Goal: Information Seeking & Learning: Find specific fact

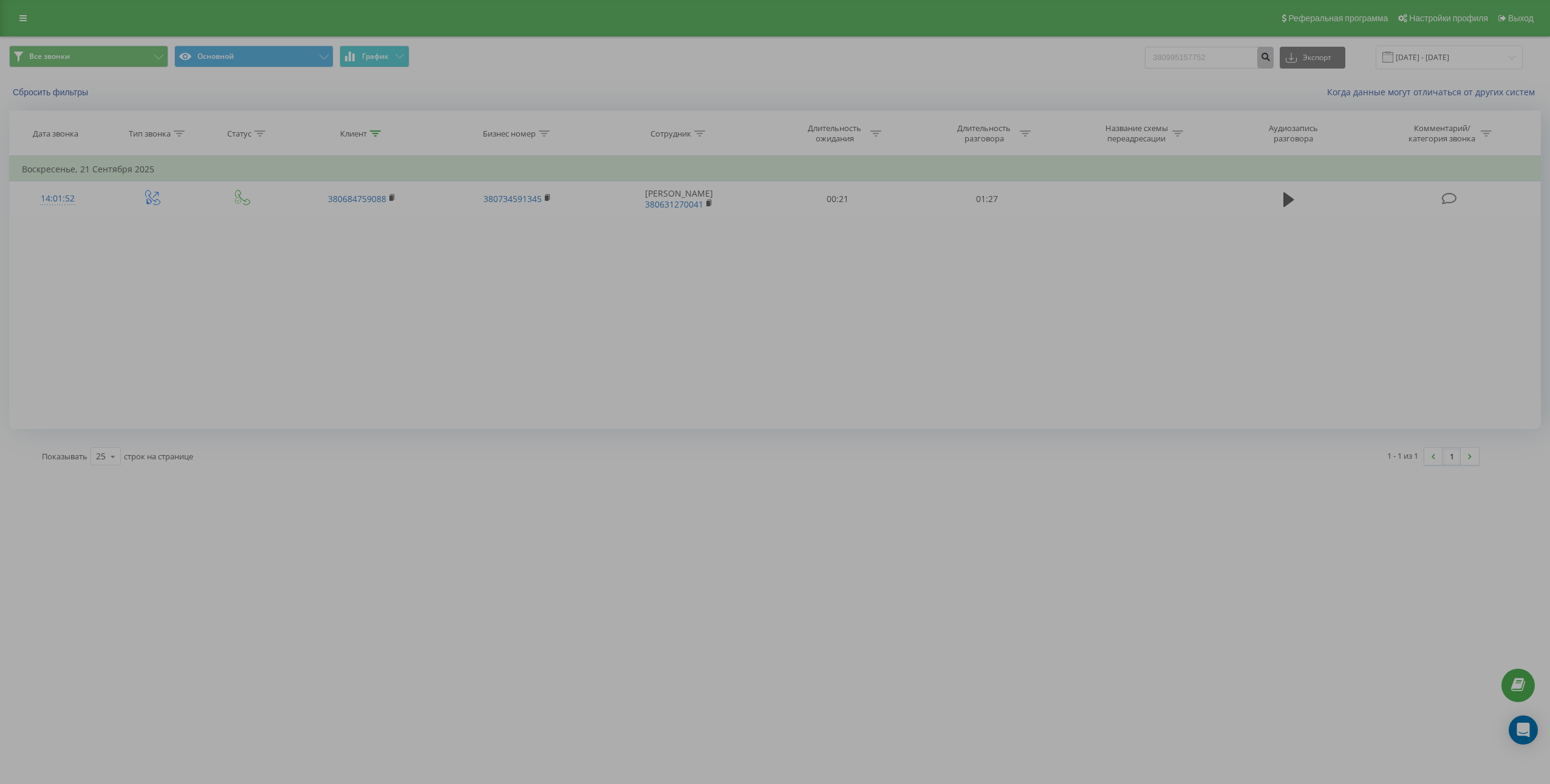
type input "380995157752"
click at [1270, 61] on button "submit" at bounding box center [1265, 57] width 17 height 22
drag, startPoint x: 310, startPoint y: 403, endPoint x: 361, endPoint y: 400, distance: 51.1
click at [324, 405] on div "Фильтровать по условию Равно Введите значение Отмена OK Фильтровать по условию …" at bounding box center [775, 293] width 1532 height 274
click at [1198, 53] on input "380995157752" at bounding box center [1209, 57] width 128 height 22
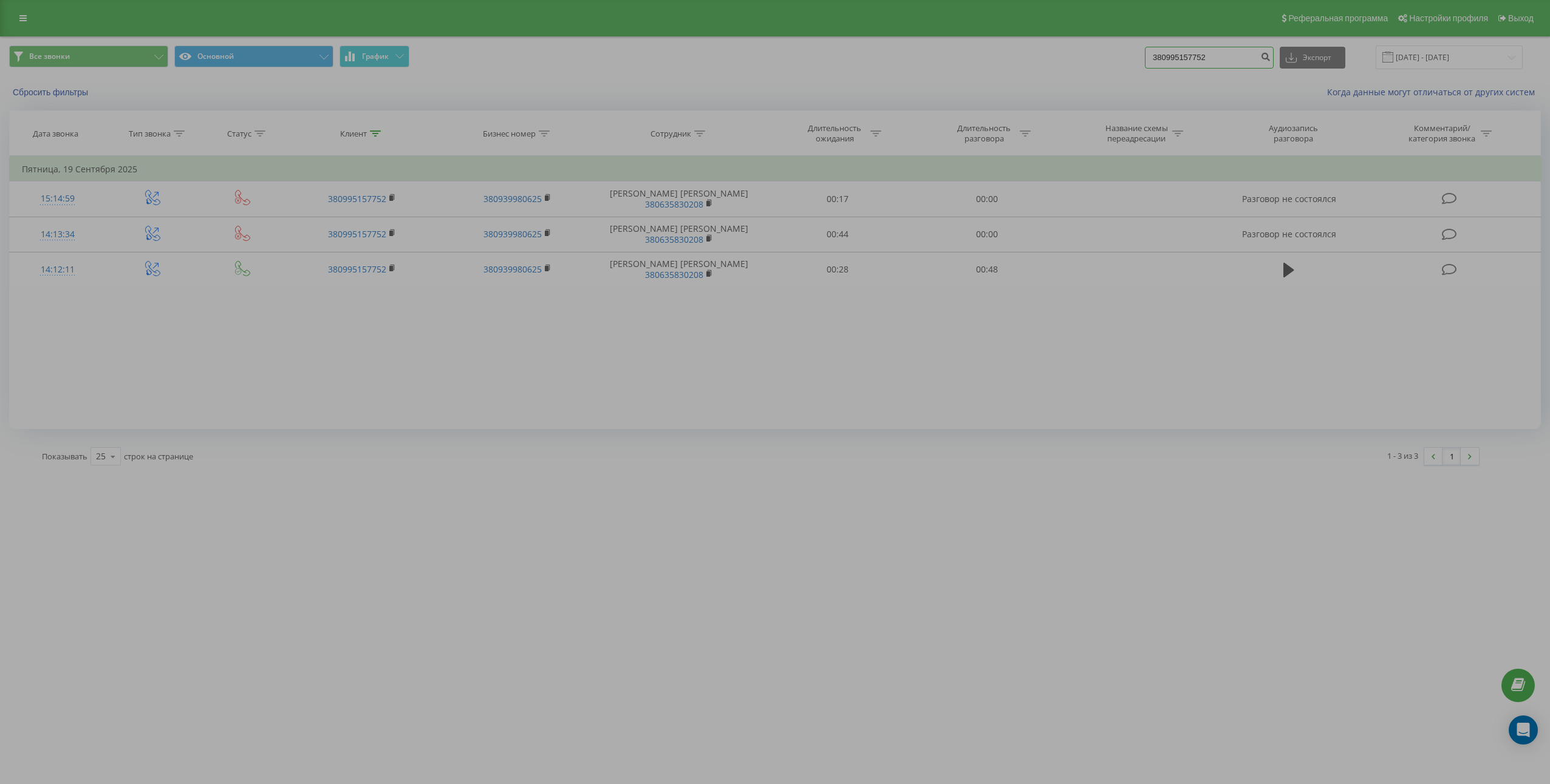
click at [1198, 53] on input "380995157752" at bounding box center [1209, 57] width 128 height 22
paste input "33339330"
type input "380933339330"
click at [1270, 57] on button "submit" at bounding box center [1265, 57] width 17 height 22
click at [1217, 56] on input "380933339330" at bounding box center [1209, 57] width 128 height 22
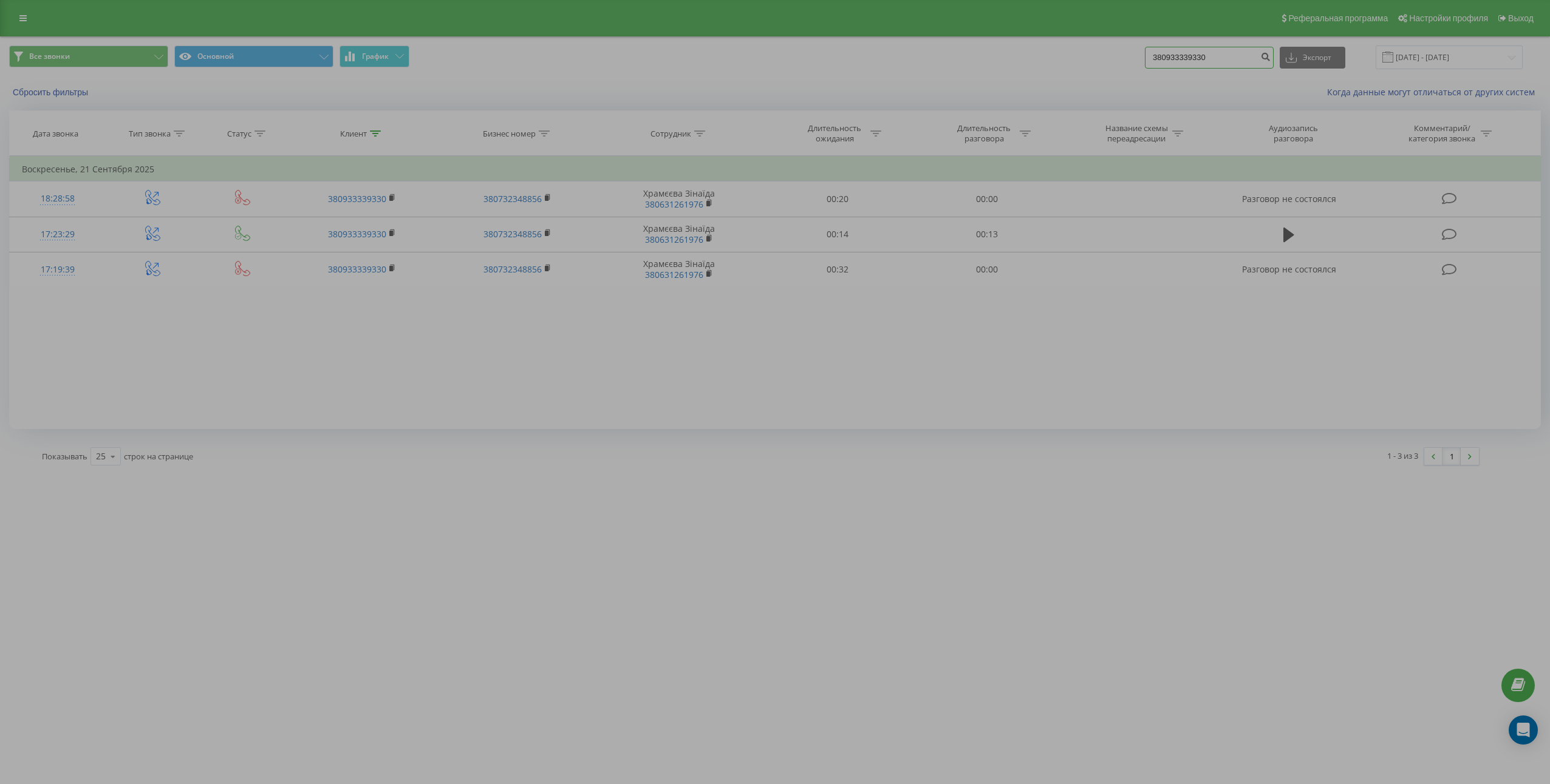
click at [1217, 56] on input "380933339330" at bounding box center [1209, 57] width 128 height 22
paste input "93699678"
type input "380993699678"
click at [1273, 65] on button "submit" at bounding box center [1265, 57] width 17 height 22
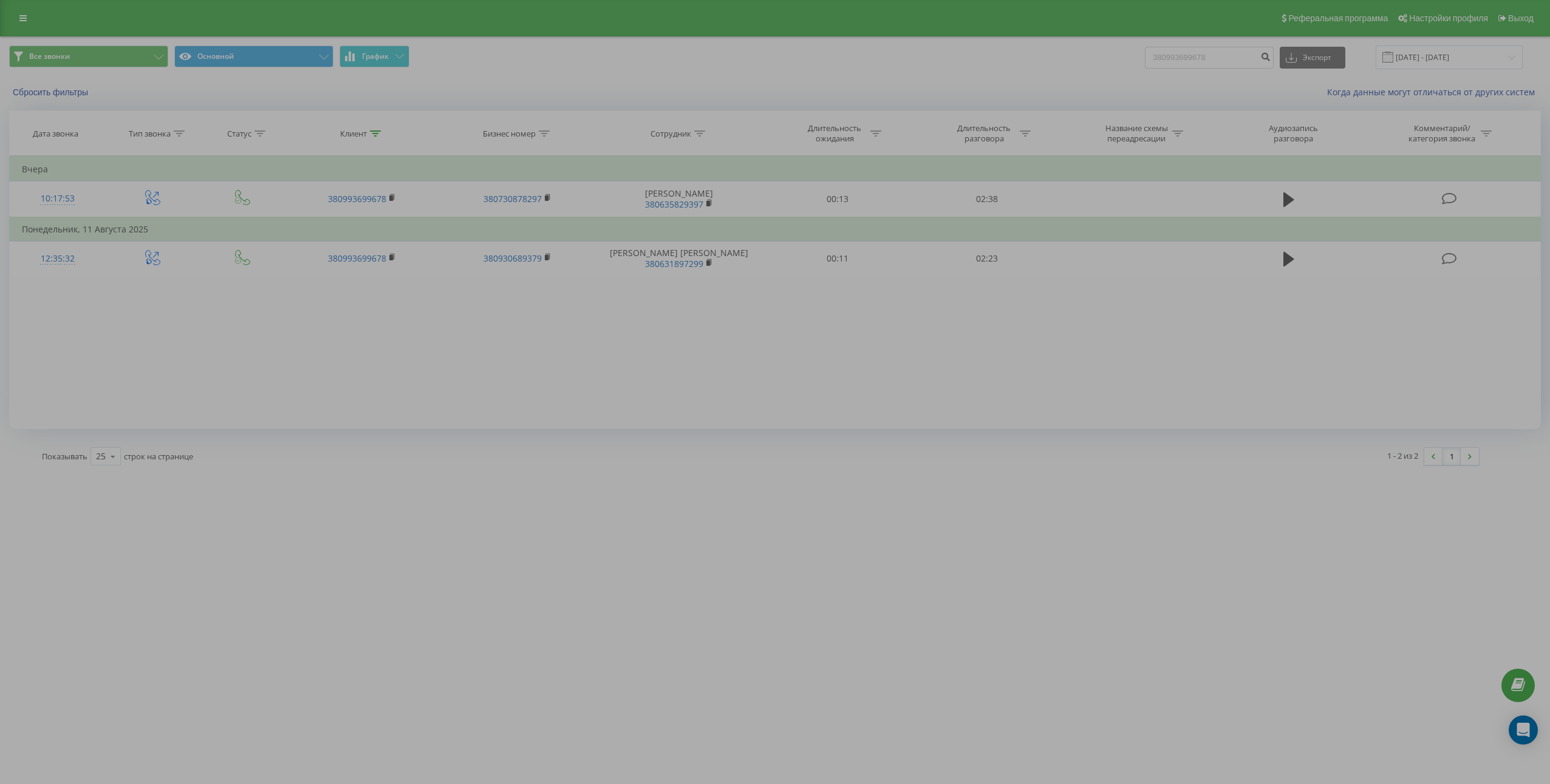
click at [439, 467] on div "Показывать 25 10 25 50 100 строк на странице" at bounding box center [397, 456] width 728 height 35
click at [1237, 60] on input "380993699678" at bounding box center [1209, 57] width 128 height 22
click at [1270, 59] on icon "submit" at bounding box center [1264, 55] width 10 height 7
click at [1135, 451] on div "1 - 2 из 2 1" at bounding box center [1125, 456] width 728 height 35
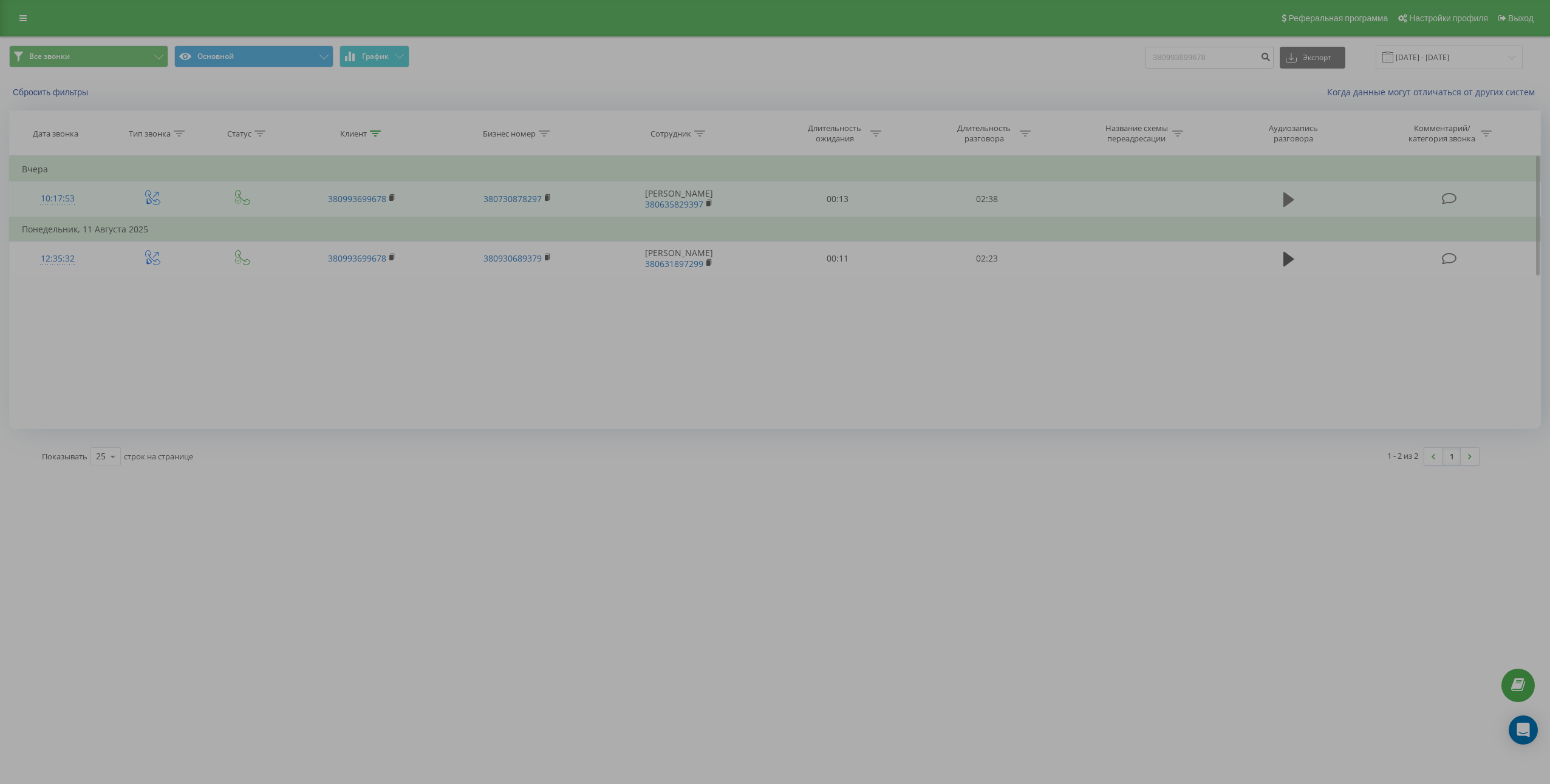
click at [1285, 191] on td at bounding box center [1288, 199] width 144 height 36
click at [1285, 191] on icon at bounding box center [1288, 199] width 11 height 17
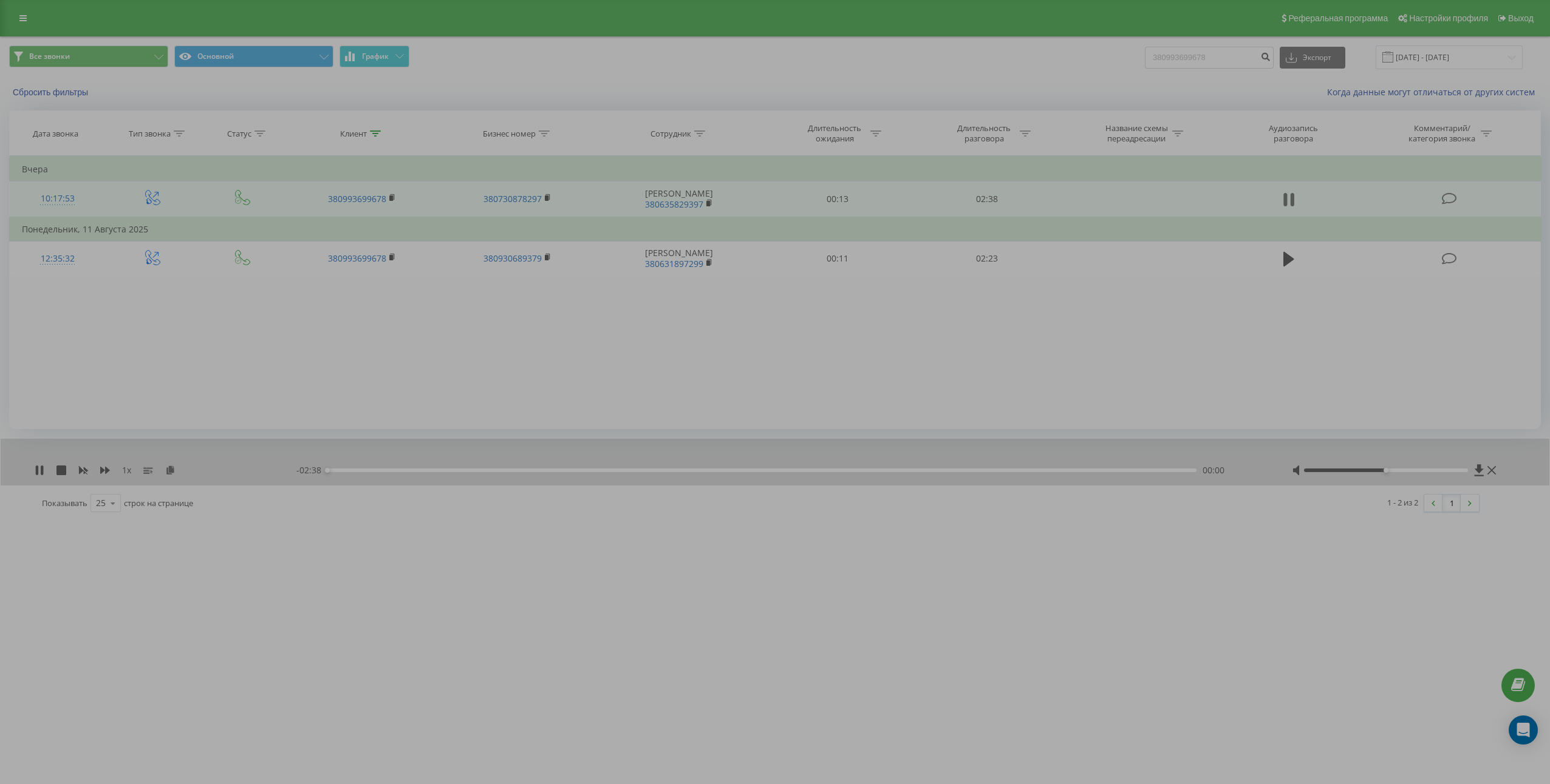
click at [1283, 199] on icon at bounding box center [1288, 199] width 11 height 17
click at [169, 471] on icon at bounding box center [170, 470] width 10 height 9
click at [999, 202] on td "02:38" at bounding box center [986, 199] width 149 height 36
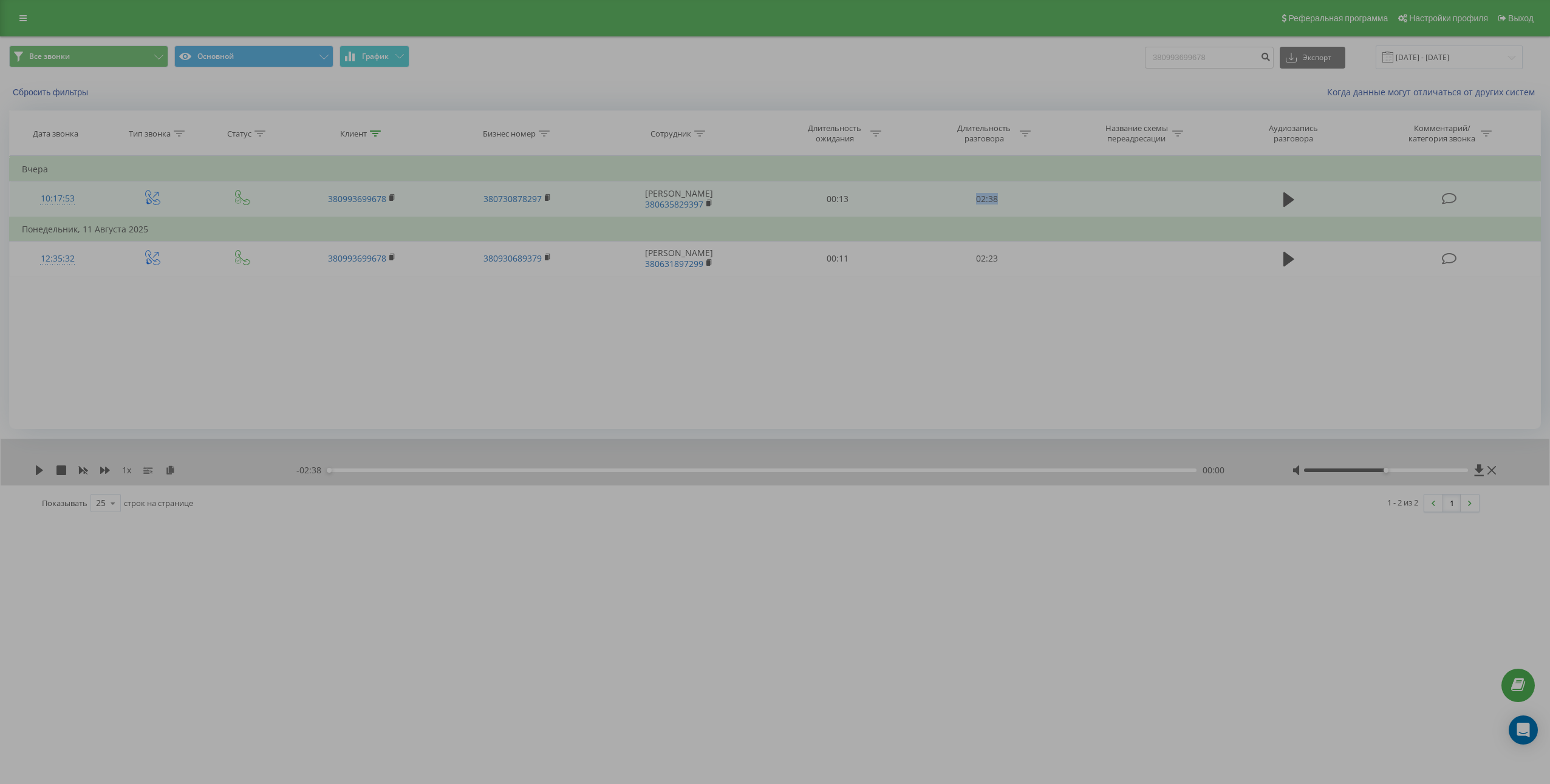
copy td "02:38"
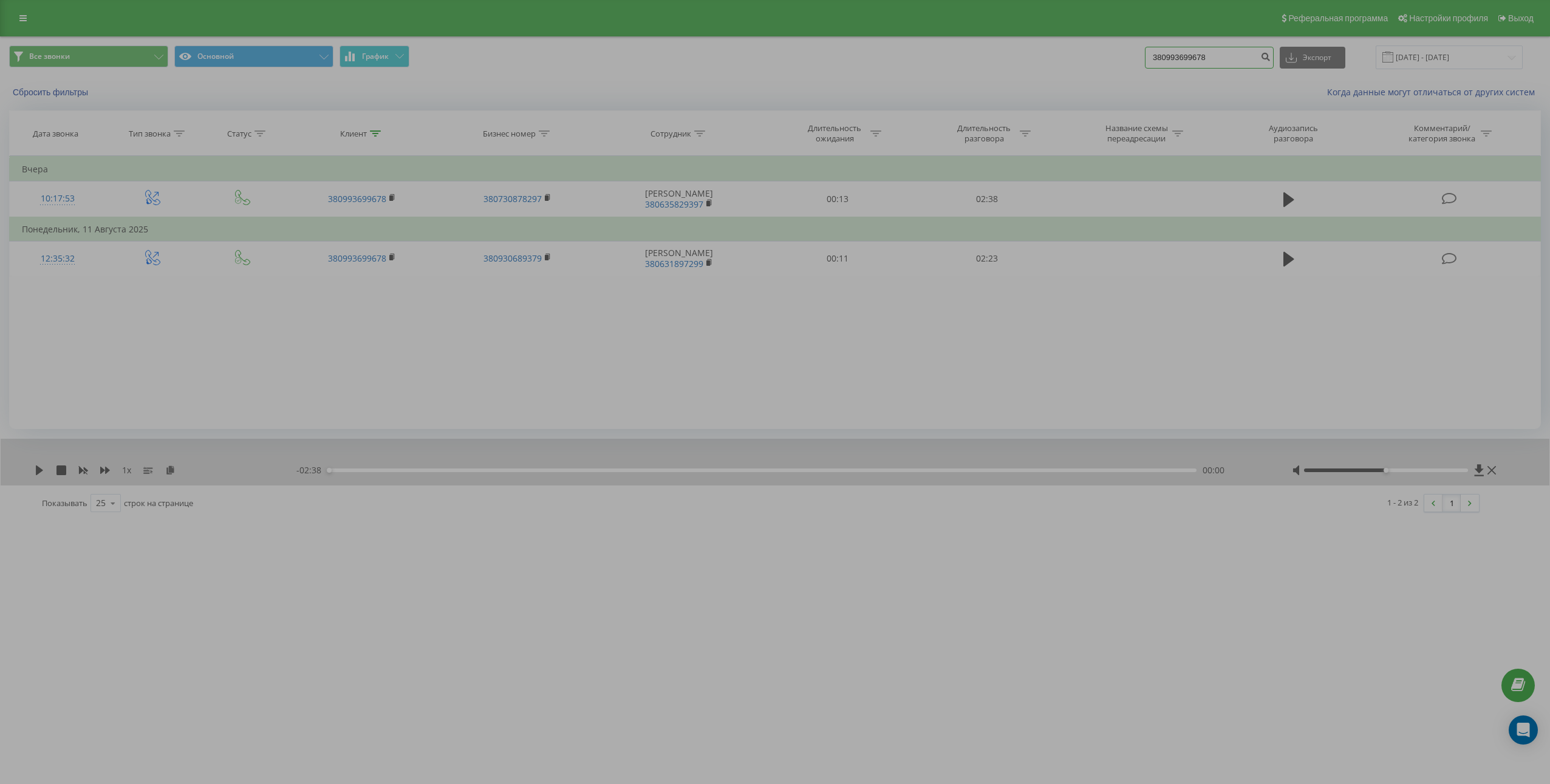
click at [1244, 57] on input "380993699678" at bounding box center [1209, 57] width 128 height 22
paste input "66715731"
type input "380966715731"
click at [1270, 59] on icon "submit" at bounding box center [1264, 55] width 10 height 7
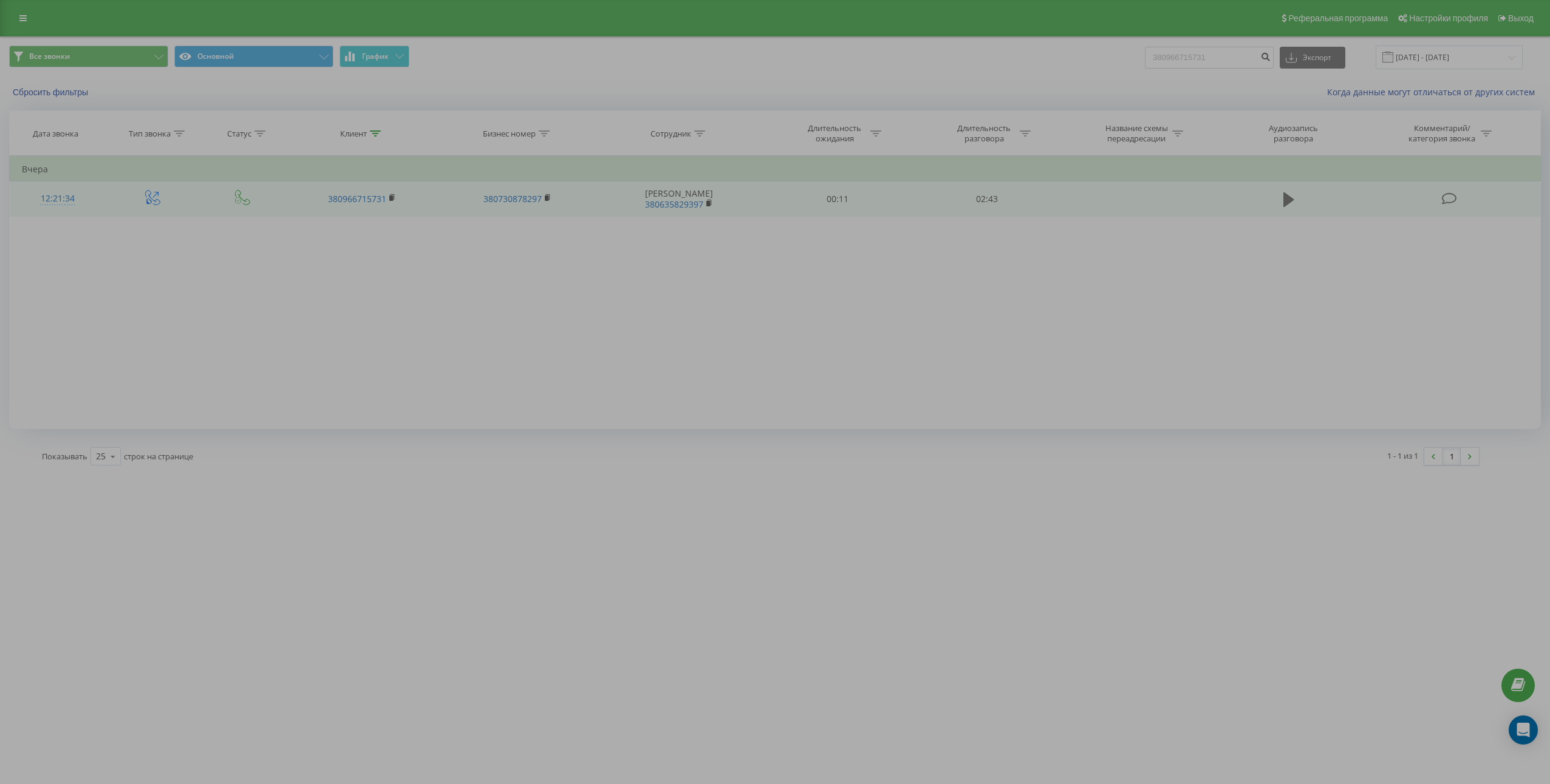
click at [1288, 199] on icon at bounding box center [1288, 199] width 11 height 14
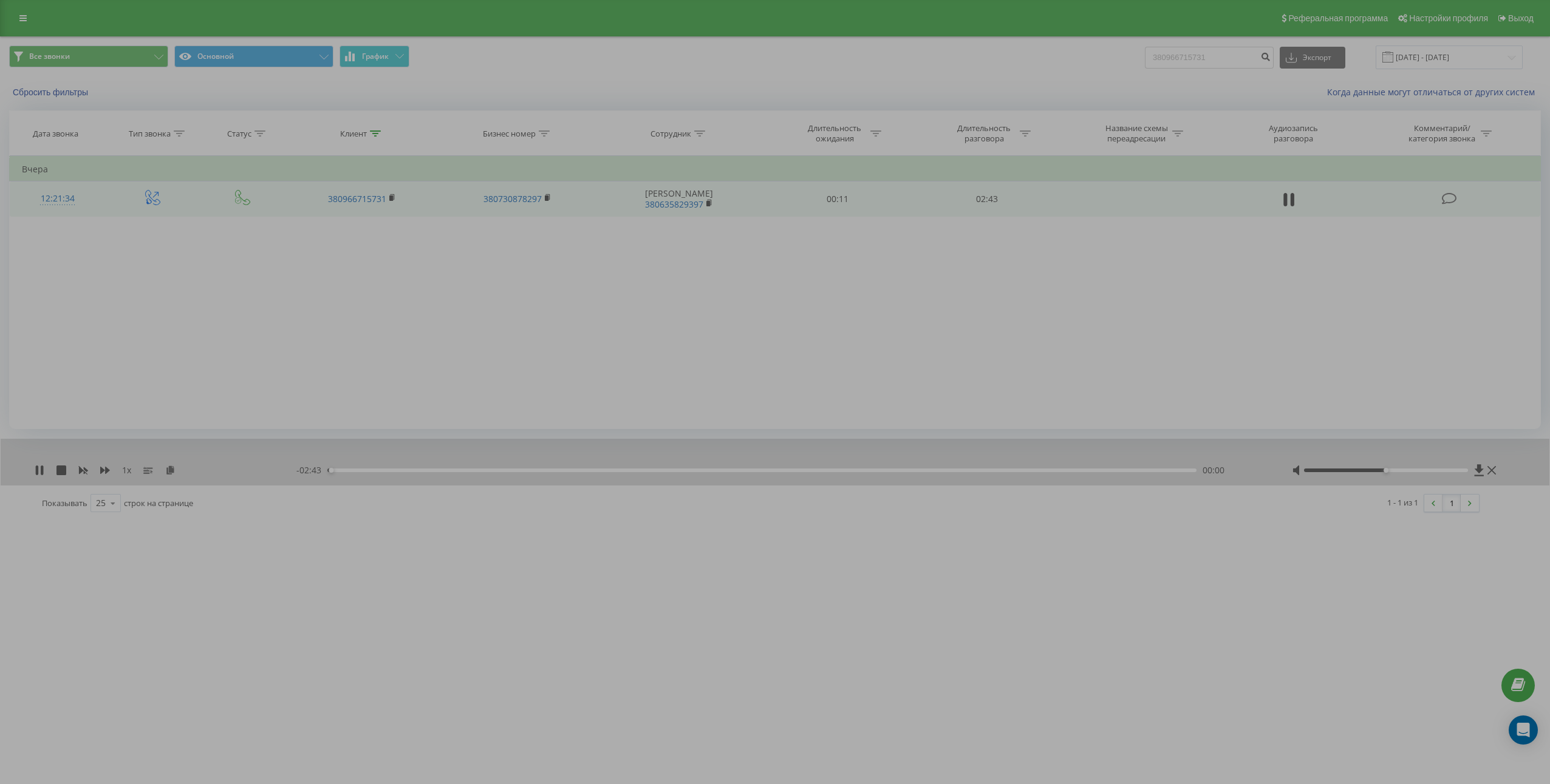
click at [1288, 199] on icon at bounding box center [1288, 199] width 11 height 17
click at [169, 467] on icon at bounding box center [170, 470] width 10 height 9
click at [988, 194] on td "02:43" at bounding box center [986, 199] width 149 height 35
click at [988, 195] on td "02:43" at bounding box center [986, 199] width 149 height 35
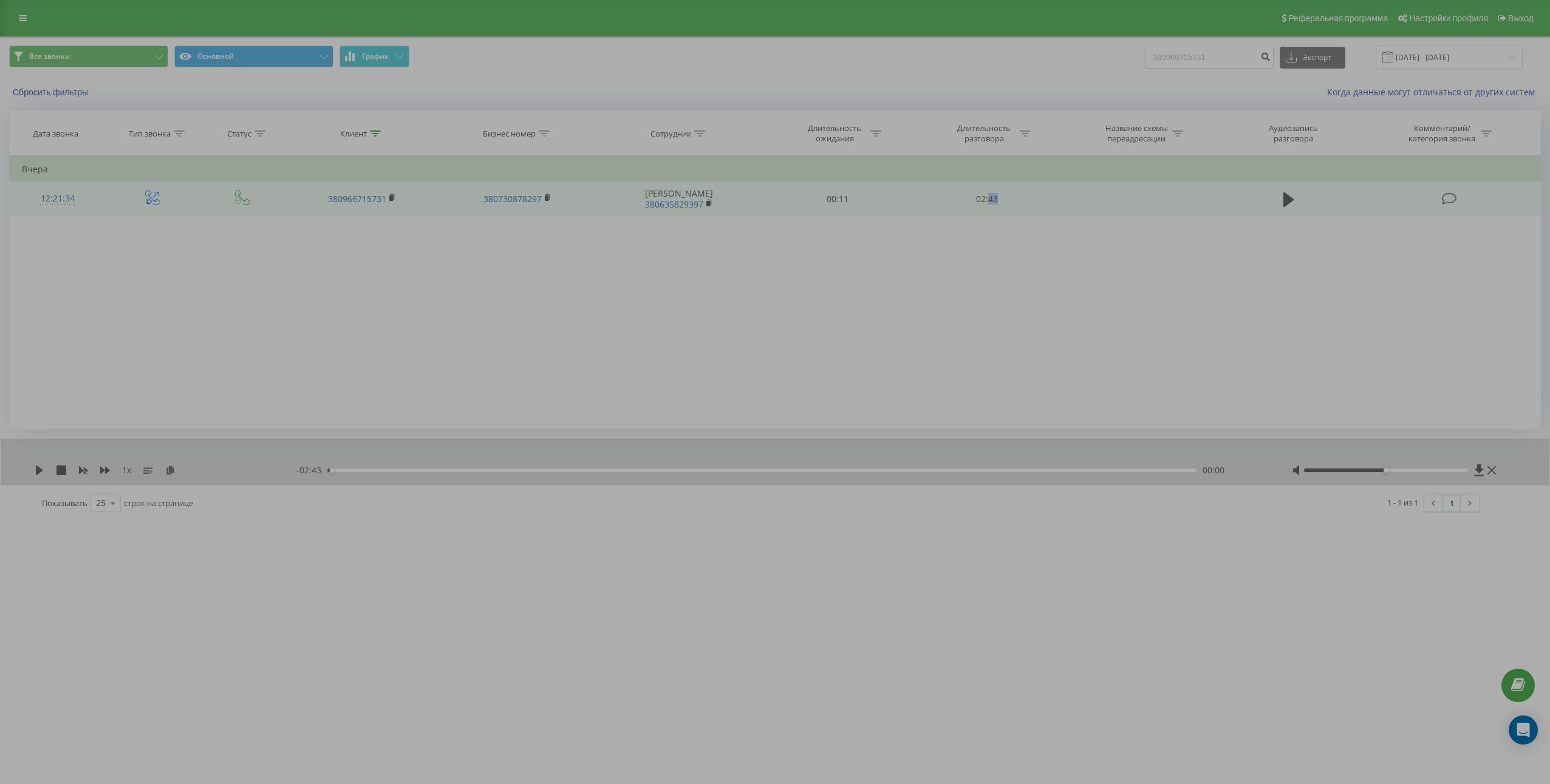
copy td "43"
click at [988, 199] on td "02:43" at bounding box center [986, 199] width 149 height 35
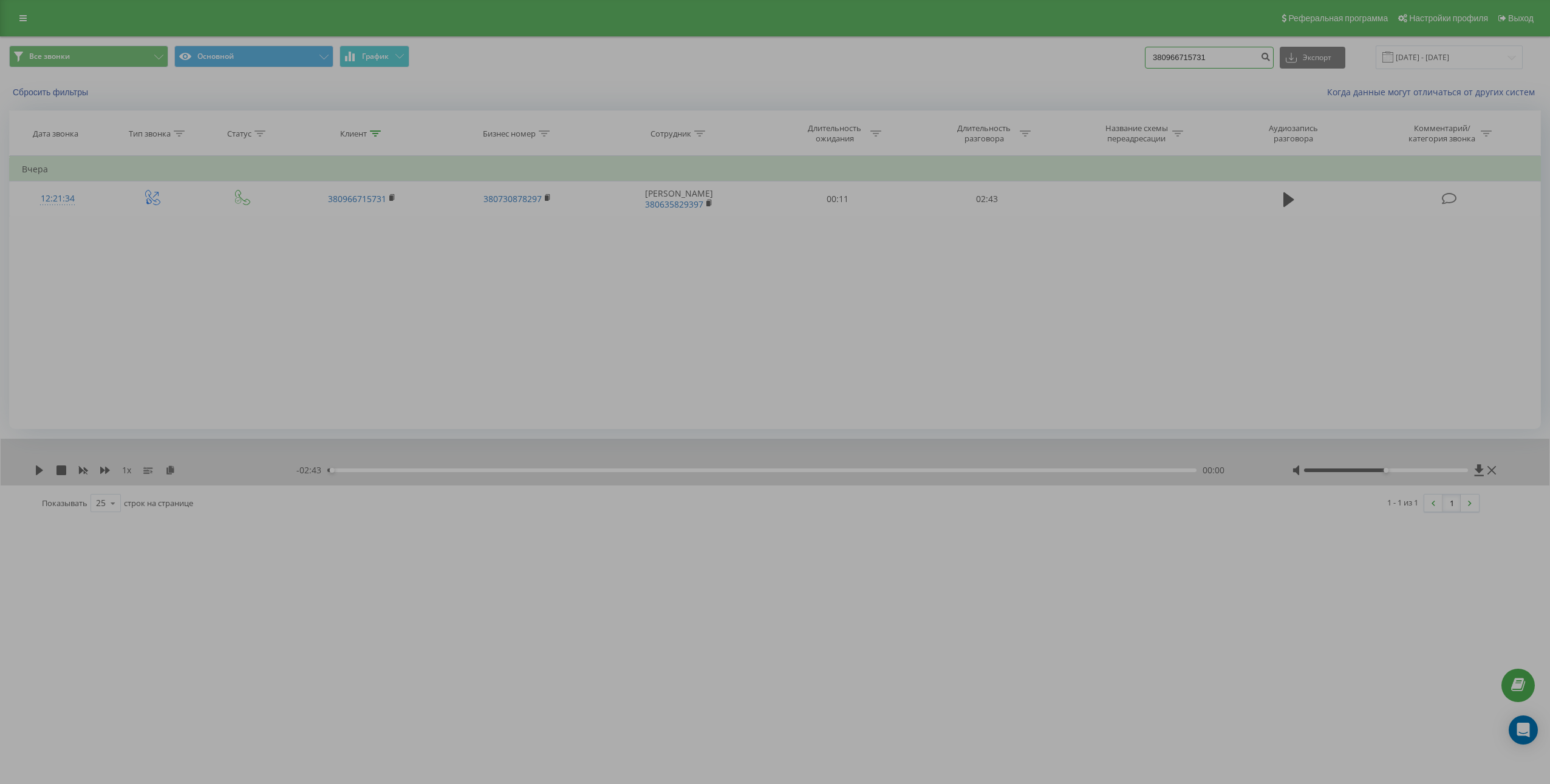
click at [1262, 60] on input "380966715731" at bounding box center [1209, 57] width 128 height 22
paste input "59111678"
type input "380959111678"
click at [1270, 59] on icon "submit" at bounding box center [1264, 55] width 10 height 7
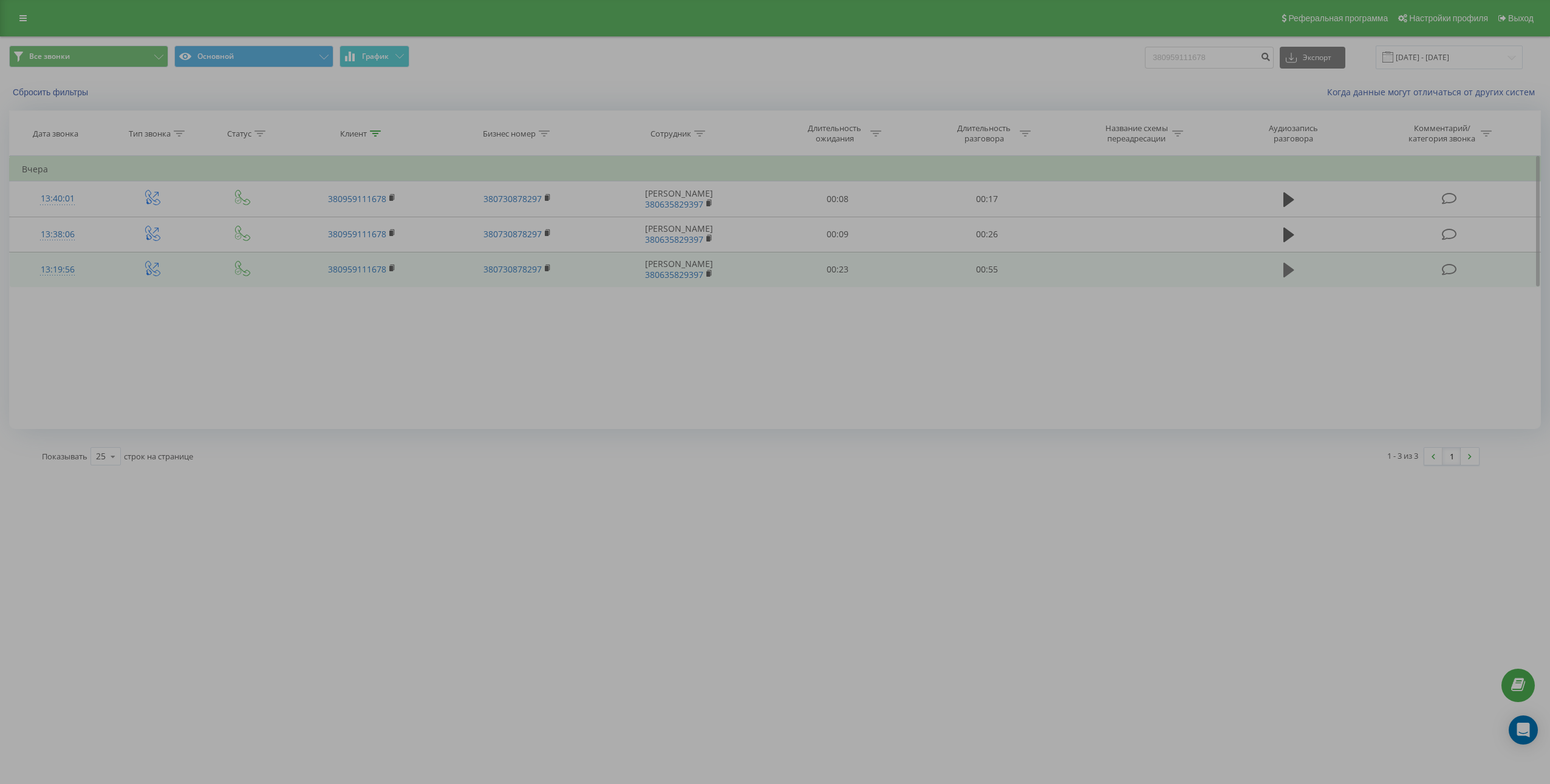
click at [1285, 275] on icon at bounding box center [1288, 270] width 11 height 14
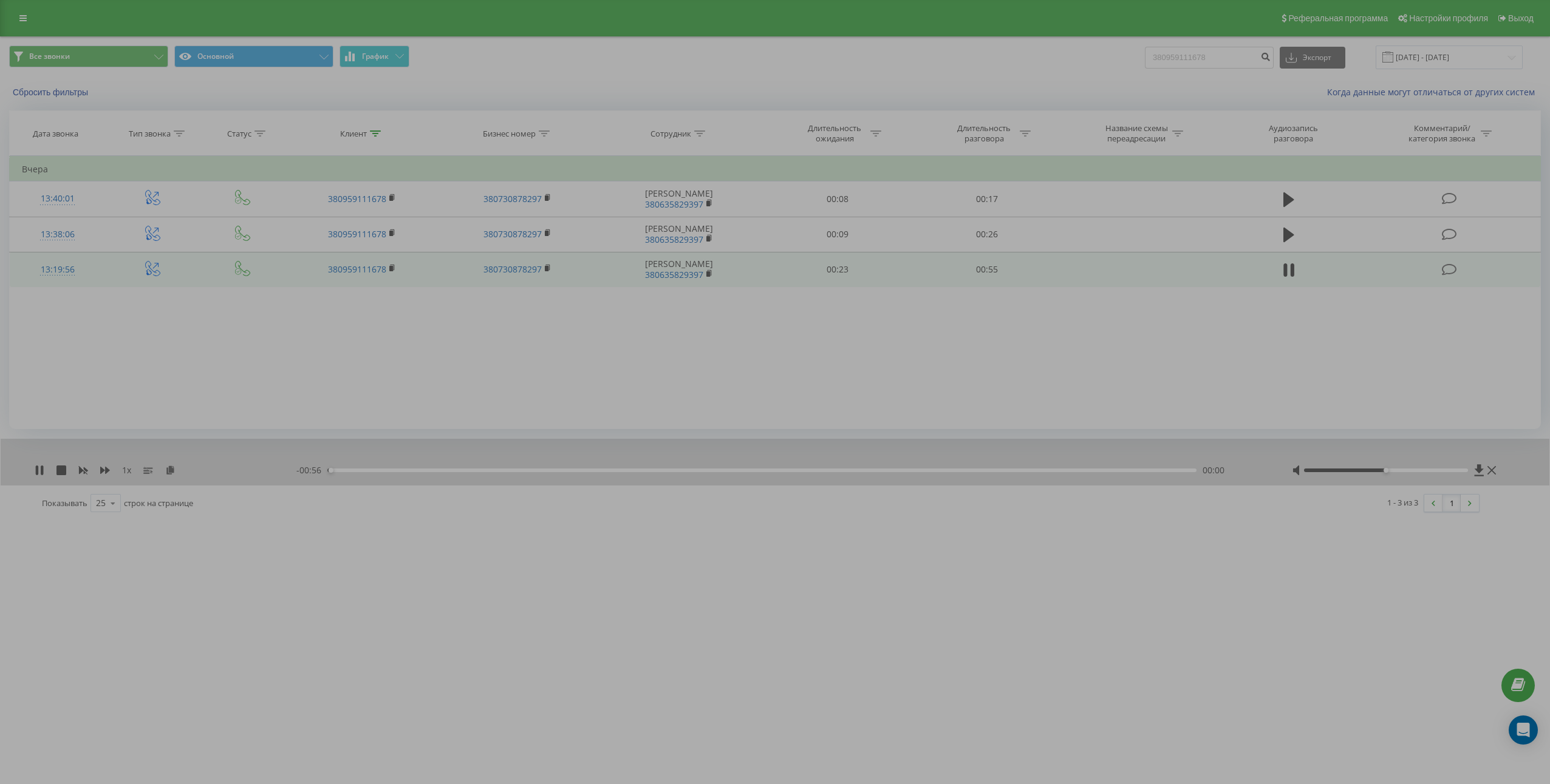
click at [1285, 274] on icon at bounding box center [1285, 270] width 4 height 14
click at [168, 472] on icon at bounding box center [170, 470] width 10 height 9
click at [990, 266] on td "00:55" at bounding box center [986, 270] width 149 height 35
click at [988, 267] on td "00:55" at bounding box center [986, 270] width 149 height 35
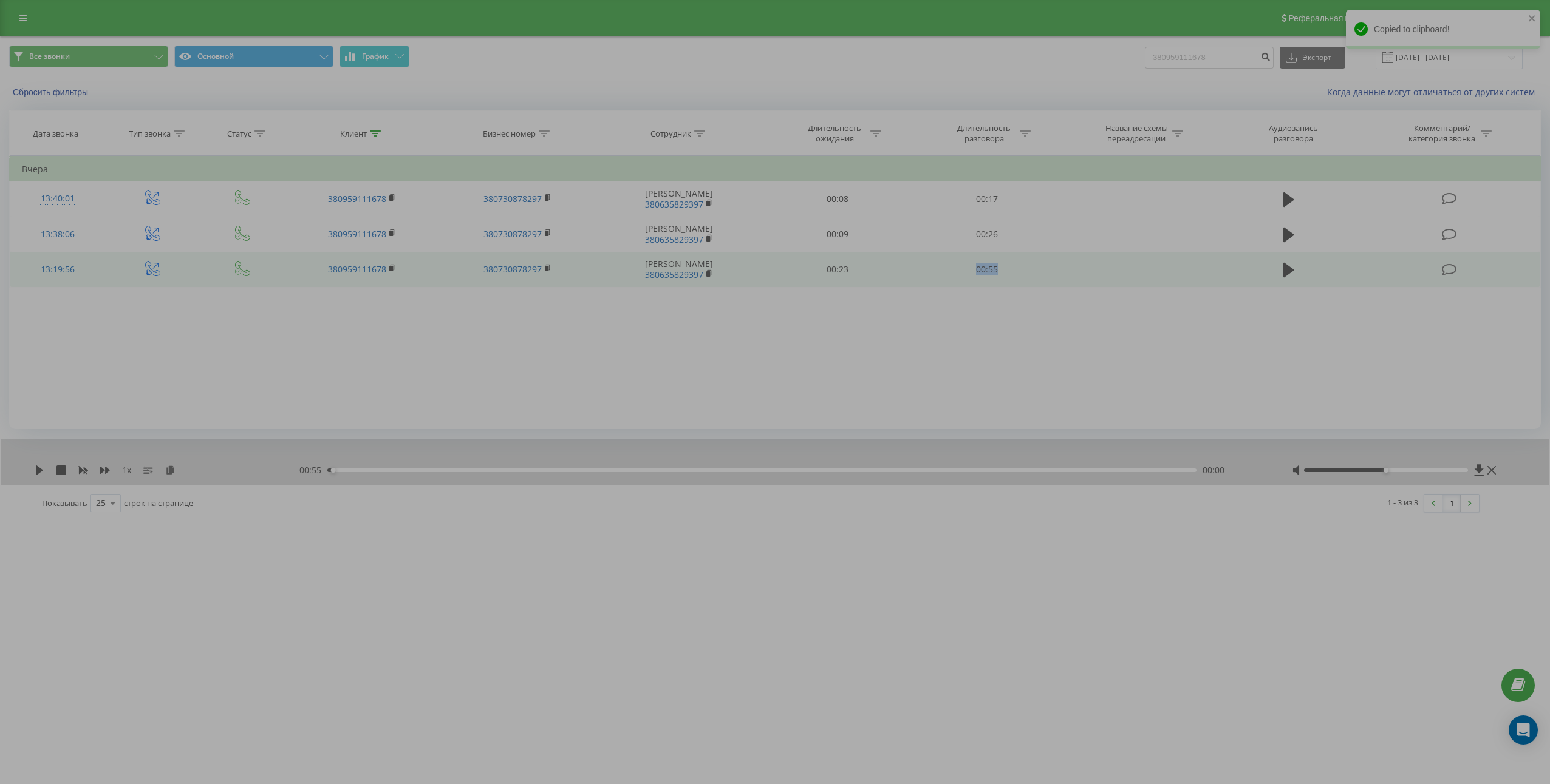
copy td "00:55"
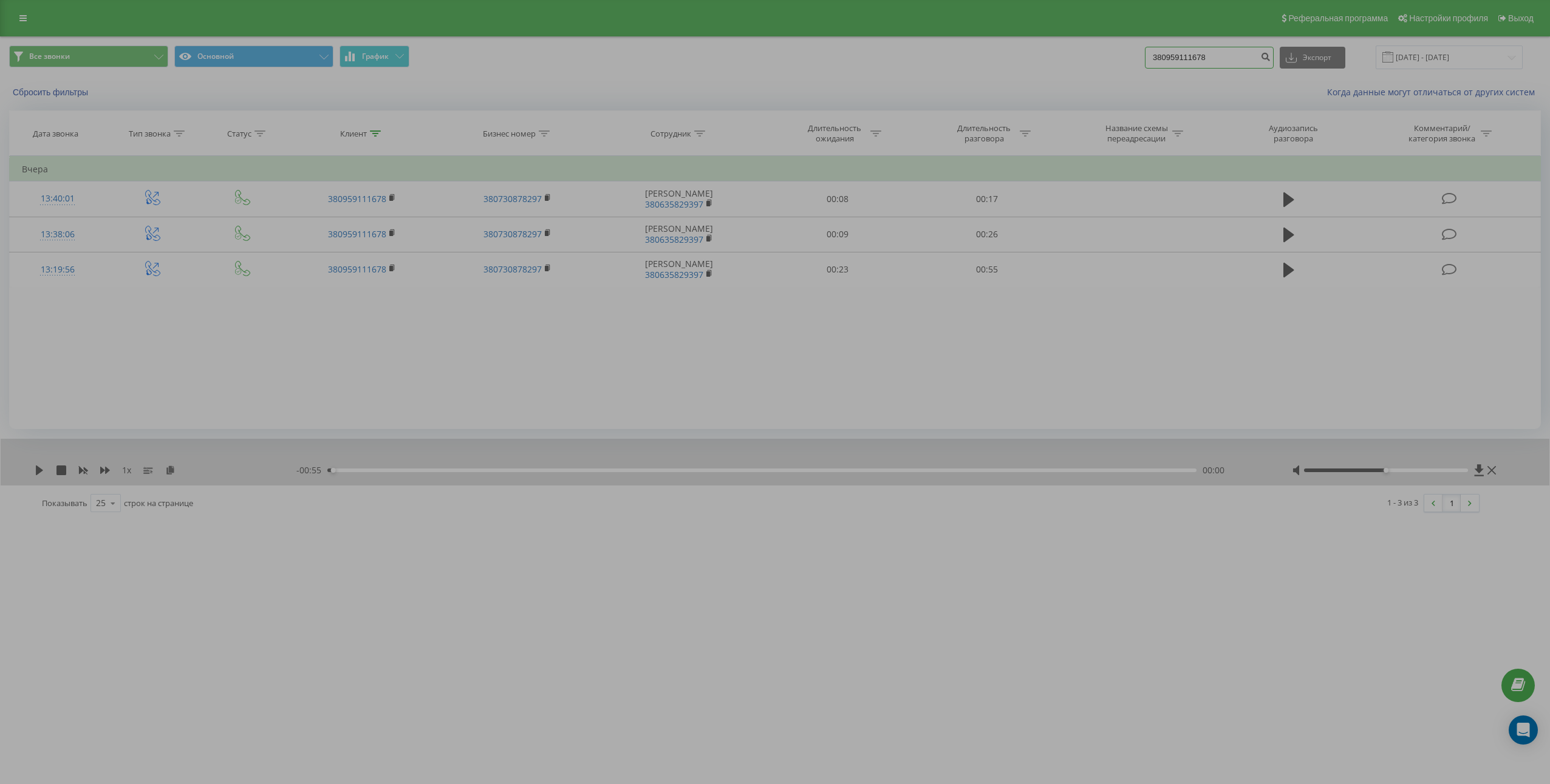
click at [1210, 60] on input "380959111678" at bounding box center [1209, 57] width 128 height 22
paste input "34964471"
type input "380934964471"
click at [1270, 59] on icon "submit" at bounding box center [1264, 55] width 10 height 7
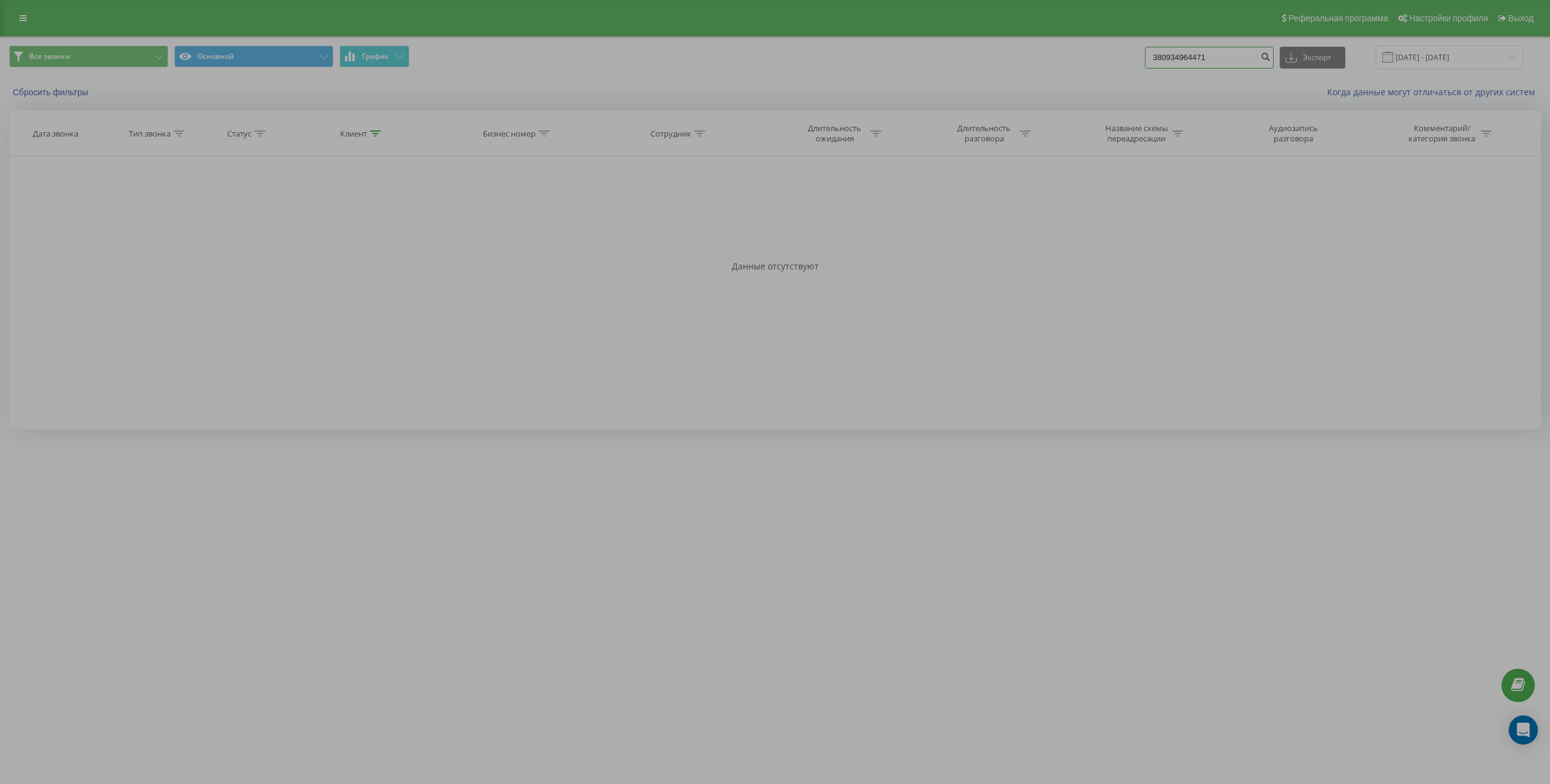
click at [1229, 63] on input "380934964471" at bounding box center [1209, 57] width 128 height 22
paste input "70793593"
type input "380970793593"
click at [1272, 63] on button "submit" at bounding box center [1265, 57] width 17 height 22
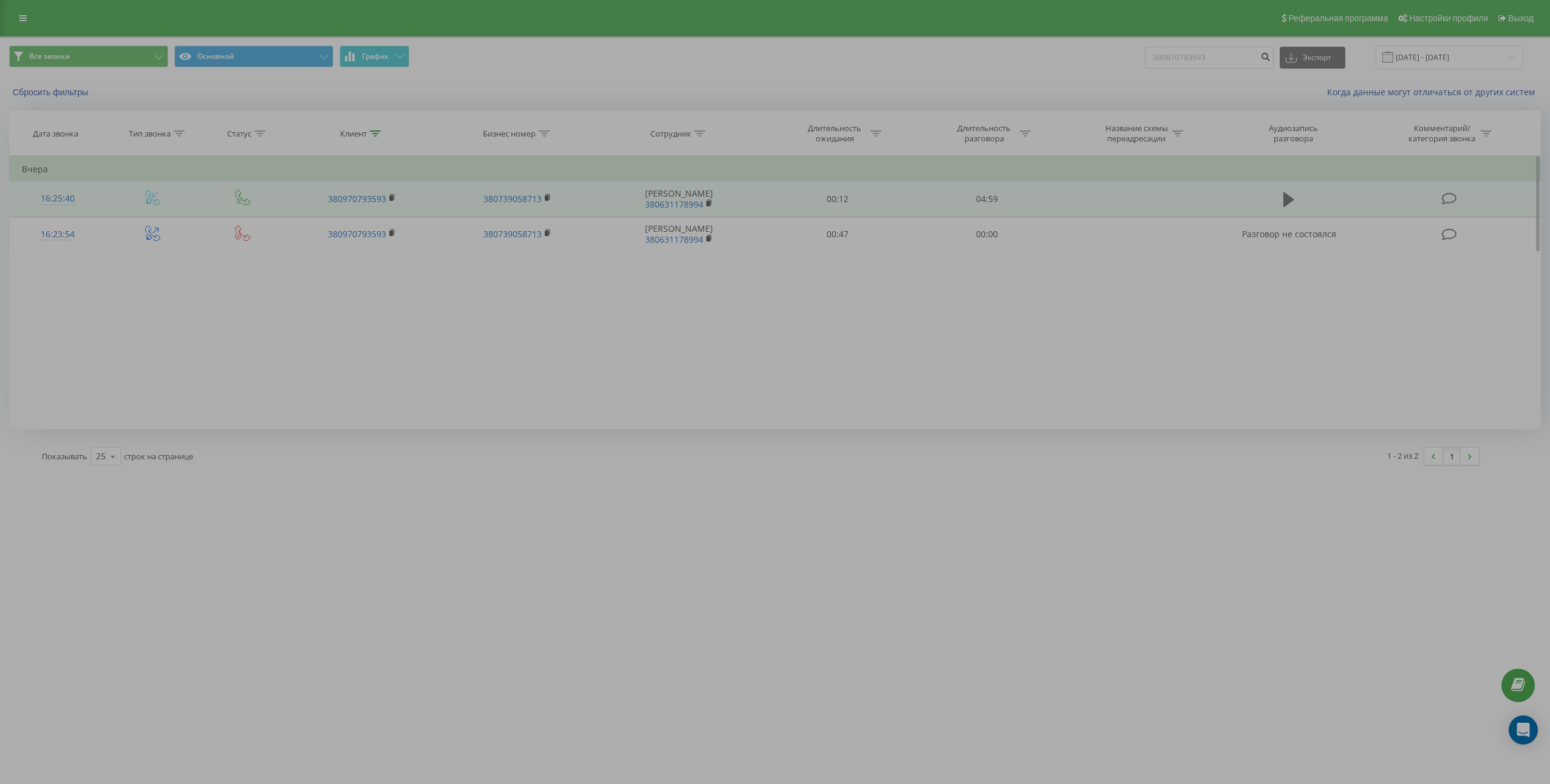
click at [1290, 204] on icon at bounding box center [1288, 199] width 11 height 17
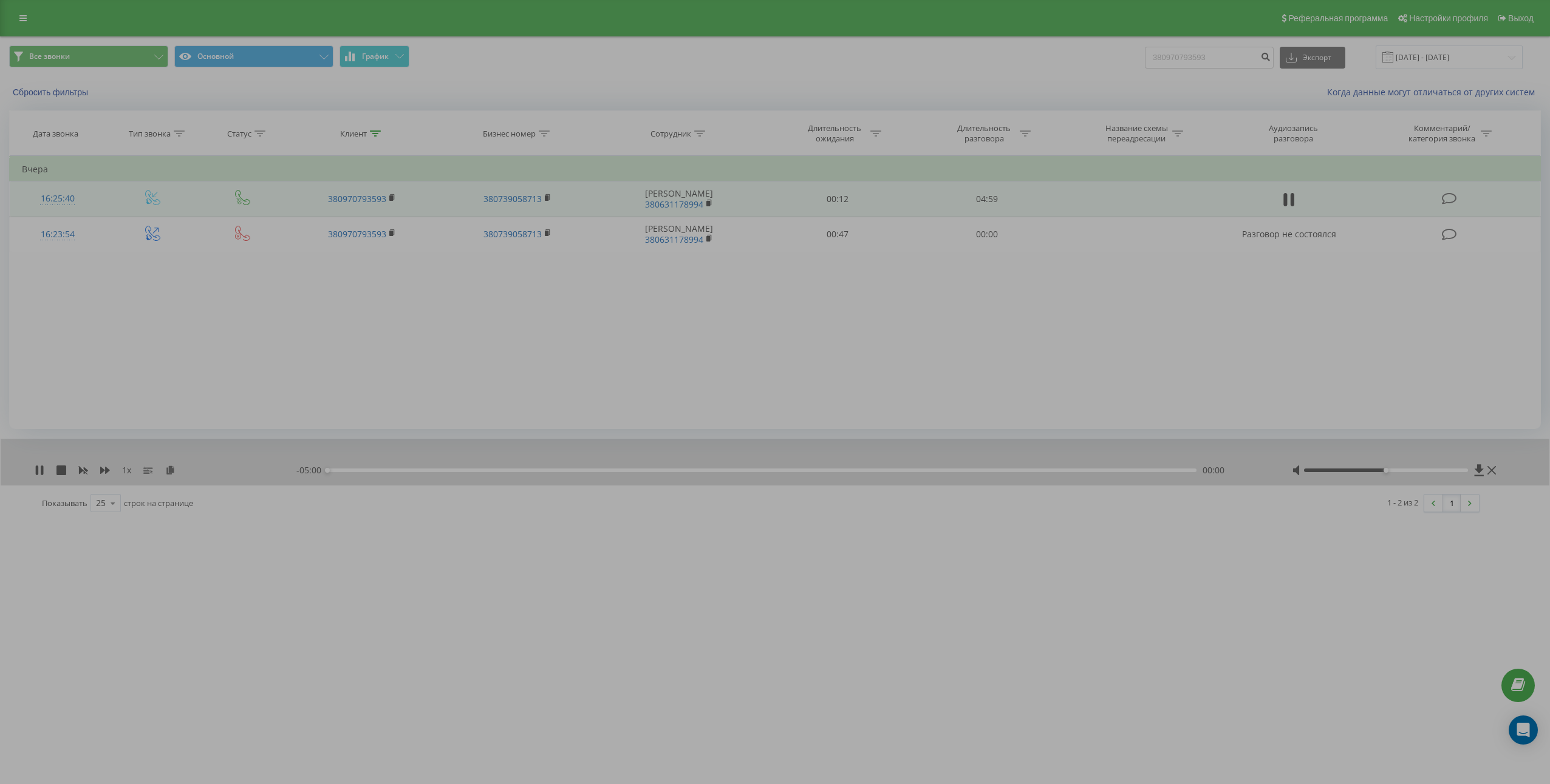
click at [1290, 204] on icon at bounding box center [1288, 199] width 11 height 17
click at [174, 469] on icon at bounding box center [170, 470] width 10 height 9
click at [988, 199] on td "04:59" at bounding box center [986, 199] width 149 height 35
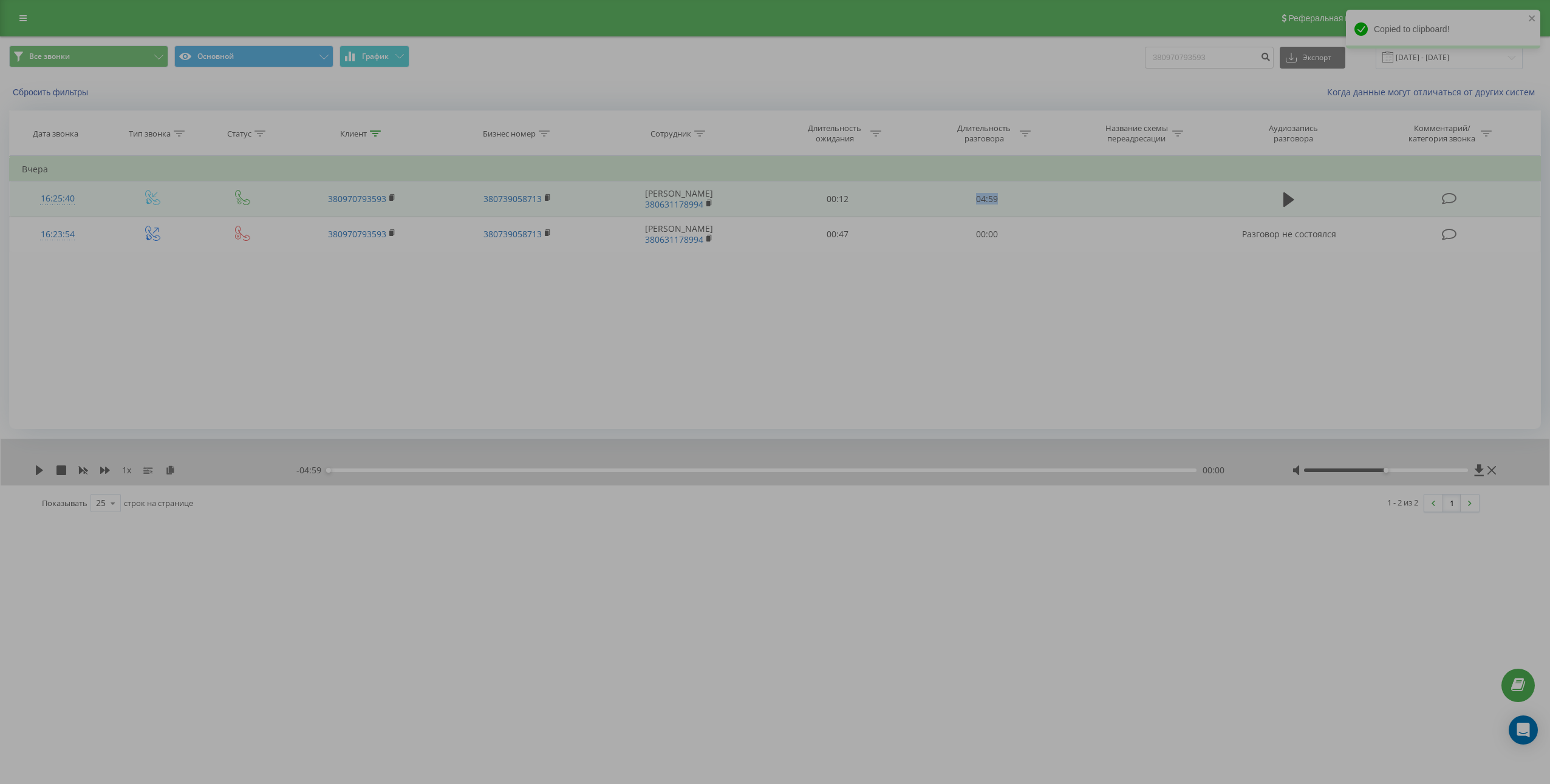
copy td "04:59"
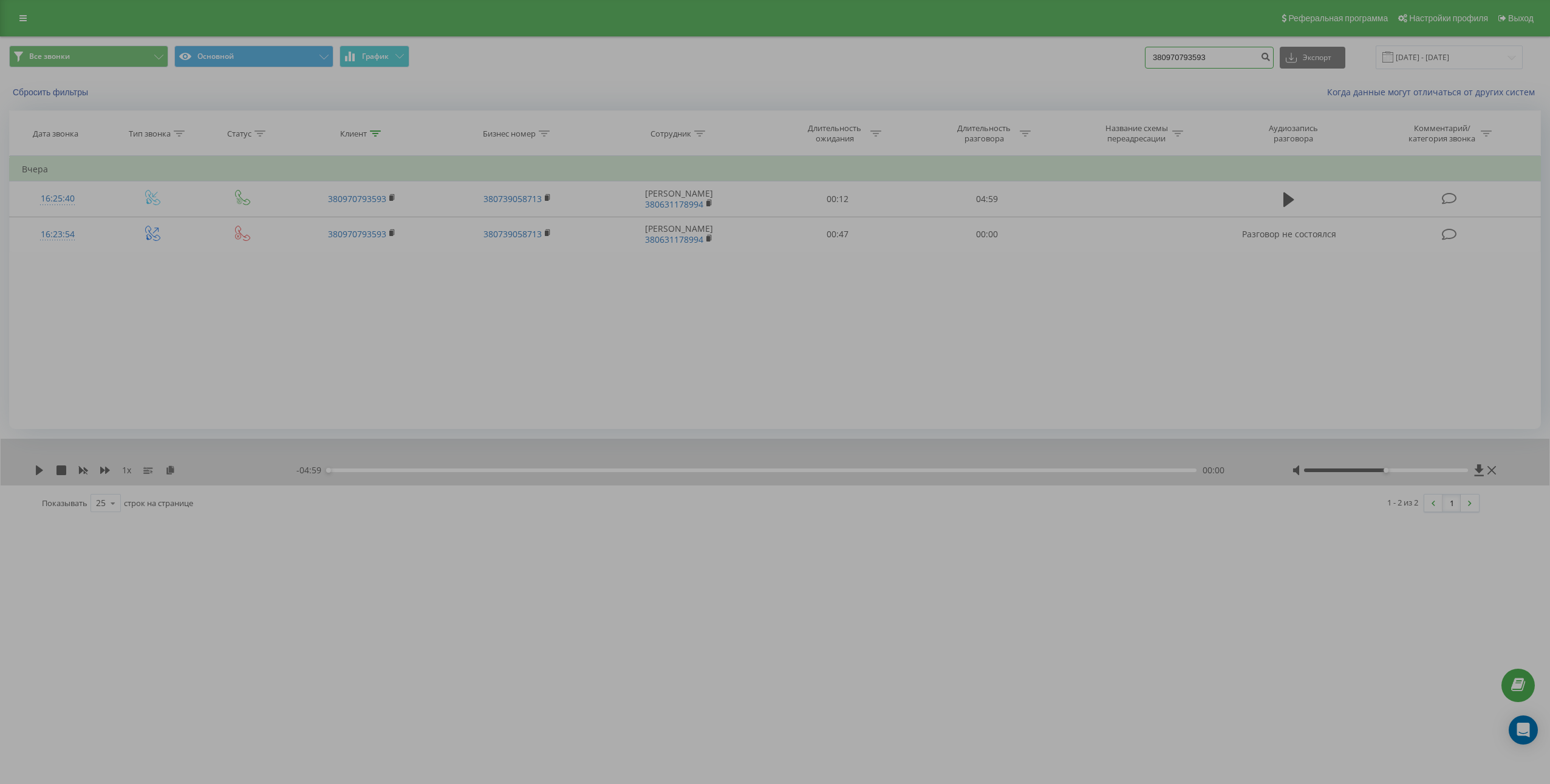
click at [1252, 60] on input "380970793593" at bounding box center [1209, 57] width 128 height 22
paste input "636599906"
type input "380636599906"
click at [1270, 59] on icon "submit" at bounding box center [1264, 55] width 10 height 7
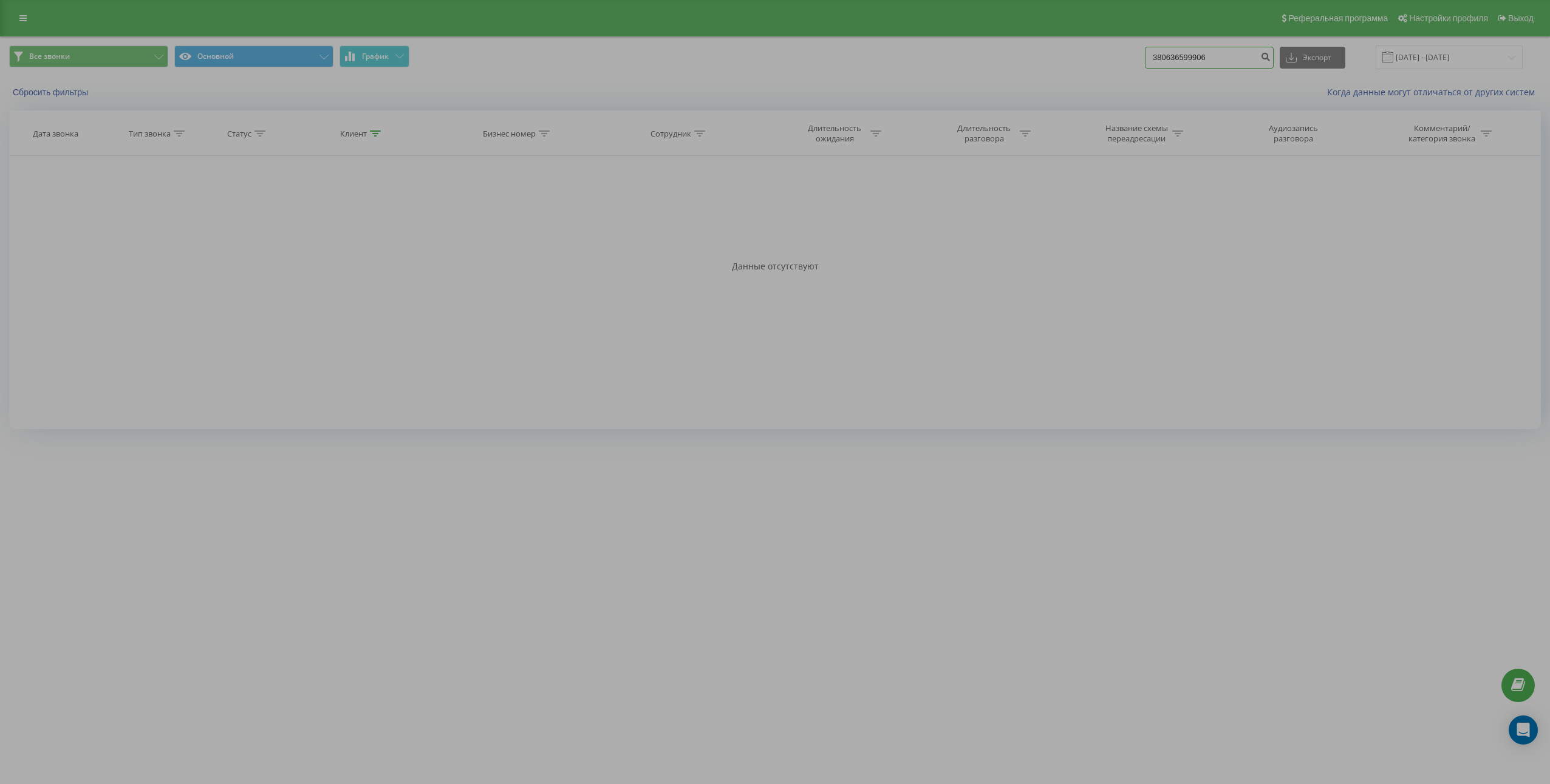
click at [1213, 60] on input "380636599906" at bounding box center [1209, 57] width 128 height 22
paste input "65126929"
type input "380665126929"
click at [1270, 57] on icon "submit" at bounding box center [1264, 55] width 10 height 7
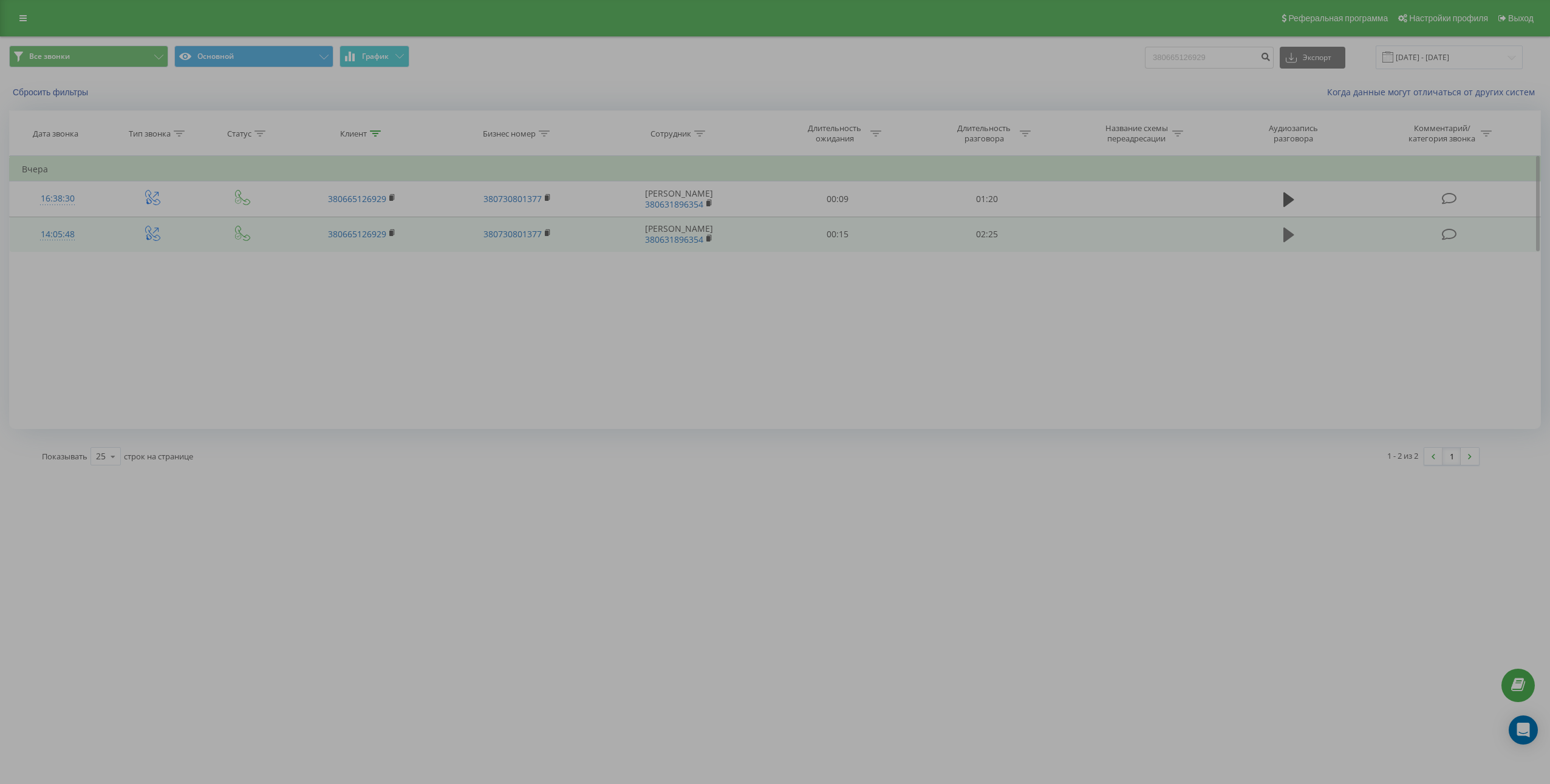
click at [1291, 235] on icon at bounding box center [1288, 234] width 11 height 14
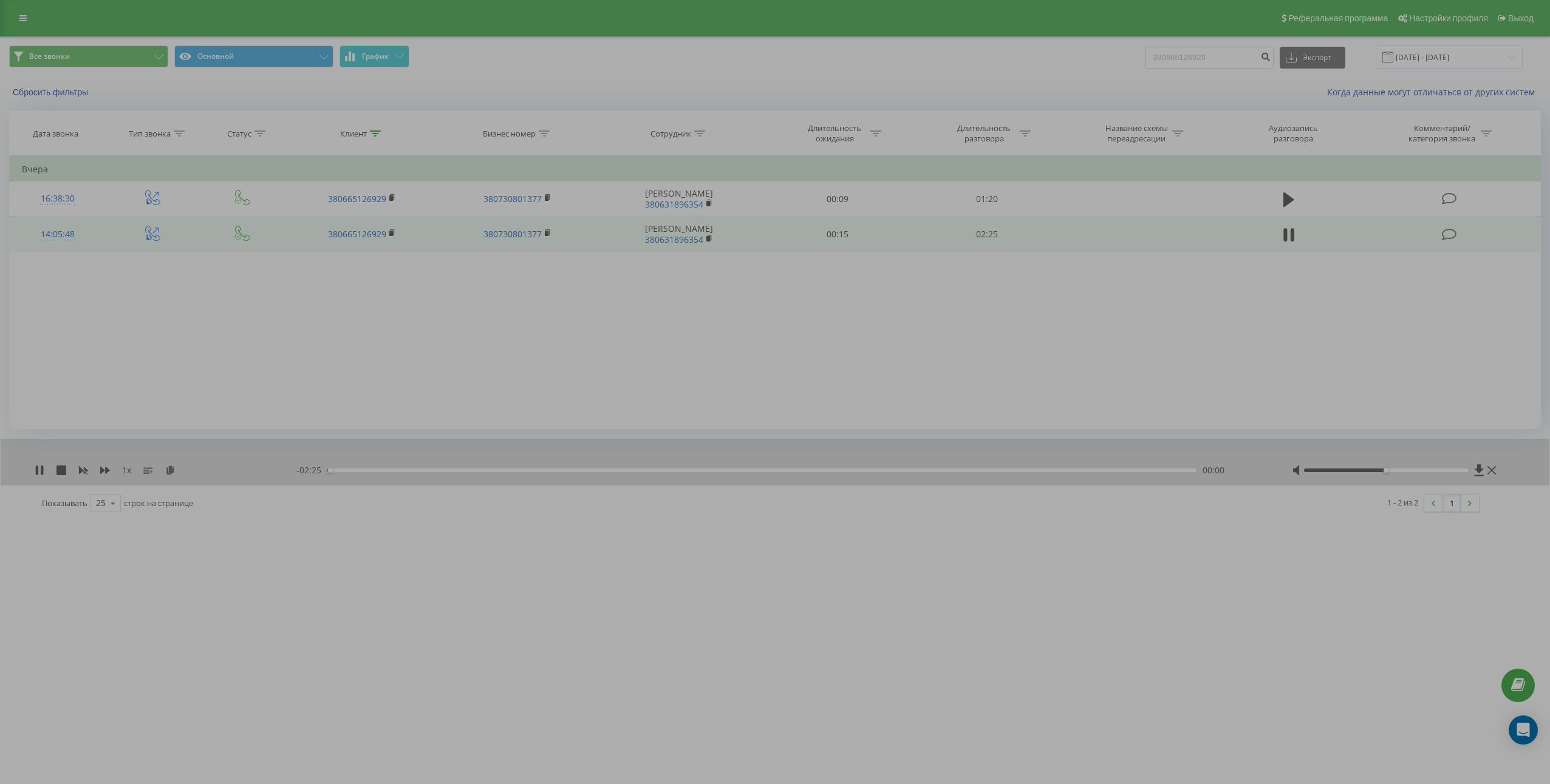
click at [1291, 235] on icon at bounding box center [1288, 234] width 11 height 17
click at [169, 471] on icon at bounding box center [170, 470] width 10 height 9
click at [991, 235] on td "02:25" at bounding box center [986, 234] width 149 height 35
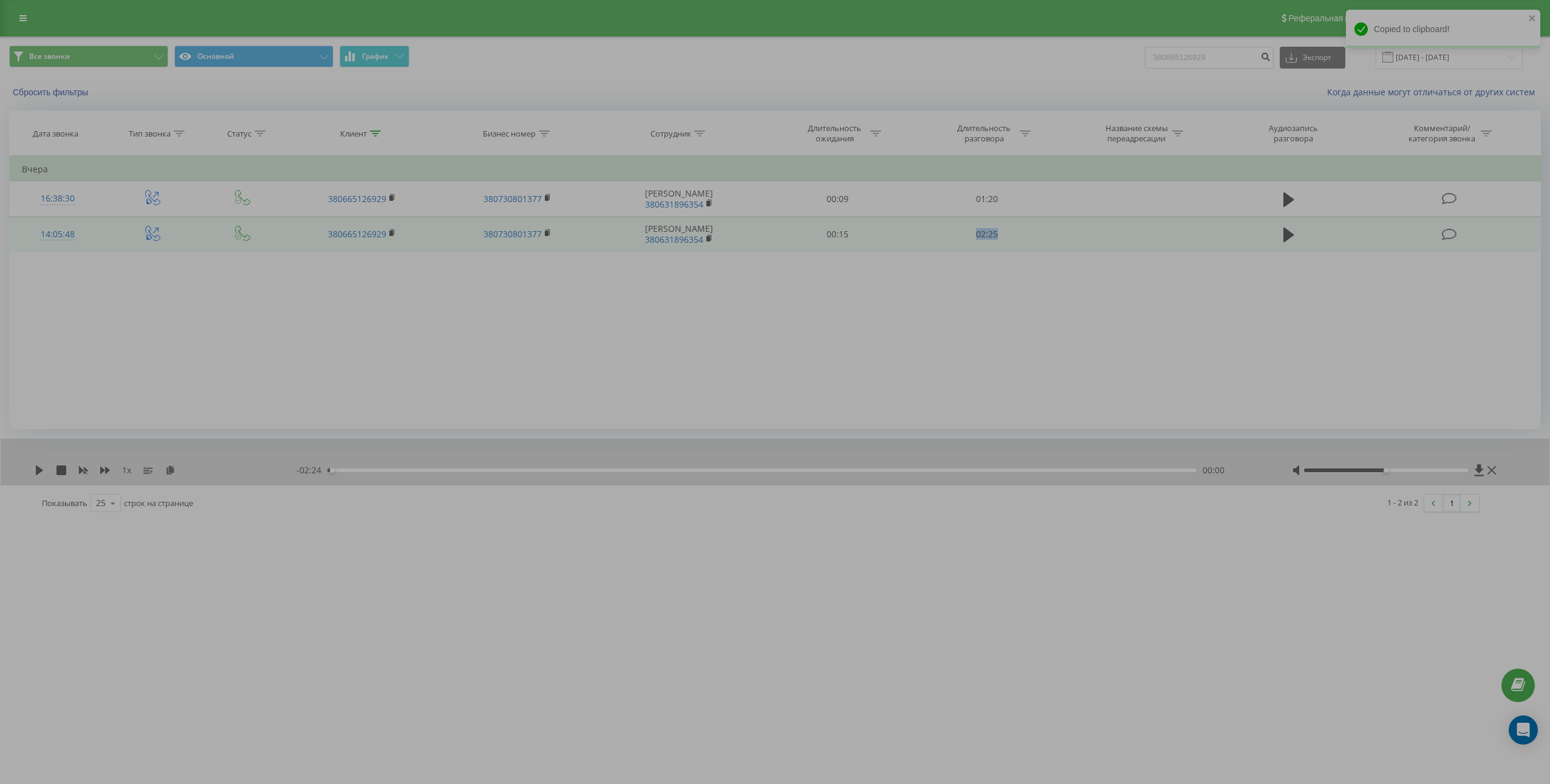
copy td "02:25"
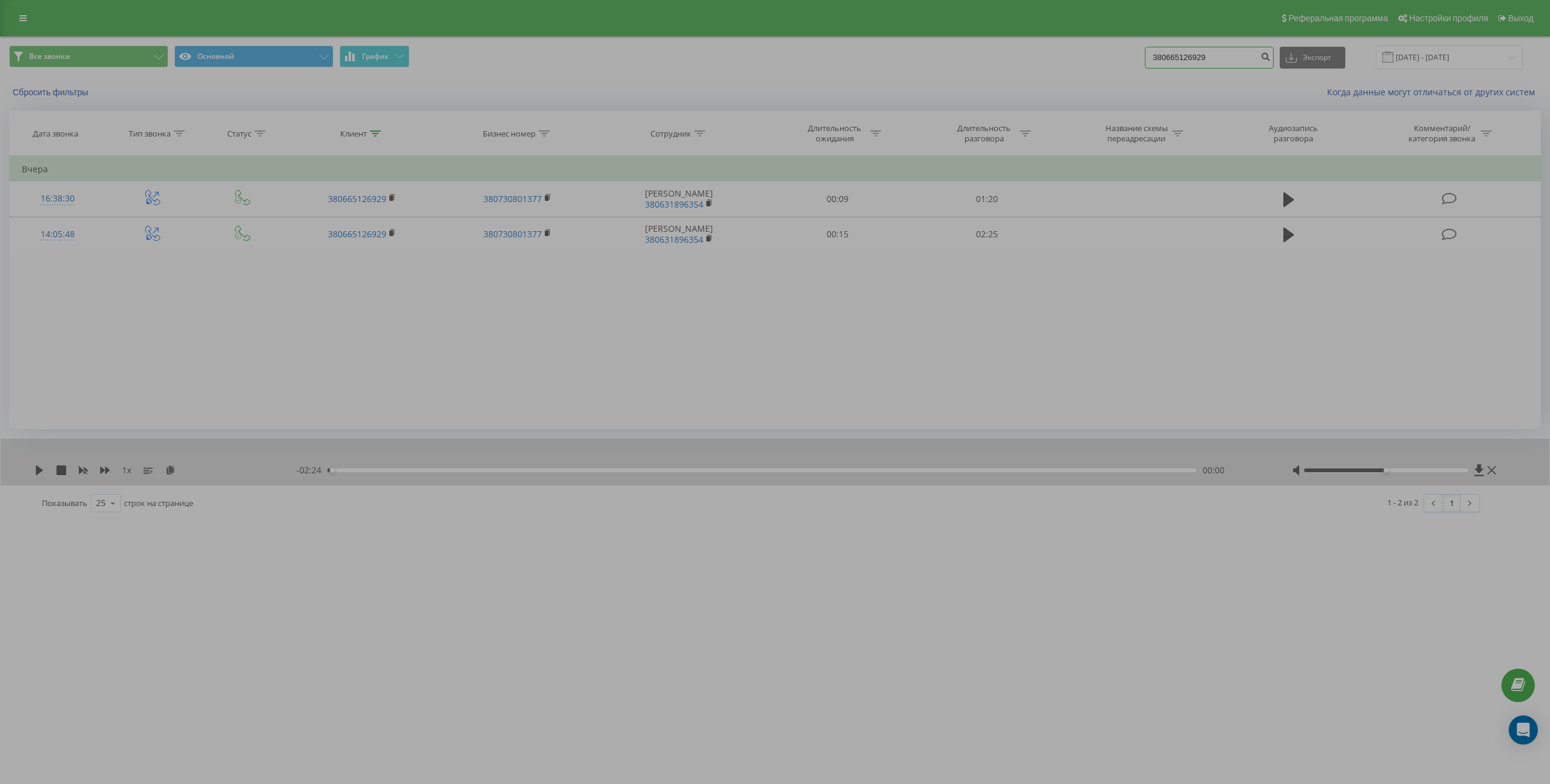
click at [1225, 58] on input "380665126929" at bounding box center [1209, 57] width 128 height 22
paste input "80114438"
type input "380680114438"
click at [1270, 59] on icon "submit" at bounding box center [1264, 55] width 10 height 7
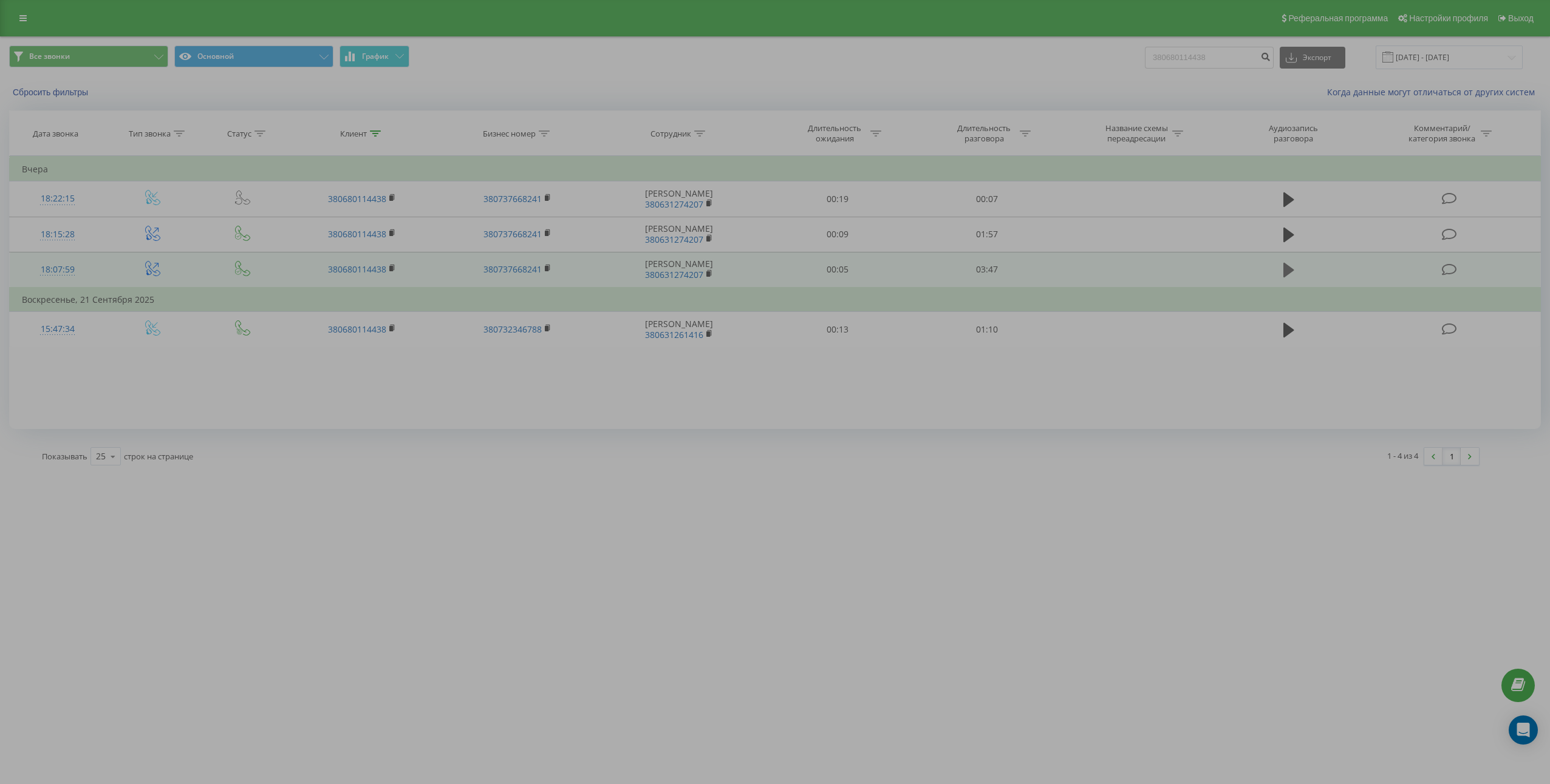
click at [1292, 270] on icon at bounding box center [1288, 270] width 11 height 14
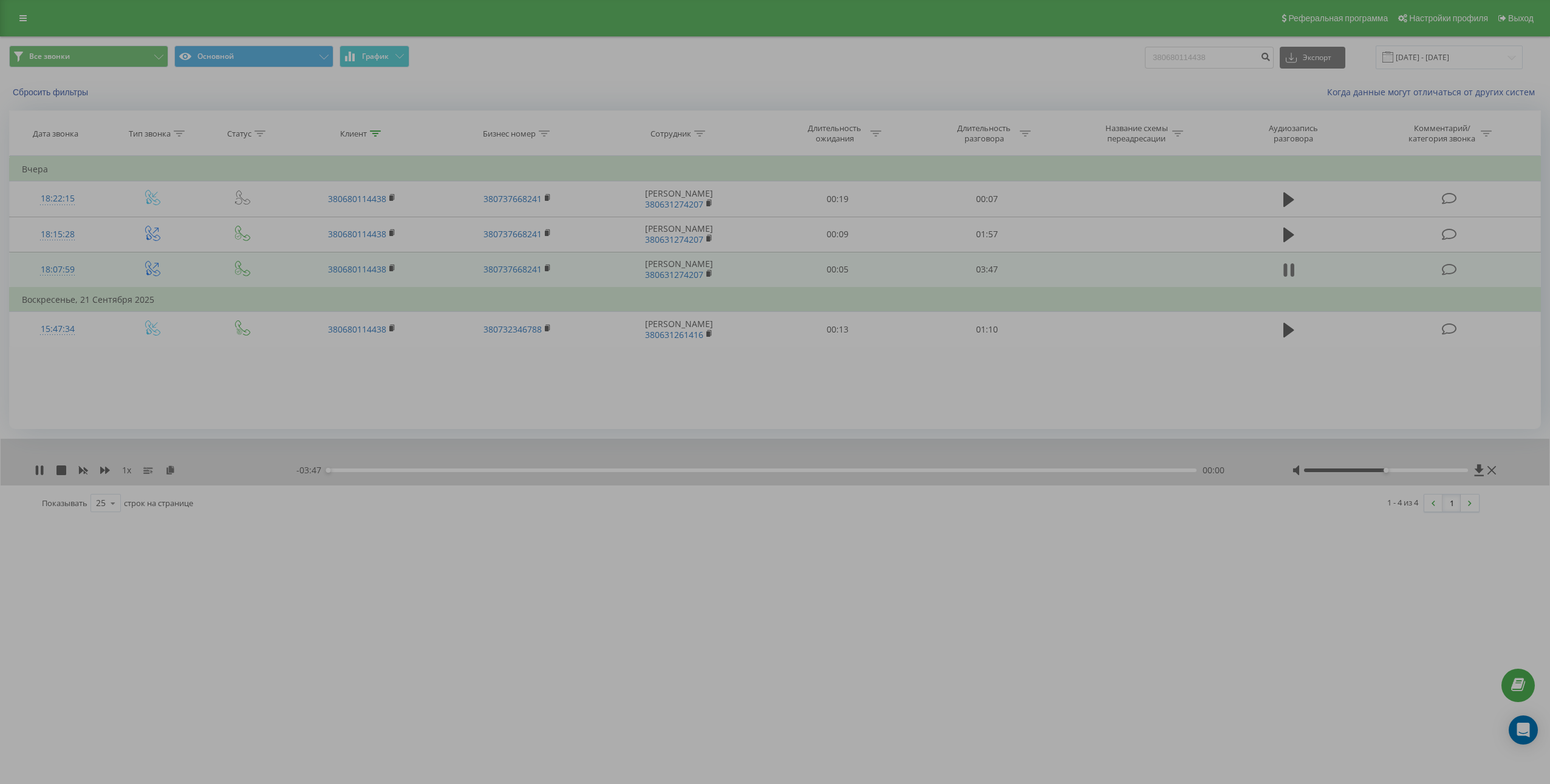
click at [1291, 270] on icon at bounding box center [1288, 270] width 11 height 17
click at [172, 467] on icon at bounding box center [170, 470] width 10 height 9
click at [985, 278] on td "03:47" at bounding box center [986, 270] width 149 height 36
click at [985, 278] on td "03:47" at bounding box center [986, 270] width 149 height 36
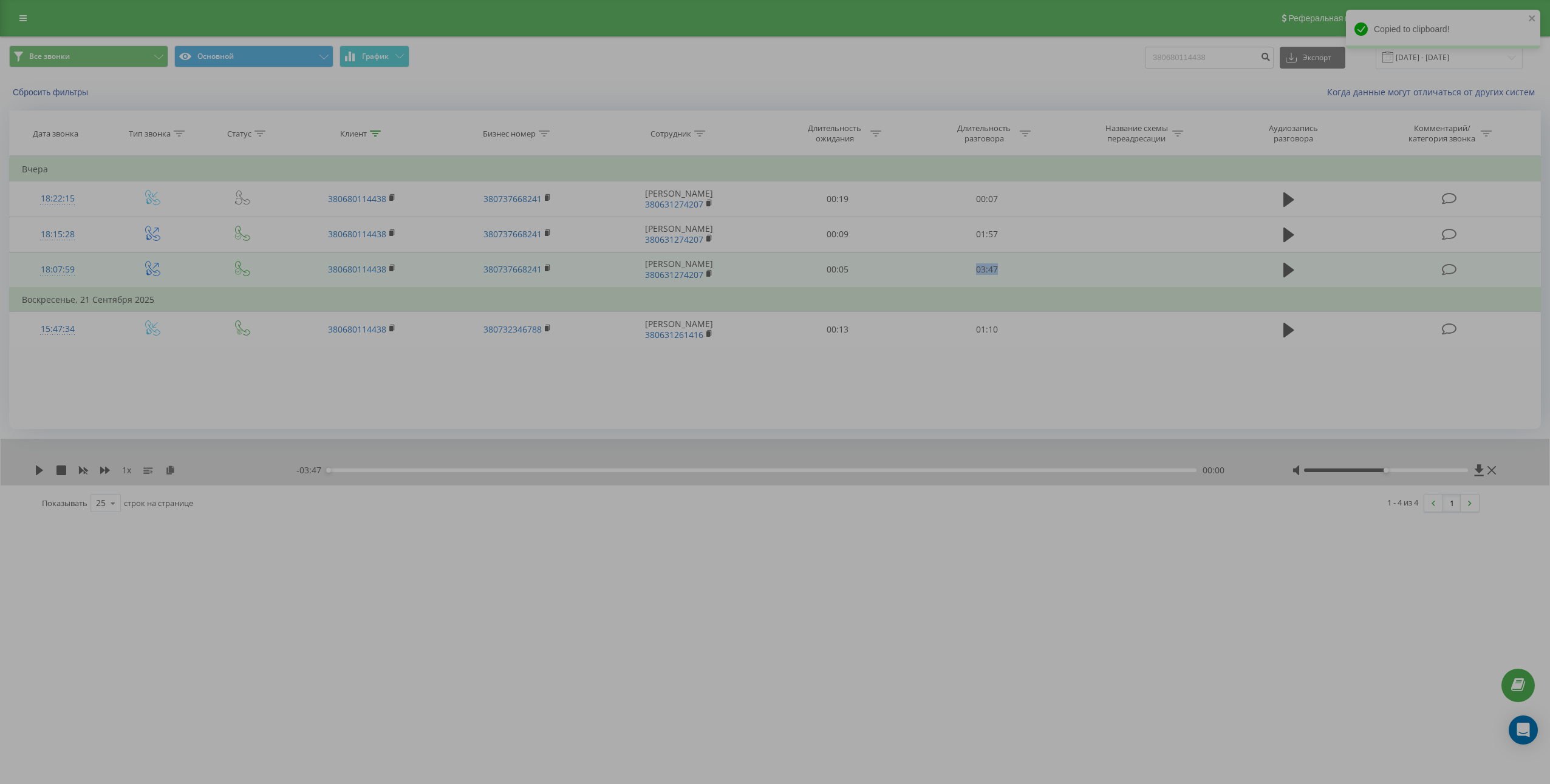
click at [985, 278] on td "03:47" at bounding box center [986, 270] width 149 height 36
copy td "03:47"
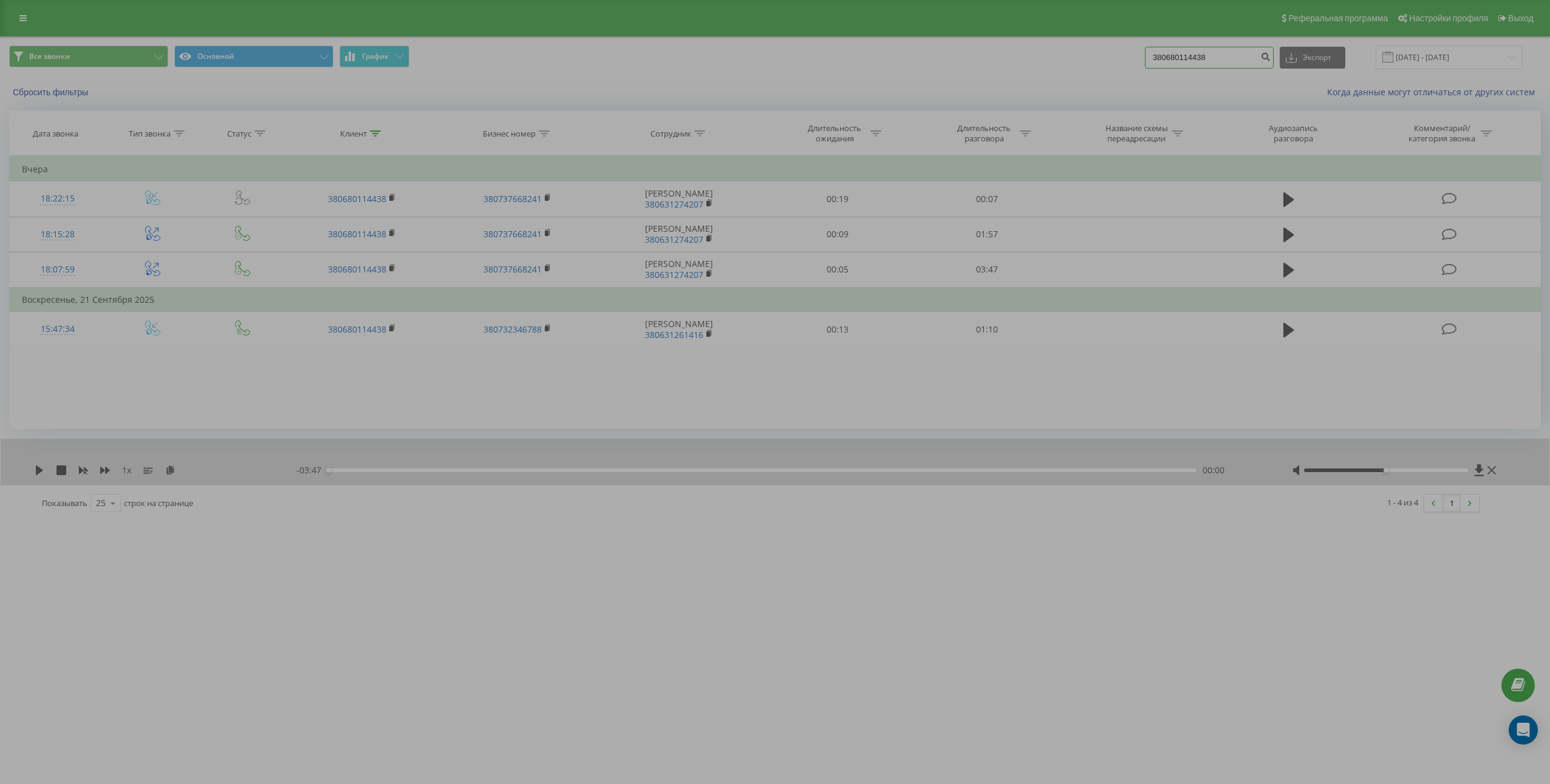
click at [1212, 65] on input "380680114438" at bounding box center [1209, 57] width 128 height 22
paste input "874457"
type input "380688744578"
click at [1287, 61] on div "380688744578 Экспорт .csv .xls .xlsx 23.06.2025 - 23.09.2025" at bounding box center [1333, 57] width 377 height 24
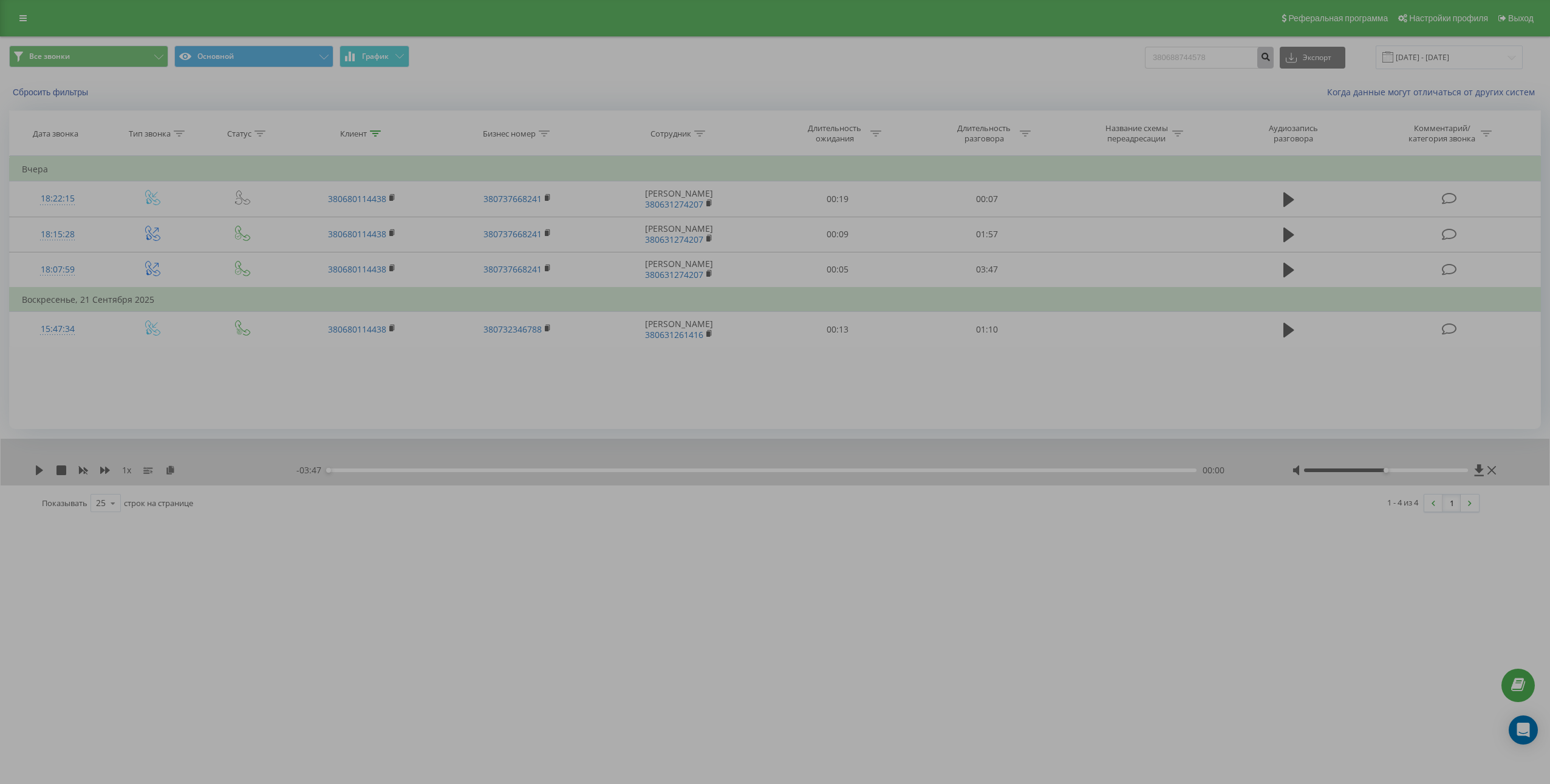
click at [1273, 61] on button "submit" at bounding box center [1265, 57] width 17 height 22
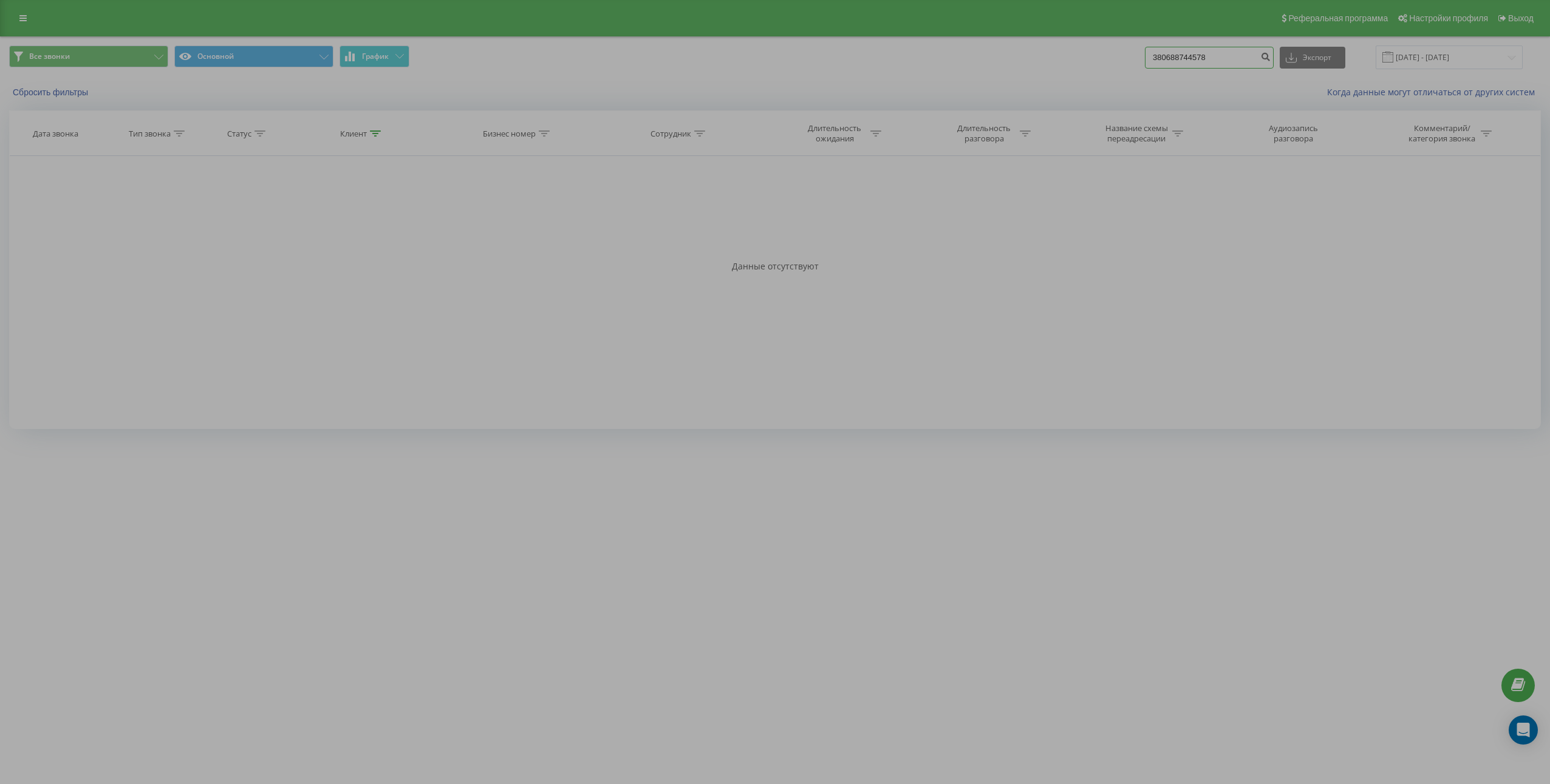
click at [1221, 53] on input "380688744578" at bounding box center [1209, 57] width 128 height 22
paste input "504888905"
type input "380504888905"
click at [1270, 56] on icon "submit" at bounding box center [1264, 55] width 10 height 7
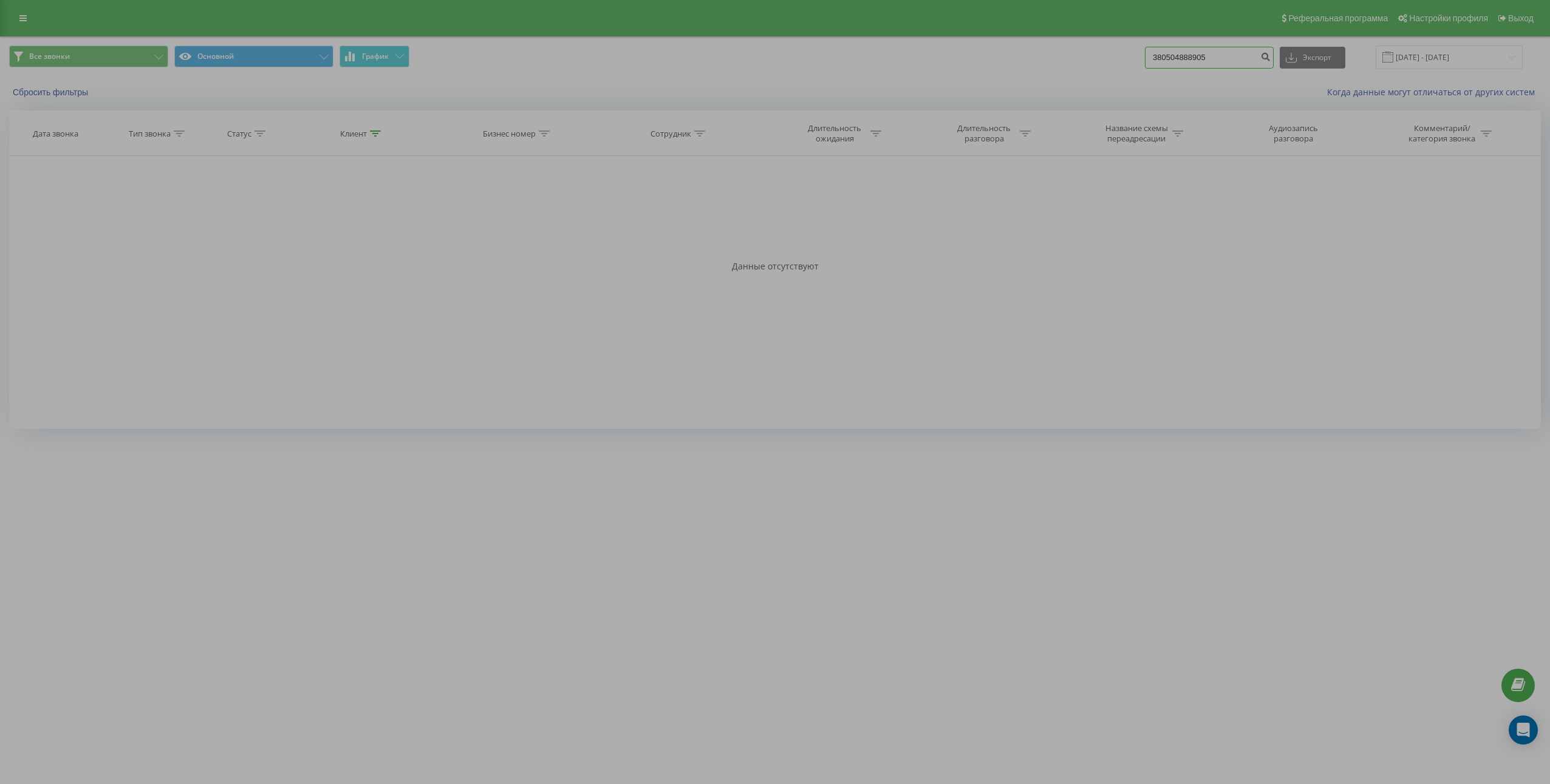
click at [1234, 61] on input "380504888905" at bounding box center [1209, 57] width 128 height 22
paste input "631872147"
type input "380631872147"
click at [1270, 59] on icon "submit" at bounding box center [1264, 55] width 10 height 7
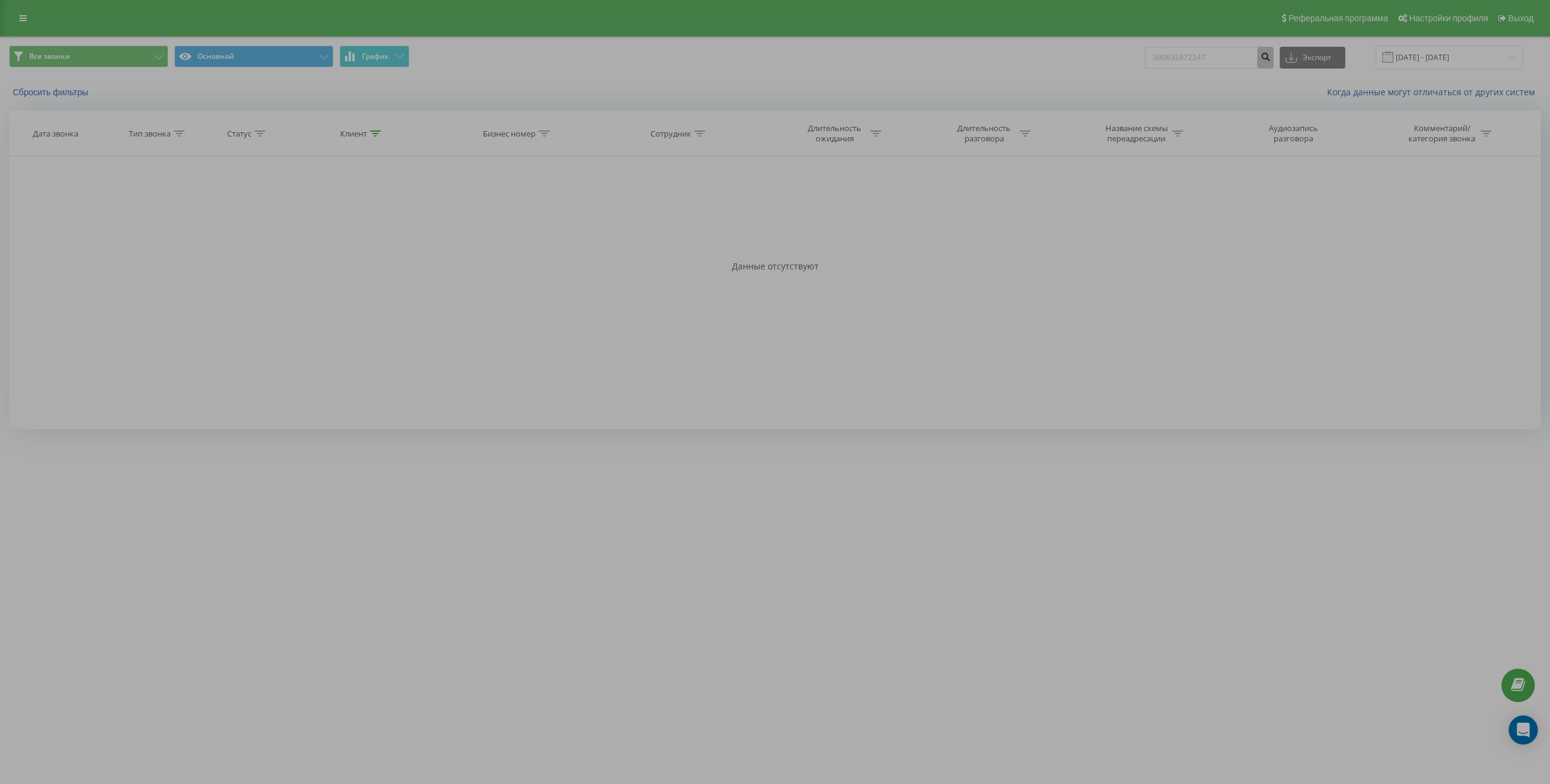
click at [1270, 59] on icon "submit" at bounding box center [1264, 55] width 10 height 7
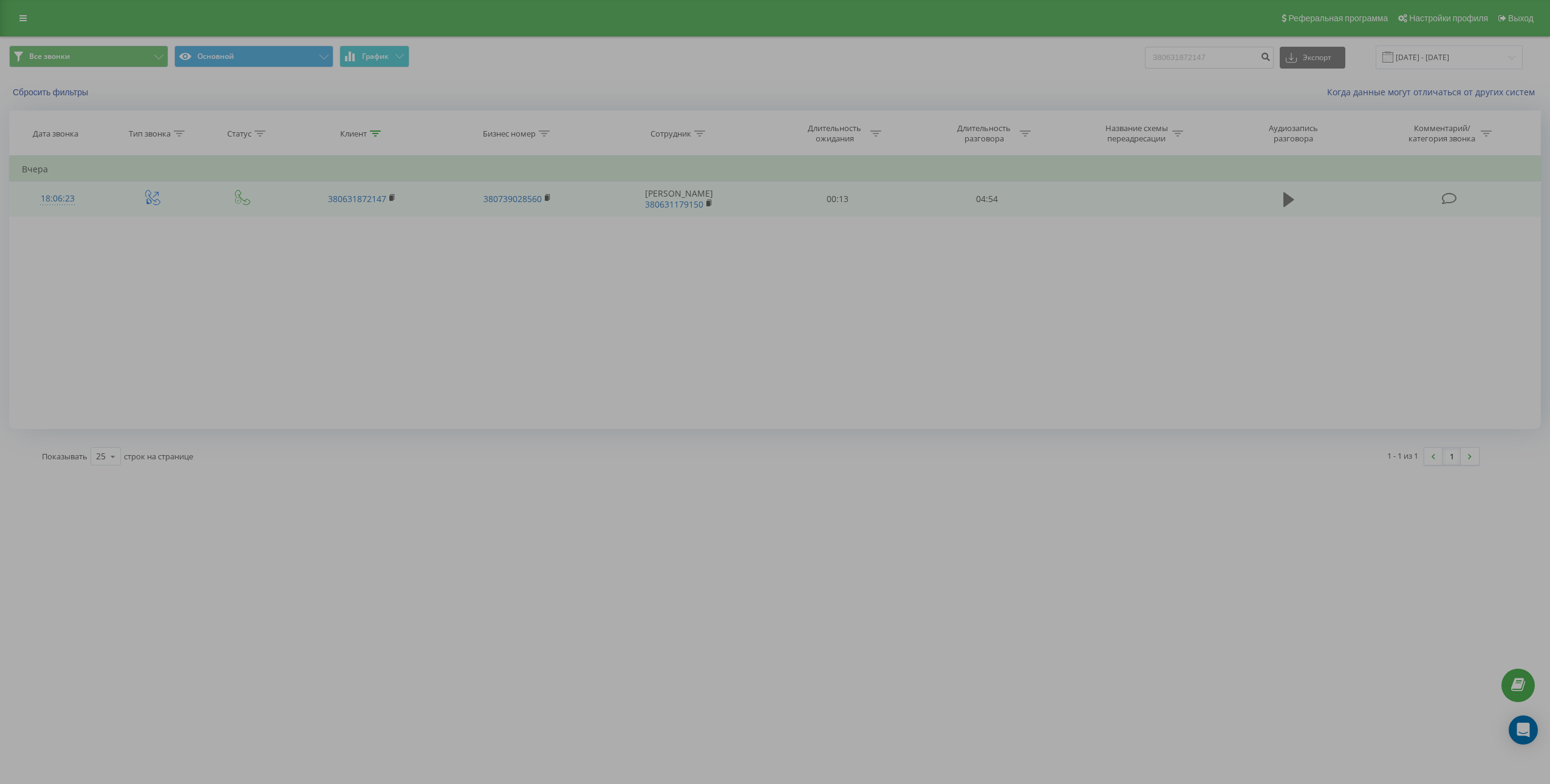
click at [1289, 203] on icon at bounding box center [1288, 199] width 11 height 14
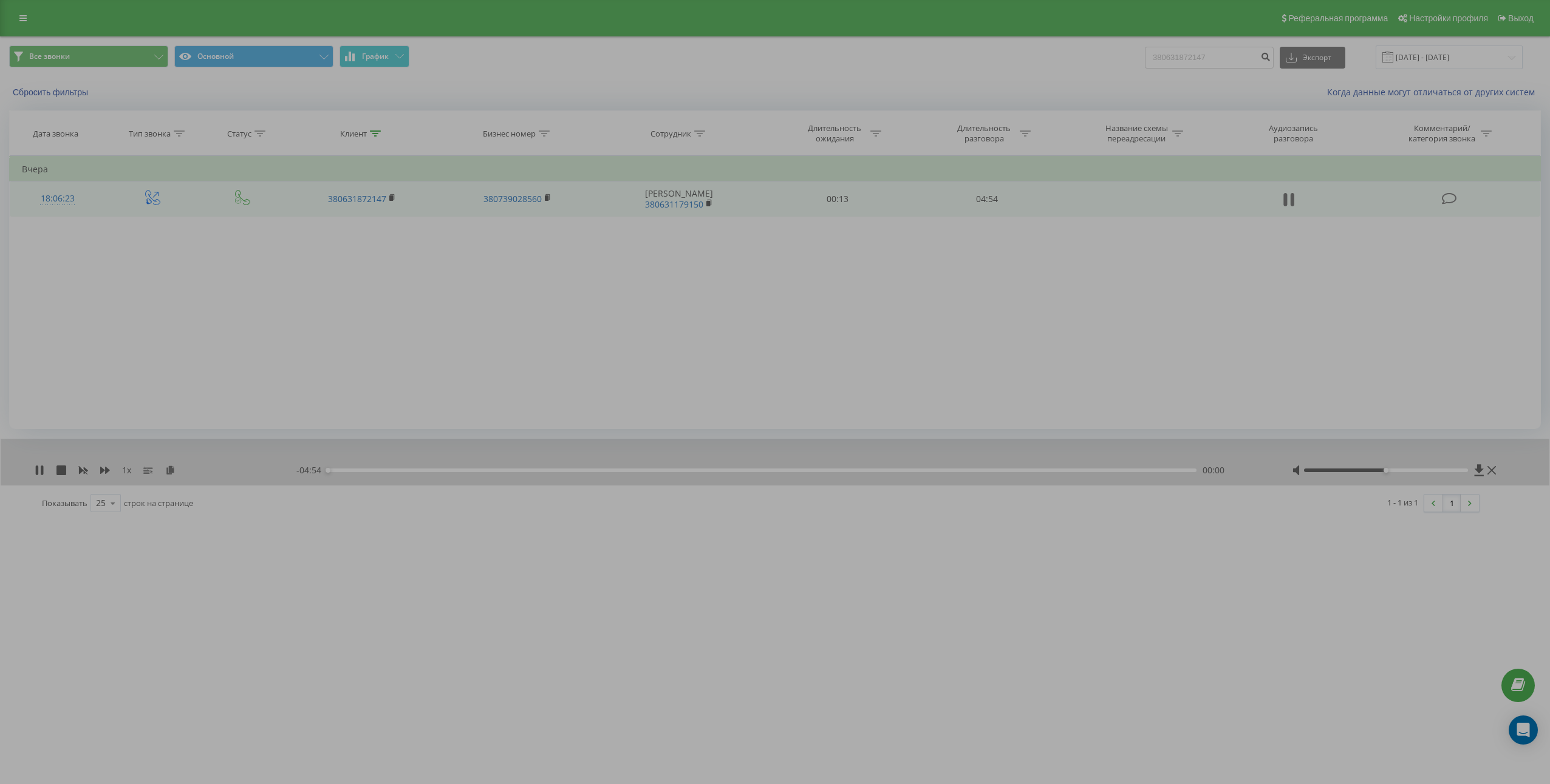
click at [1285, 202] on icon at bounding box center [1285, 199] width 4 height 14
click at [177, 471] on div "1 x" at bounding box center [165, 470] width 262 height 12
click at [164, 470] on div "1 x" at bounding box center [165, 470] width 262 height 12
click at [172, 471] on icon at bounding box center [170, 470] width 10 height 9
click at [988, 196] on td "04:54" at bounding box center [986, 199] width 149 height 35
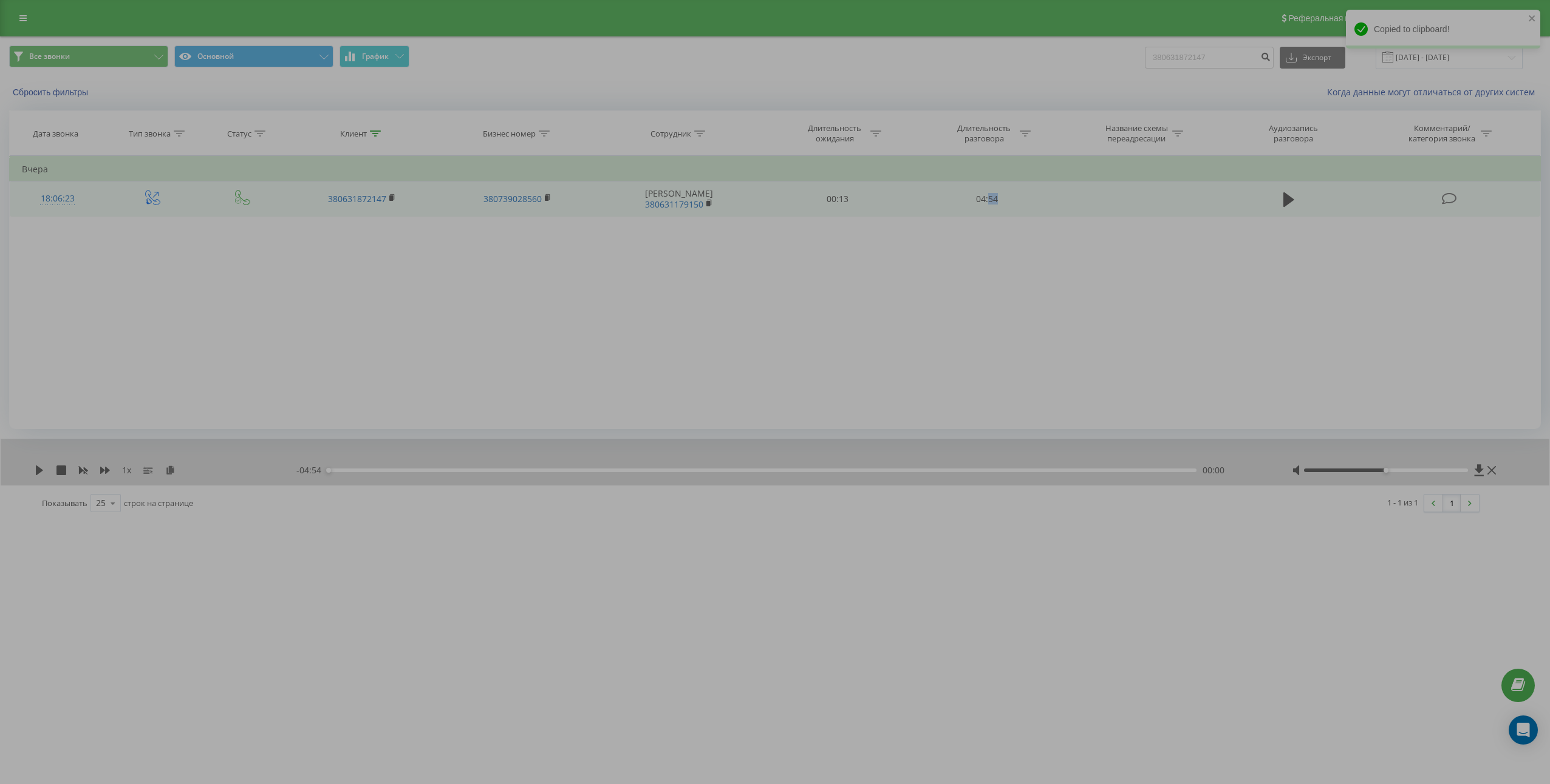
click at [988, 196] on td "04:54" at bounding box center [986, 199] width 149 height 35
copy td "04:54"
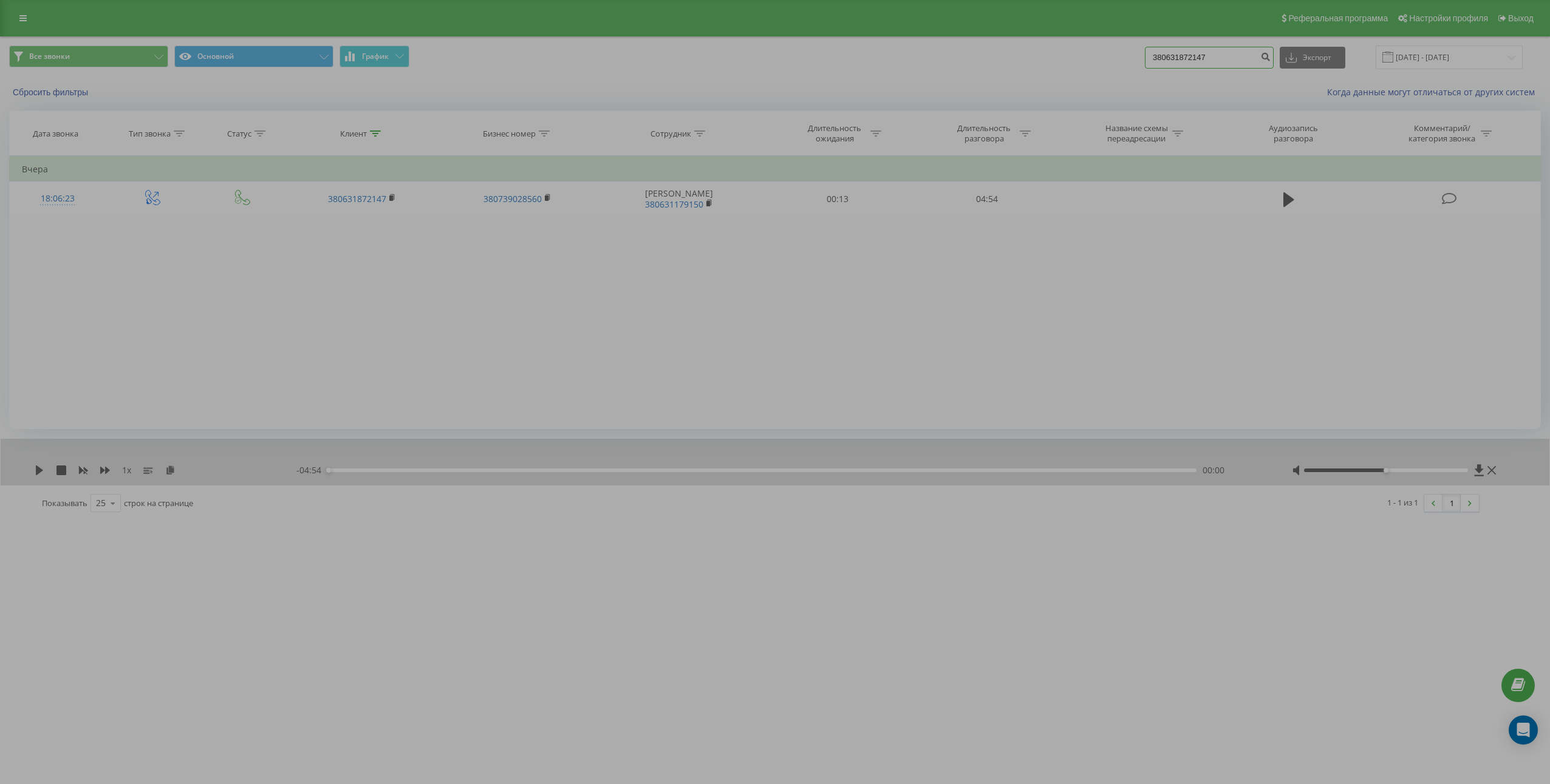
click at [1197, 61] on input "380631872147" at bounding box center [1209, 57] width 128 height 22
click at [1197, 61] on input "380631872147" at bounding box center [1209, 57] width 128 height 22
paste input "2493988"
type input "380632493988"
click at [1270, 56] on icon "submit" at bounding box center [1264, 55] width 10 height 7
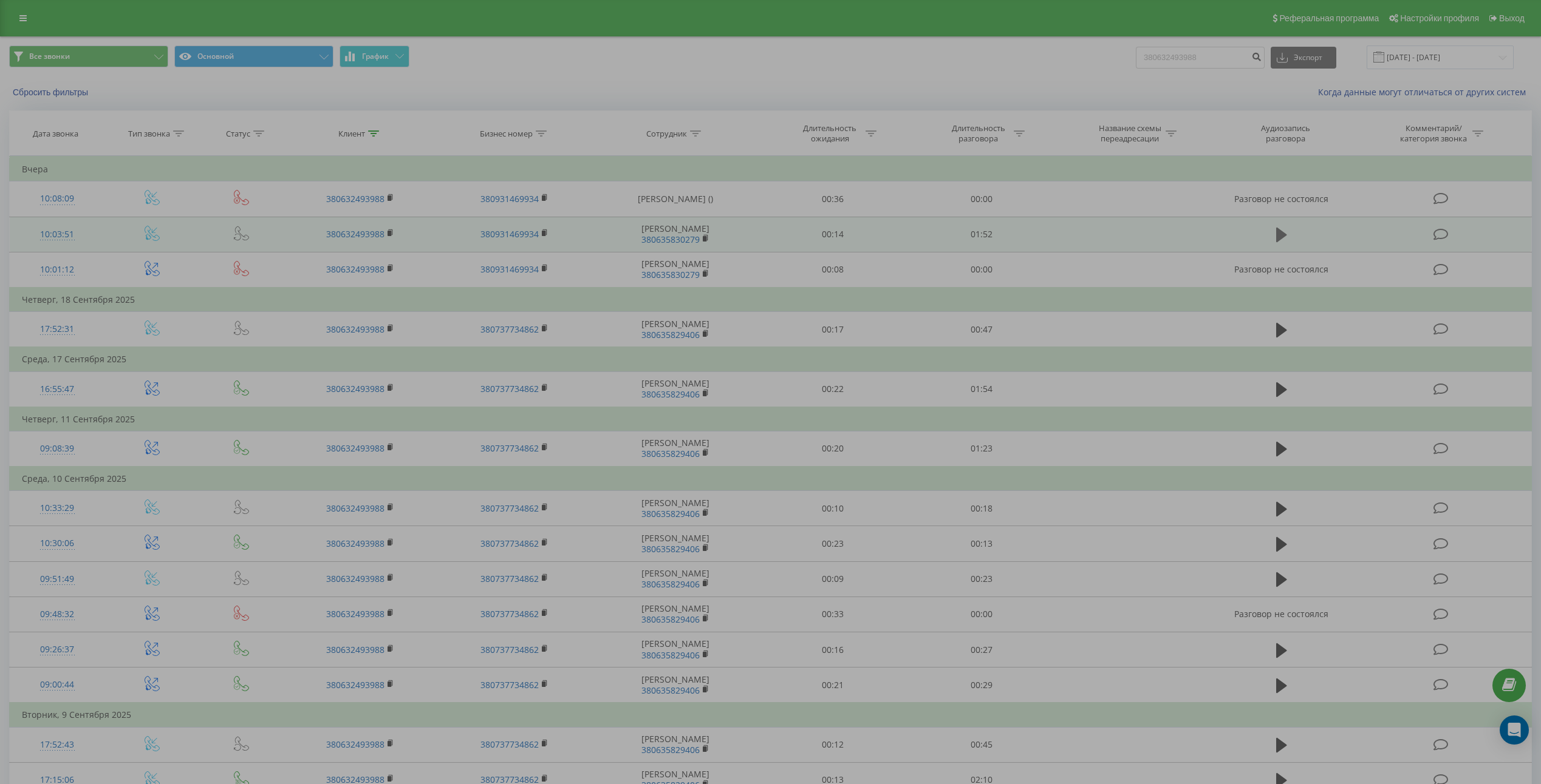
click at [1274, 228] on button at bounding box center [1282, 234] width 18 height 18
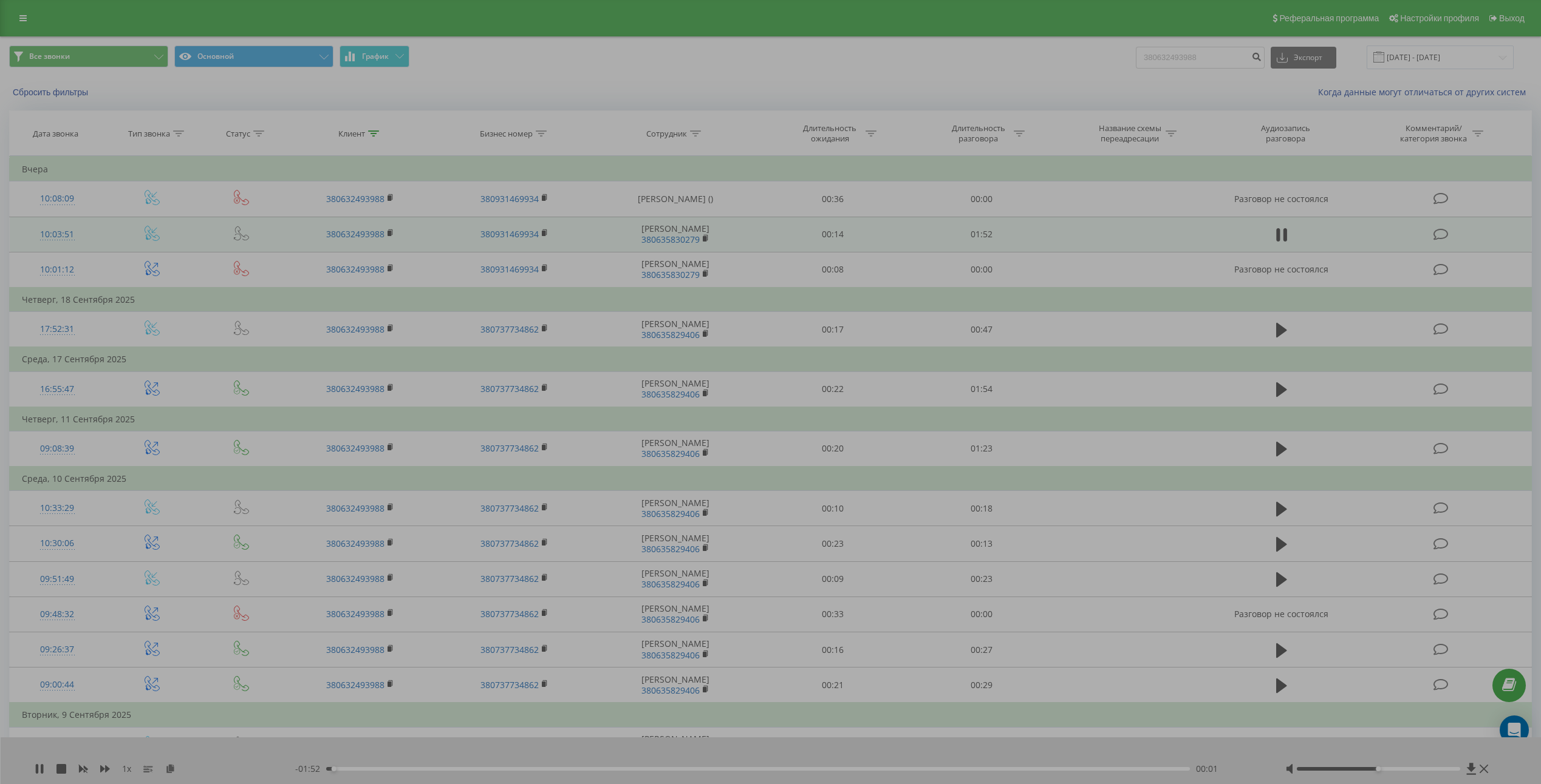
click at [1274, 228] on button at bounding box center [1282, 234] width 18 height 18
click at [173, 769] on icon at bounding box center [170, 768] width 10 height 9
click at [981, 238] on td "01:52" at bounding box center [981, 234] width 148 height 35
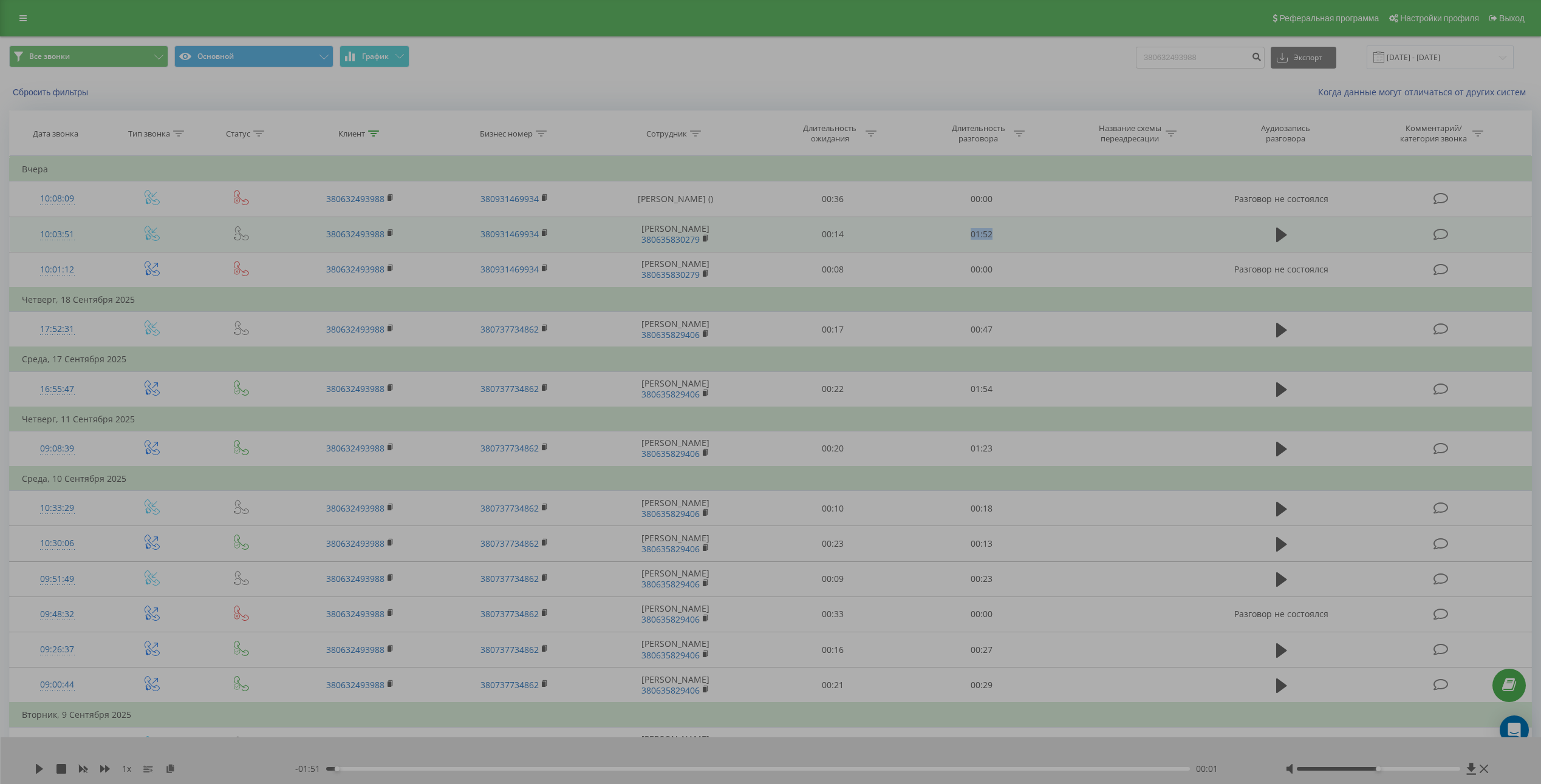
copy td "01:52"
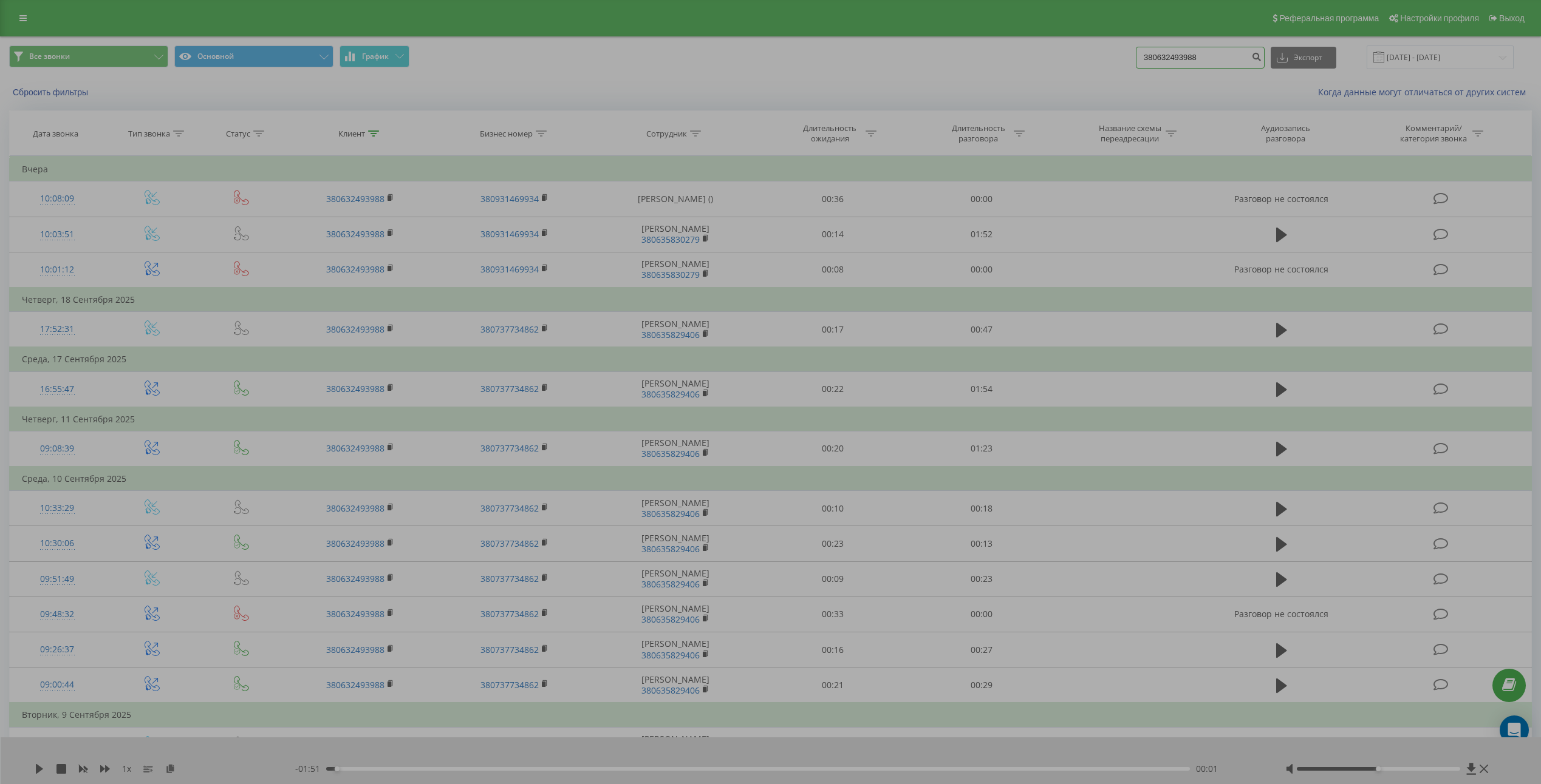
click at [1192, 57] on input "380632493988" at bounding box center [1199, 57] width 128 height 22
paste input "72798907"
type input "380672798907"
click at [1262, 59] on icon "submit" at bounding box center [1256, 55] width 10 height 7
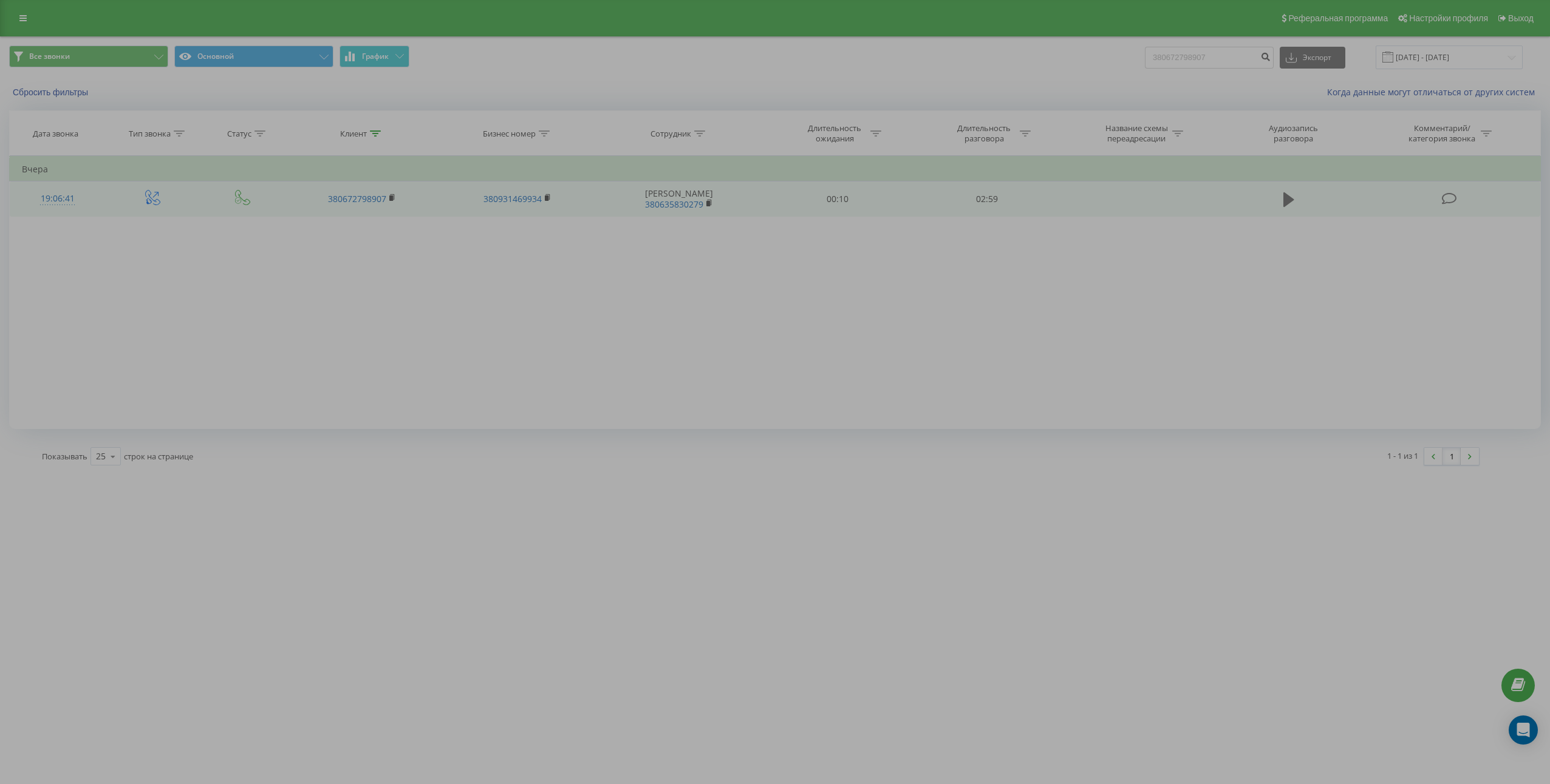
click at [1296, 198] on button at bounding box center [1288, 199] width 18 height 18
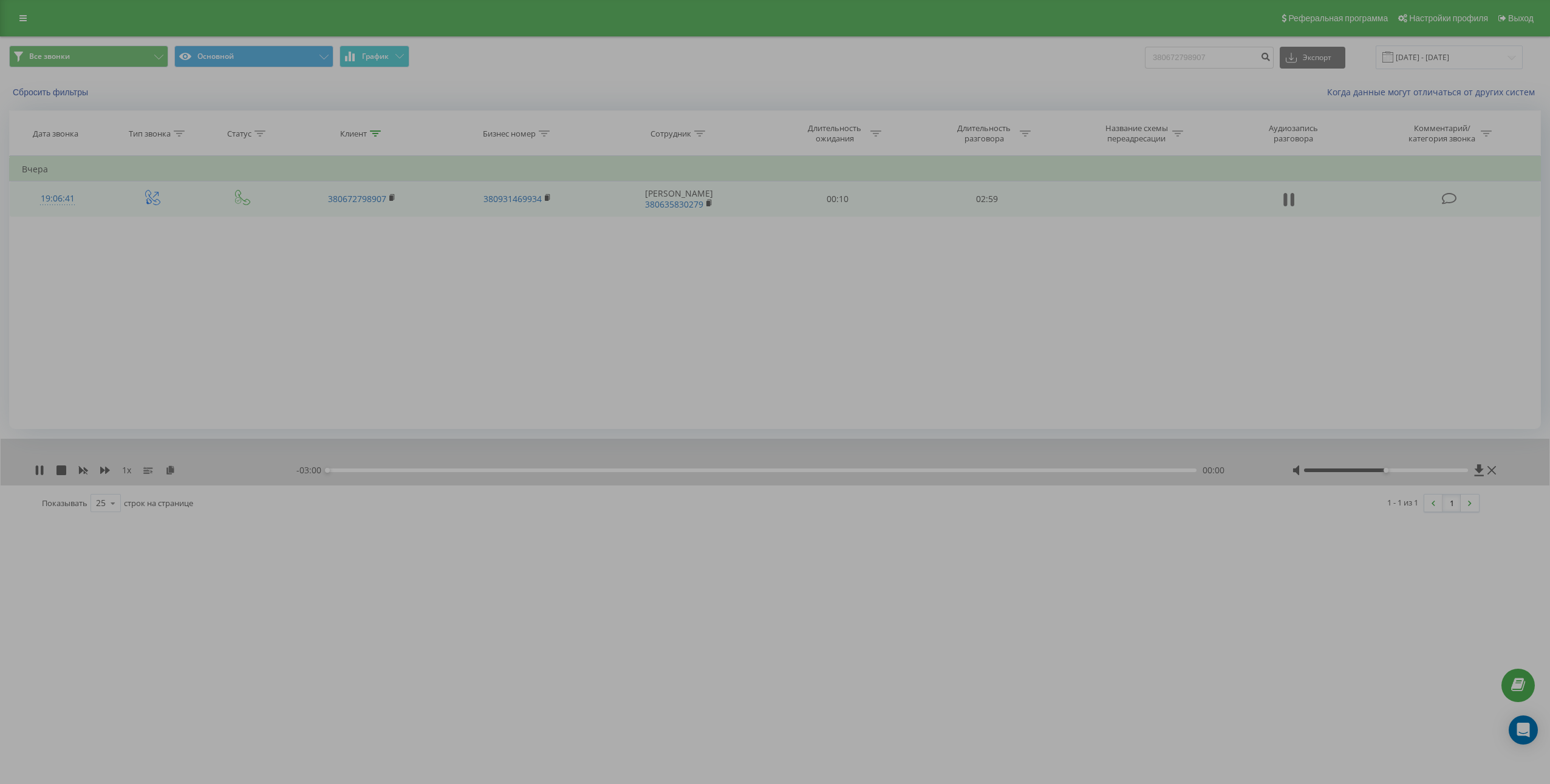
click at [1288, 202] on icon at bounding box center [1288, 199] width 11 height 17
click at [171, 470] on icon at bounding box center [170, 470] width 10 height 9
click at [991, 199] on td "02:59" at bounding box center [986, 199] width 149 height 35
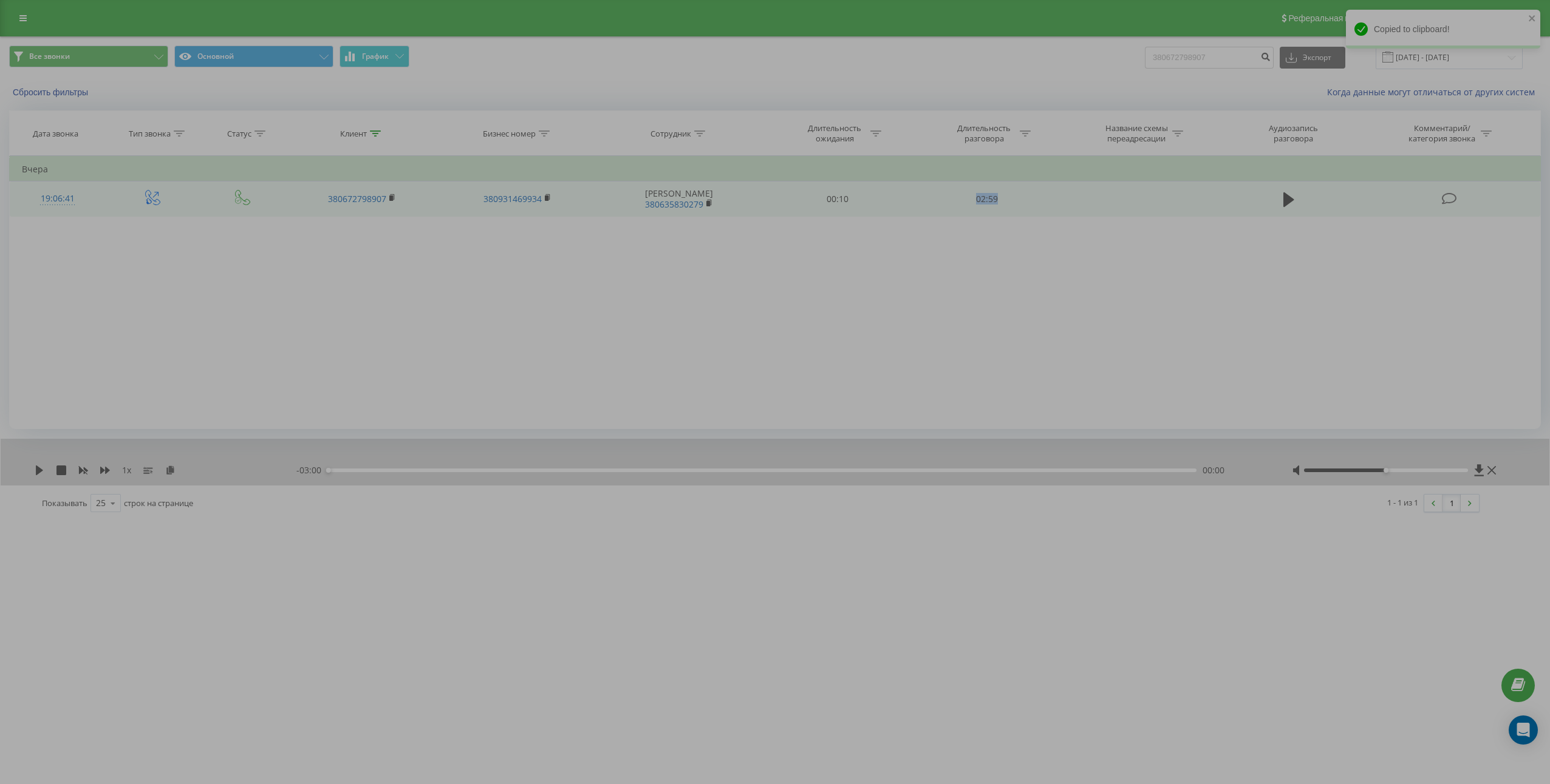
copy td "02:59"
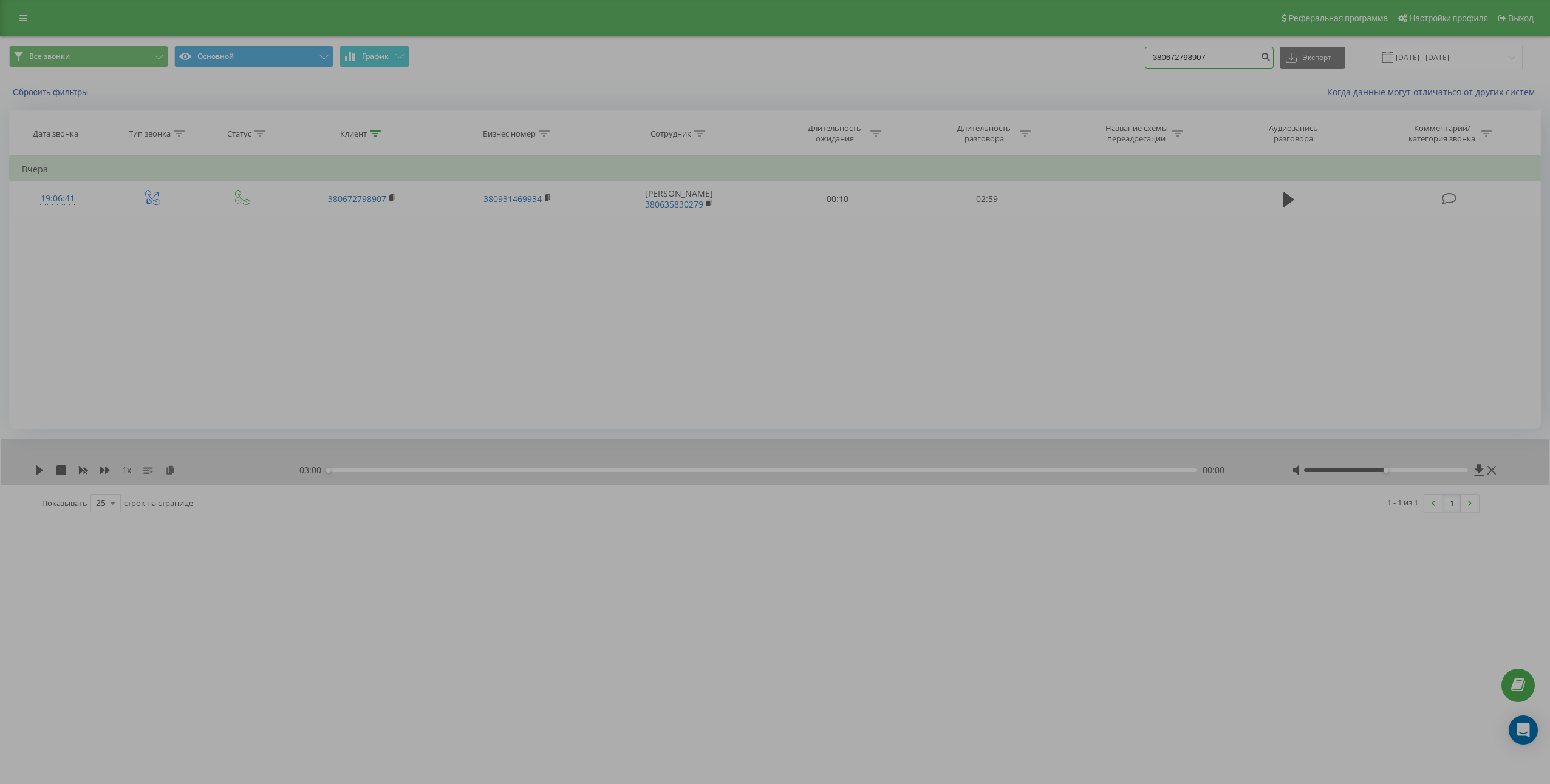
click at [1223, 56] on input "380672798907" at bounding box center [1209, 57] width 128 height 22
paste input "3249642"
type input "380673249642"
click at [1273, 62] on button "submit" at bounding box center [1265, 57] width 17 height 22
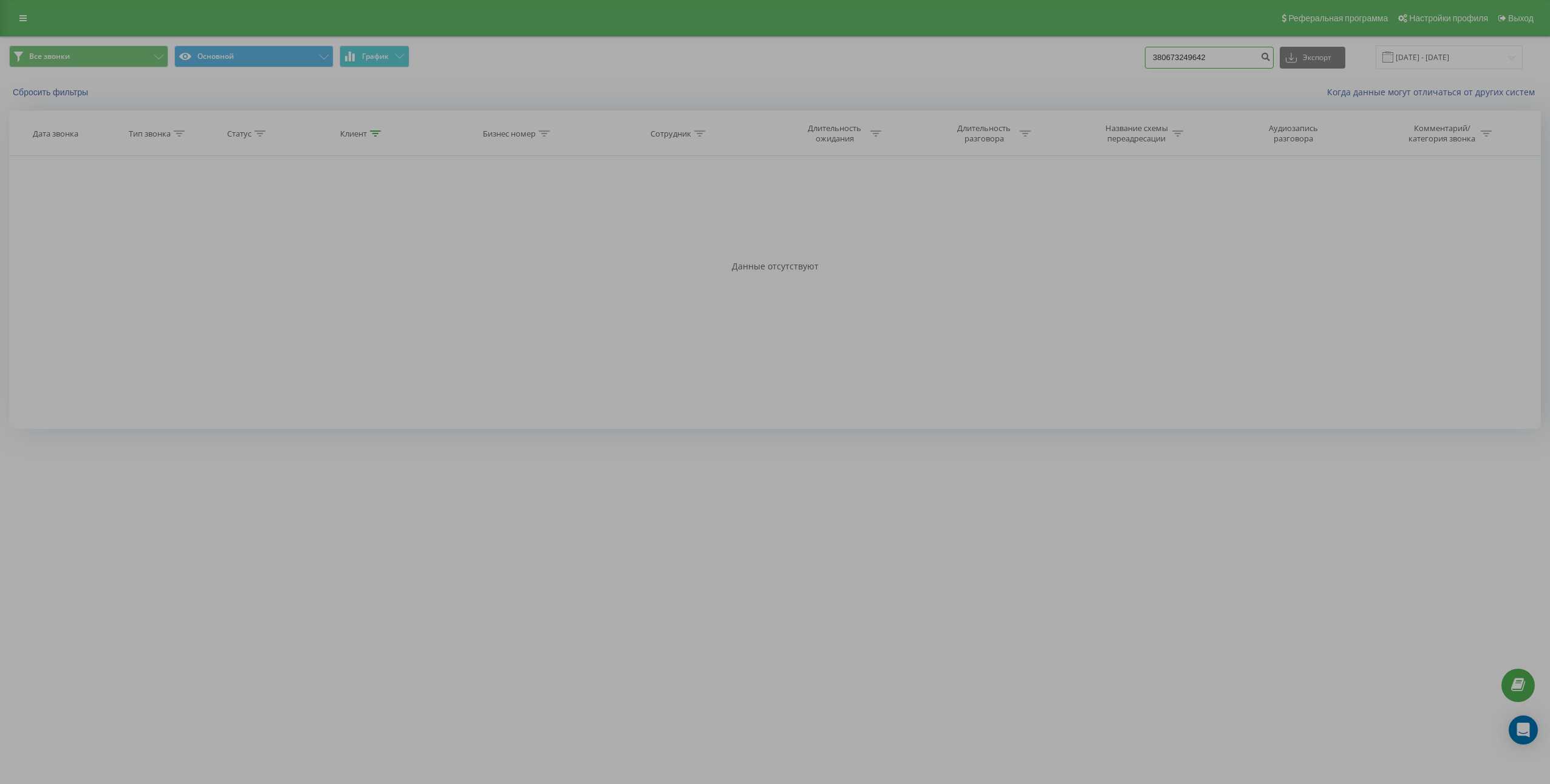
click at [1193, 49] on input "380673249642" at bounding box center [1209, 57] width 128 height 22
paste input "50468749"
type input "380504687492"
click at [1273, 60] on button "submit" at bounding box center [1265, 57] width 17 height 22
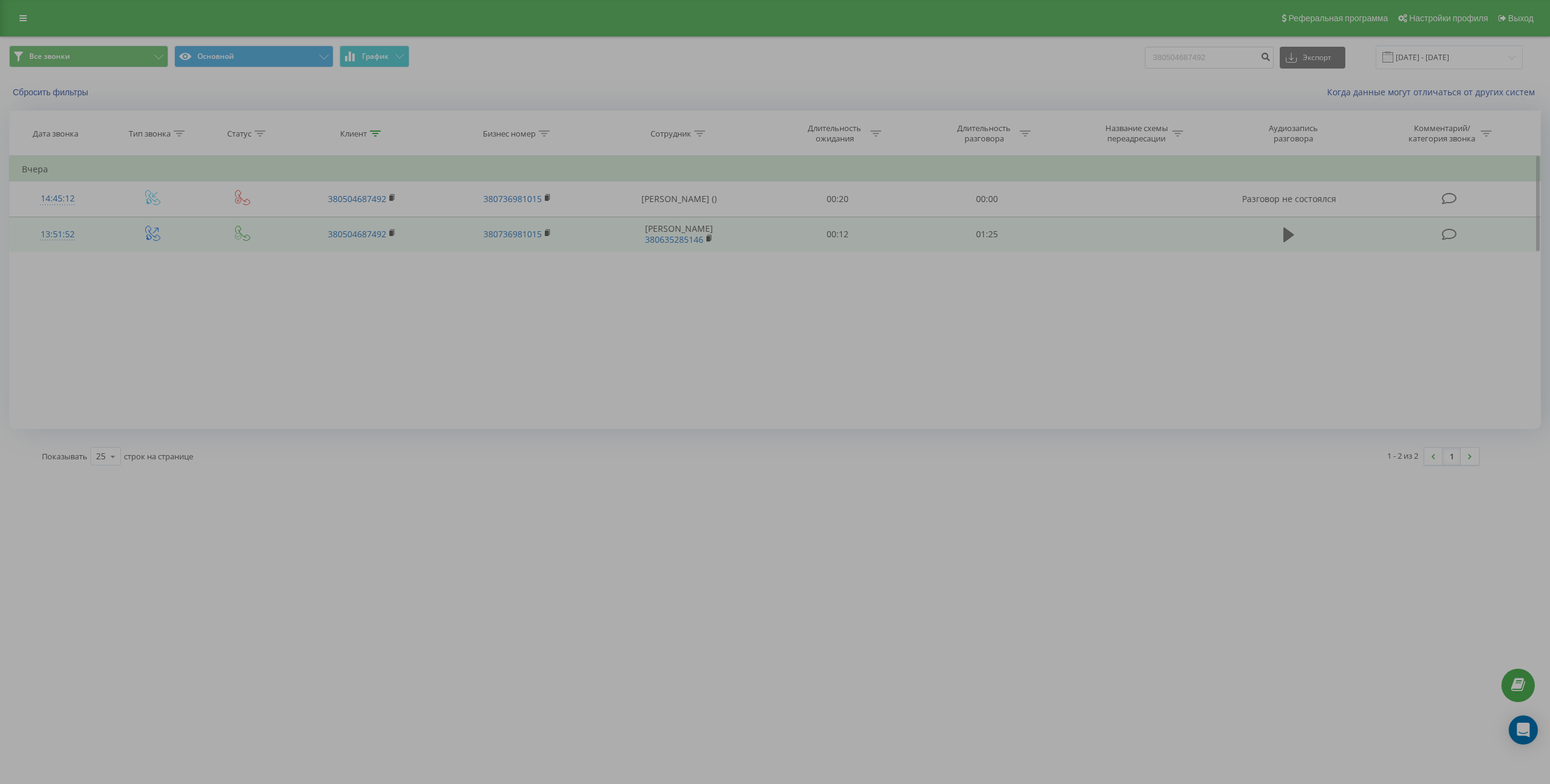
click at [1291, 238] on icon at bounding box center [1288, 234] width 11 height 14
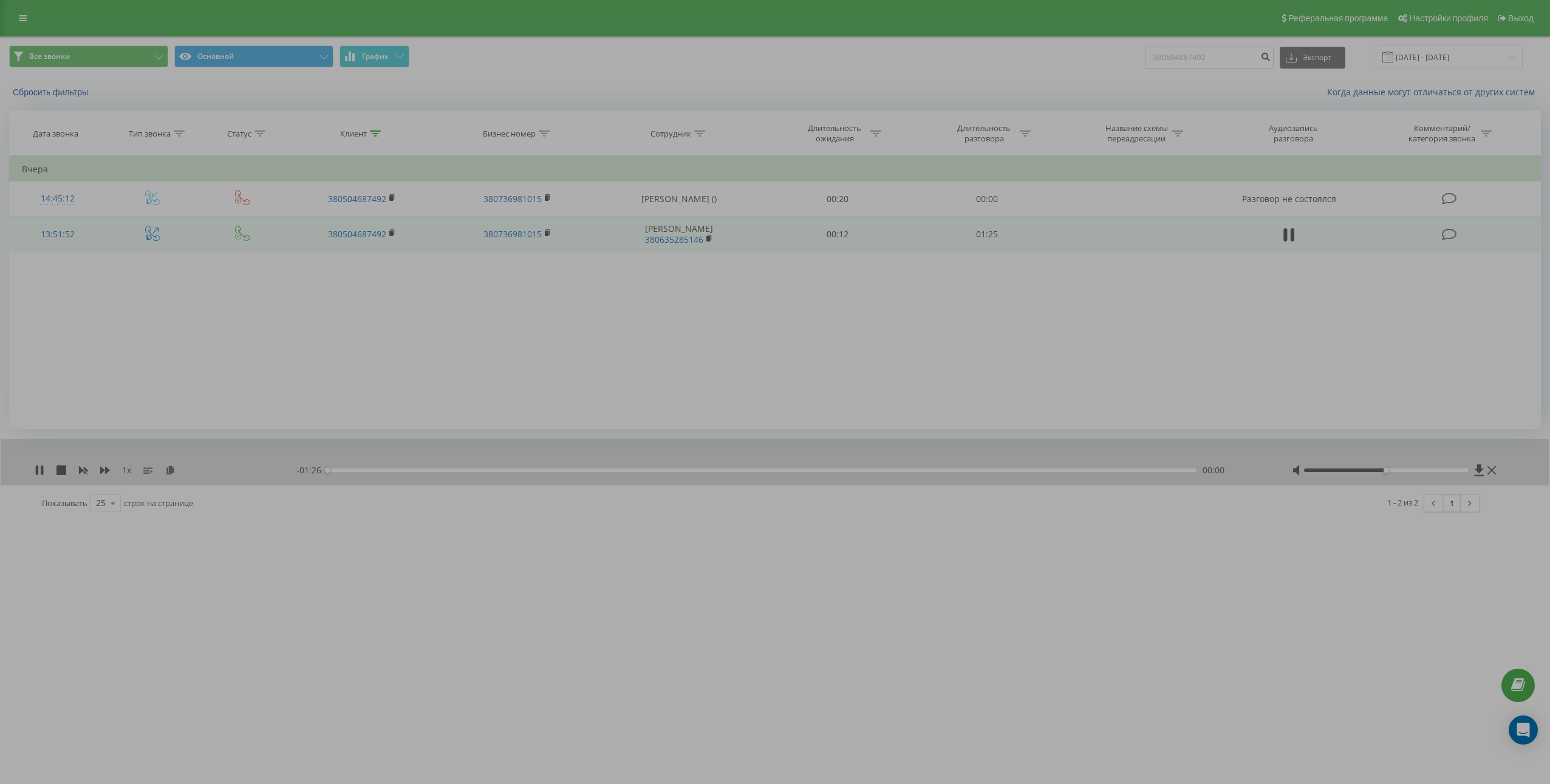
click at [1291, 238] on icon at bounding box center [1292, 234] width 4 height 14
click at [171, 471] on icon at bounding box center [170, 470] width 10 height 9
click at [987, 239] on td "01:25" at bounding box center [986, 234] width 149 height 35
click at [986, 239] on td "01:25" at bounding box center [986, 234] width 149 height 35
click at [985, 238] on td "01:25" at bounding box center [986, 234] width 149 height 35
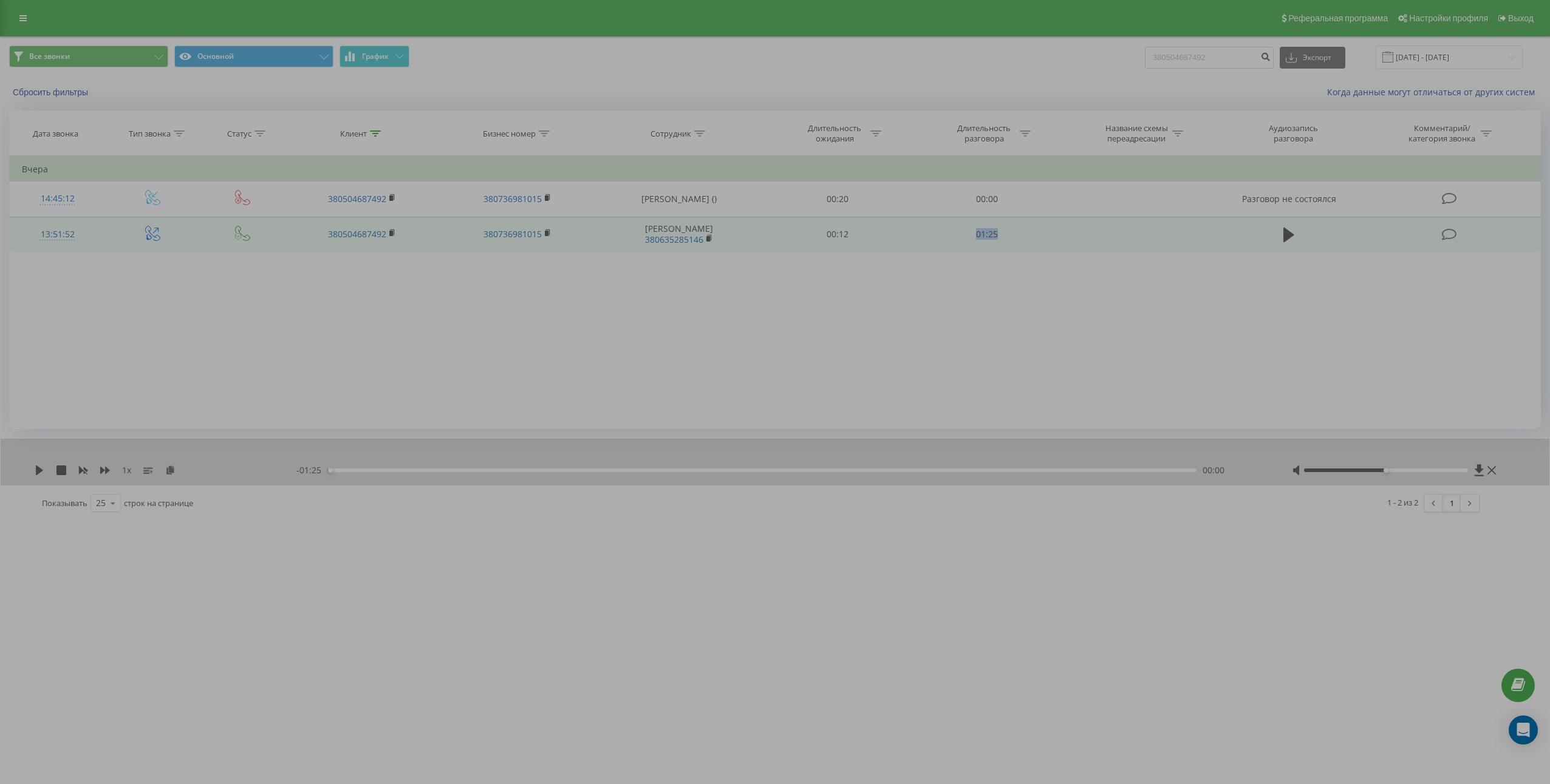
copy td "01:25"
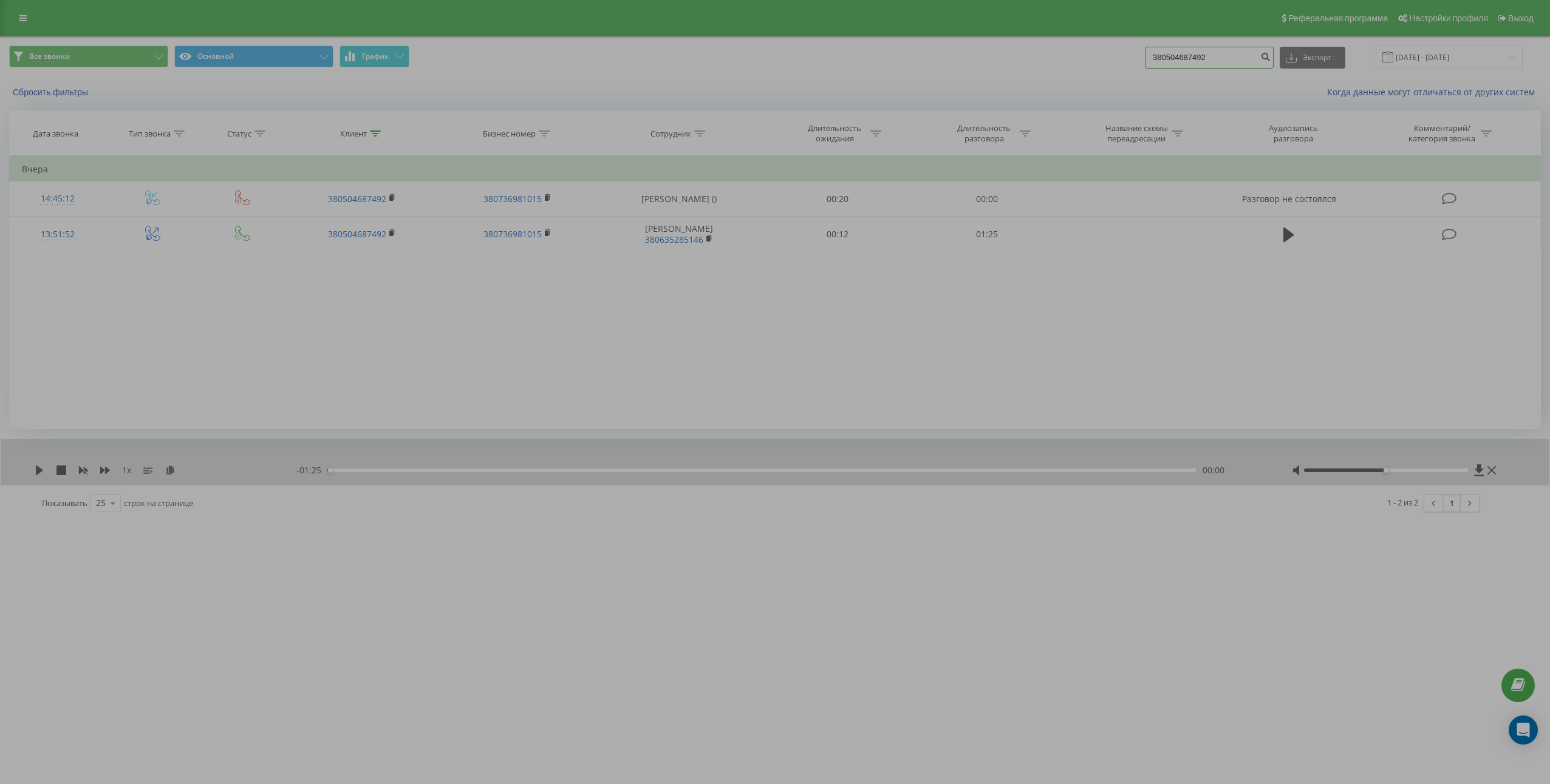
click at [1227, 55] on input "380504687492" at bounding box center [1209, 57] width 128 height 22
paste input "963693214"
type input "380963693214"
click at [1270, 59] on icon "submit" at bounding box center [1264, 55] width 10 height 7
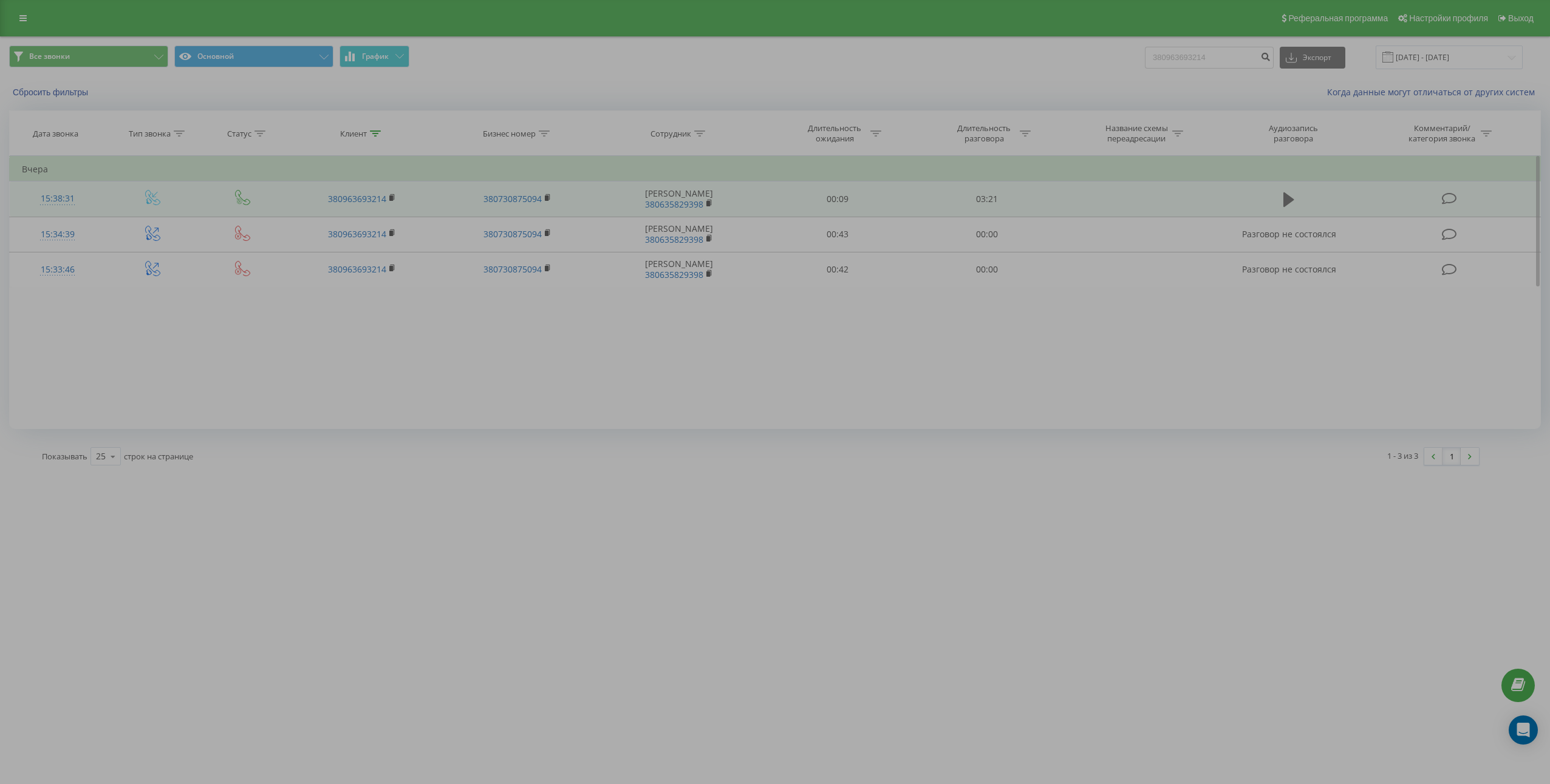
click at [1293, 192] on icon at bounding box center [1288, 199] width 11 height 17
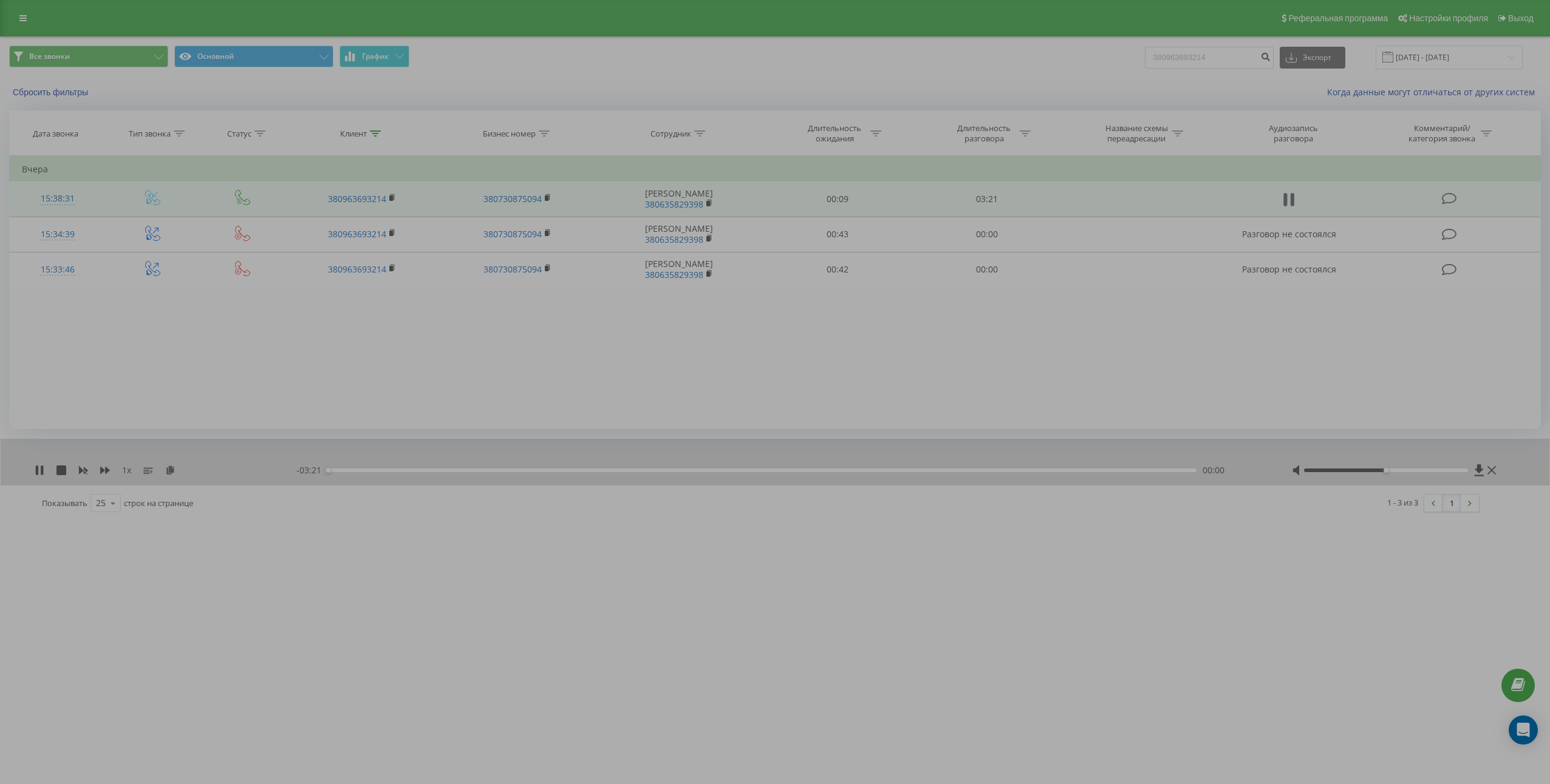
click at [1296, 195] on button at bounding box center [1288, 199] width 18 height 18
click at [169, 471] on icon at bounding box center [170, 470] width 10 height 9
click at [985, 202] on td "03:21" at bounding box center [986, 199] width 149 height 35
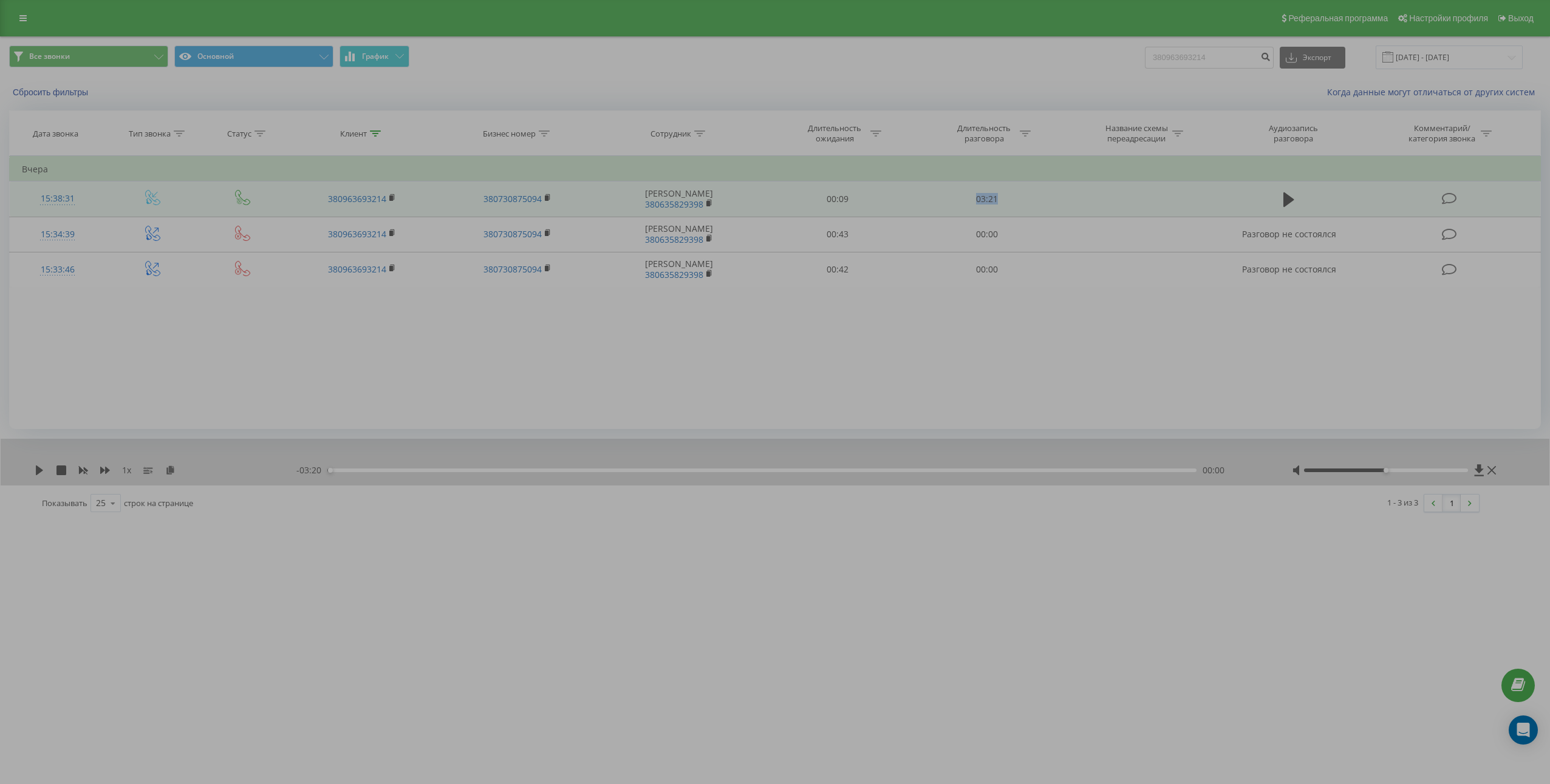
copy td "03:21"
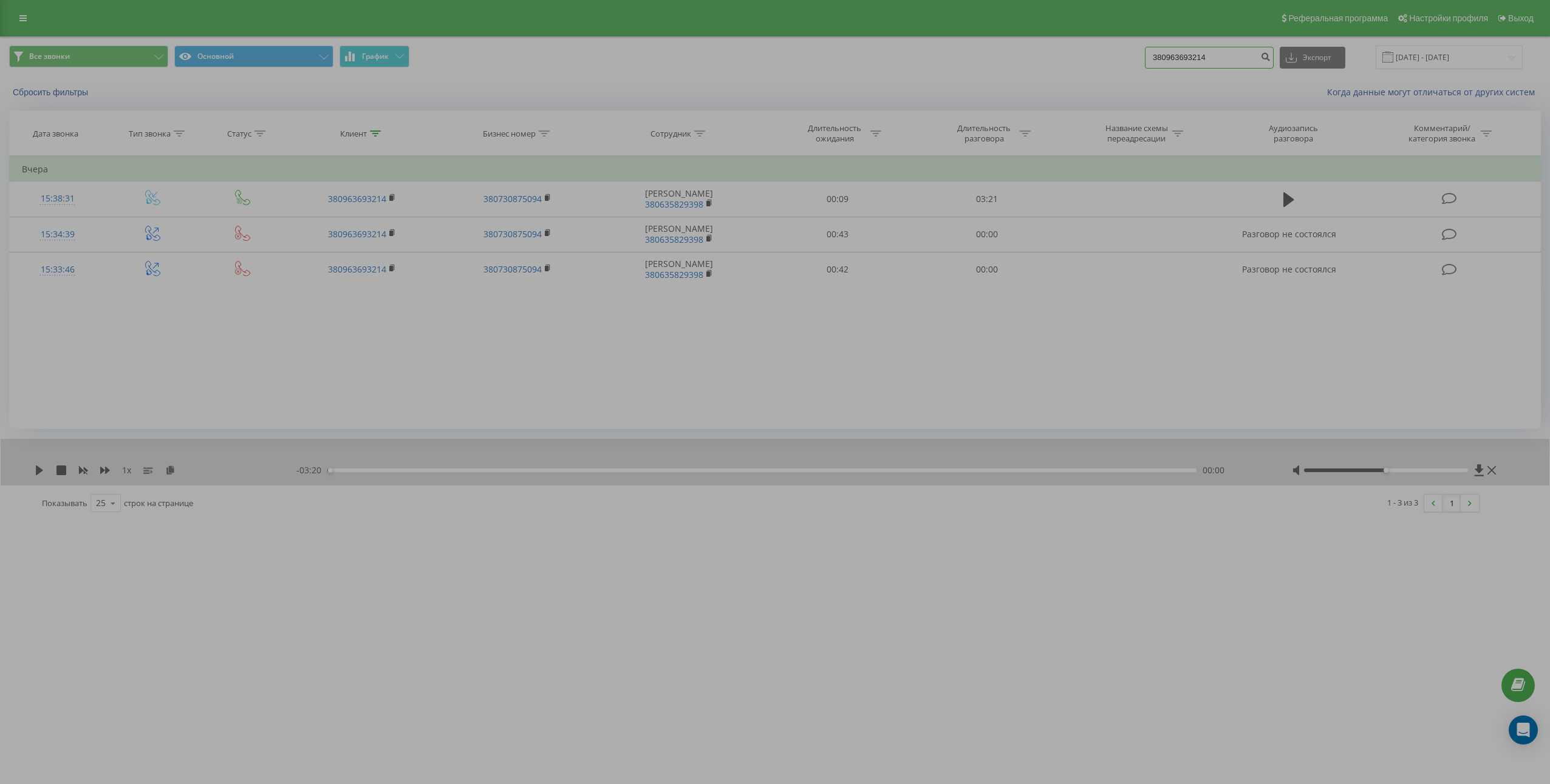
click at [1239, 67] on input "380963693214" at bounding box center [1209, 57] width 128 height 22
paste input "95204727"
type input "380995204727"
click at [1270, 57] on icon "submit" at bounding box center [1264, 55] width 10 height 7
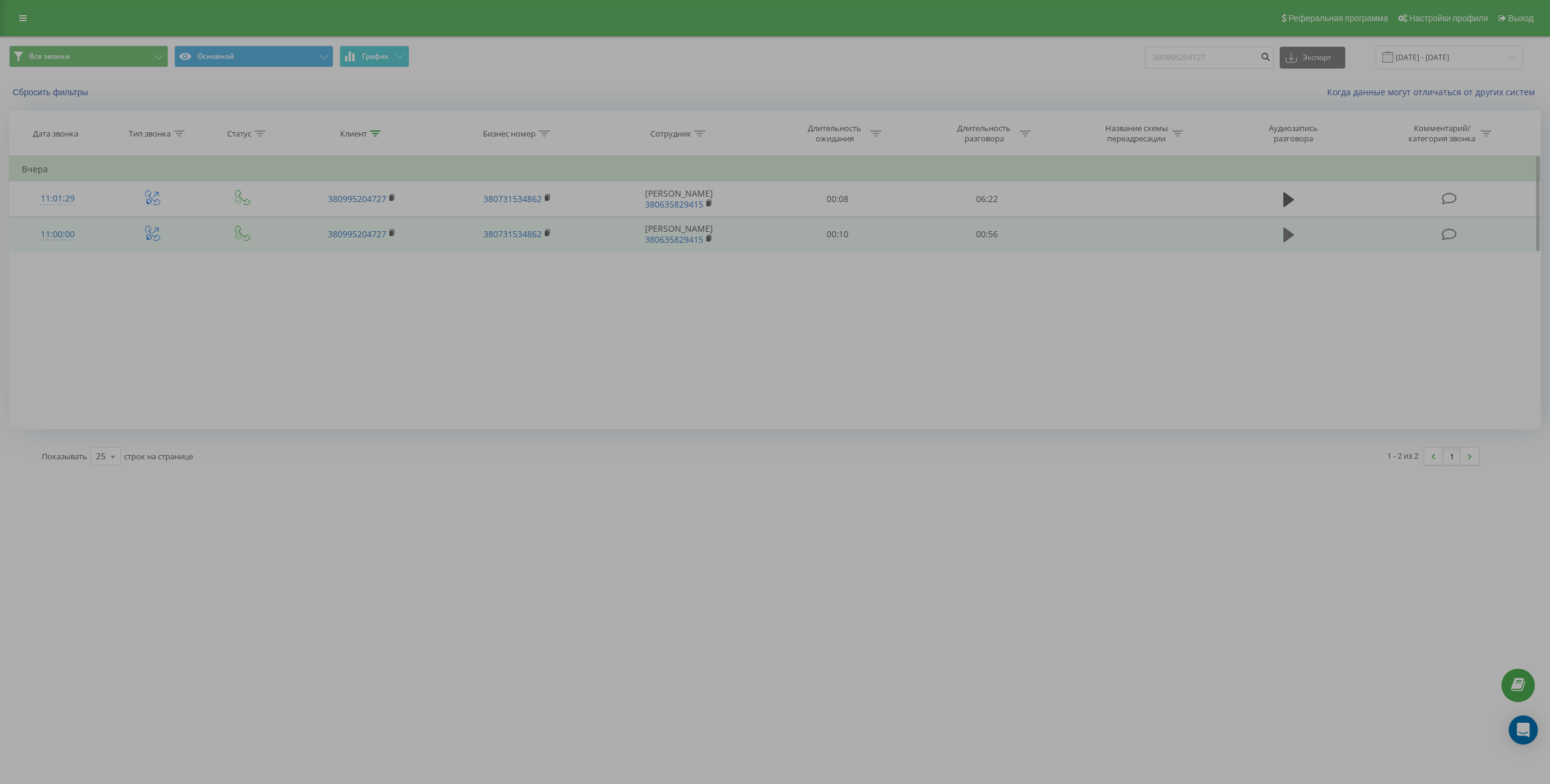
click at [1291, 237] on icon at bounding box center [1288, 234] width 11 height 14
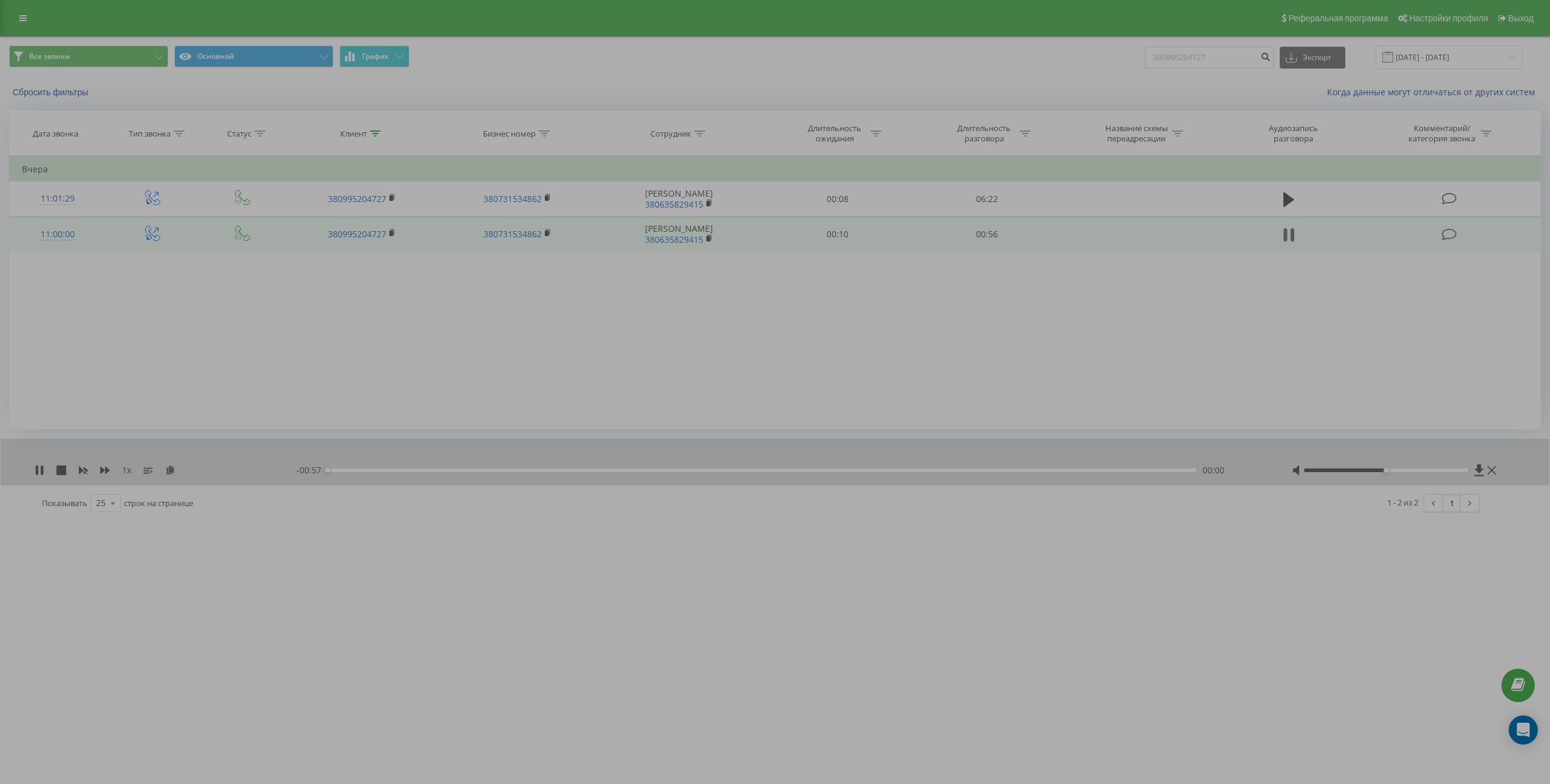
click at [1292, 236] on icon at bounding box center [1292, 234] width 4 height 14
click at [169, 469] on icon at bounding box center [170, 470] width 10 height 9
click at [986, 241] on td "00:56" at bounding box center [986, 234] width 149 height 35
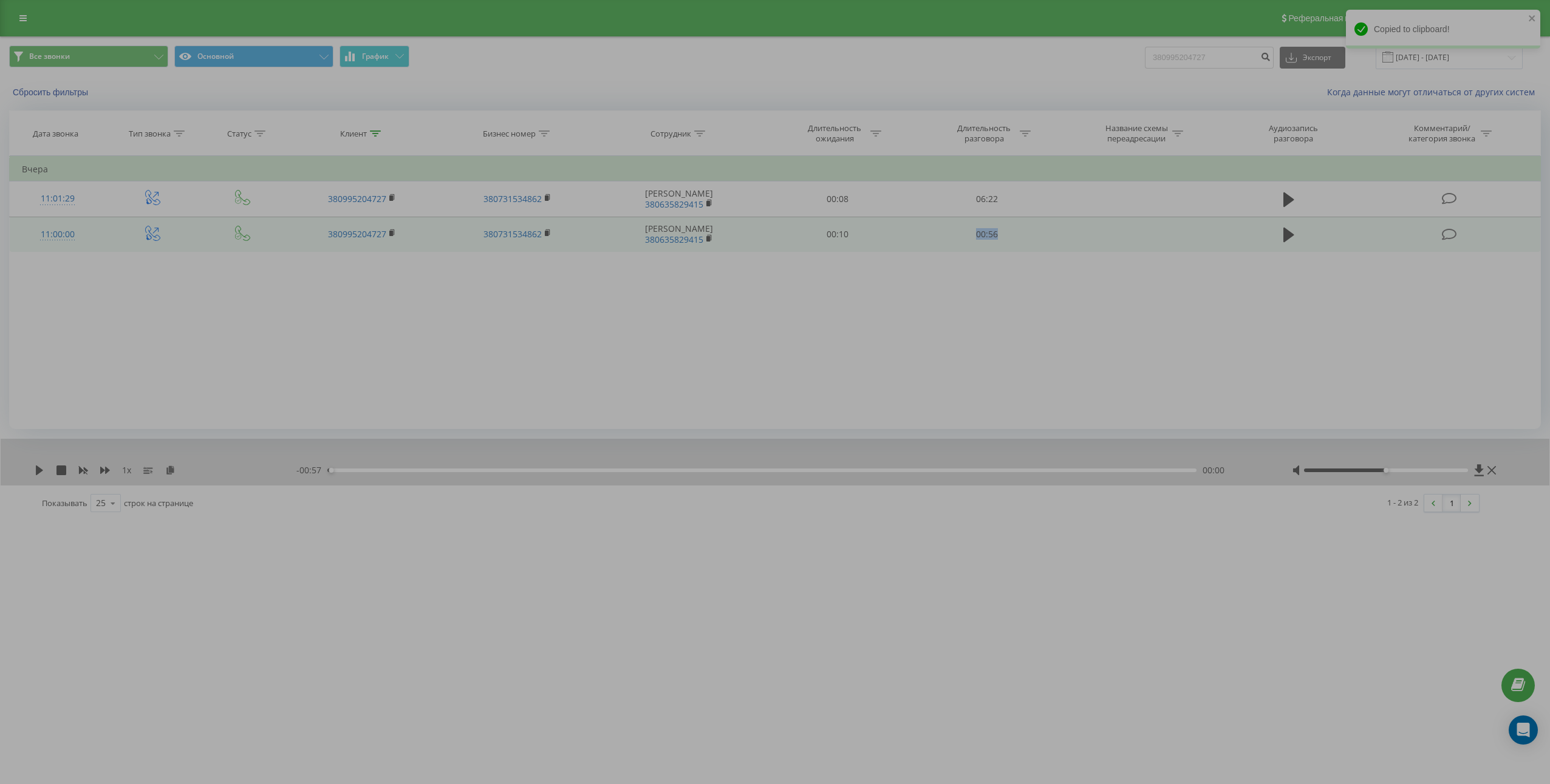
copy td "00:56"
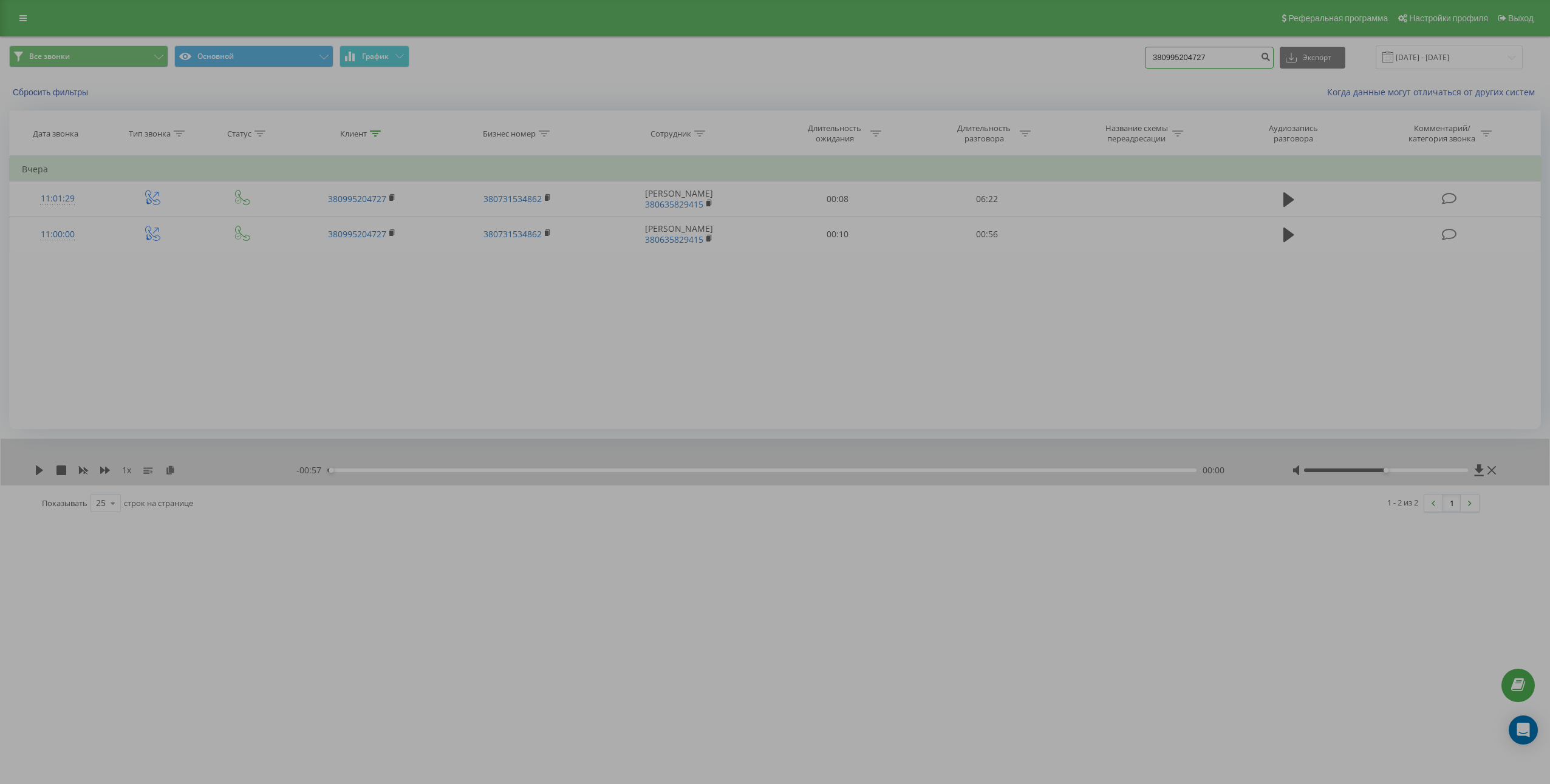
click at [1215, 63] on input "380995204727" at bounding box center [1209, 57] width 128 height 22
paste input "684330033"
type input "380684330033"
click at [1270, 63] on button "submit" at bounding box center [1265, 57] width 17 height 22
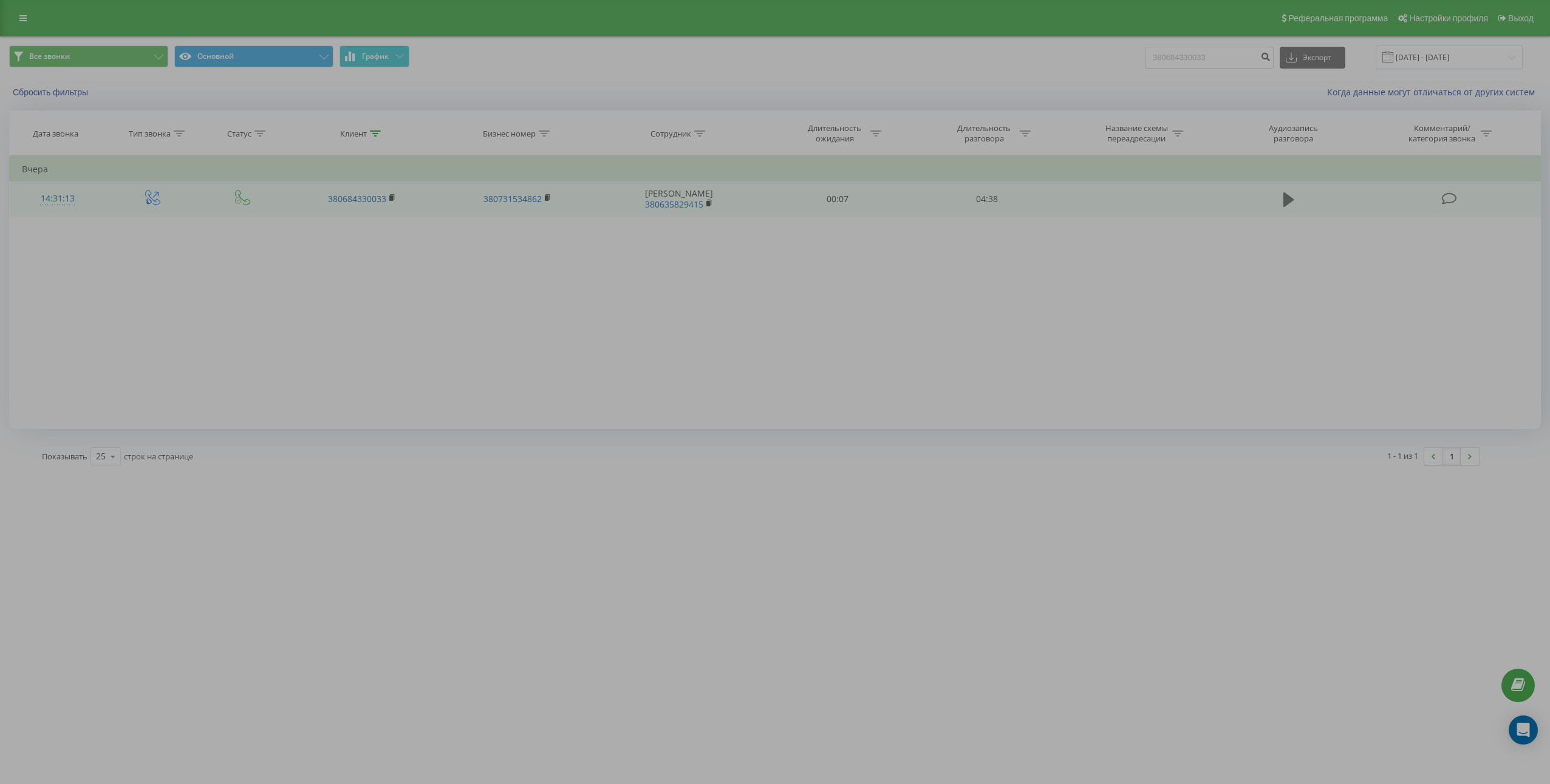
click at [1288, 197] on icon at bounding box center [1288, 199] width 11 height 14
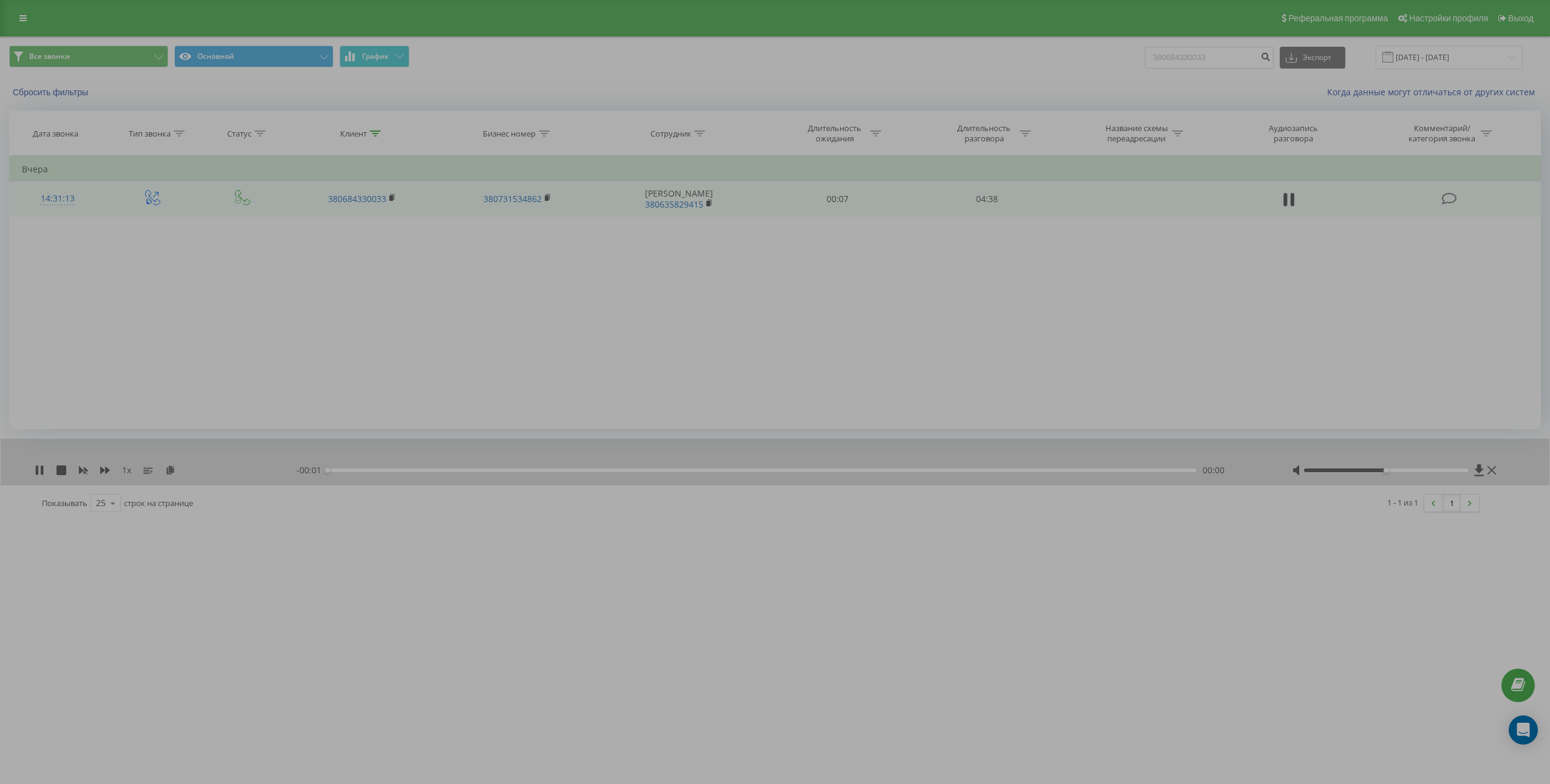
click at [1288, 197] on icon at bounding box center [1288, 199] width 11 height 17
click at [169, 471] on icon at bounding box center [170, 470] width 10 height 9
click at [988, 202] on td "04:38" at bounding box center [986, 199] width 149 height 35
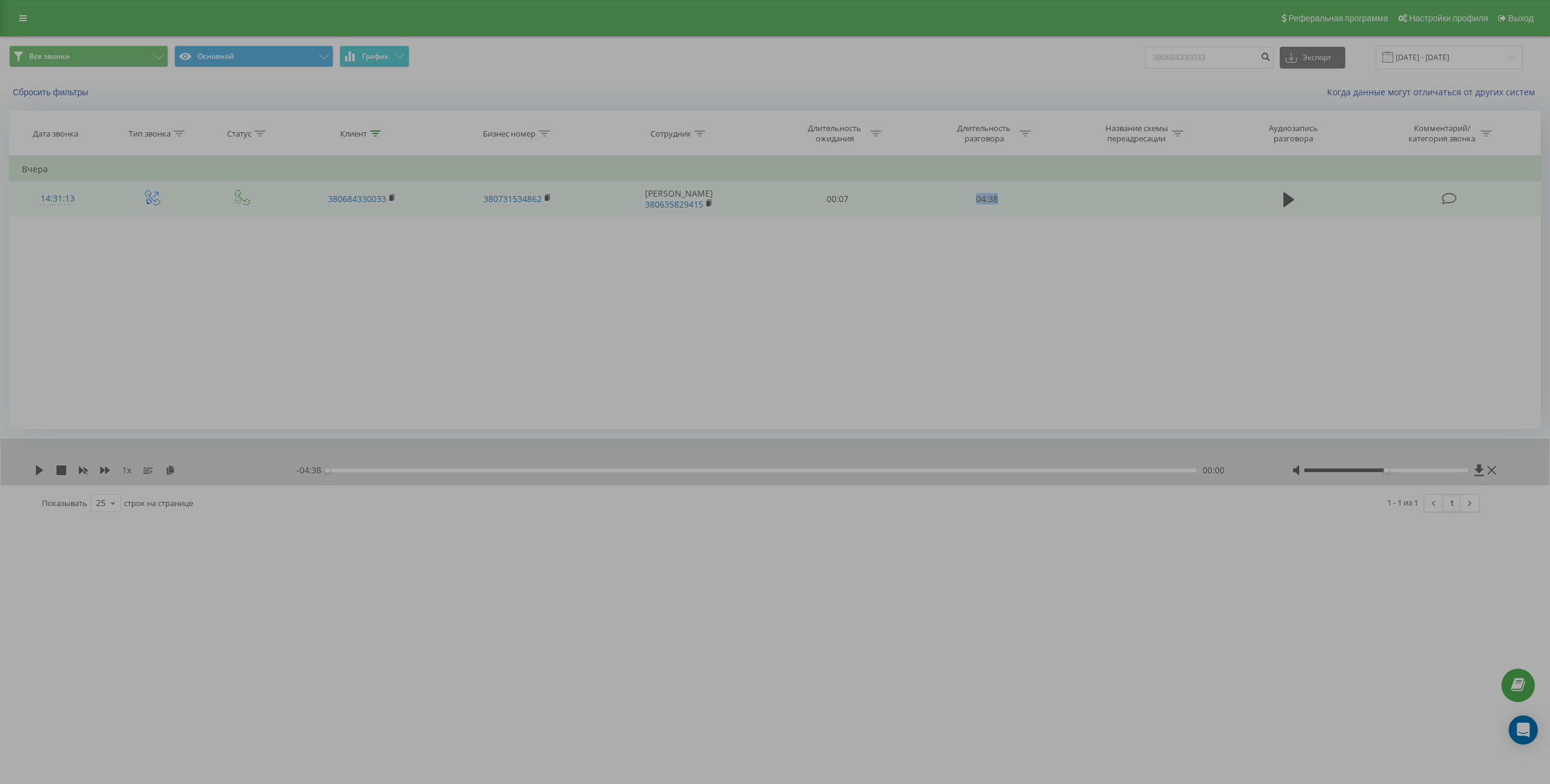
copy td "04:38"
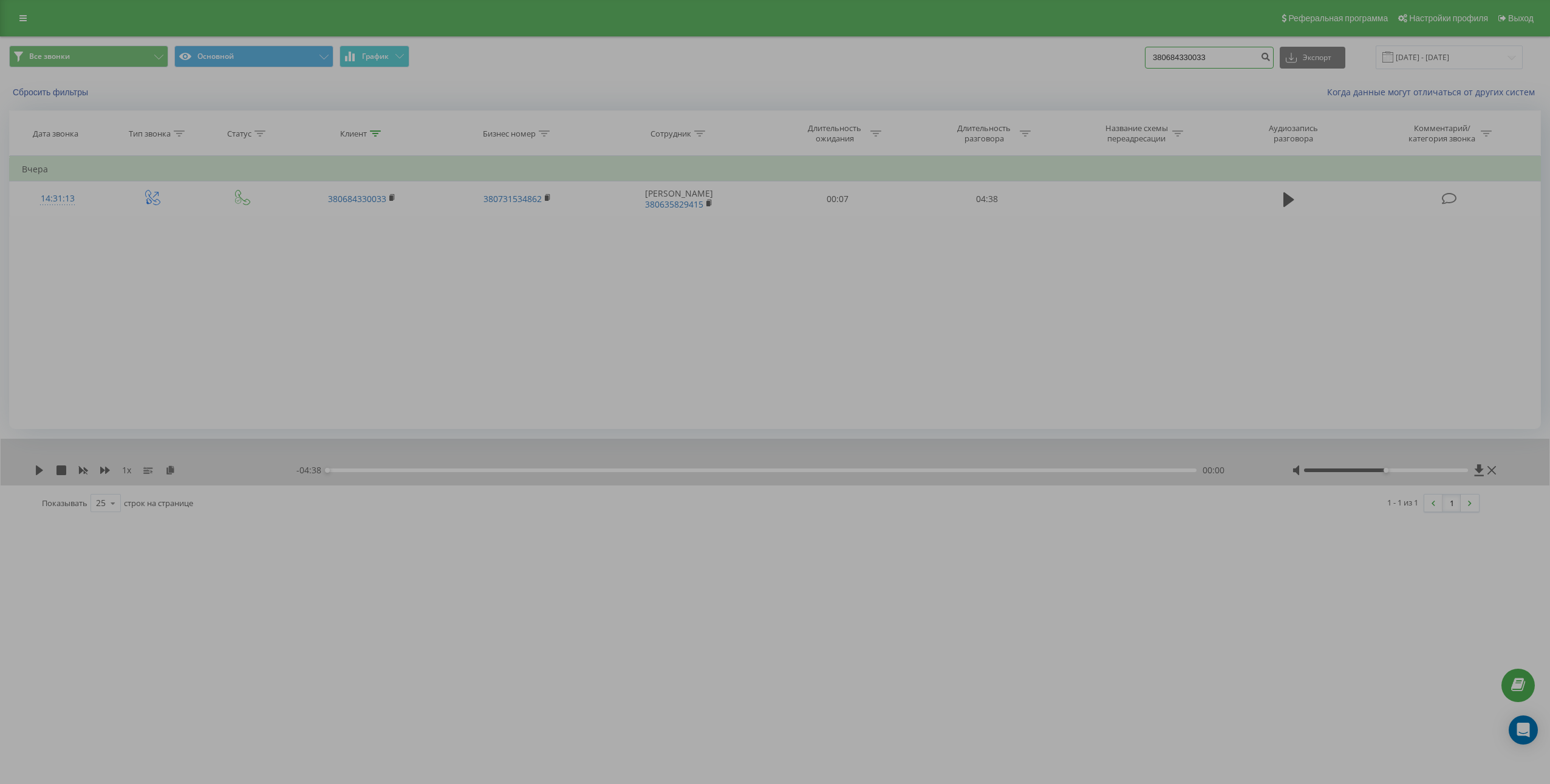
click at [1252, 57] on input "380684330033" at bounding box center [1209, 57] width 128 height 22
paste input "69420579"
type input "380669420579"
click at [1288, 57] on div "380669420579 Экспорт .csv .xls .xlsx [DATE] - [DATE]" at bounding box center [1333, 57] width 377 height 24
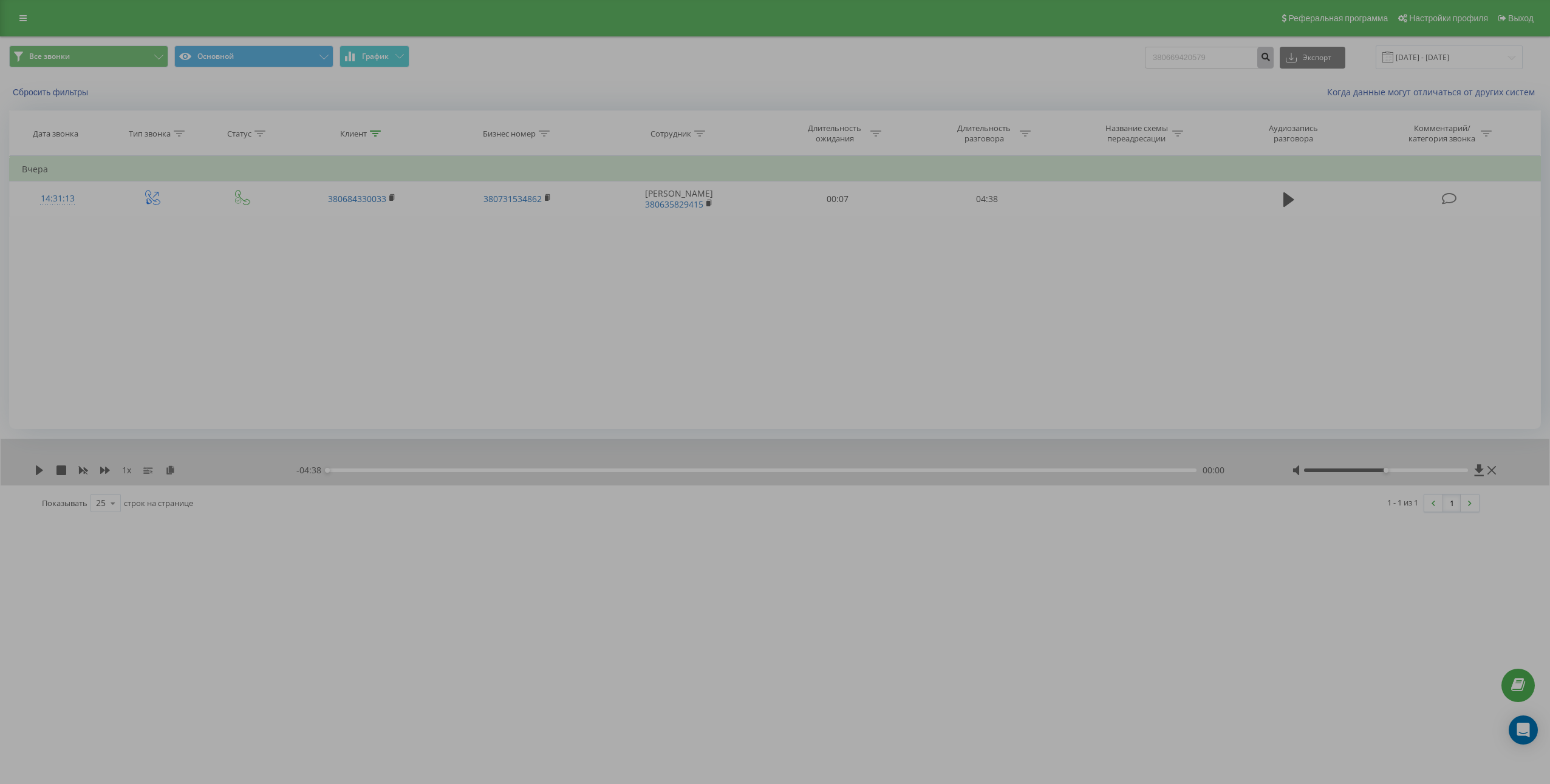
click at [1270, 59] on icon "submit" at bounding box center [1264, 55] width 10 height 7
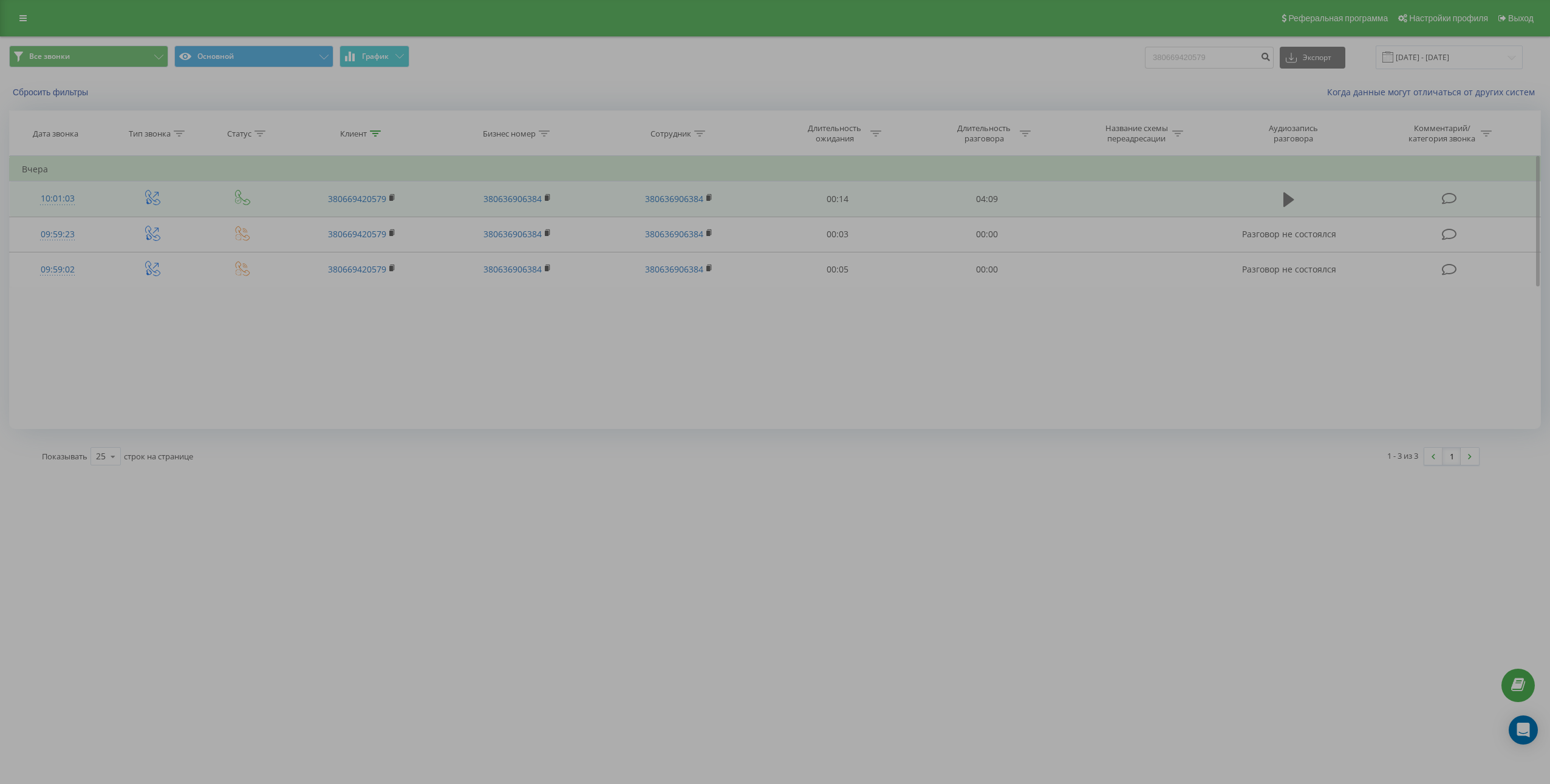
click at [1294, 201] on icon at bounding box center [1288, 199] width 11 height 17
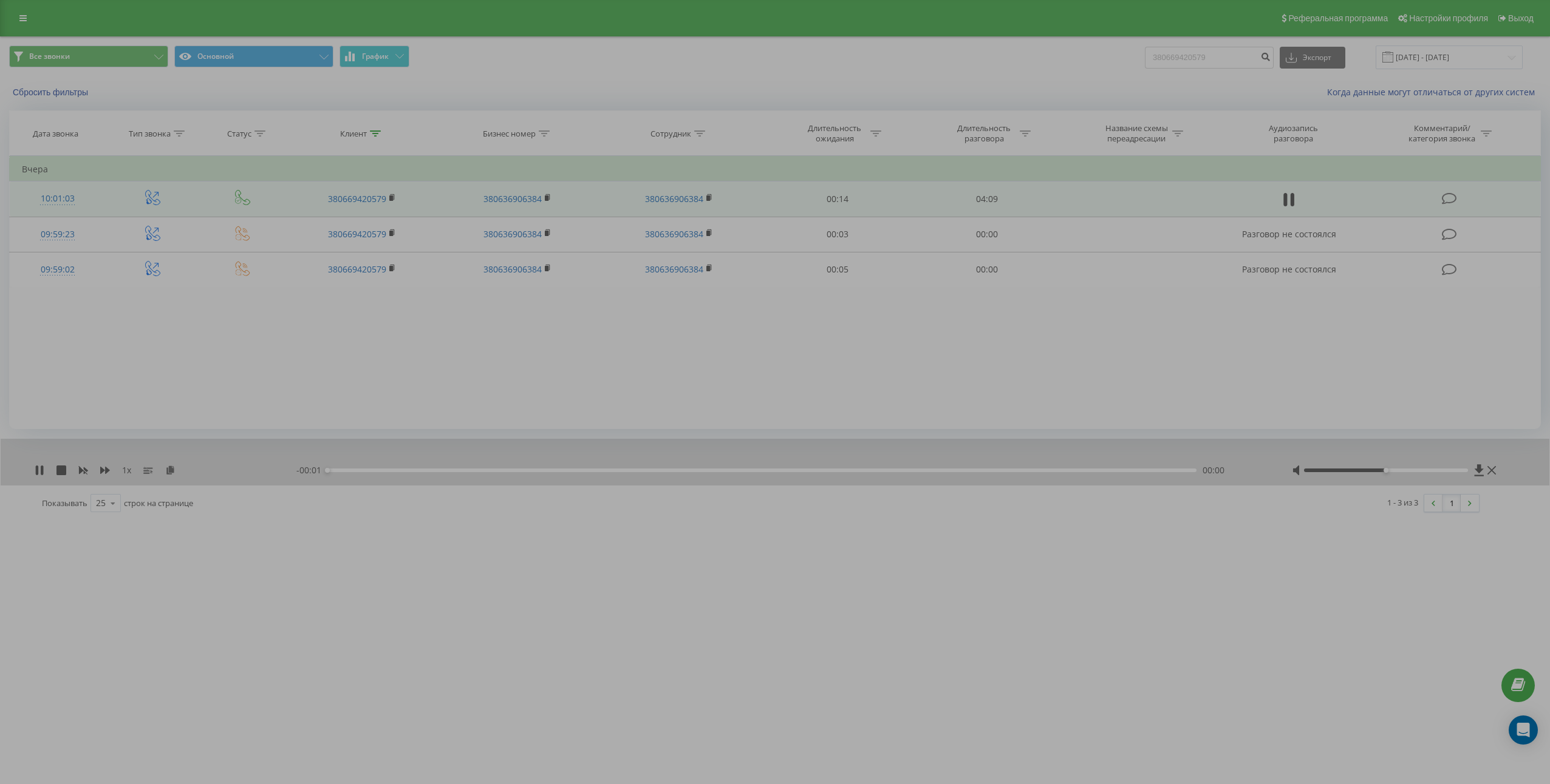
click at [1294, 201] on icon at bounding box center [1292, 199] width 4 height 14
click at [172, 471] on icon at bounding box center [170, 470] width 10 height 9
click at [985, 200] on td "04:09" at bounding box center [986, 199] width 149 height 35
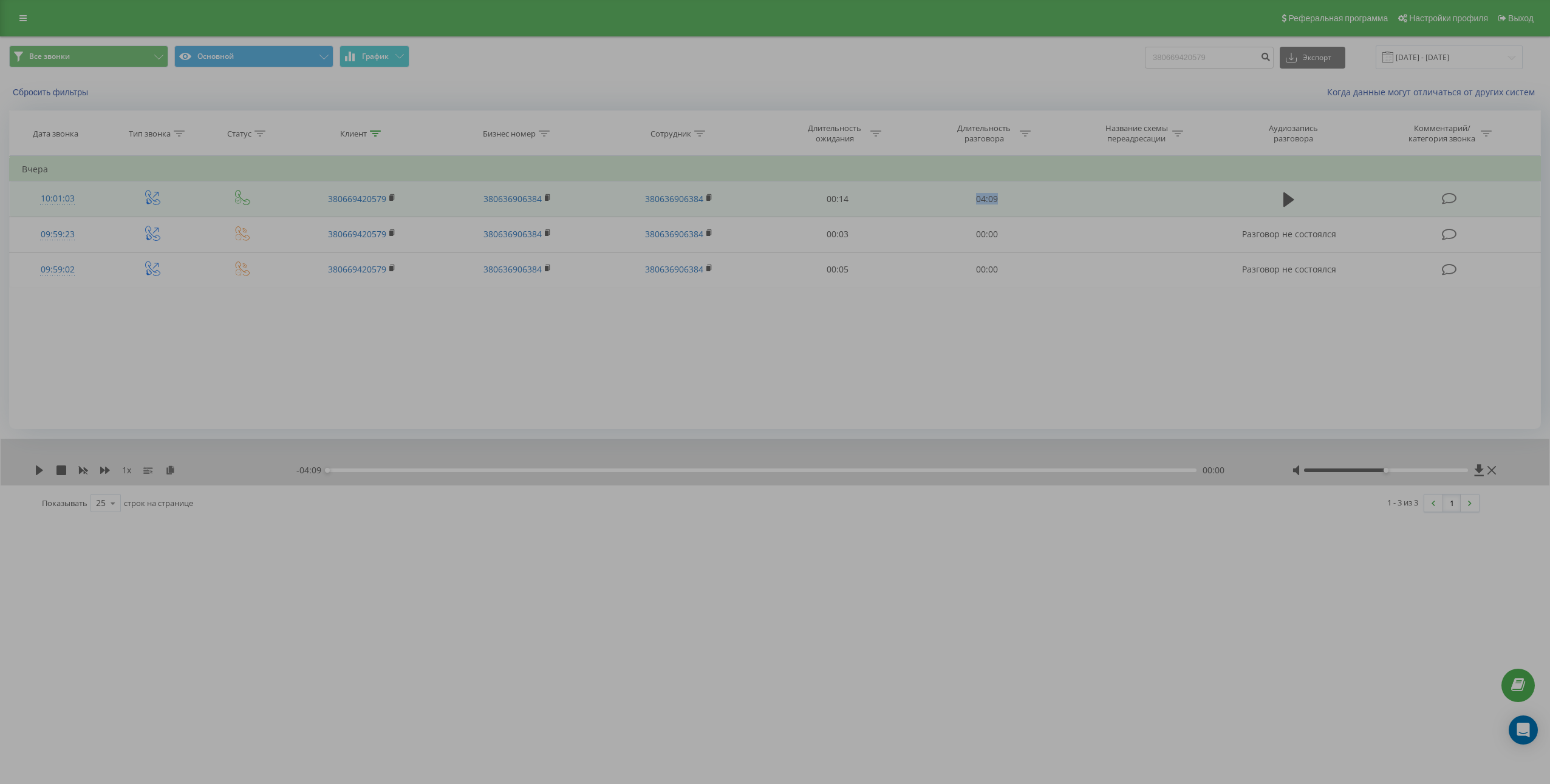
copy td "04:09"
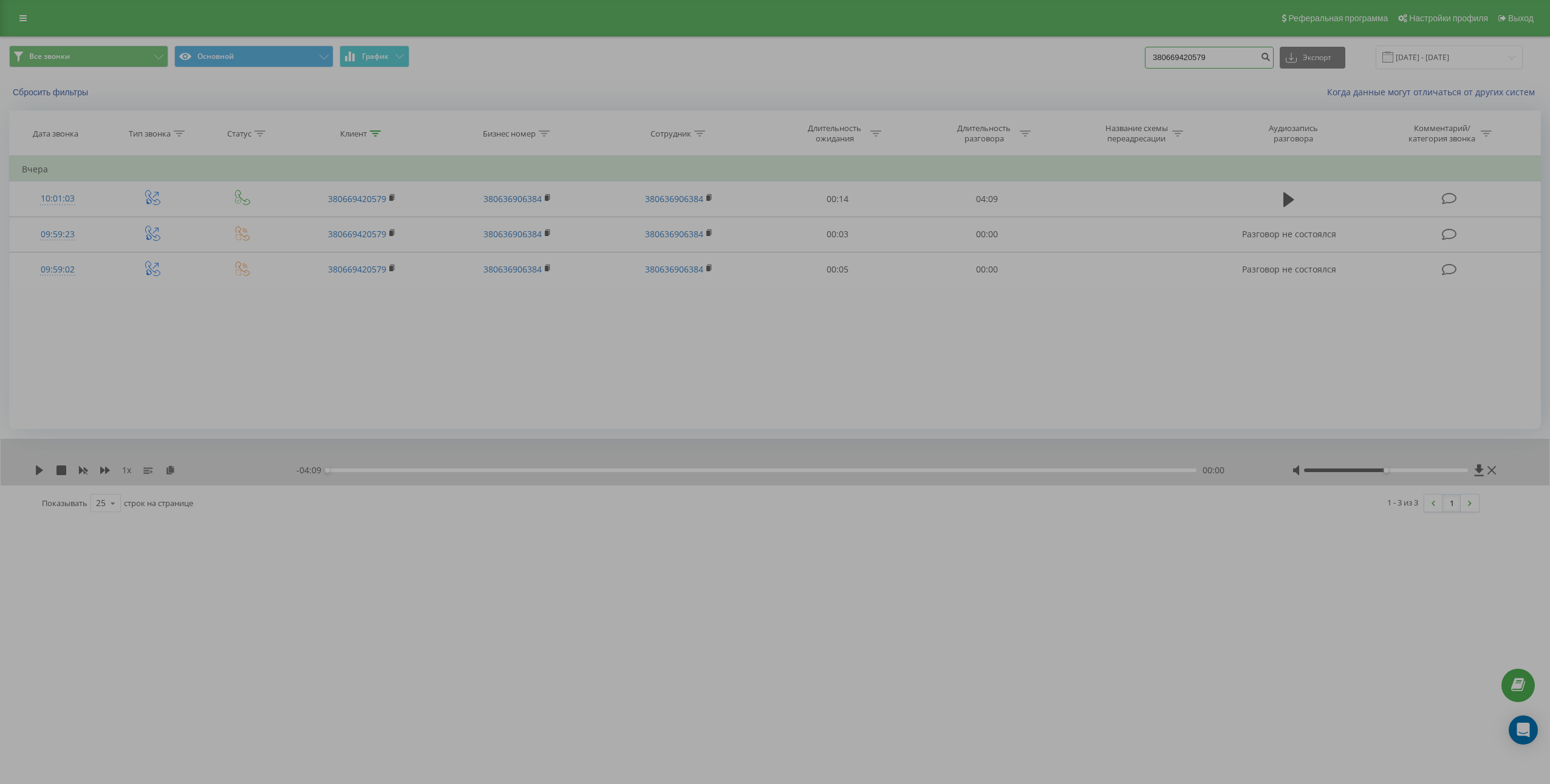
click at [1205, 56] on input "380669420579" at bounding box center [1209, 57] width 128 height 22
paste input "37528184"
type input "380637528184"
click at [1270, 59] on icon "submit" at bounding box center [1264, 55] width 10 height 7
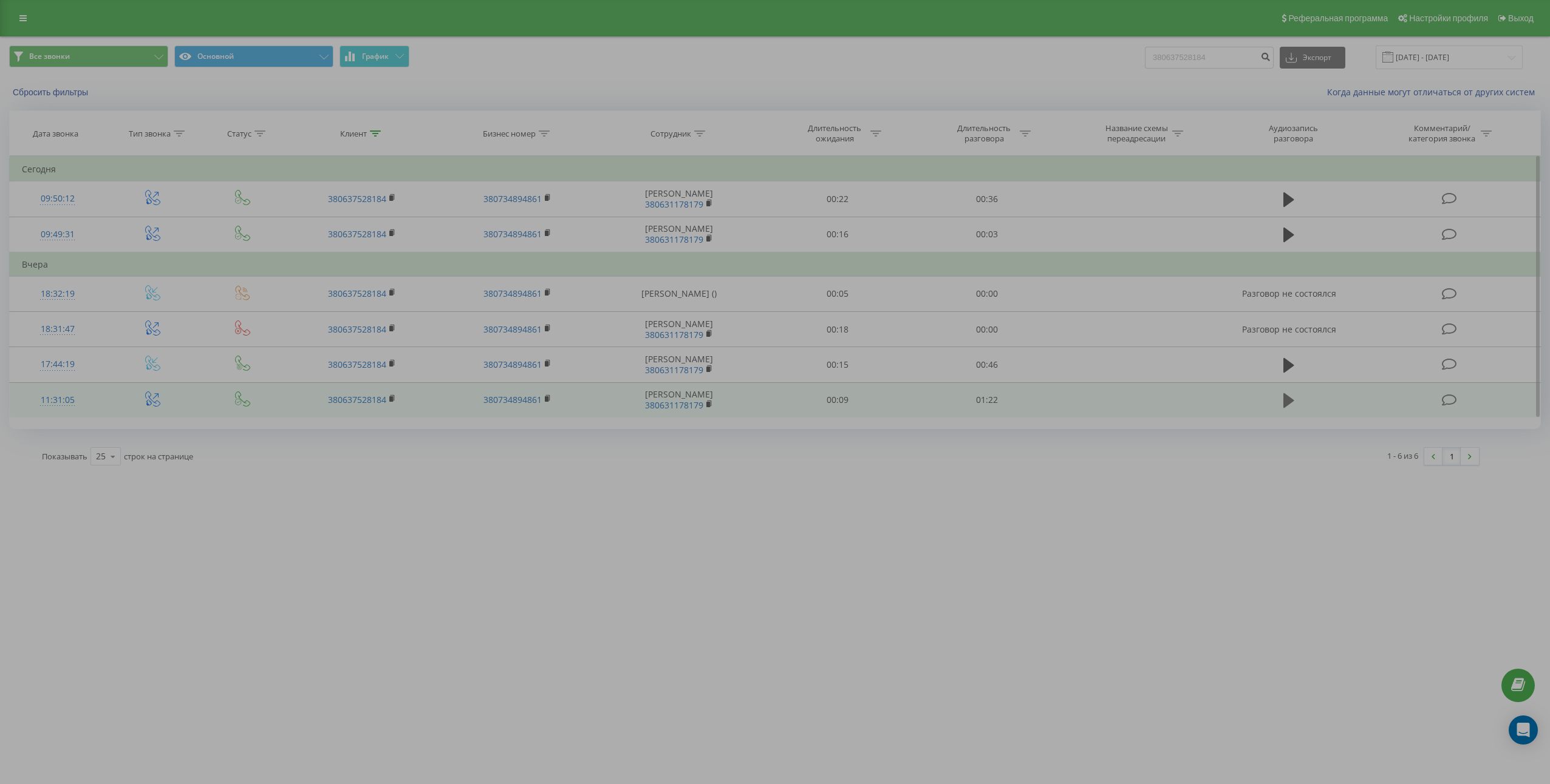
click at [1287, 403] on icon at bounding box center [1288, 400] width 11 height 14
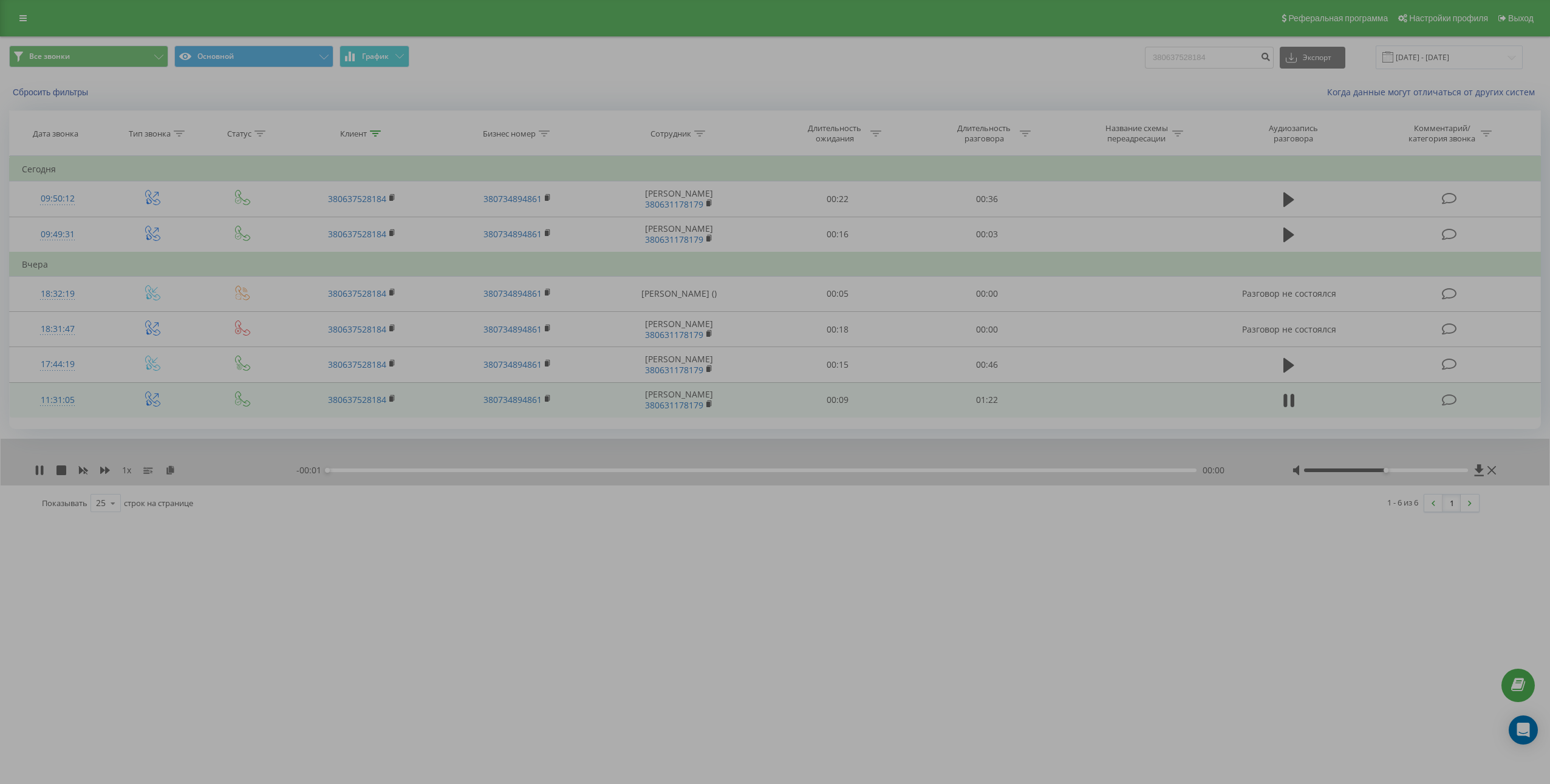
click at [1287, 403] on icon at bounding box center [1285, 400] width 4 height 14
click at [174, 472] on icon at bounding box center [170, 470] width 10 height 9
click at [993, 400] on td "01:22" at bounding box center [986, 400] width 149 height 35
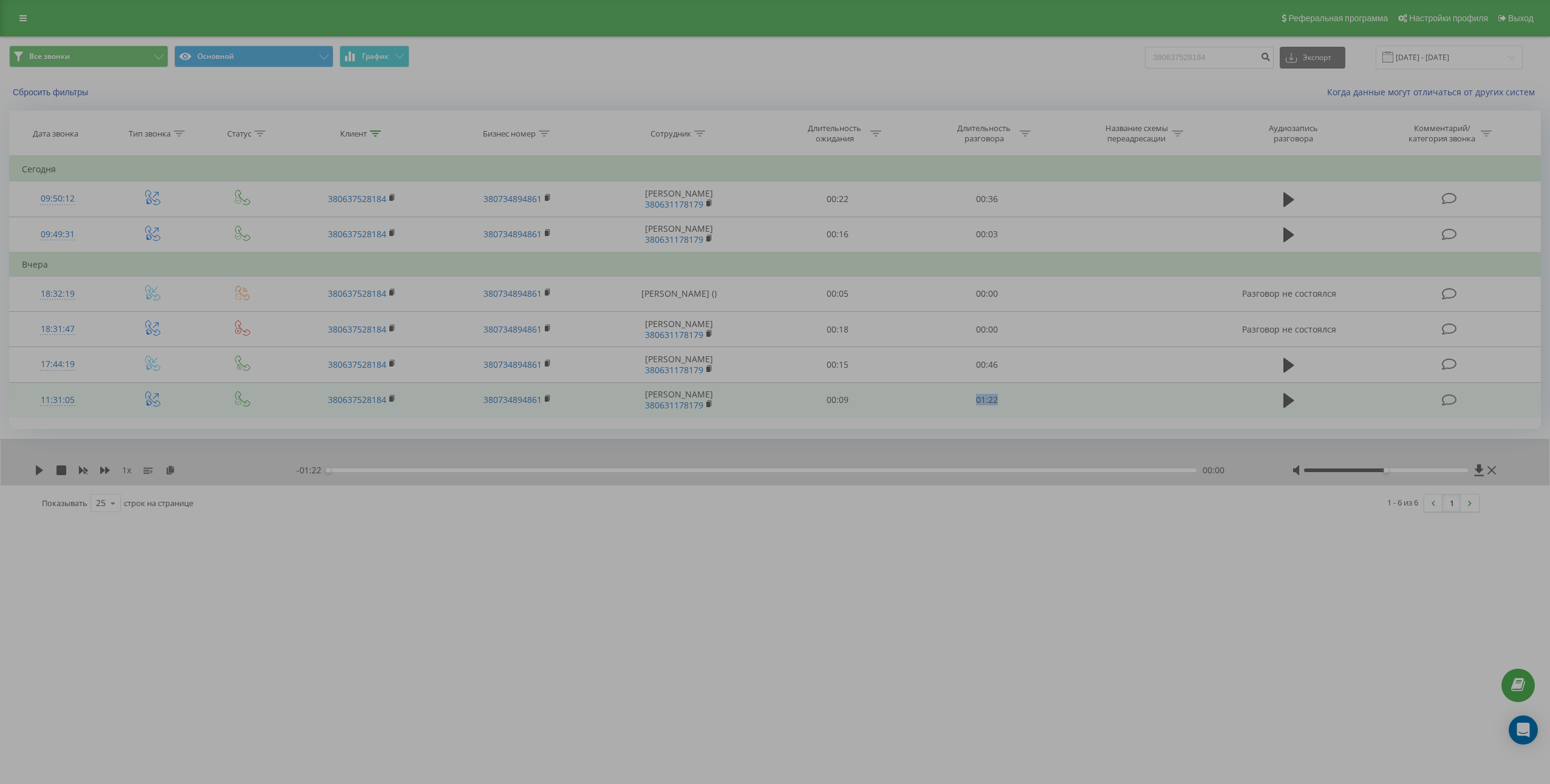
copy td "01:22"
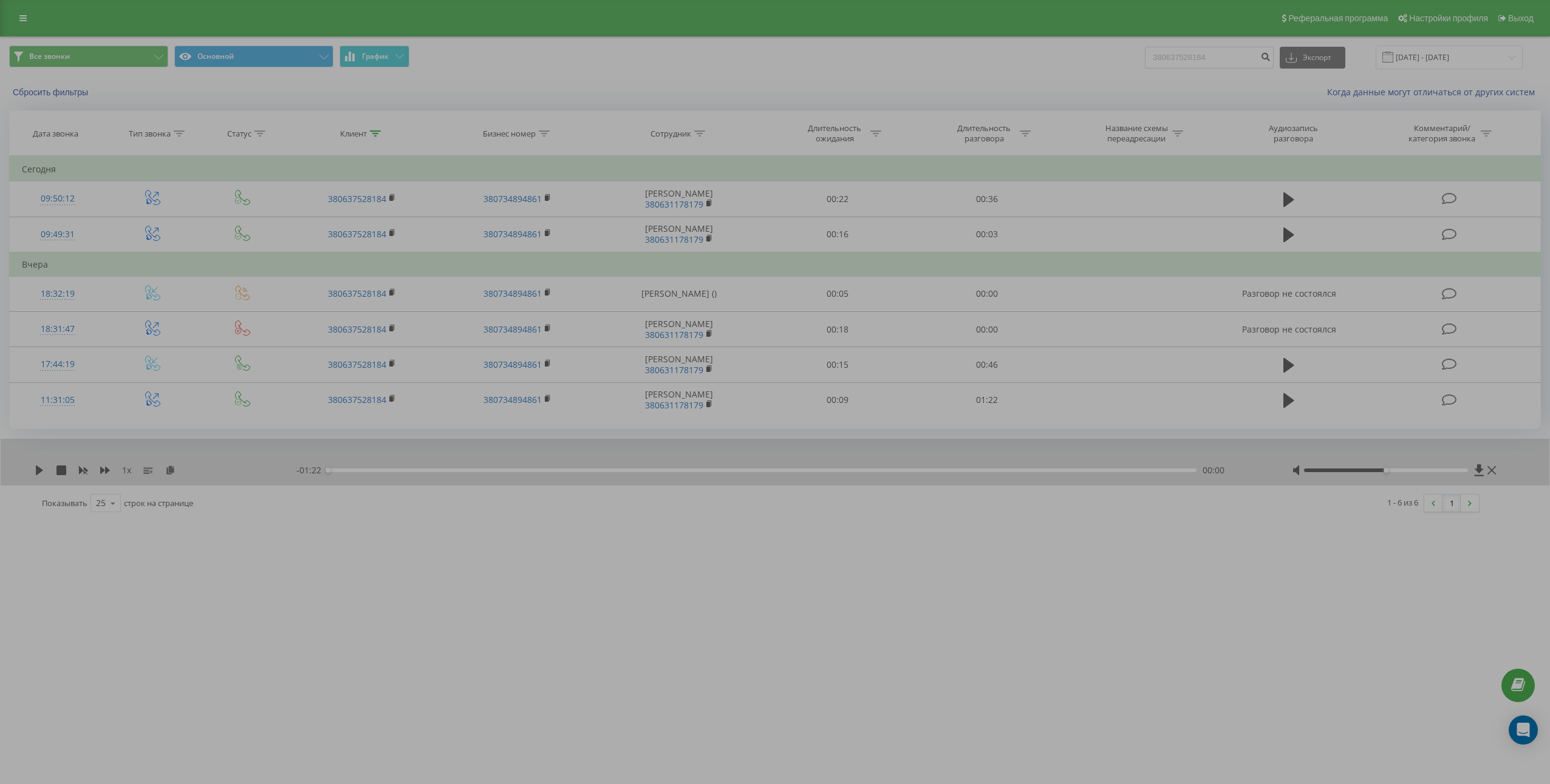
click at [678, 550] on div "EXPERTteam.com.ua 380637528184 Проекты thecapital.com.ua thecapitallichka.com H…" at bounding box center [775, 392] width 1550 height 784
click at [40, 470] on icon at bounding box center [39, 471] width 7 height 10
click at [40, 471] on icon at bounding box center [39, 471] width 10 height 10
click at [170, 469] on icon at bounding box center [170, 470] width 10 height 9
click at [1246, 56] on input "380637528184" at bounding box center [1209, 57] width 128 height 22
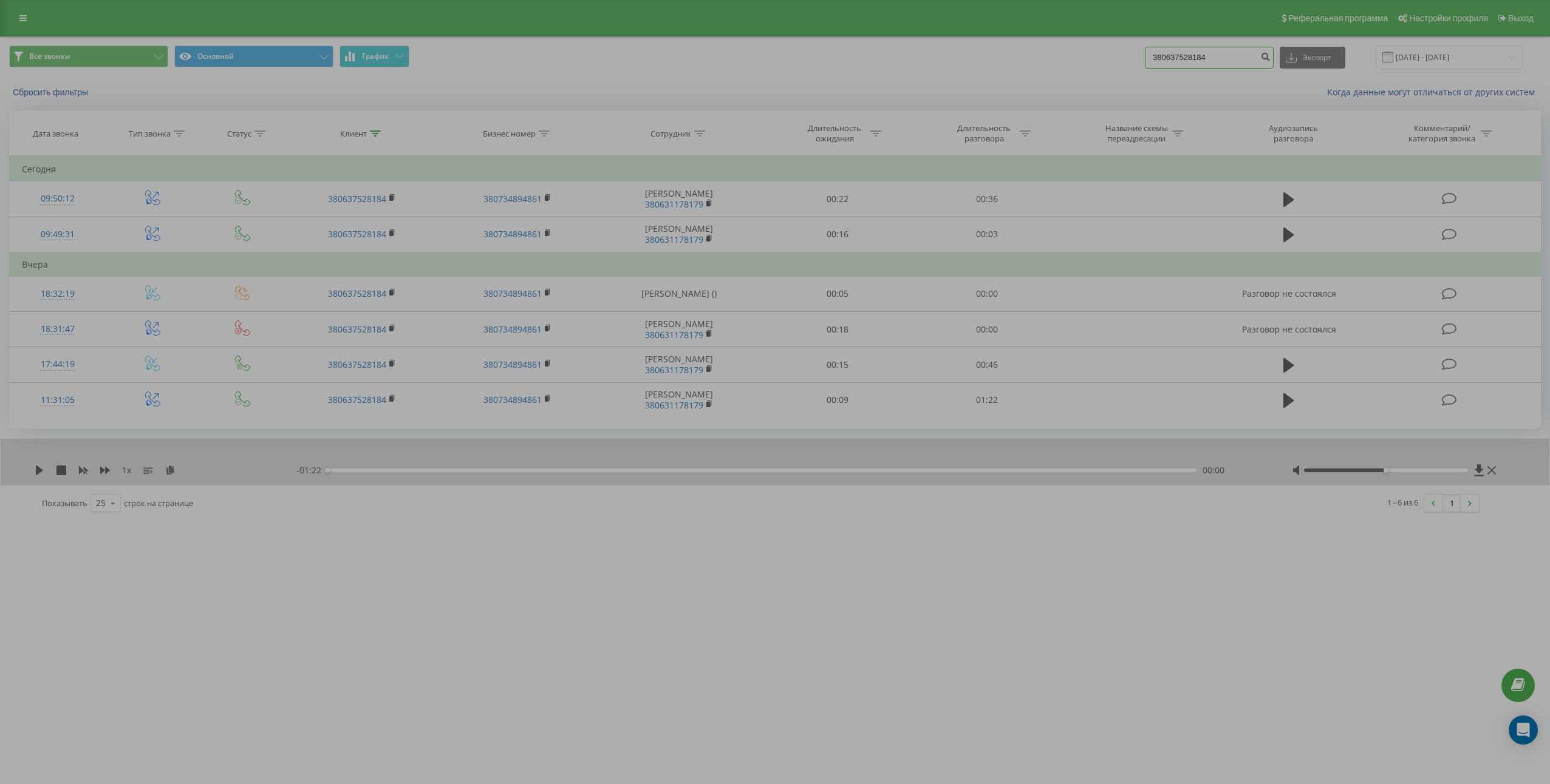
drag, startPoint x: 1247, startPoint y: 57, endPoint x: 1255, endPoint y: 58, distance: 8.1
click at [1247, 57] on input "380637528184" at bounding box center [1209, 57] width 128 height 22
paste input "954565247"
type input "380954565247"
click at [1270, 57] on icon "submit" at bounding box center [1264, 55] width 10 height 7
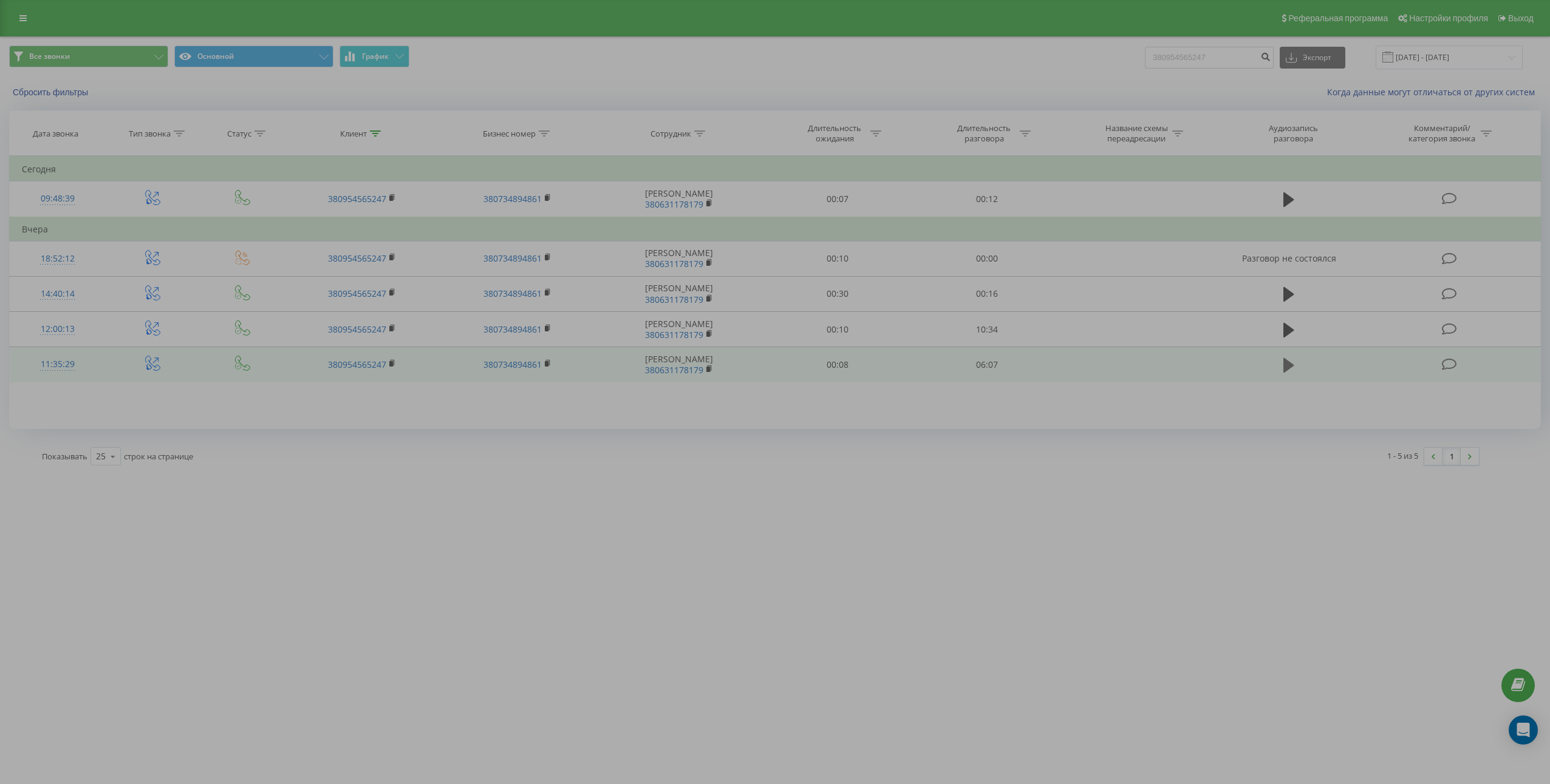
click at [1289, 368] on icon at bounding box center [1288, 365] width 11 height 14
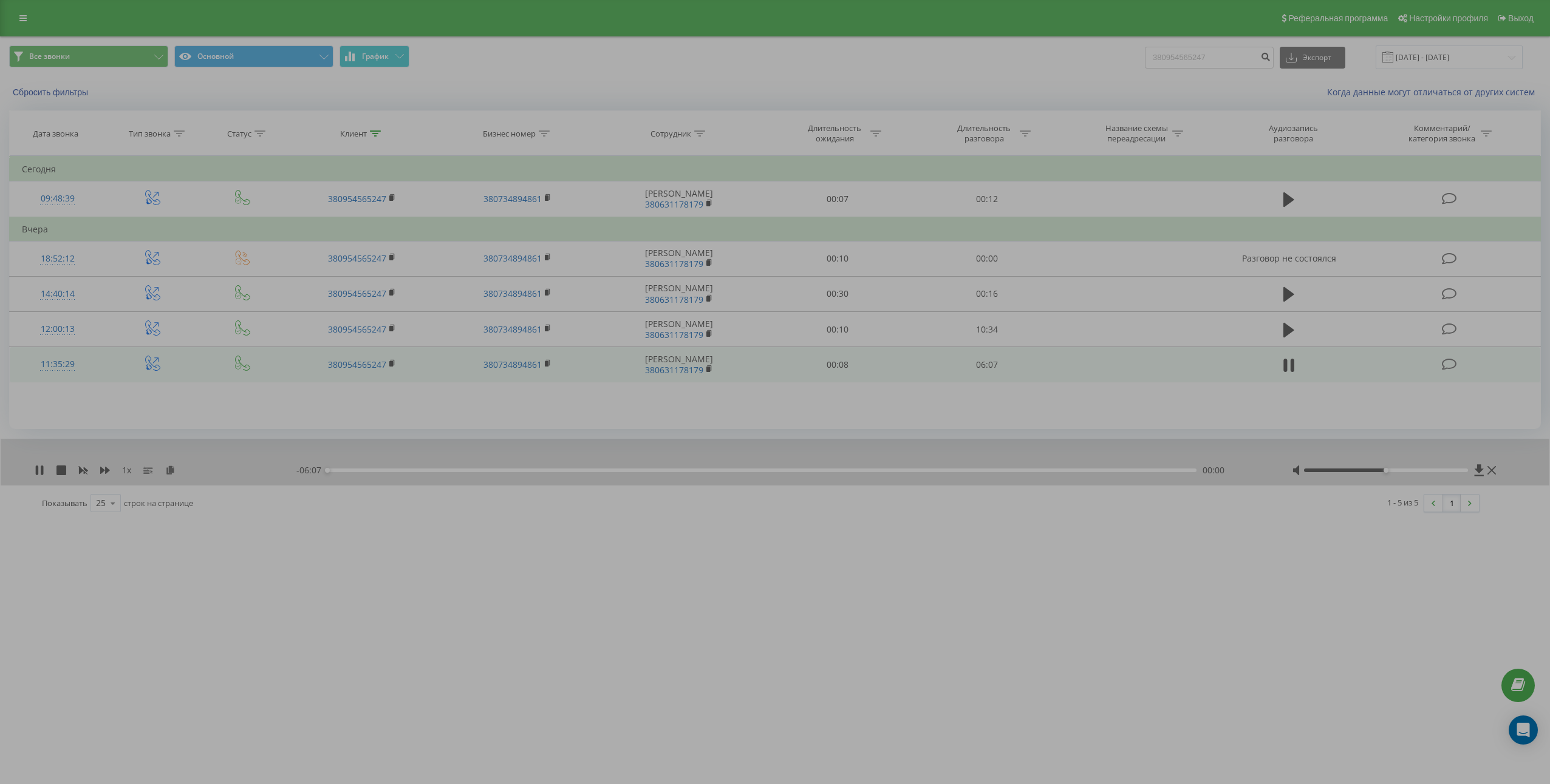
click at [1289, 368] on icon at bounding box center [1288, 365] width 11 height 17
click at [171, 471] on icon at bounding box center [170, 470] width 10 height 9
click at [977, 359] on td "06:07" at bounding box center [986, 364] width 149 height 35
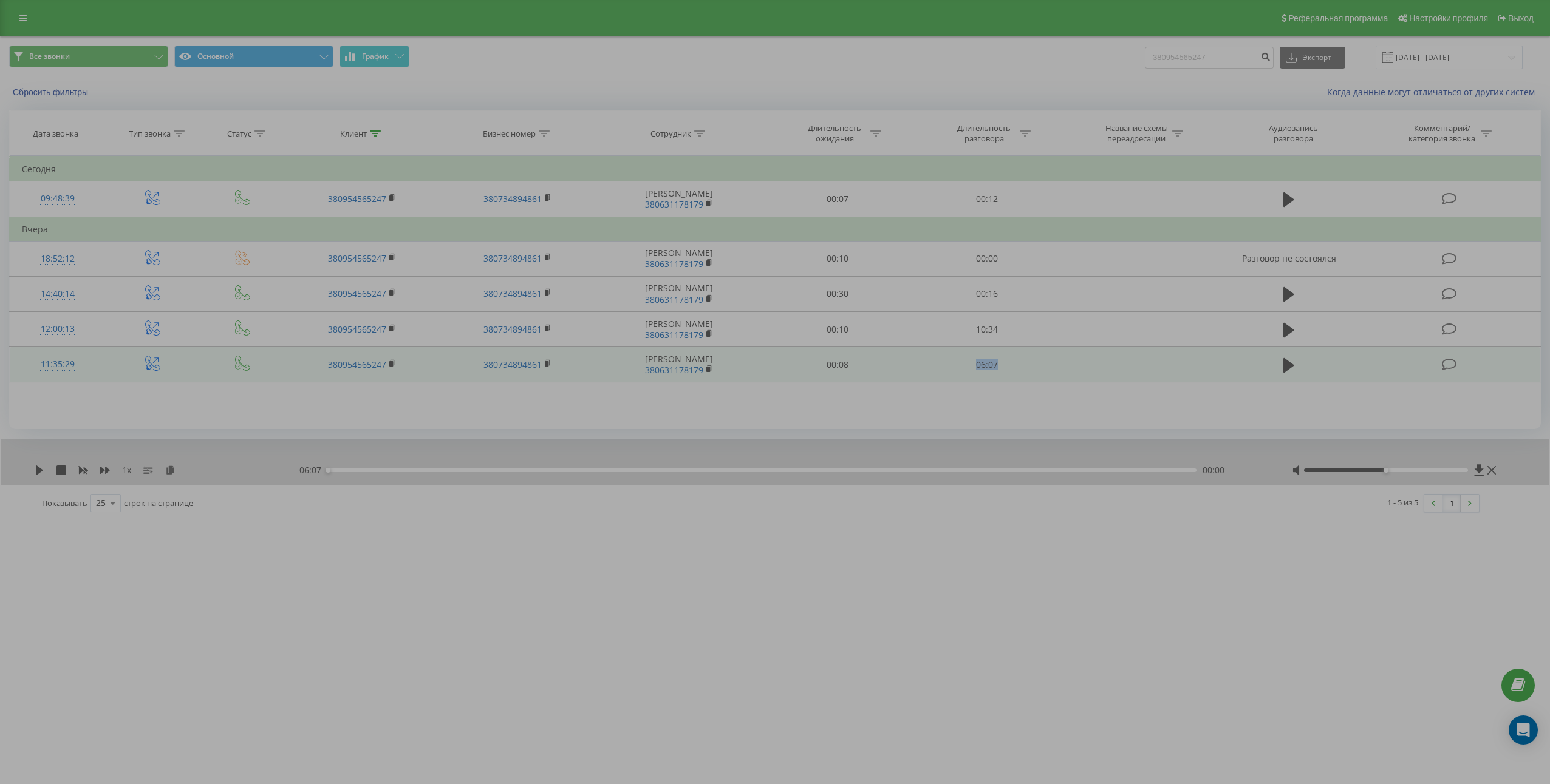
copy td "06:07"
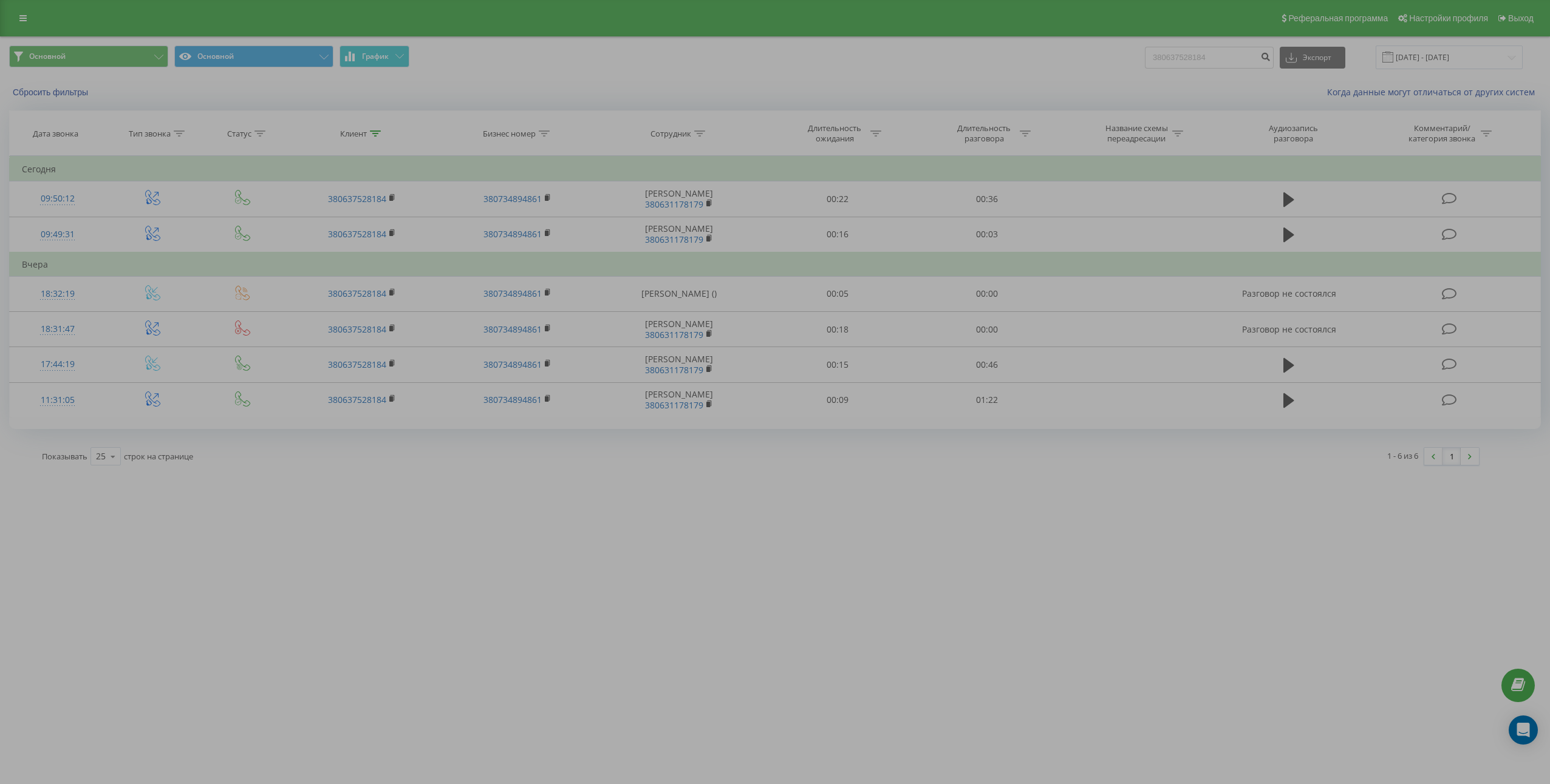
drag, startPoint x: 700, startPoint y: 70, endPoint x: 664, endPoint y: 47, distance: 42.7
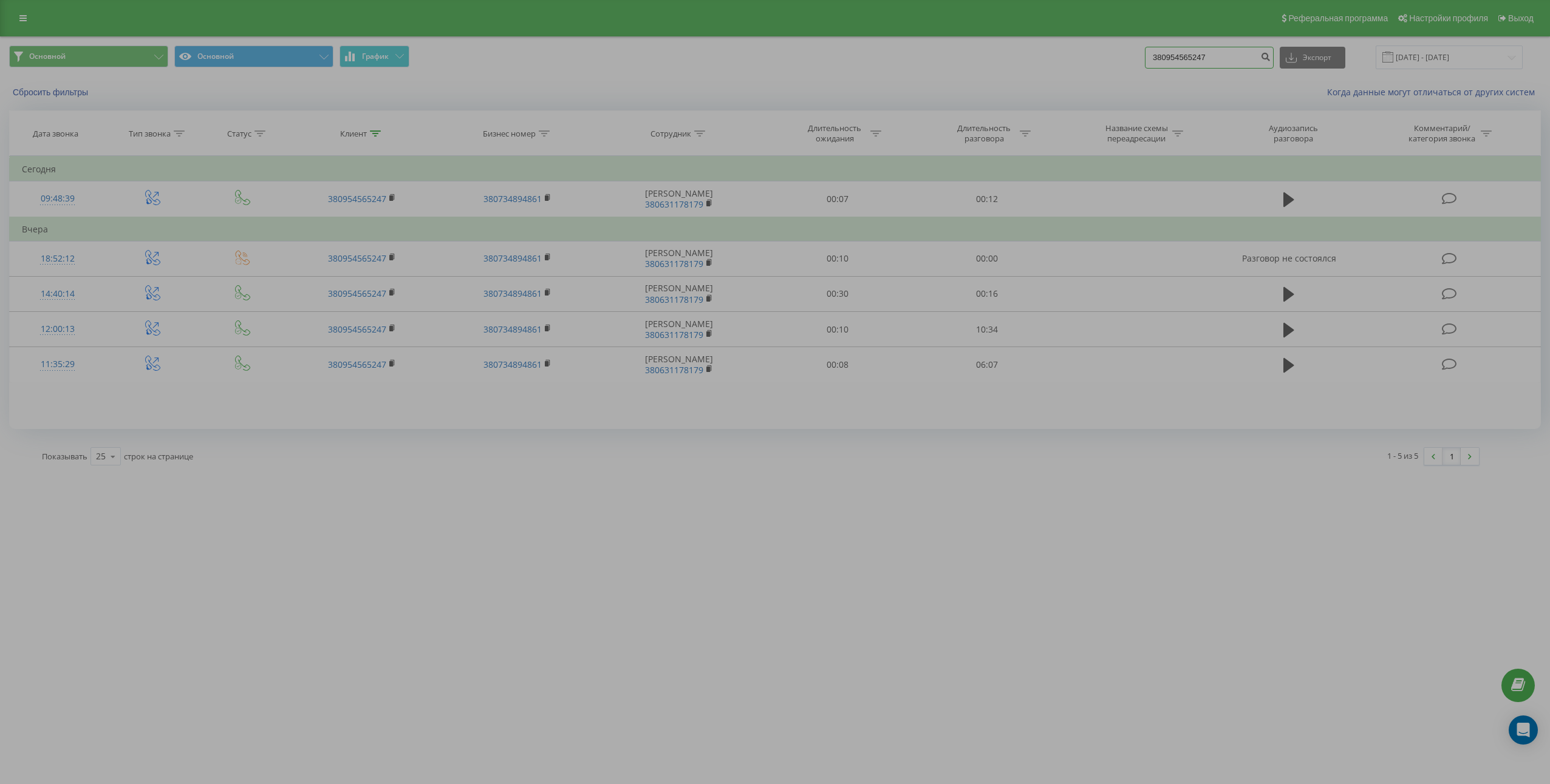
click at [1247, 52] on input "380954565247" at bounding box center [1209, 57] width 128 height 22
paste input "634697640"
type input "380634697640"
click at [1270, 59] on icon "submit" at bounding box center [1264, 55] width 10 height 7
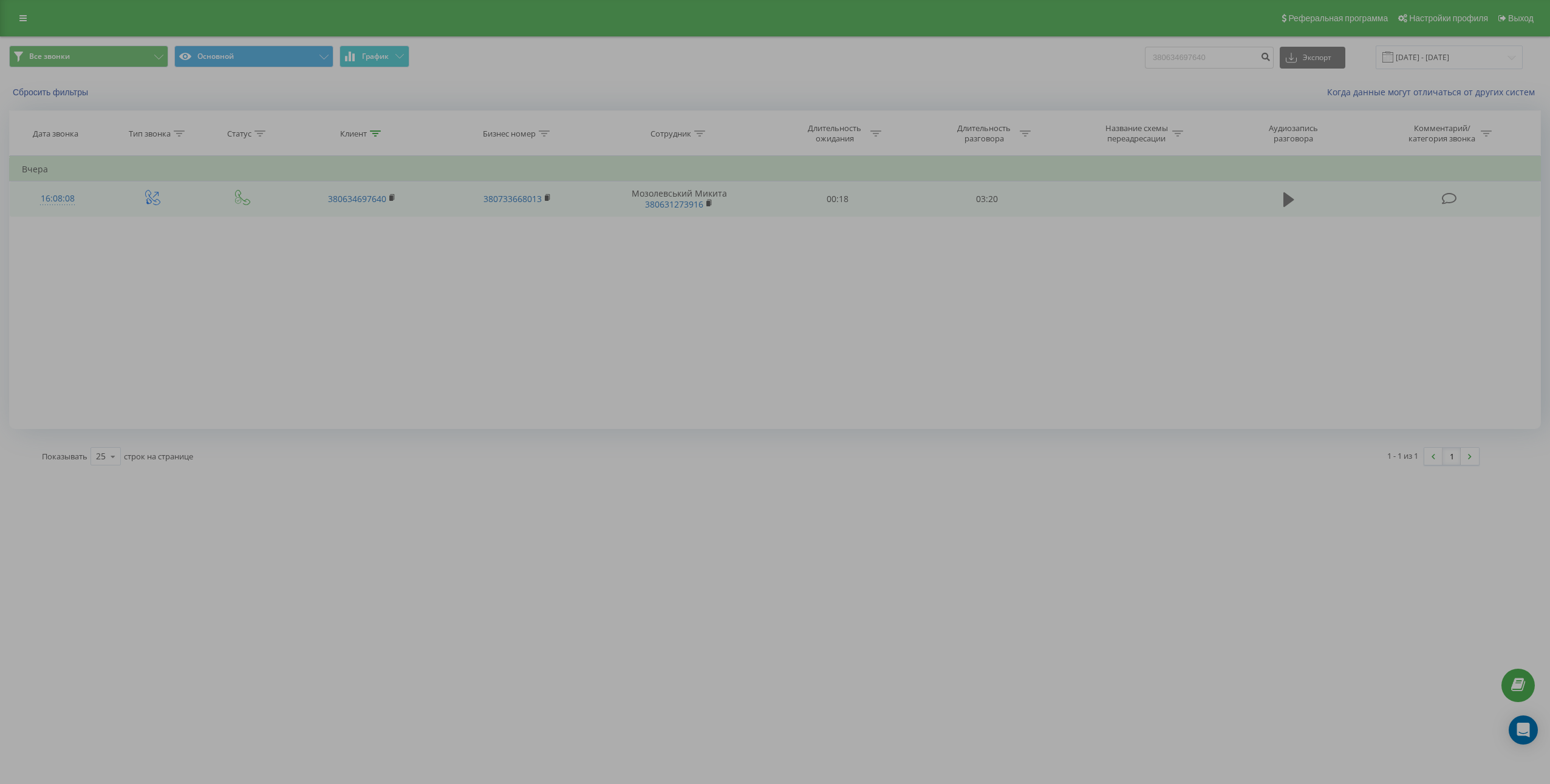
click at [1288, 197] on icon at bounding box center [1288, 199] width 11 height 14
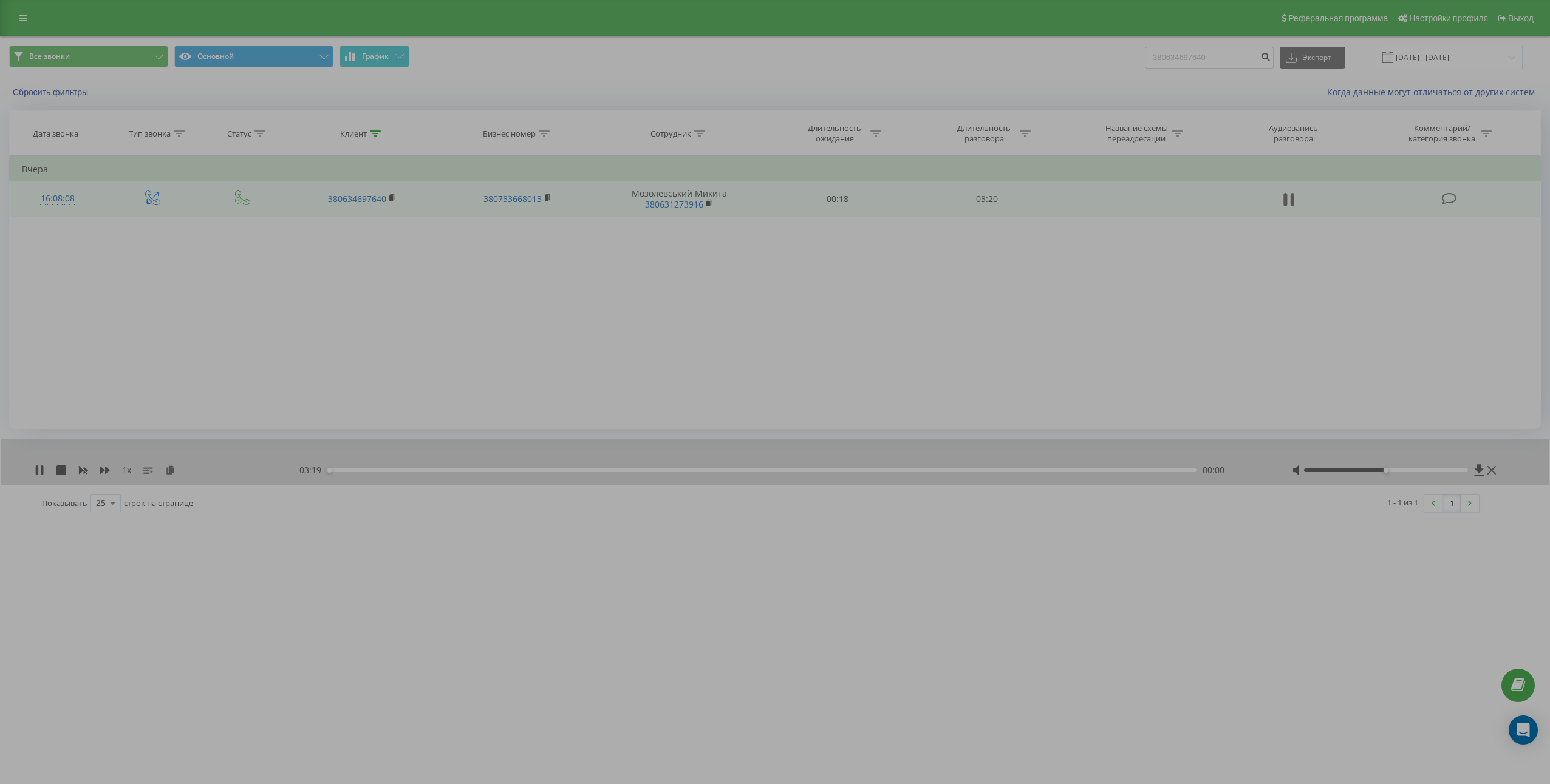
click at [1288, 205] on icon at bounding box center [1288, 199] width 11 height 17
click at [174, 471] on icon at bounding box center [170, 470] width 10 height 9
click at [975, 202] on td "03:20" at bounding box center [986, 199] width 149 height 35
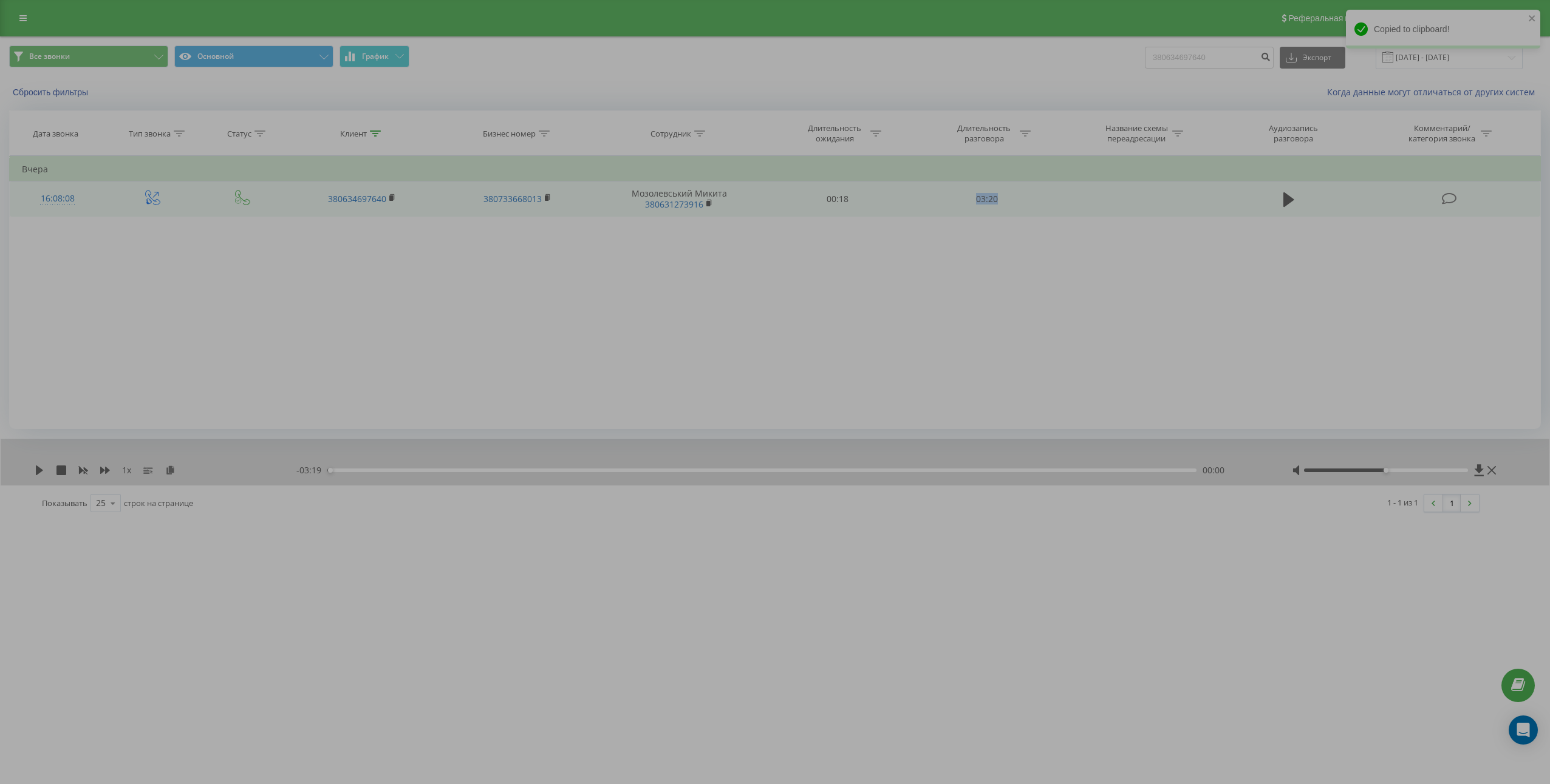
copy td "03:20"
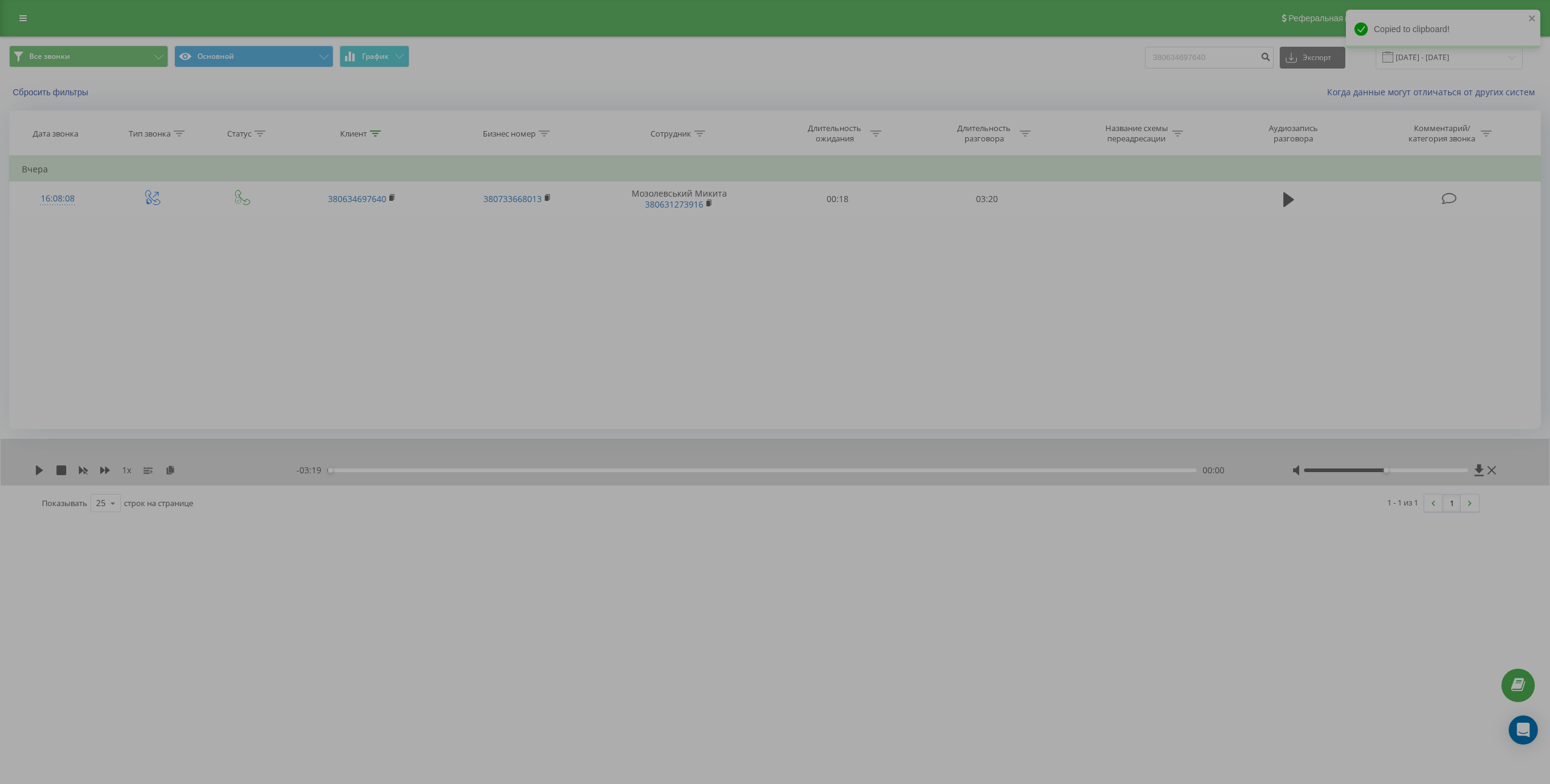
click at [1208, 69] on div "380634697640 Экспорт .csv .xls .xlsx [DATE] - [DATE]" at bounding box center [1333, 57] width 377 height 24
click at [1222, 60] on input "380634697640" at bounding box center [1209, 57] width 128 height 22
paste input "77863786"
type input "380677863786"
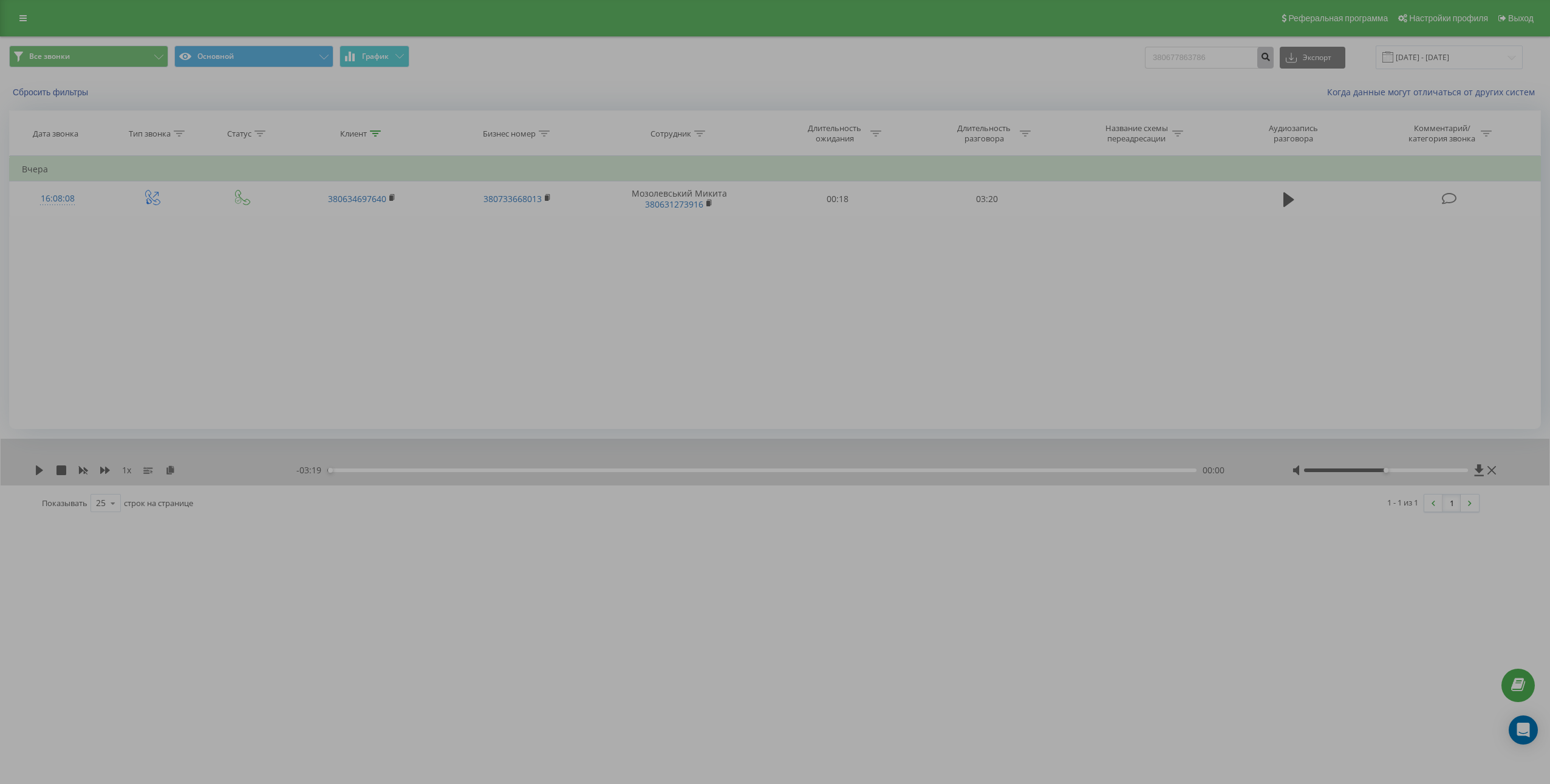
click at [1270, 59] on icon "submit" at bounding box center [1264, 55] width 10 height 7
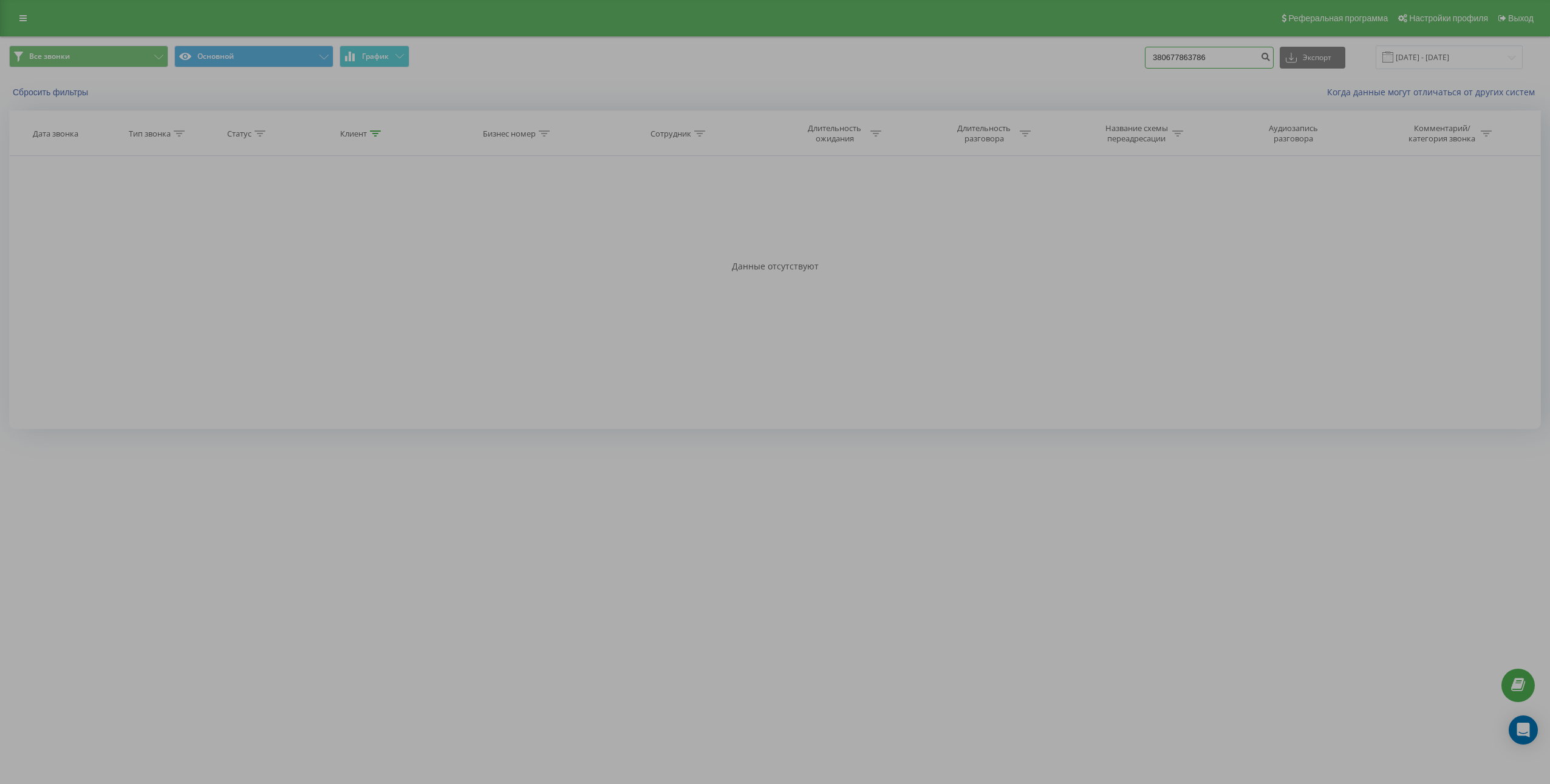
click at [1213, 50] on input "380677863786" at bounding box center [1209, 57] width 128 height 22
paste input "964086172"
type input "380964086172"
click at [1272, 61] on button "submit" at bounding box center [1265, 57] width 17 height 22
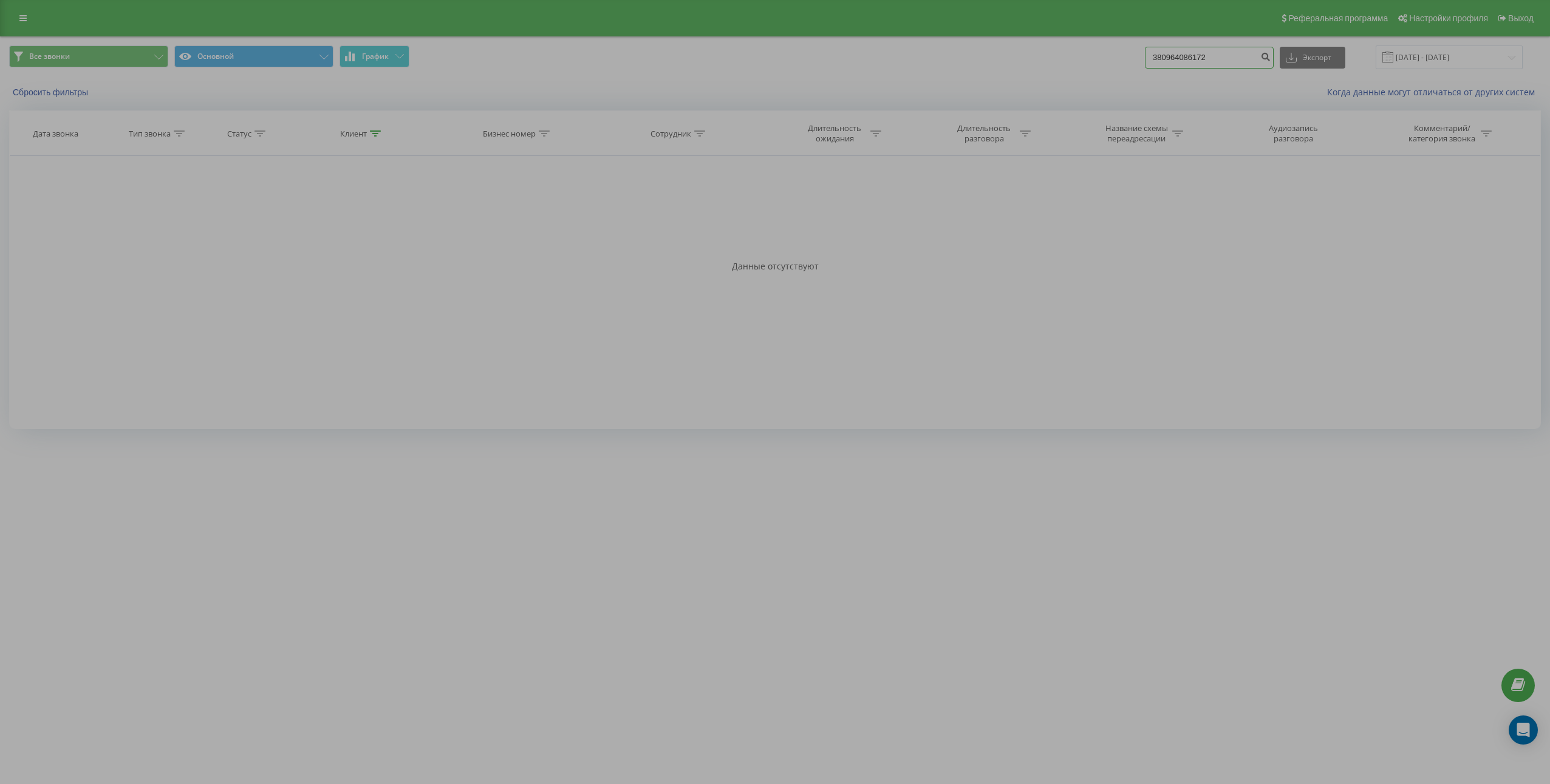
click at [1225, 57] on input "380964086172" at bounding box center [1209, 57] width 128 height 22
paste input "504446815"
type input "380504446815"
click at [1270, 57] on icon "submit" at bounding box center [1264, 55] width 10 height 7
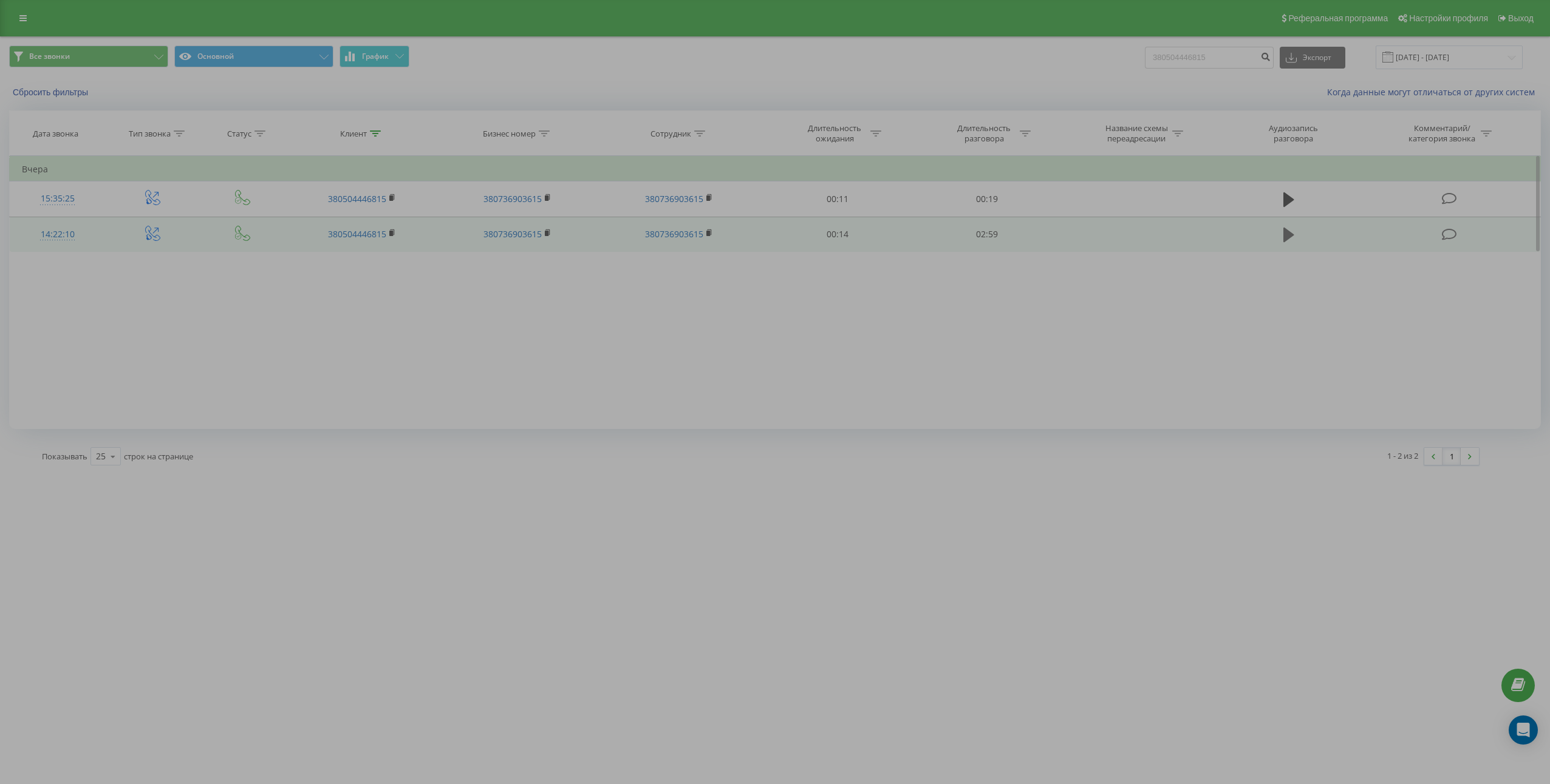
click at [1288, 240] on icon at bounding box center [1288, 234] width 11 height 17
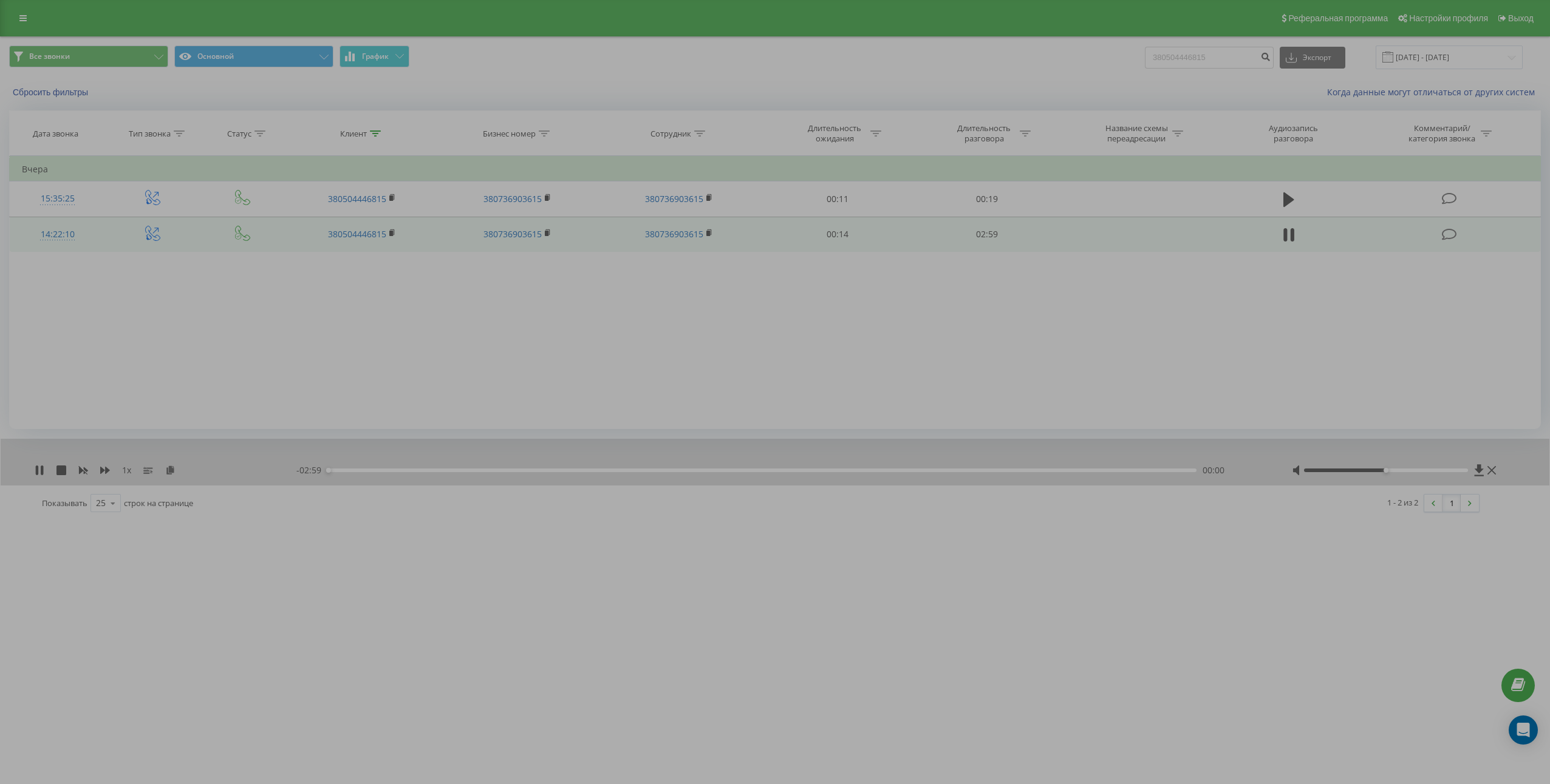
click at [1288, 240] on icon at bounding box center [1288, 234] width 11 height 17
click at [41, 471] on icon at bounding box center [39, 471] width 7 height 10
click at [41, 471] on icon at bounding box center [41, 471] width 2 height 10
click at [168, 471] on icon at bounding box center [170, 470] width 10 height 9
click at [984, 238] on td "02:59" at bounding box center [986, 234] width 149 height 35
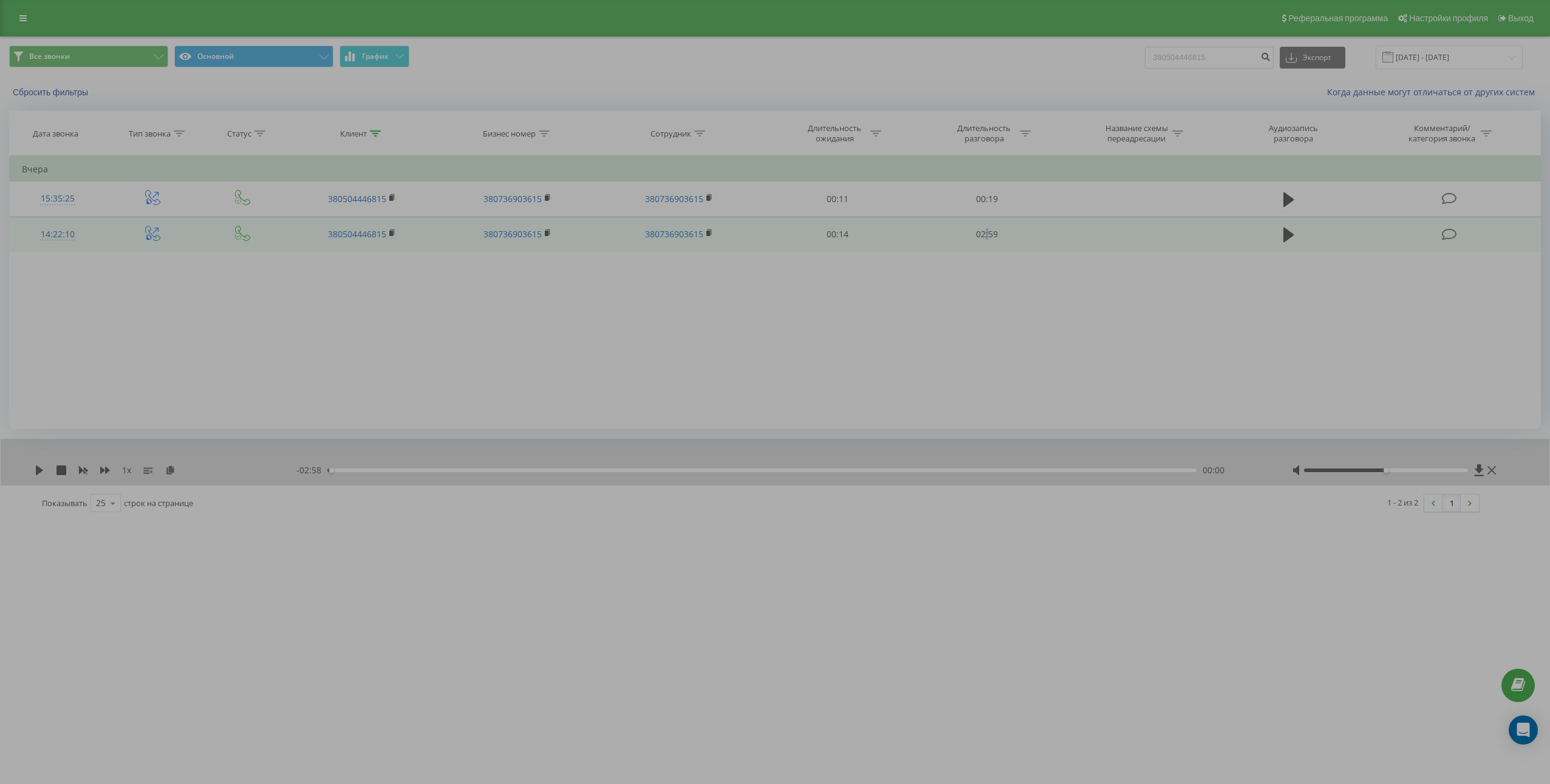
click at [984, 238] on td "02:59" at bounding box center [986, 234] width 149 height 35
copy td "02:59"
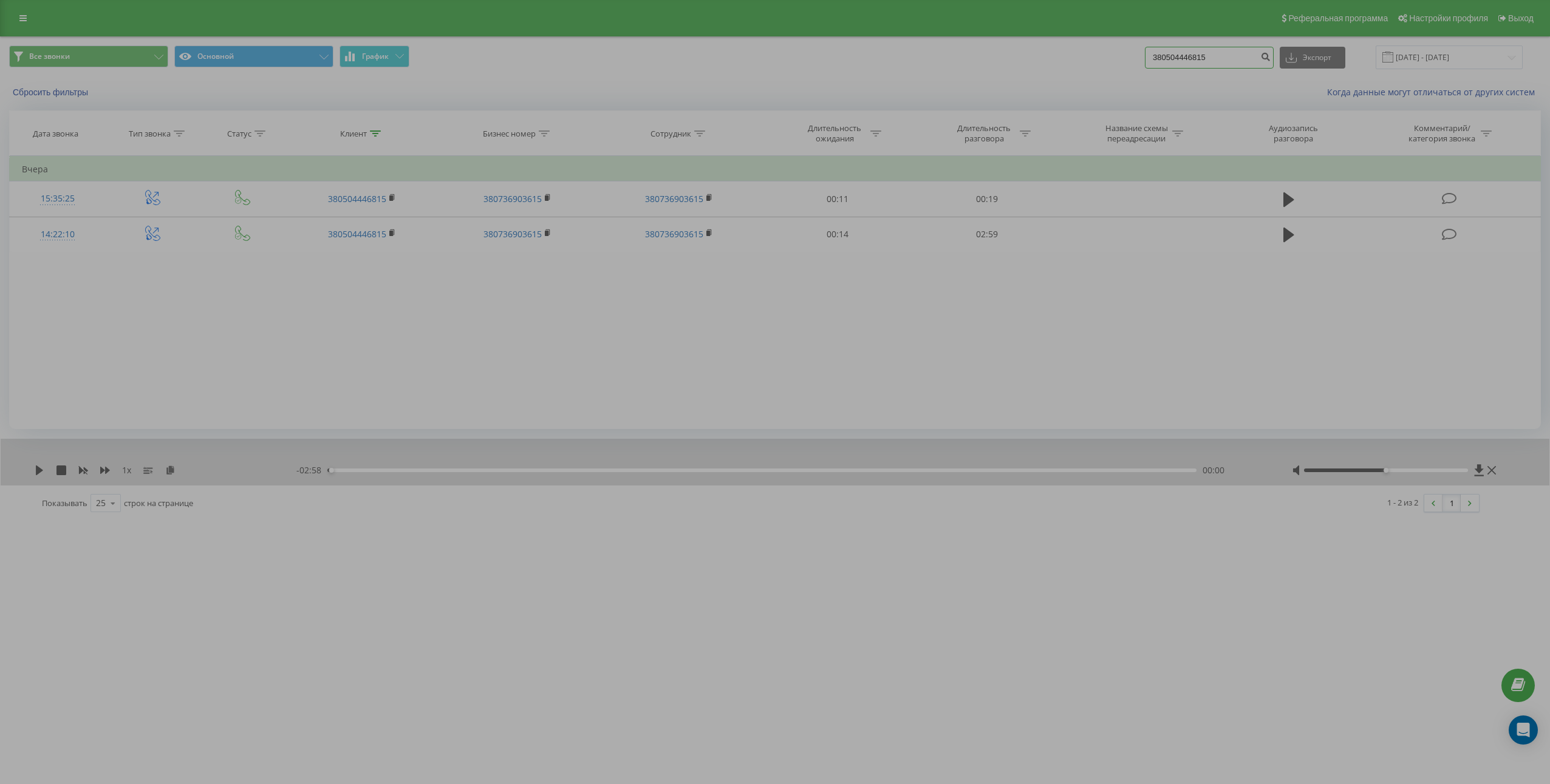
click at [1255, 62] on input "380504446815" at bounding box center [1209, 57] width 128 height 22
paste input "93582597"
type input "380935825975"
click at [1273, 64] on button "submit" at bounding box center [1265, 57] width 17 height 22
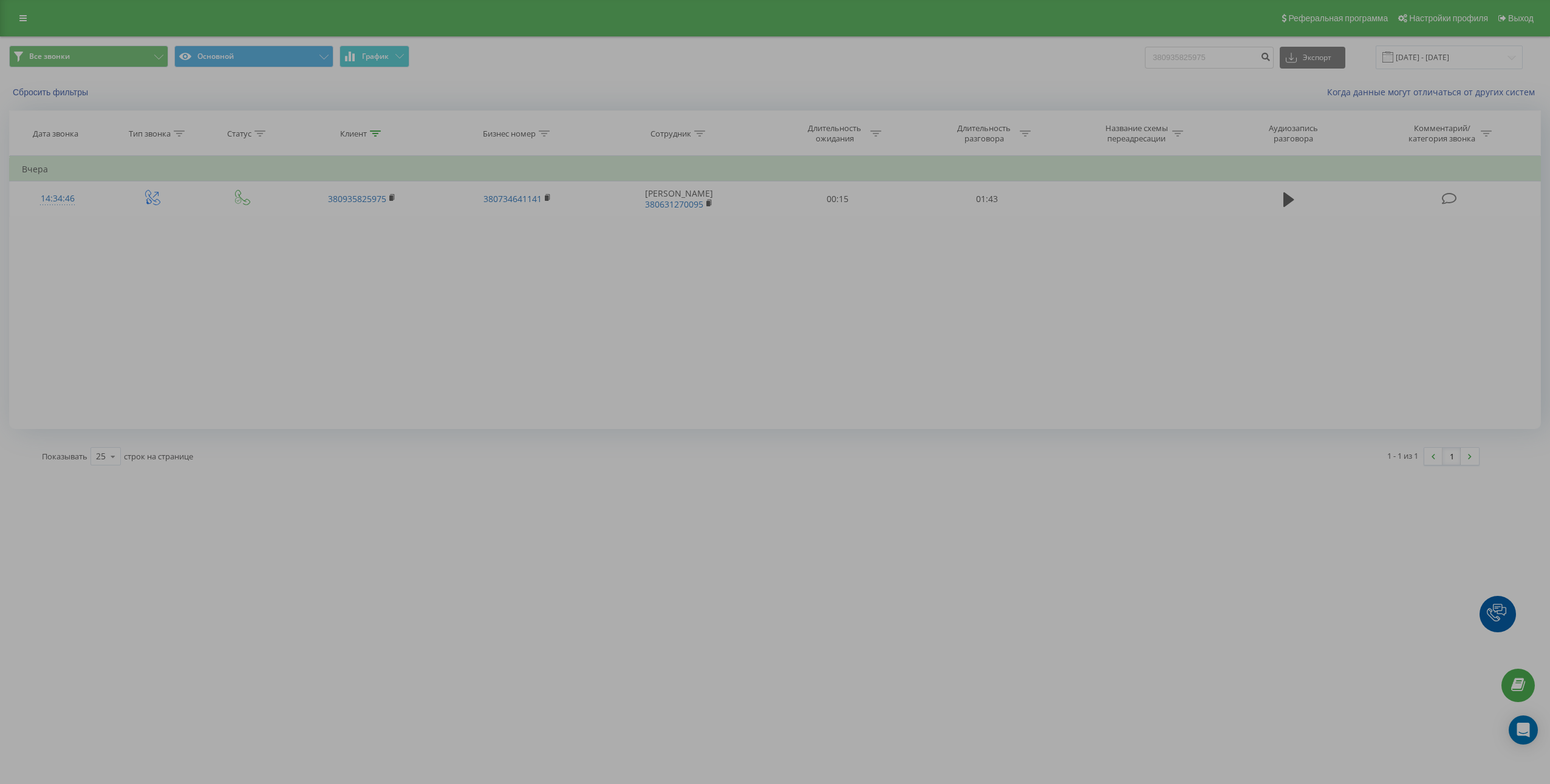
click at [1110, 506] on div "[DOMAIN_NAME] 380935825975 Проекты [DOMAIN_NAME] [DOMAIN_NAME] [DOMAIN_NAME] [D…" at bounding box center [775, 392] width 1550 height 784
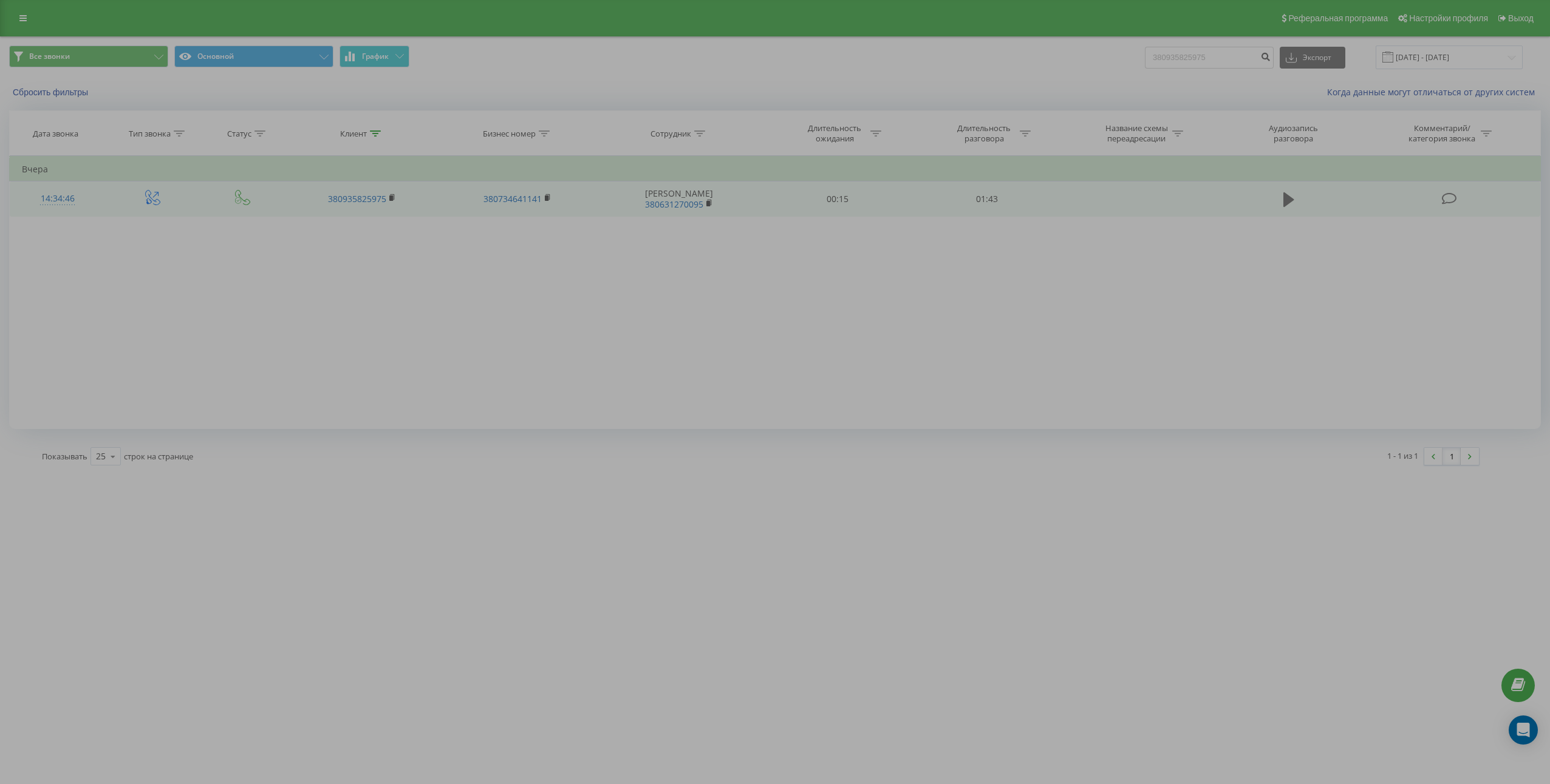
click at [1286, 201] on icon at bounding box center [1288, 199] width 11 height 14
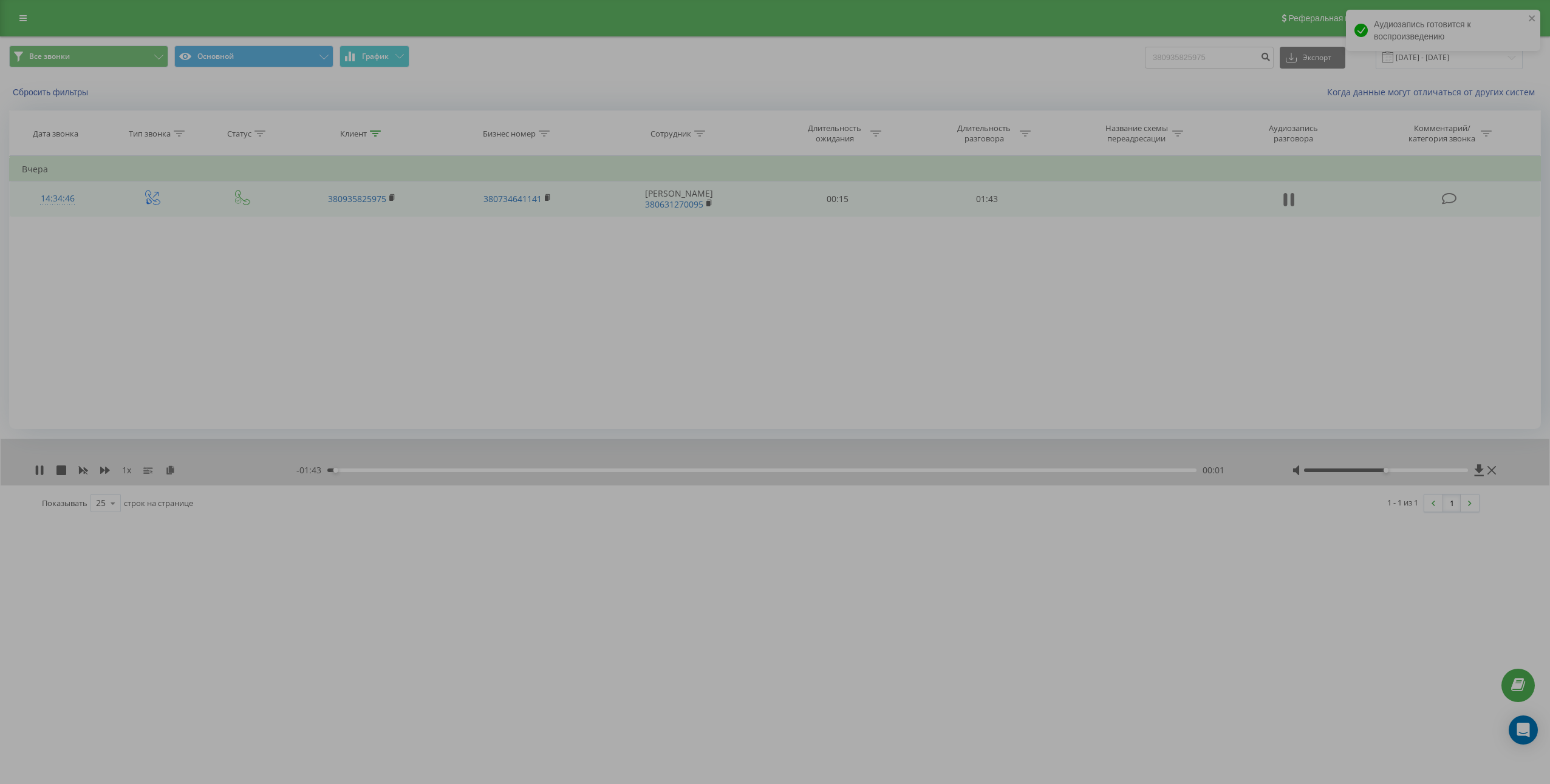
click at [1291, 199] on icon at bounding box center [1292, 199] width 4 height 14
drag, startPoint x: 670, startPoint y: 301, endPoint x: 664, endPoint y: 306, distance: 7.8
click at [671, 304] on div "Фильтровать по условию Равно Введите значение Отмена OK Фильтровать по условию …" at bounding box center [775, 293] width 1532 height 274
click at [38, 469] on icon at bounding box center [39, 471] width 7 height 10
click at [38, 469] on icon at bounding box center [37, 471] width 2 height 10
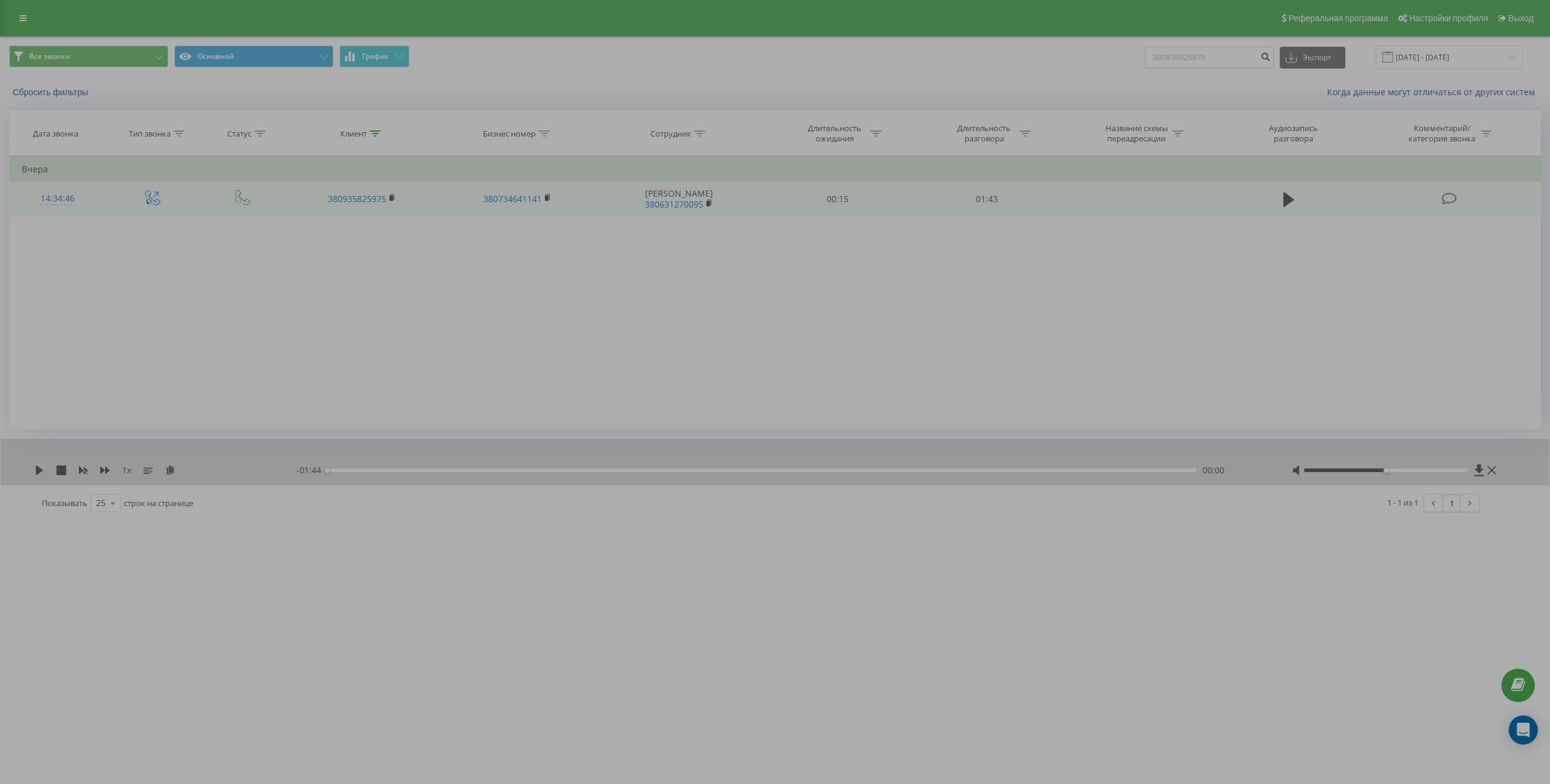
click at [173, 465] on div "1 x" at bounding box center [165, 470] width 262 height 12
click at [173, 471] on icon at bounding box center [170, 470] width 10 height 9
click at [990, 207] on td "01:43" at bounding box center [986, 199] width 149 height 35
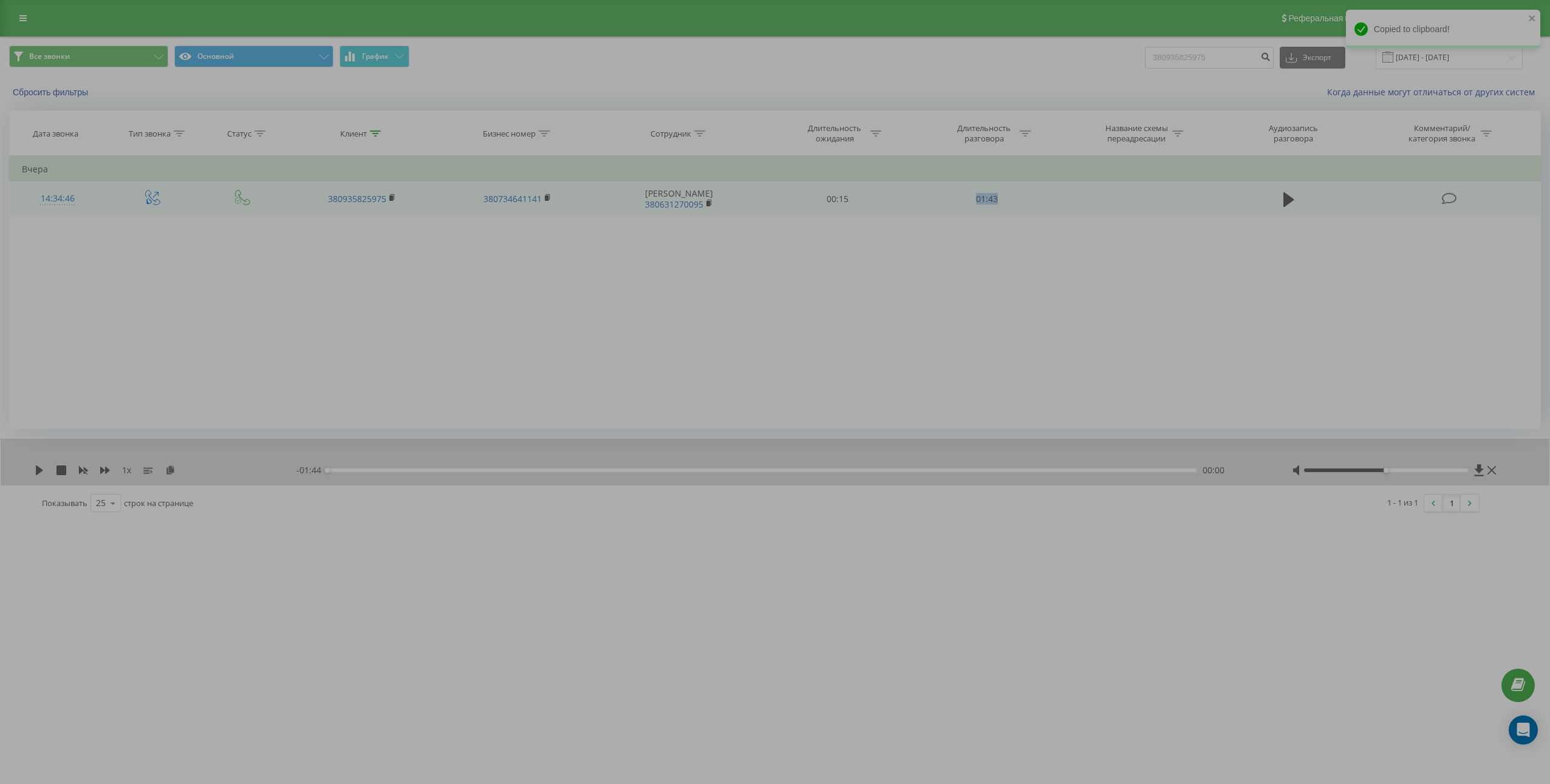
copy td "01:43"
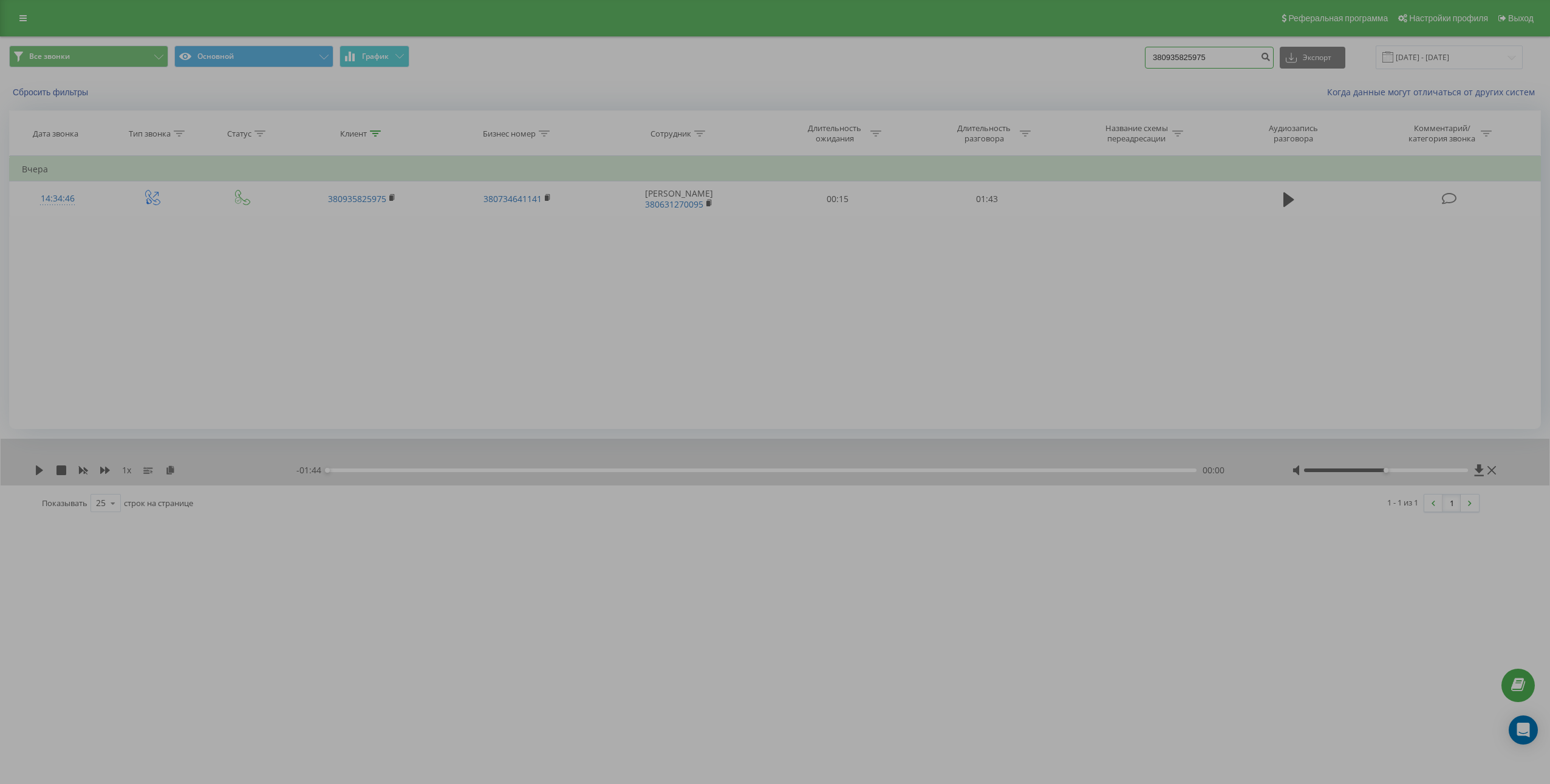
click at [1252, 65] on input "380935825975" at bounding box center [1209, 57] width 128 height 22
paste input "7116503"
type input "380971165035"
click at [1270, 59] on icon "submit" at bounding box center [1264, 55] width 10 height 7
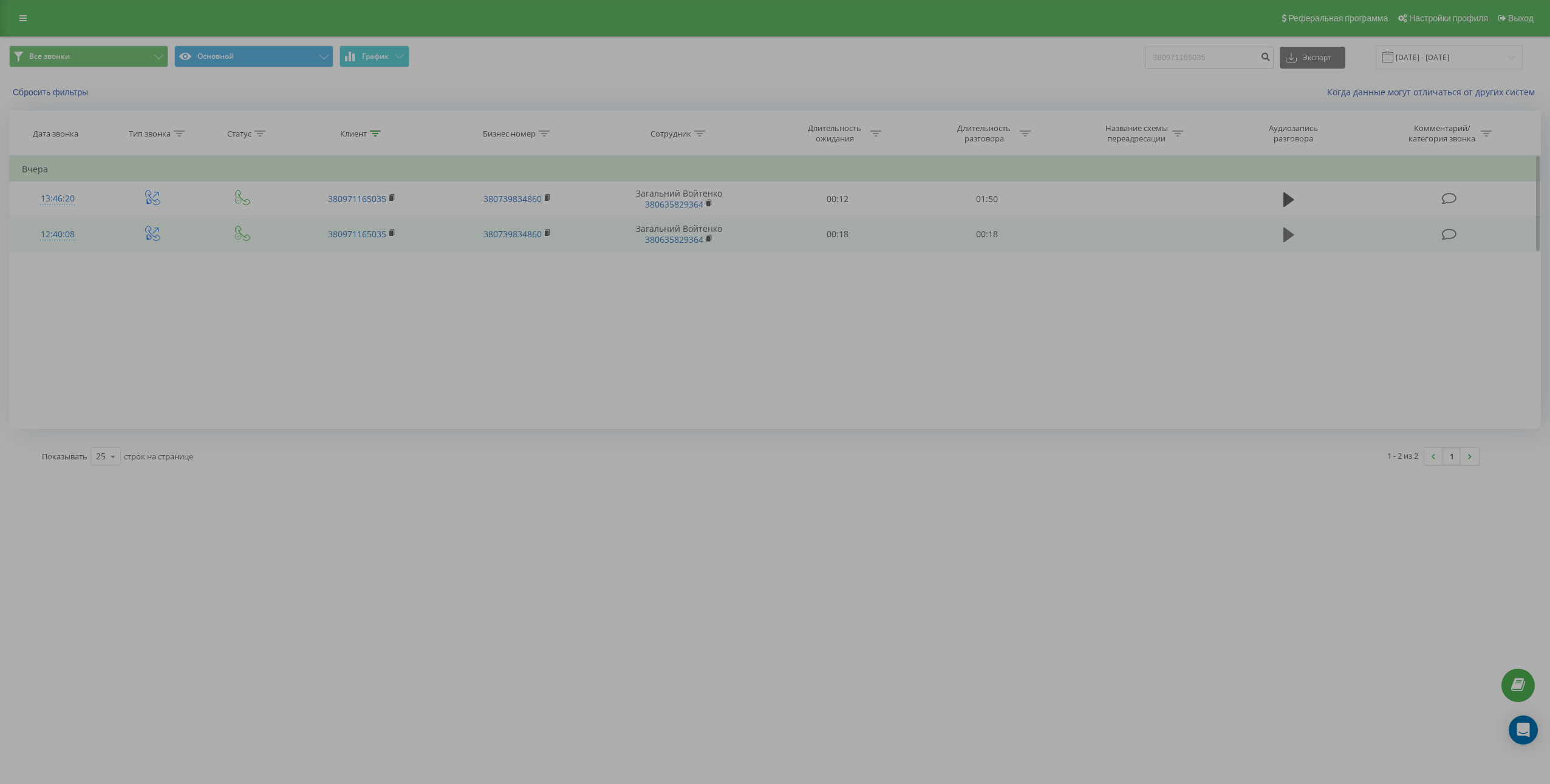
click at [1285, 230] on icon at bounding box center [1288, 234] width 11 height 14
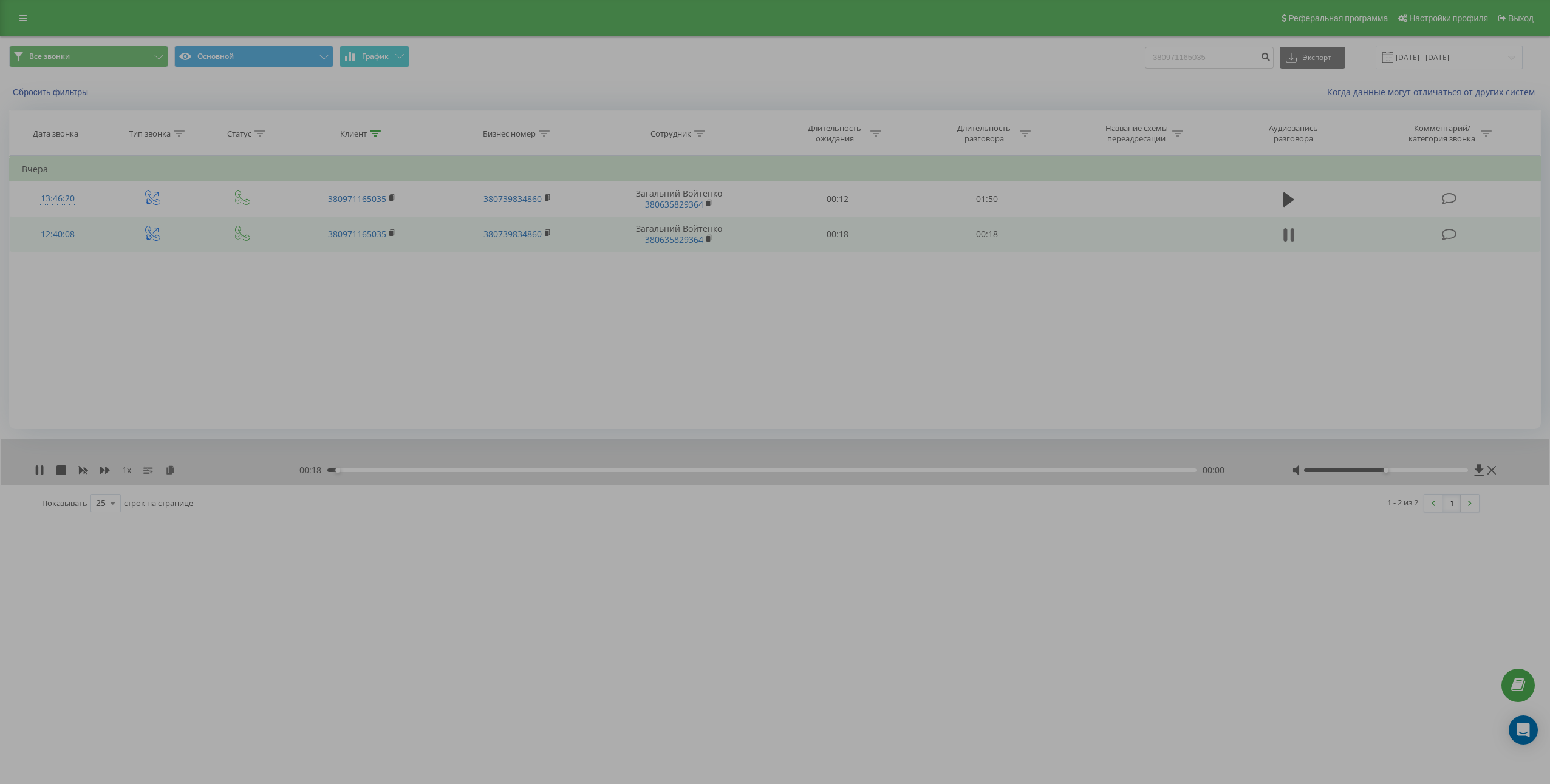
click at [1289, 238] on icon at bounding box center [1288, 234] width 11 height 17
click at [169, 468] on icon at bounding box center [170, 470] width 10 height 9
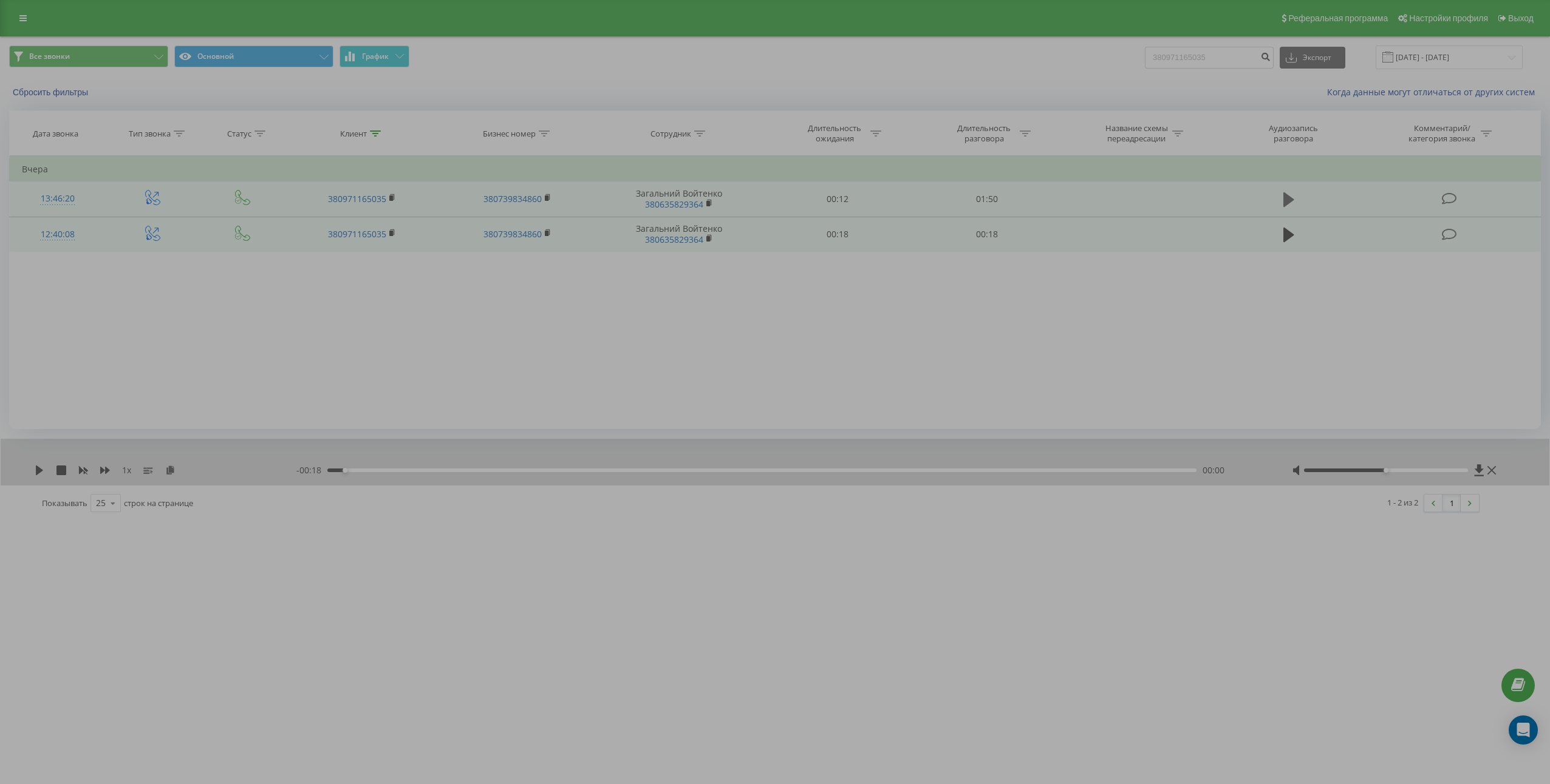
click at [1291, 199] on icon at bounding box center [1288, 199] width 11 height 14
click at [1289, 202] on icon at bounding box center [1288, 199] width 11 height 17
click at [176, 470] on div "1 x" at bounding box center [165, 470] width 262 height 12
click at [176, 469] on div "1 x" at bounding box center [165, 470] width 262 height 12
click at [169, 469] on icon at bounding box center [170, 470] width 10 height 9
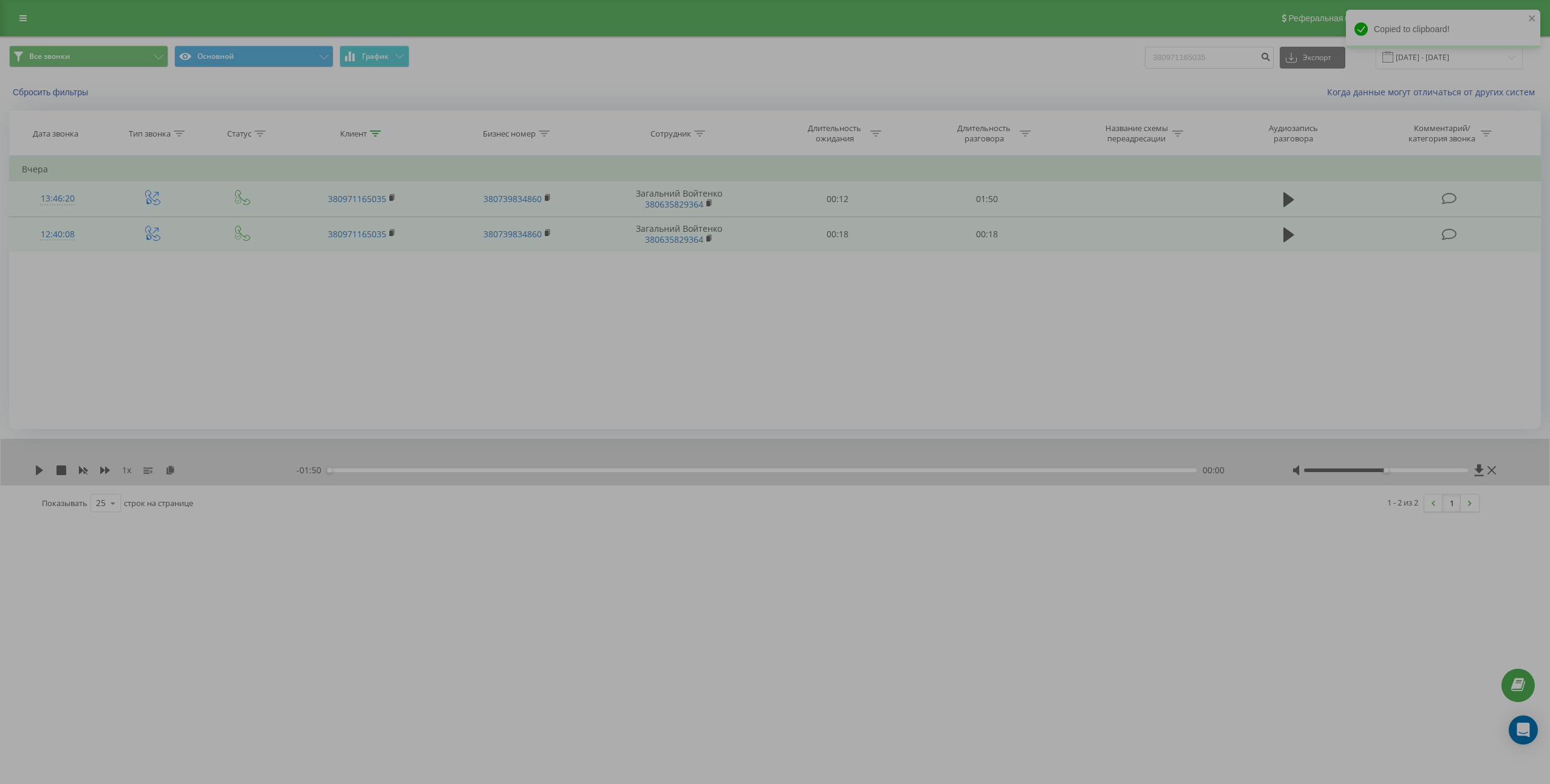
click at [983, 231] on td "00:18" at bounding box center [986, 234] width 149 height 35
copy td "00:18"
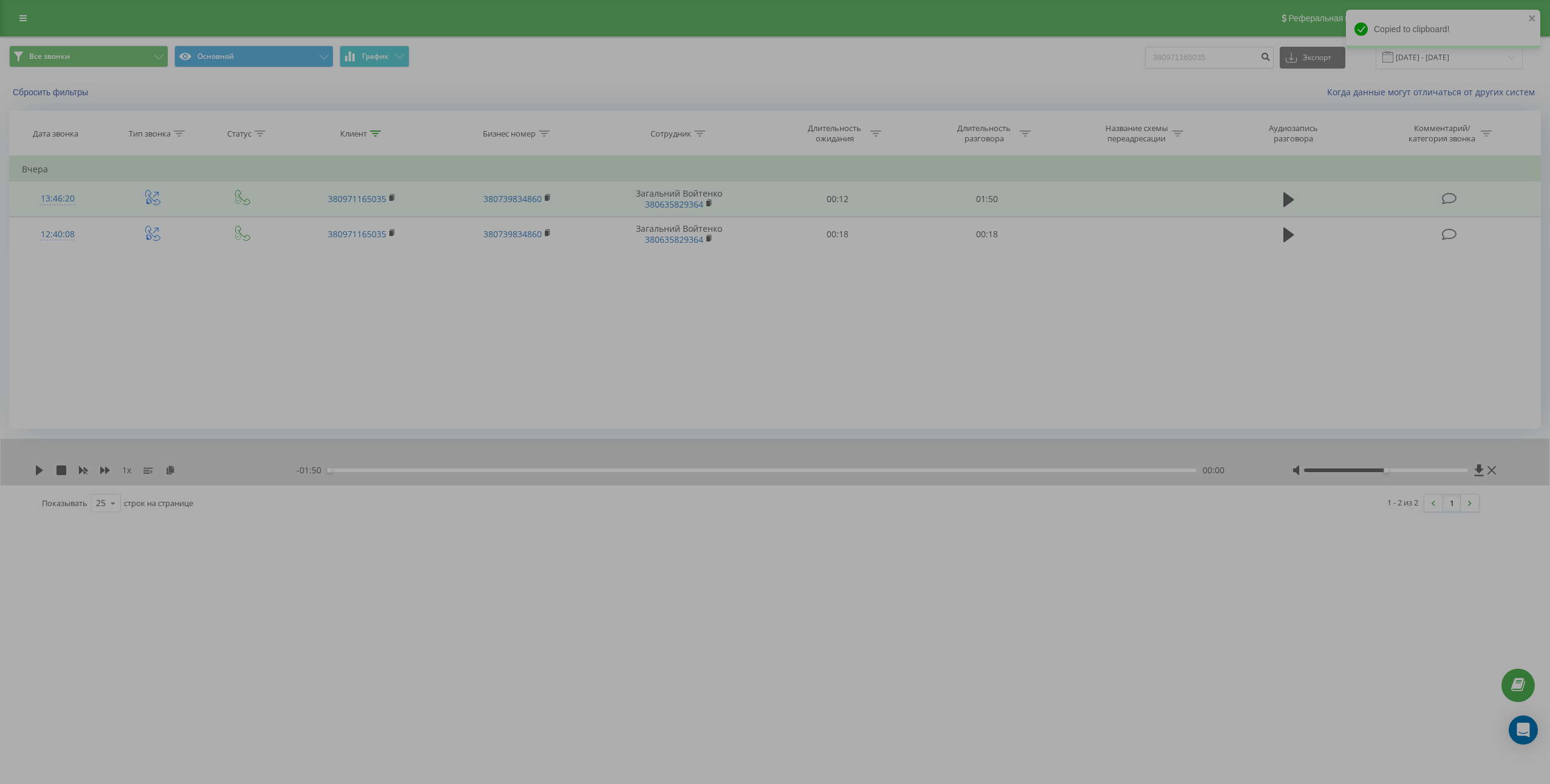
click at [982, 195] on td "01:50" at bounding box center [986, 199] width 149 height 35
copy td "01:50"
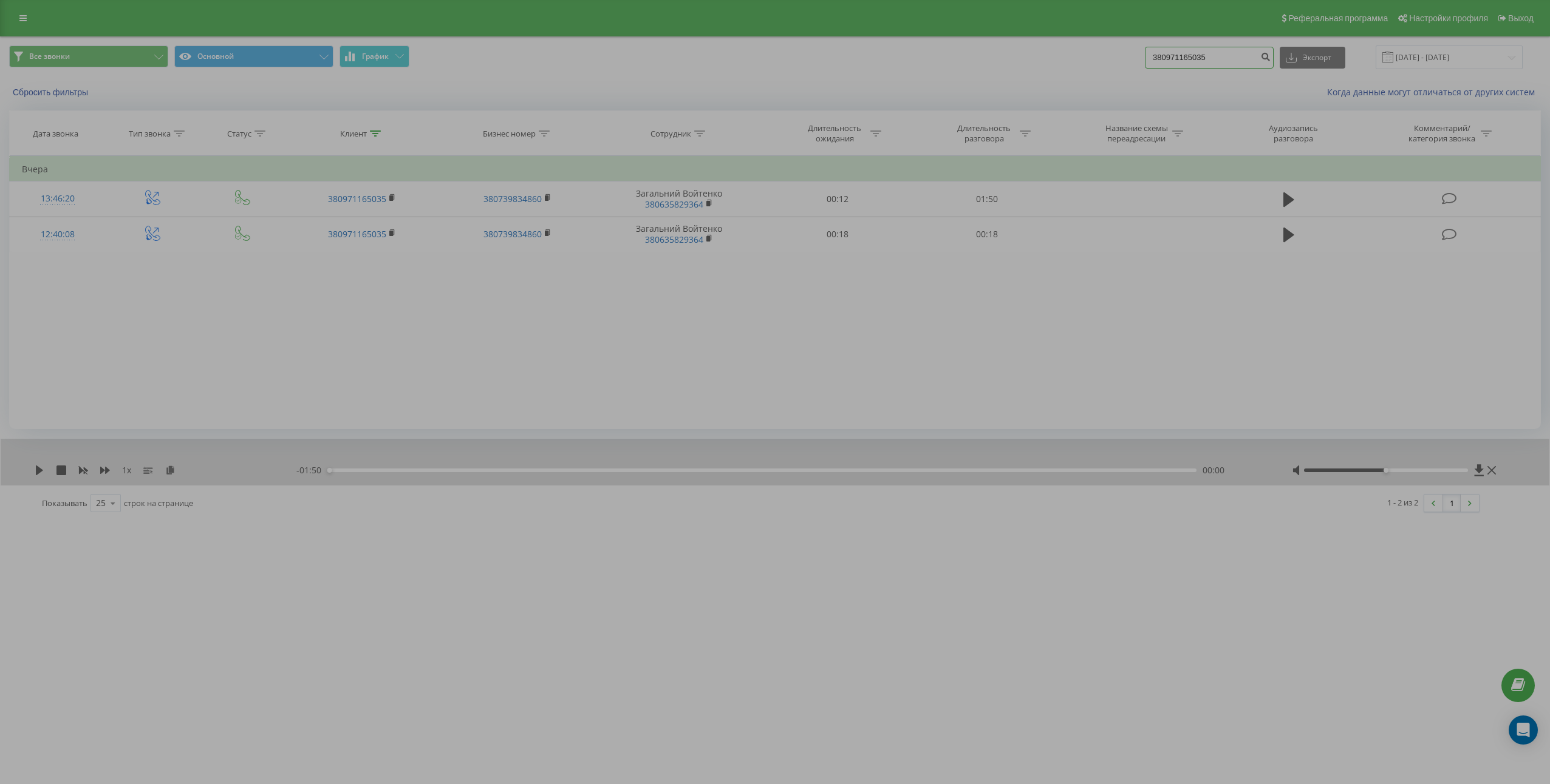
click at [1228, 62] on input "380971165035" at bounding box center [1209, 57] width 128 height 22
paste input "676522727"
type input "380676522727"
click at [1271, 63] on button "submit" at bounding box center [1265, 57] width 17 height 22
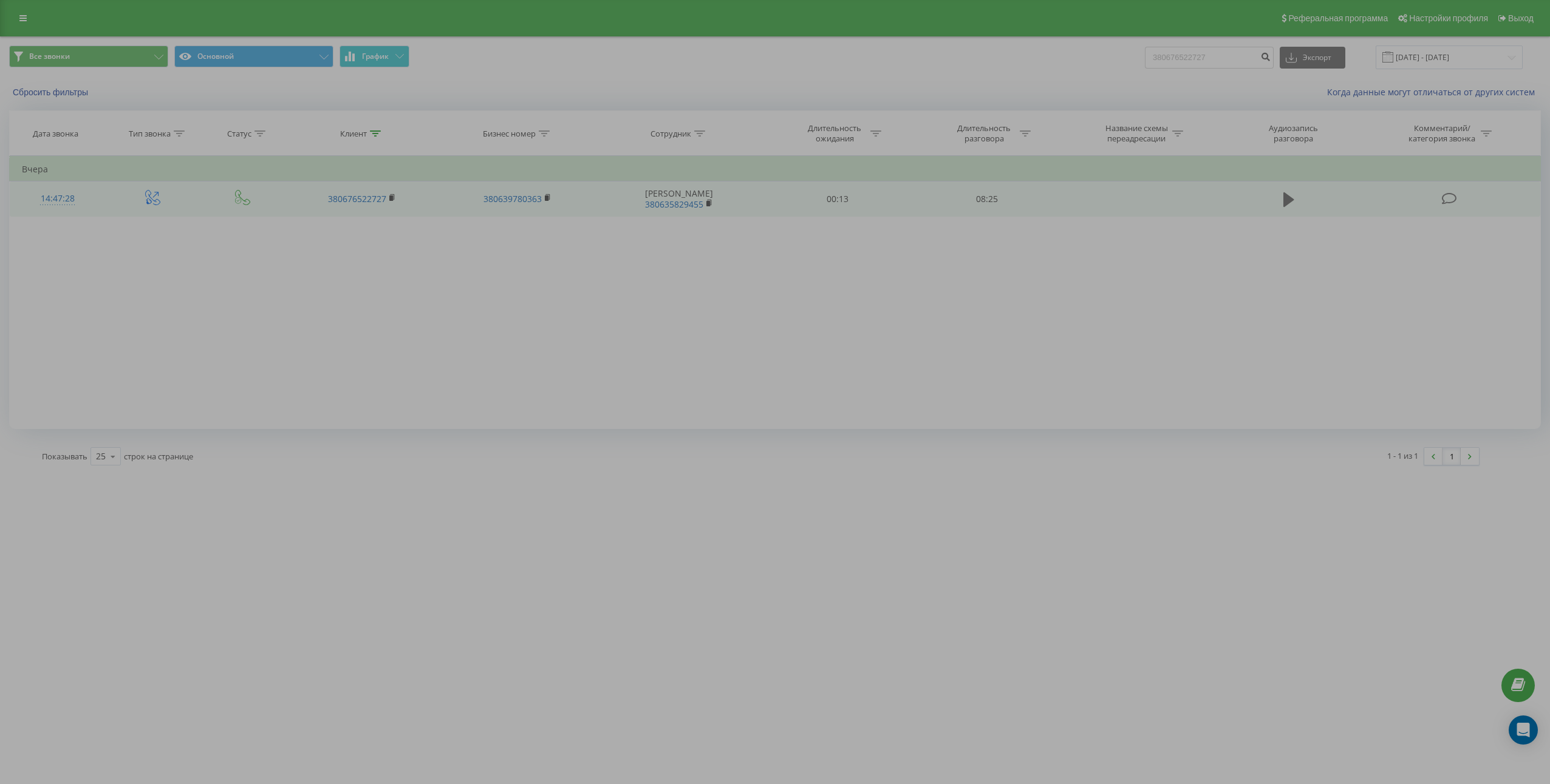
click at [1284, 197] on icon at bounding box center [1288, 199] width 11 height 14
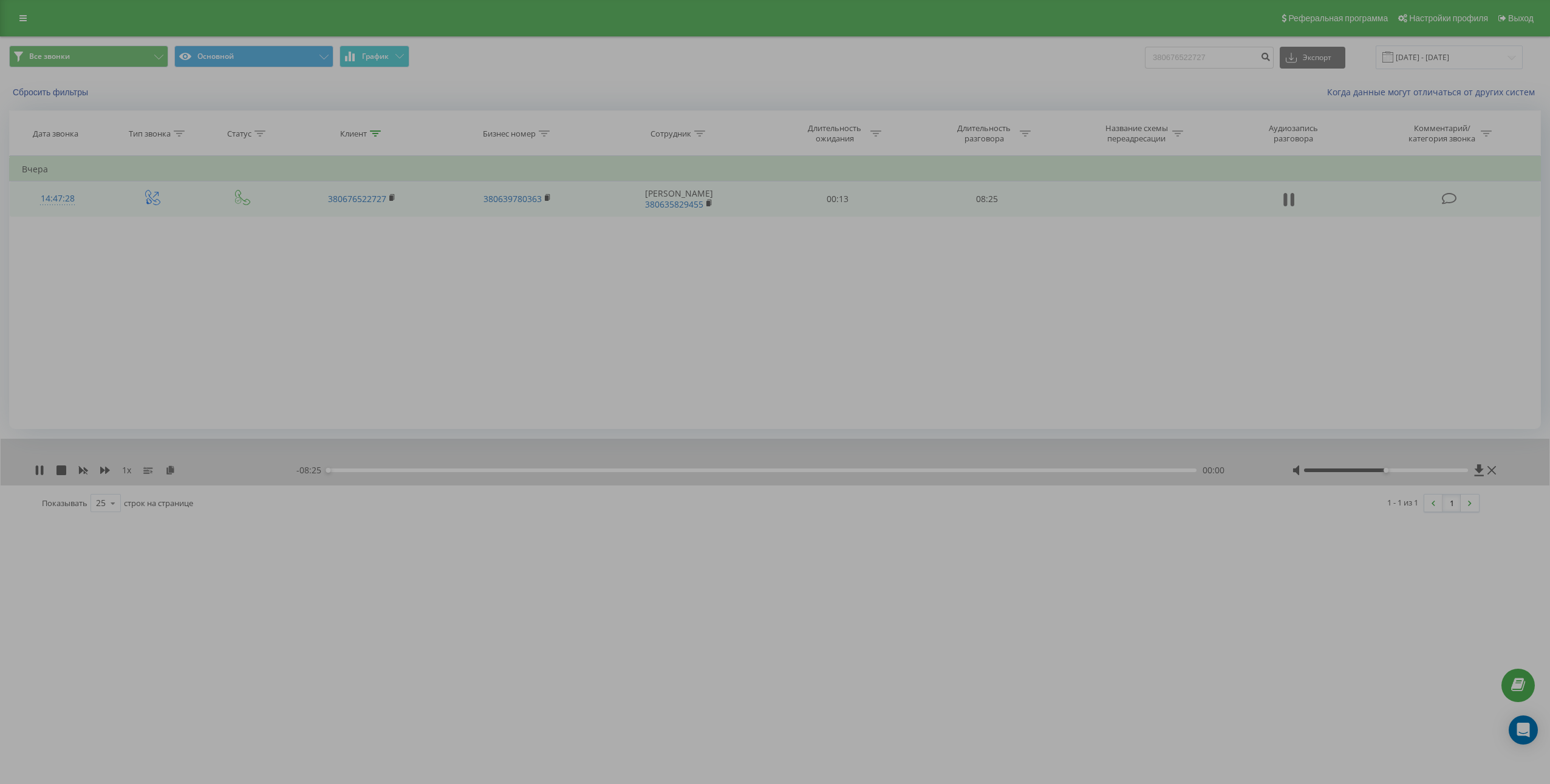
click at [1288, 202] on icon at bounding box center [1288, 199] width 11 height 17
click at [167, 469] on icon at bounding box center [170, 470] width 10 height 9
click at [970, 198] on td "08:25" at bounding box center [986, 199] width 149 height 35
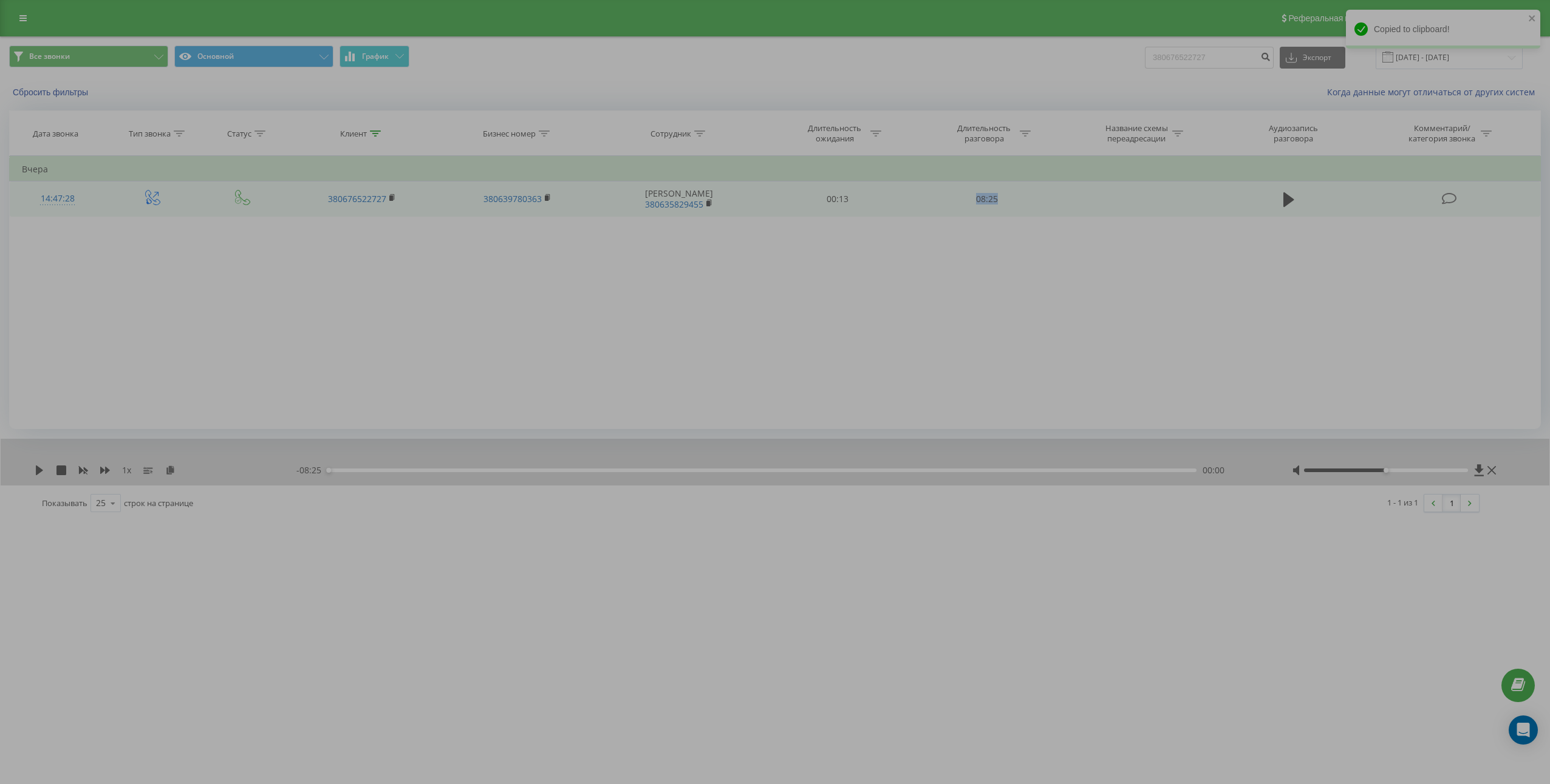
copy td "08:25"
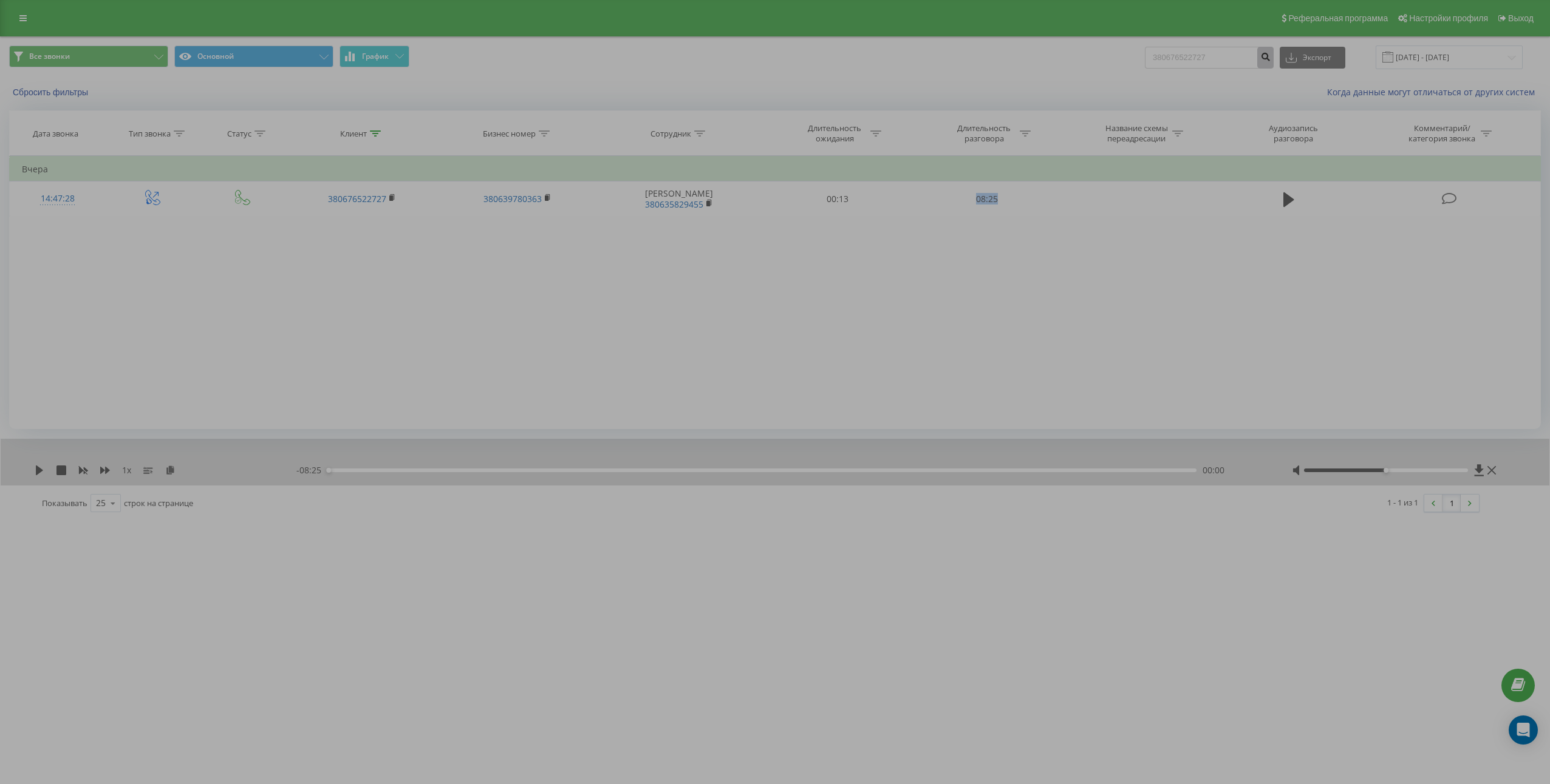
click at [1270, 58] on icon "submit" at bounding box center [1264, 55] width 10 height 7
click at [1257, 54] on input "380676522727" at bounding box center [1209, 57] width 128 height 22
paste input "500181762"
type input "380500181762"
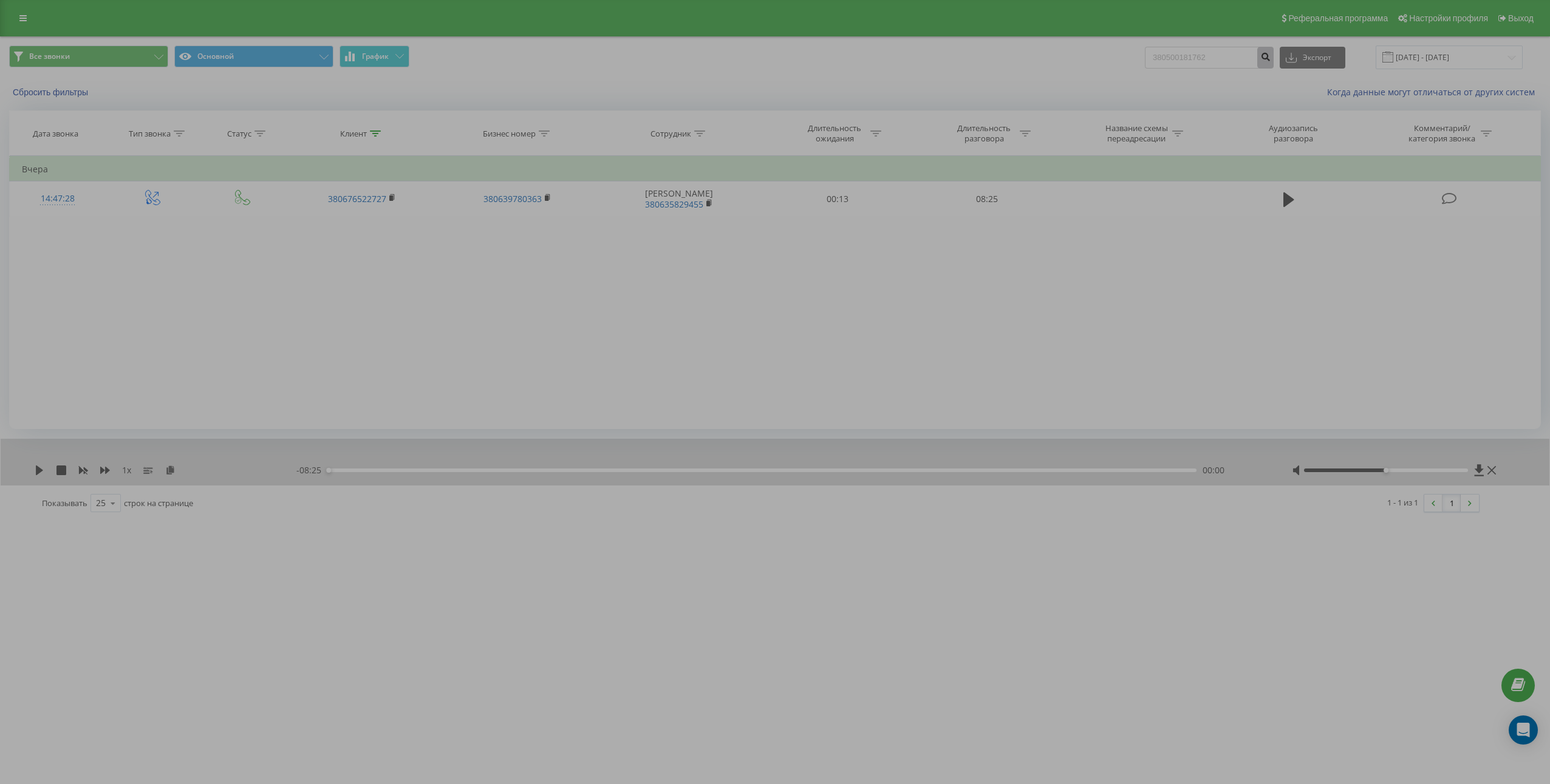
click at [1270, 57] on icon "submit" at bounding box center [1264, 55] width 10 height 7
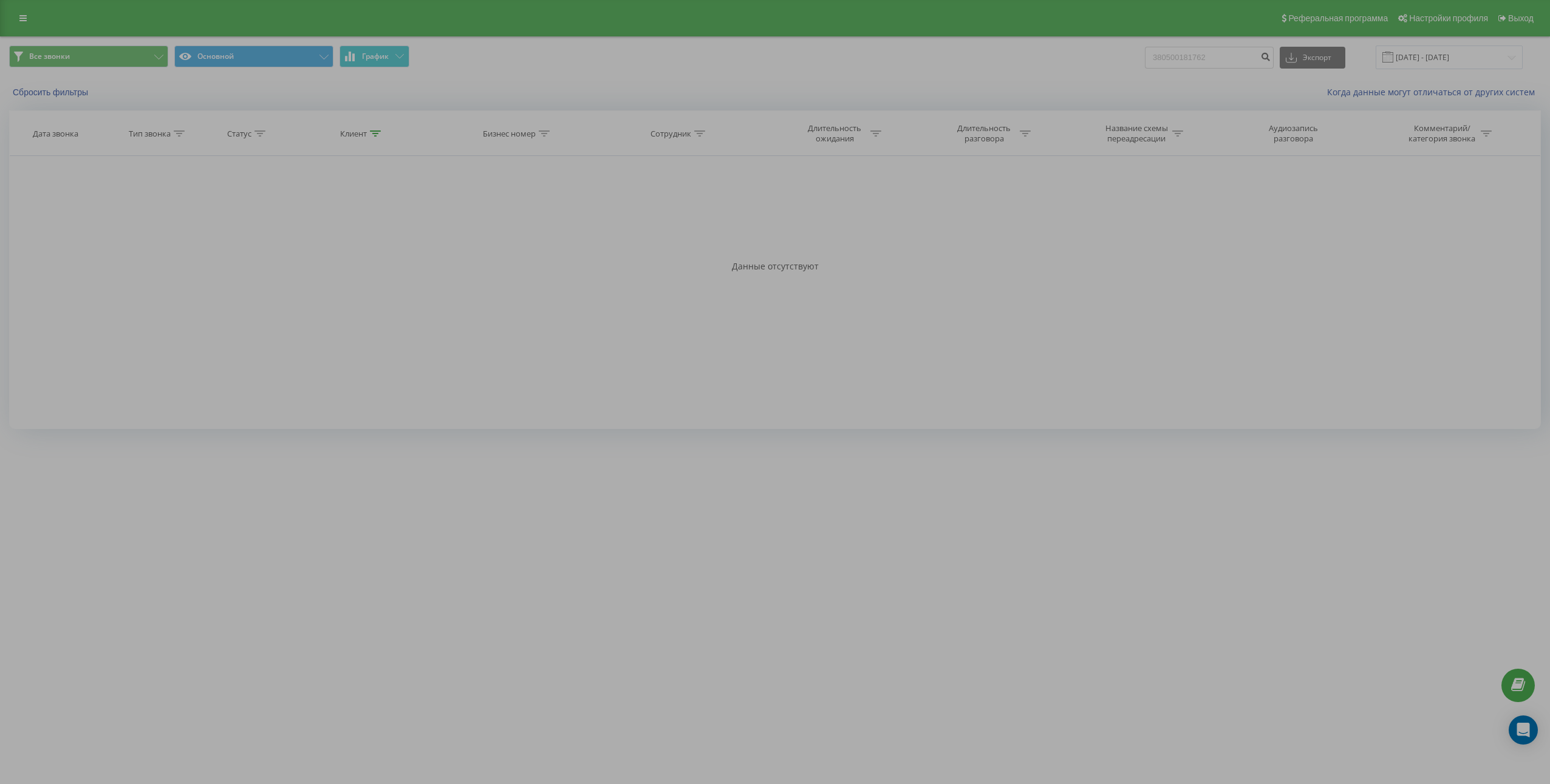
click at [431, 245] on div "Фильтровать по условию Равно Введите значение Отмена OK Фильтровать по условию …" at bounding box center [775, 293] width 1532 height 274
click at [1231, 62] on input "380500181762" at bounding box center [1209, 57] width 128 height 22
paste input "961997400"
type input "380961997400"
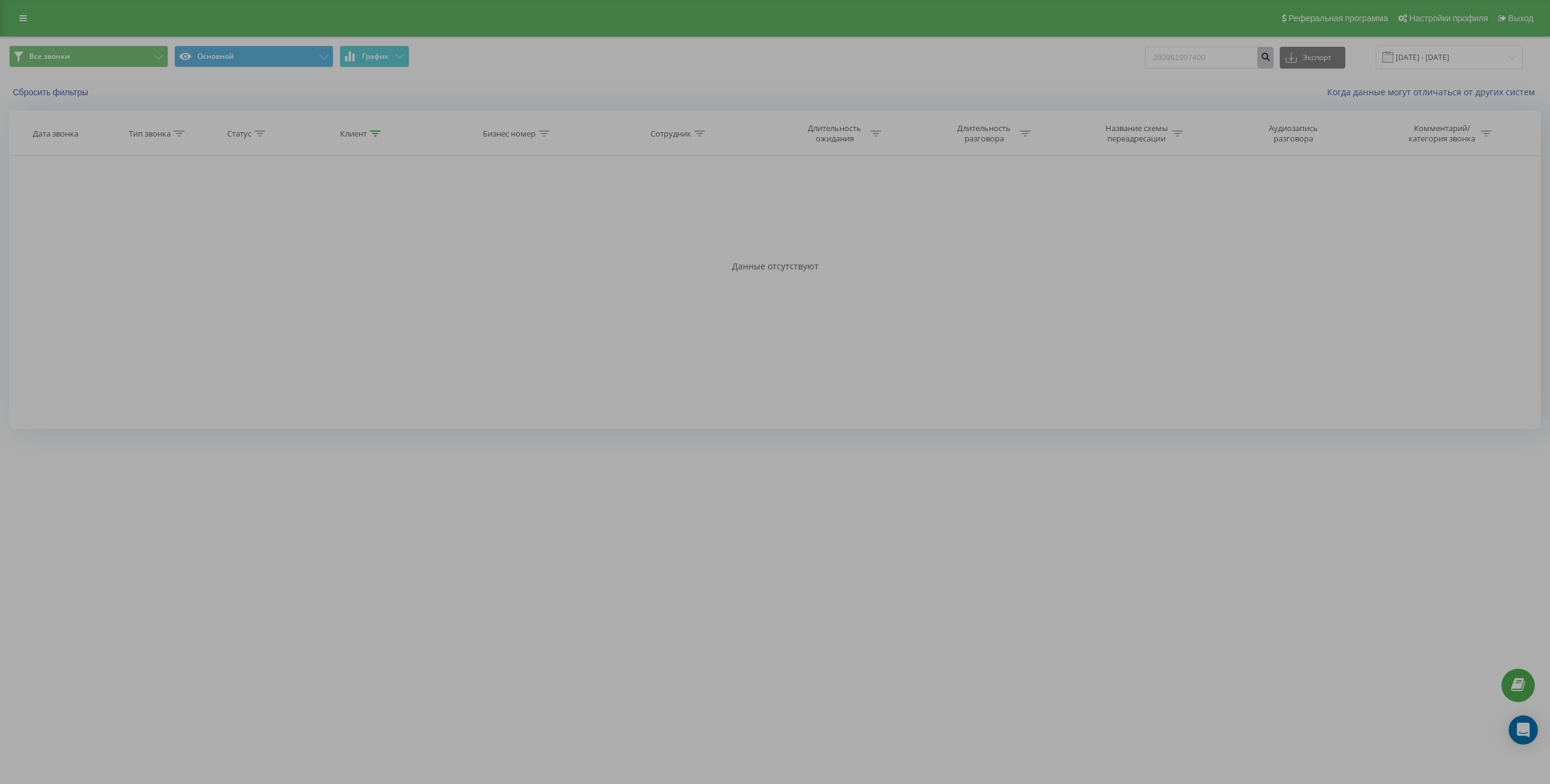
click at [1270, 55] on icon "submit" at bounding box center [1264, 55] width 10 height 7
click at [1214, 65] on input "380961997400" at bounding box center [1209, 57] width 128 height 22
paste input "680986581"
type input "380680986581"
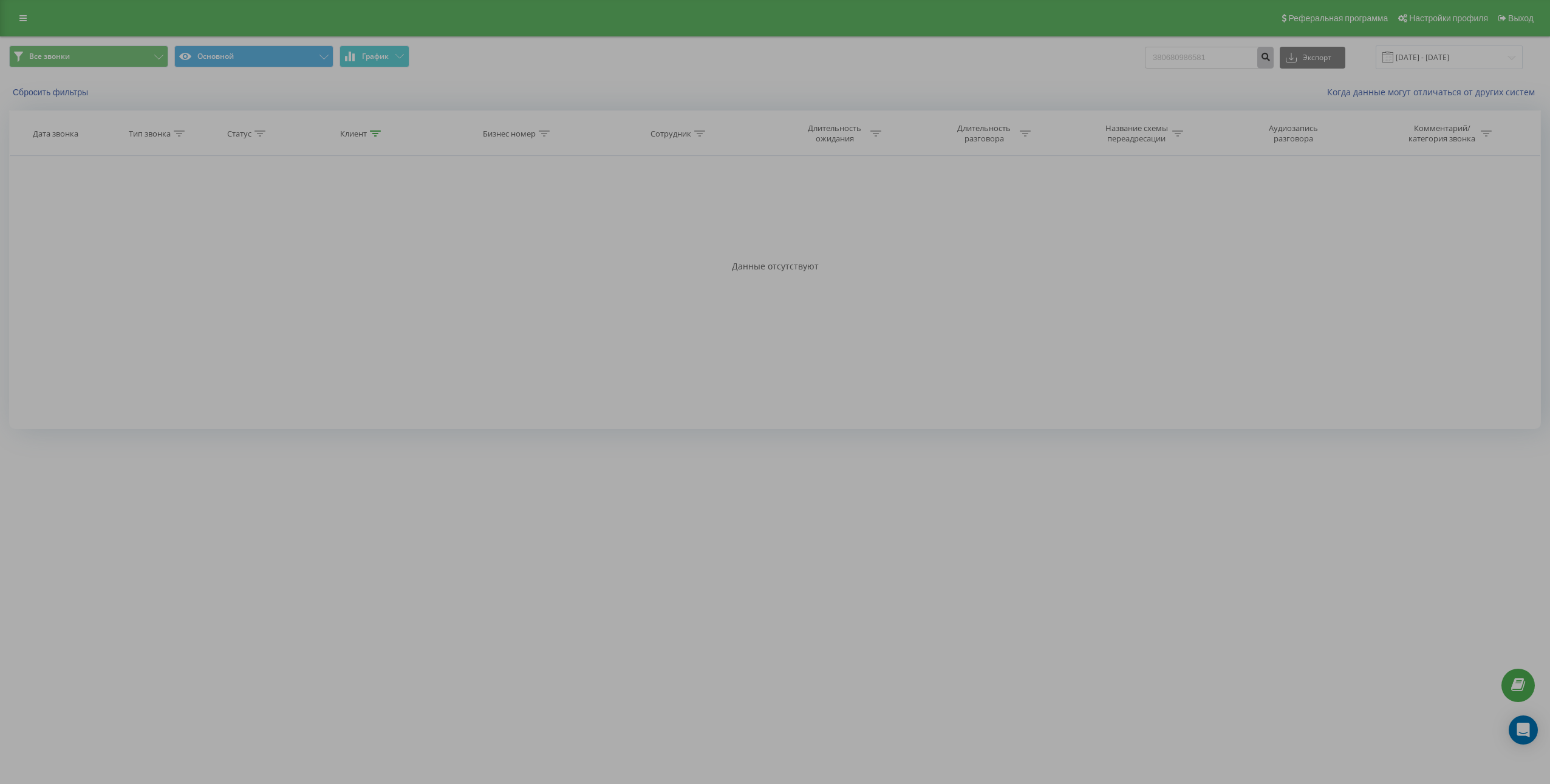
click at [1273, 65] on button "submit" at bounding box center [1265, 57] width 17 height 22
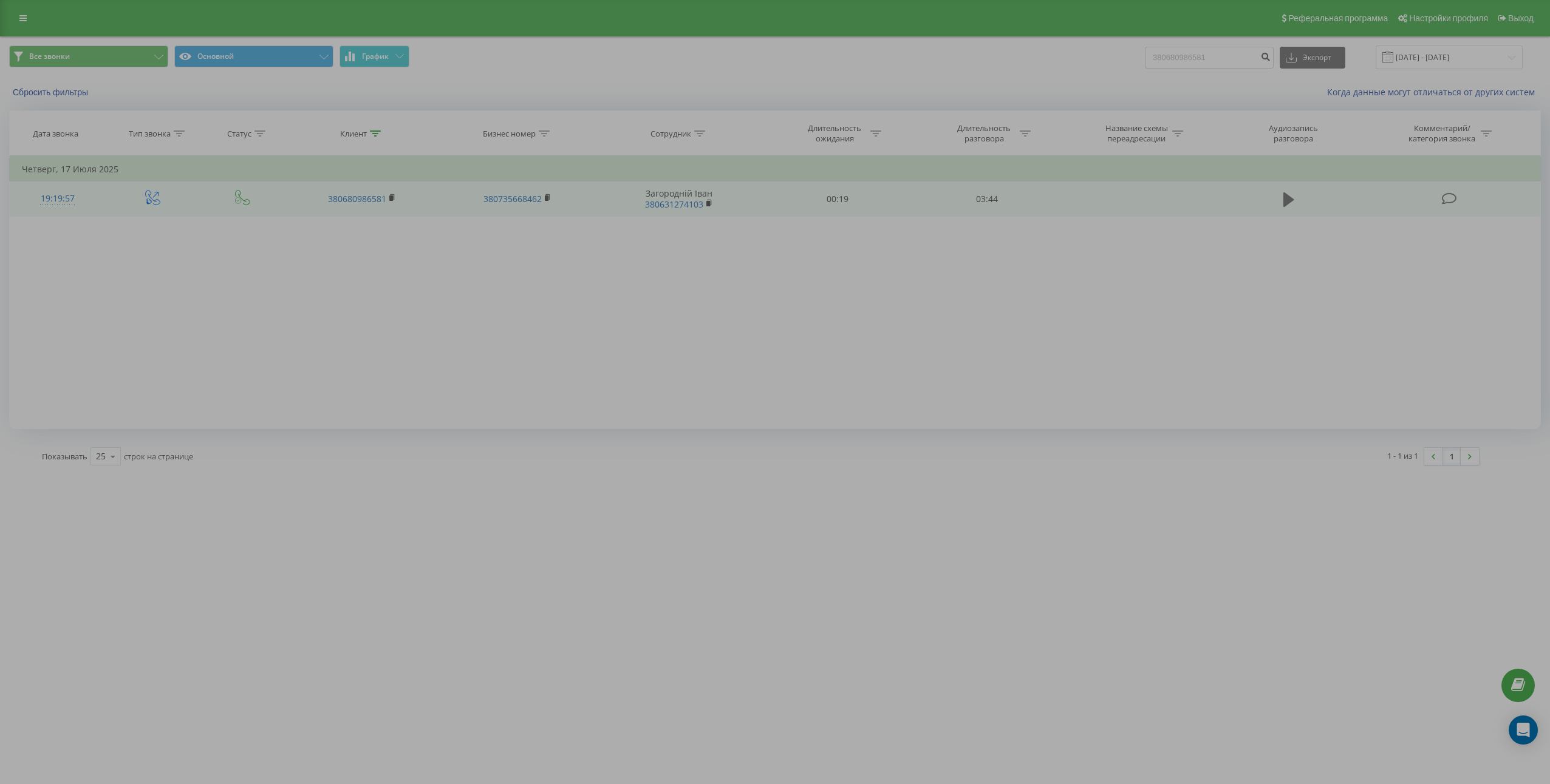
click at [1291, 205] on icon at bounding box center [1288, 199] width 11 height 17
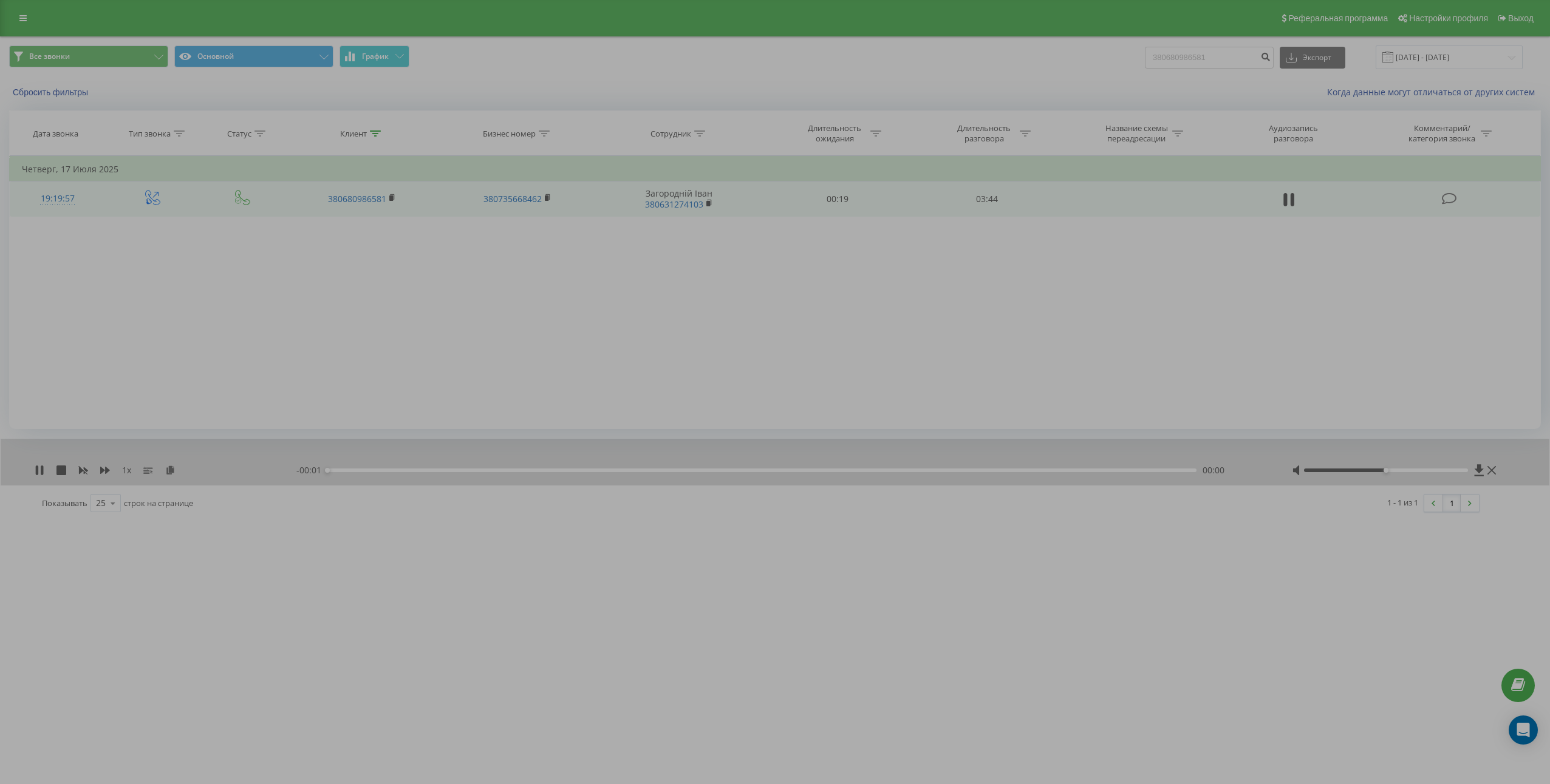
click at [1291, 205] on icon at bounding box center [1288, 199] width 11 height 17
click at [1195, 55] on input "380680986581" at bounding box center [1209, 57] width 128 height 22
paste input "31872147"
click at [1269, 65] on form "380631872147" at bounding box center [1209, 57] width 128 height 22
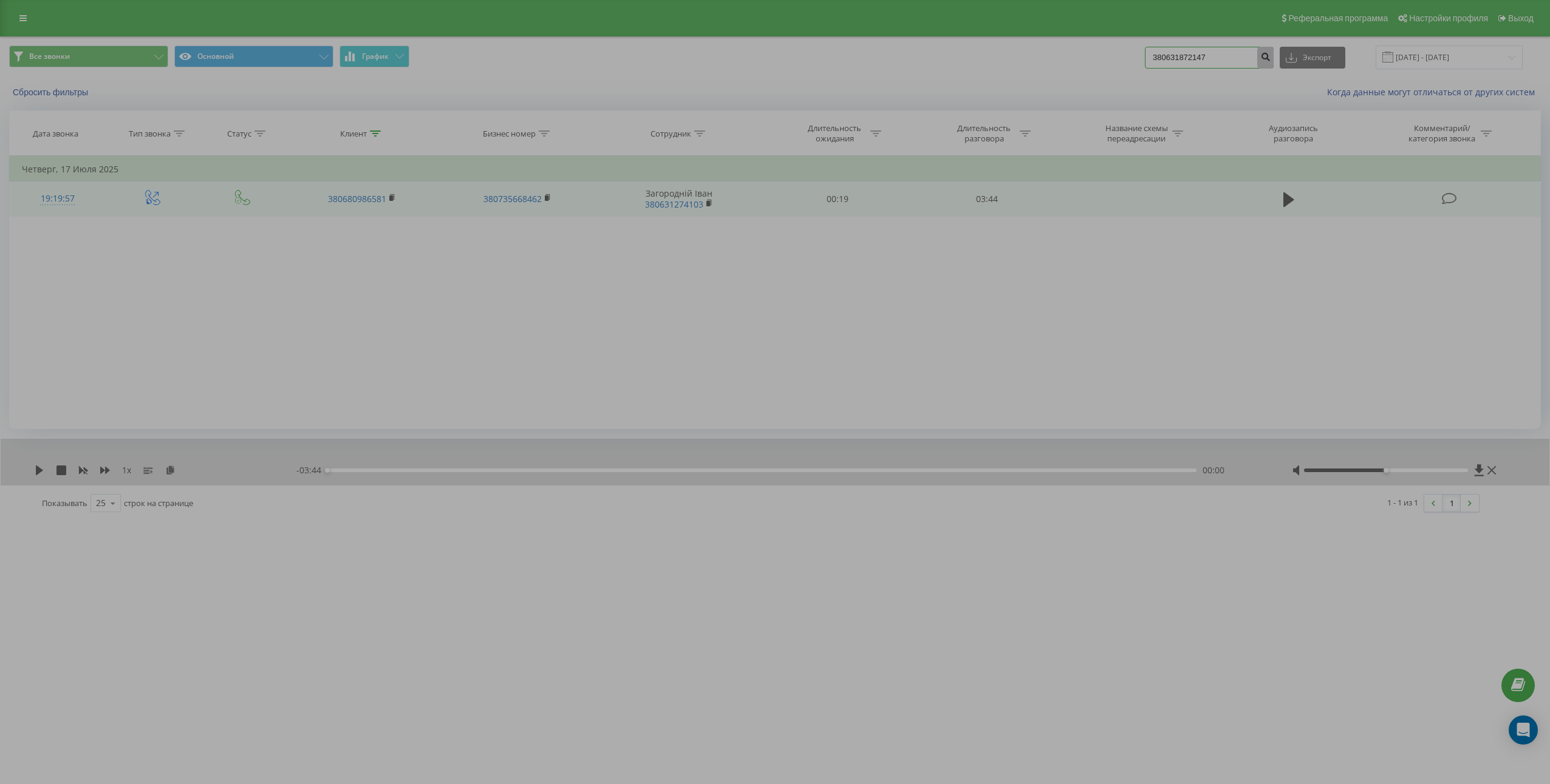
type input "380631872147"
click at [1273, 62] on button "submit" at bounding box center [1265, 57] width 17 height 22
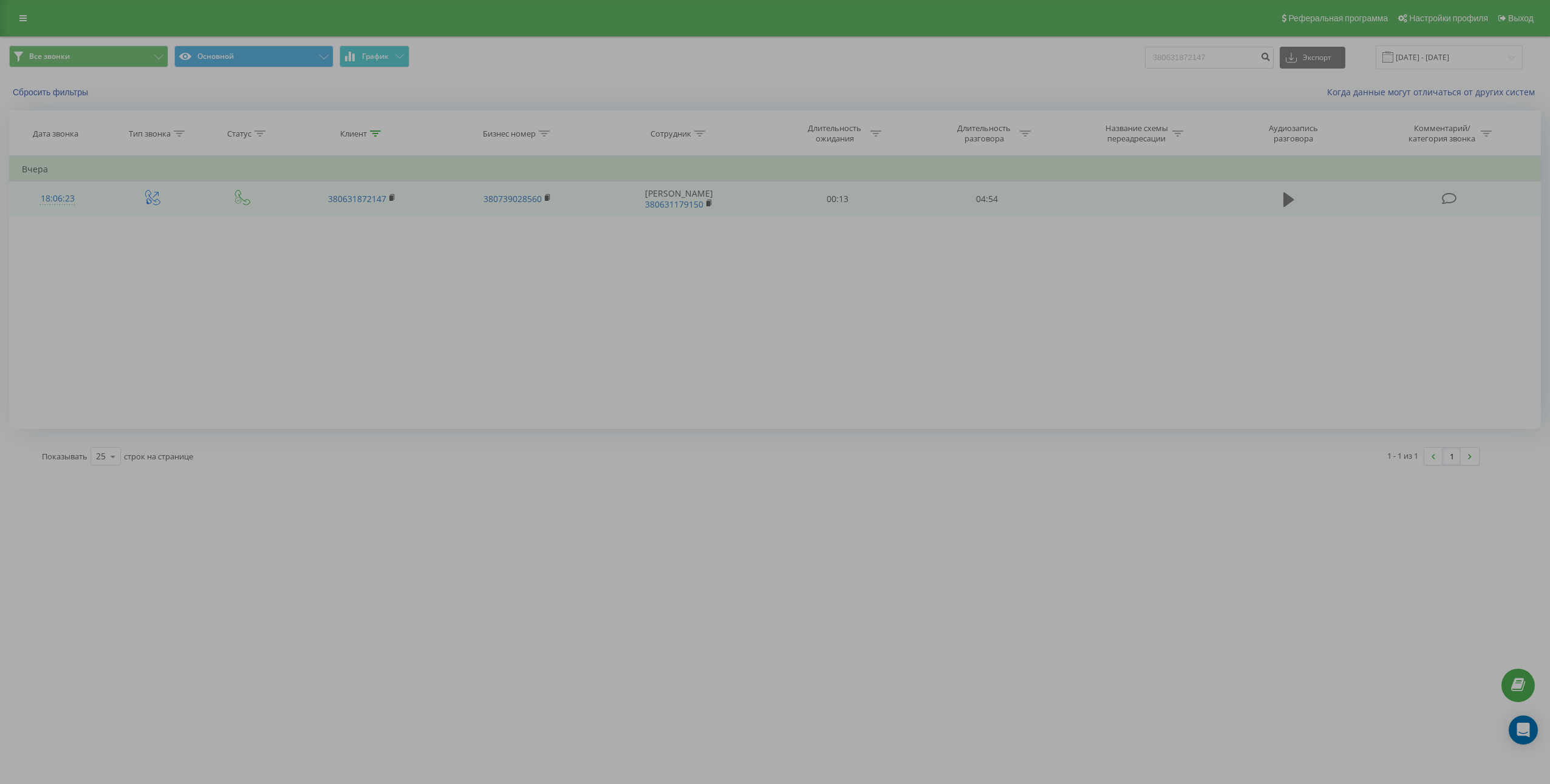
click at [1288, 198] on icon at bounding box center [1288, 199] width 11 height 14
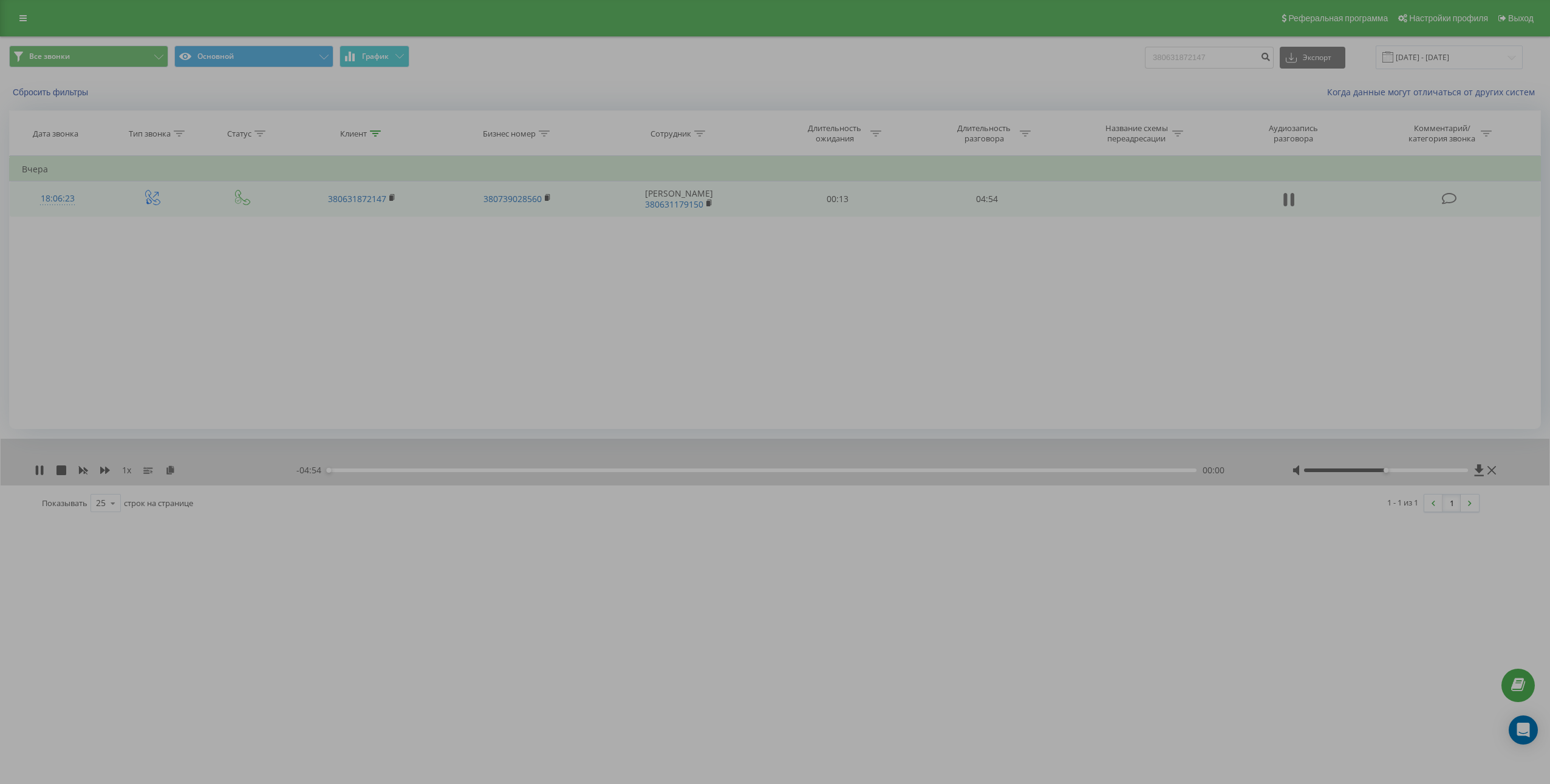
click at [1288, 198] on icon at bounding box center [1288, 199] width 11 height 17
click at [174, 467] on icon at bounding box center [170, 470] width 10 height 9
click at [988, 202] on td "04:54" at bounding box center [986, 199] width 149 height 35
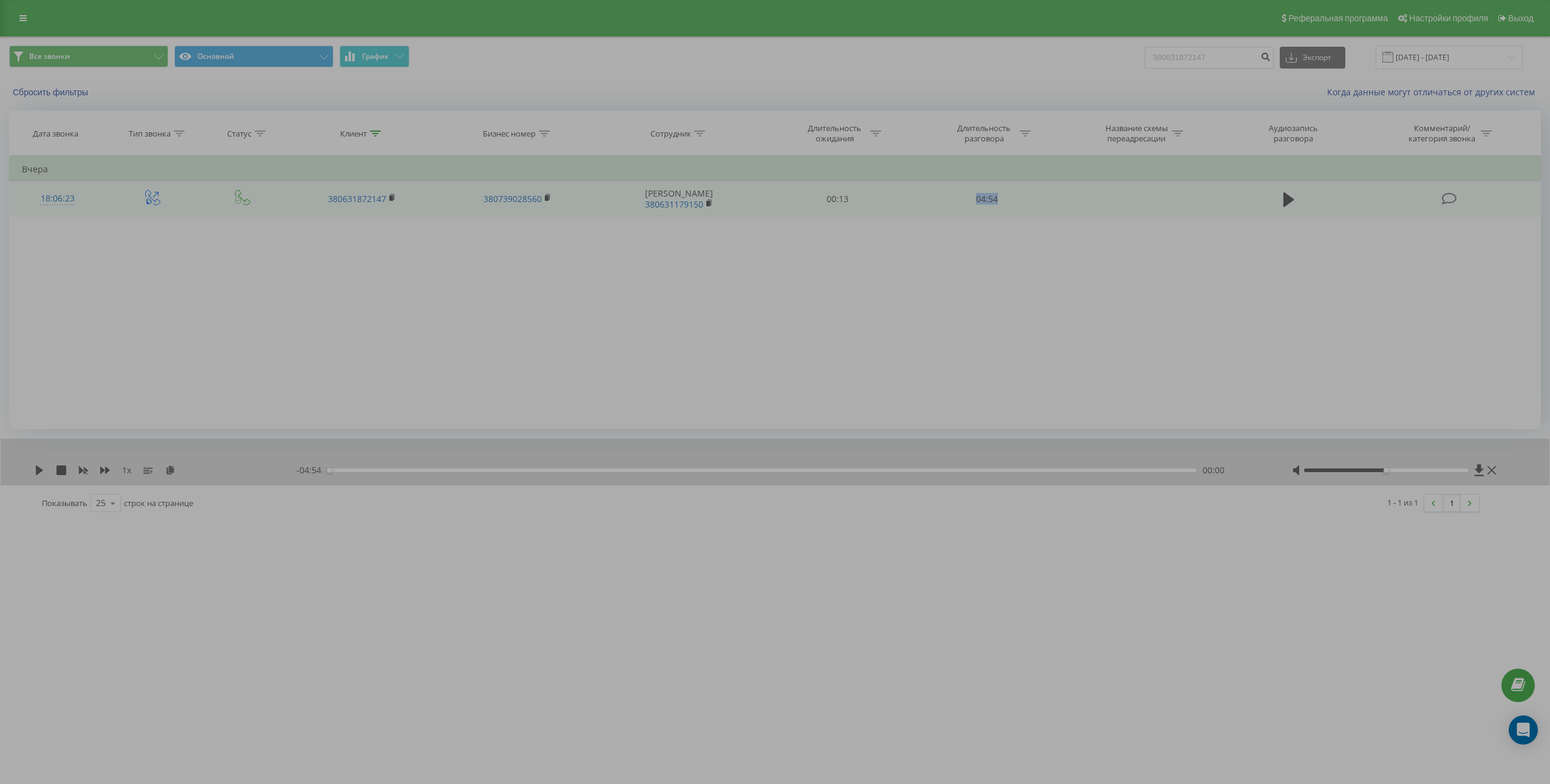
copy td "04:54"
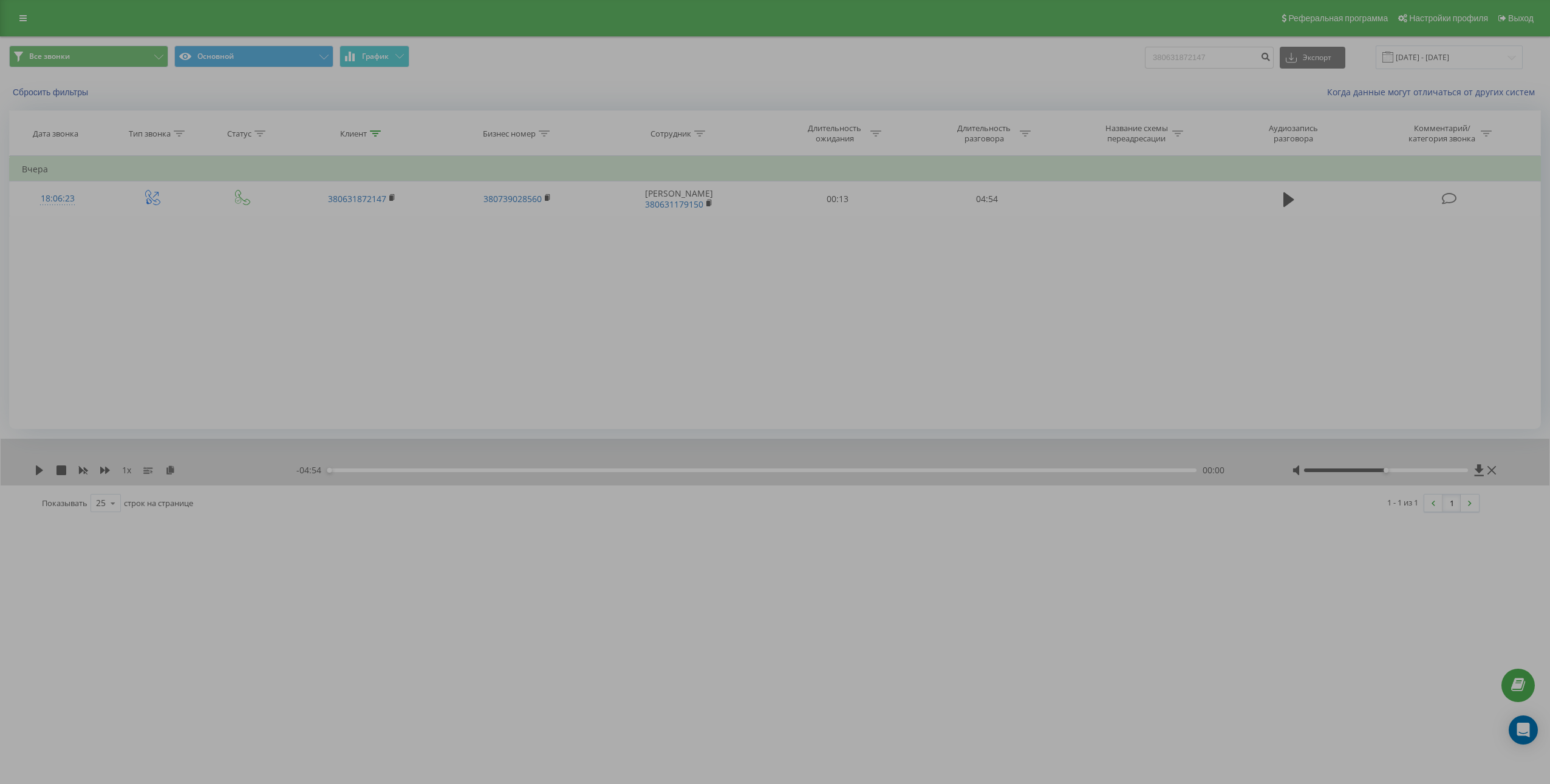
click at [310, 282] on div "Фильтровать по условию Равно Введите значение Отмена OK Фильтровать по условию …" at bounding box center [775, 293] width 1532 height 274
click at [545, 355] on div "Фильтровать по условию Равно Введите значение Отмена OK Фильтровать по условию …" at bounding box center [775, 293] width 1532 height 274
click at [1213, 68] on input "380631872147" at bounding box center [1209, 57] width 128 height 22
click at [1213, 68] on input "380631872147" at bounding box center [1209, 57] width 128 height 22
paste input "73324954"
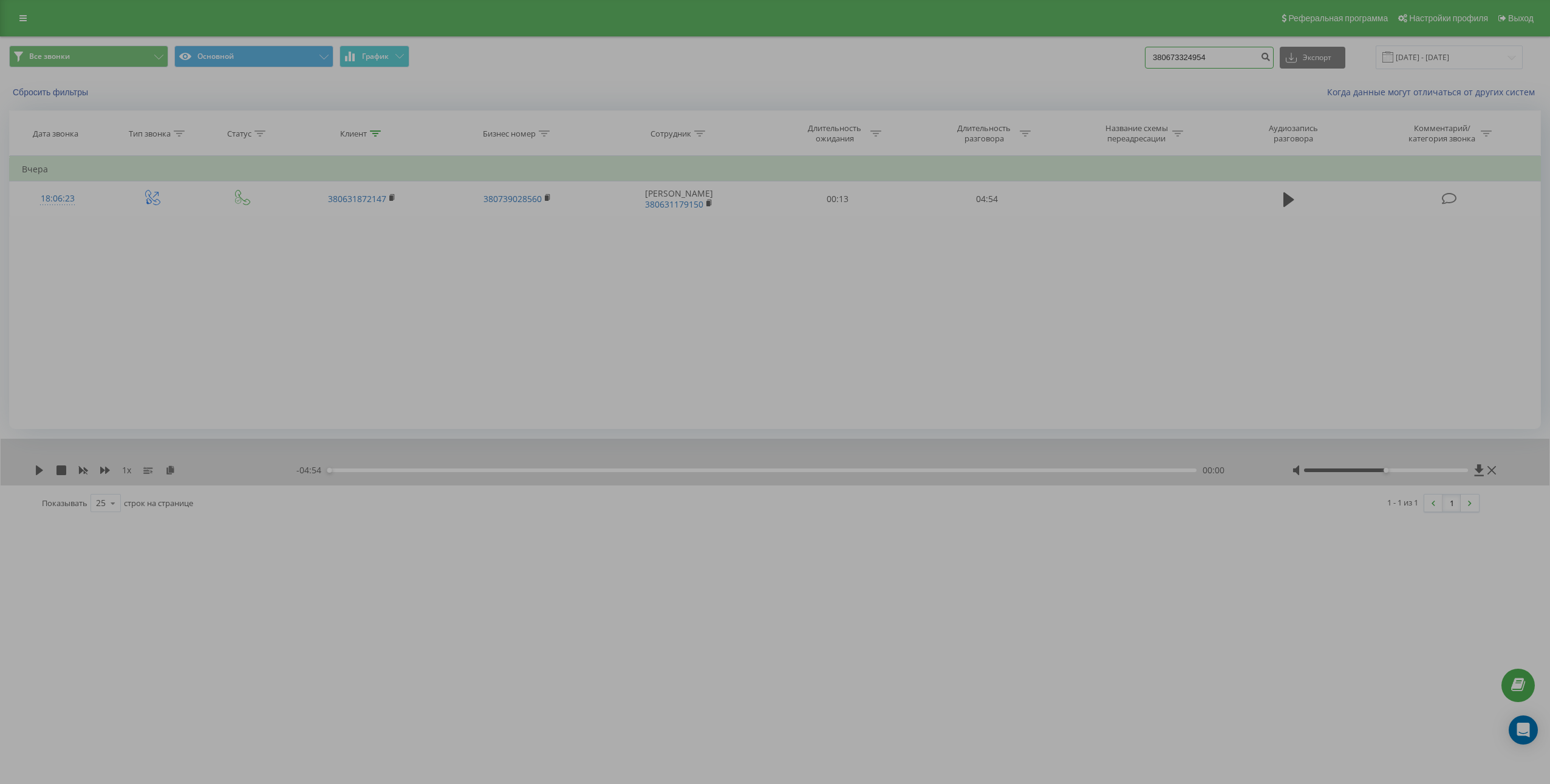
click at [1265, 61] on input "380673324954" at bounding box center [1209, 57] width 128 height 22
type input "380673324954"
click at [1270, 59] on icon "submit" at bounding box center [1264, 55] width 10 height 7
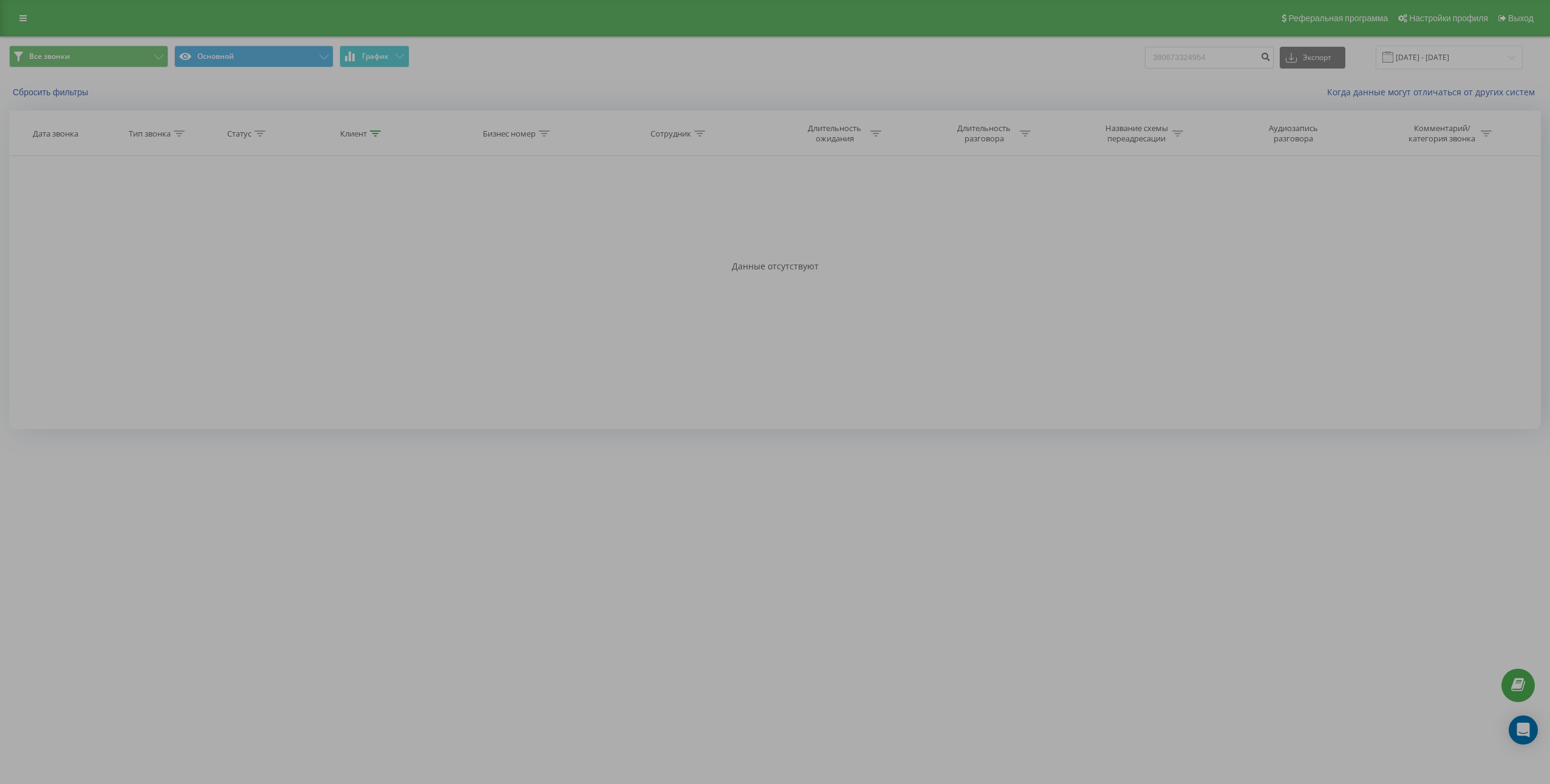
drag, startPoint x: 279, startPoint y: 294, endPoint x: 304, endPoint y: 262, distance: 40.6
click at [278, 295] on div "Фильтровать по условию Равно Введите значение Отмена OK Фильтровать по условию …" at bounding box center [775, 293] width 1532 height 274
click at [1213, 63] on input "380673324954" at bounding box center [1209, 57] width 128 height 22
paste input "37304418"
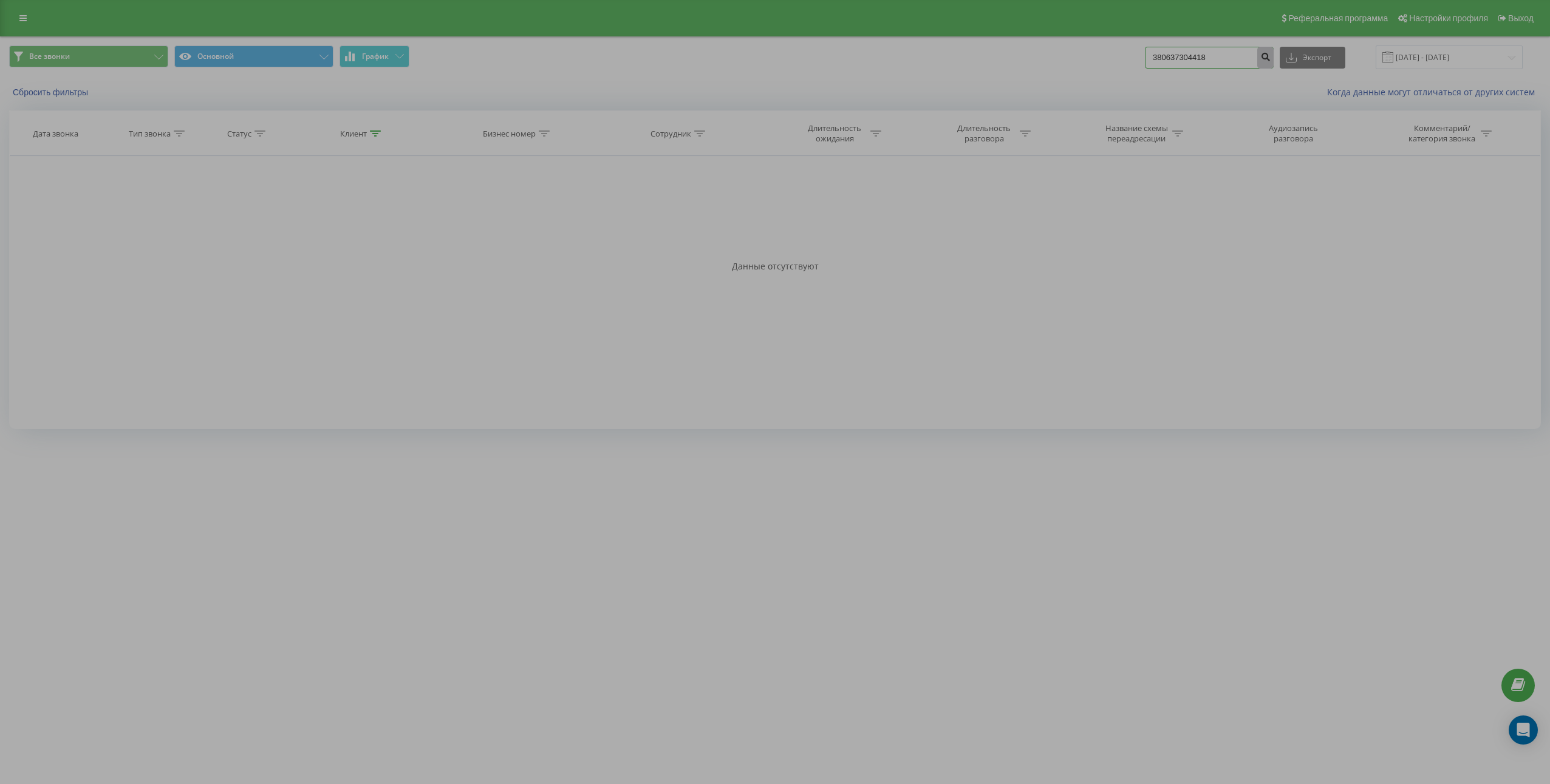
click at [1269, 60] on form "380637304418" at bounding box center [1209, 57] width 128 height 22
type input "380637304418"
click at [1270, 59] on icon "submit" at bounding box center [1264, 55] width 10 height 7
drag, startPoint x: 629, startPoint y: 294, endPoint x: 974, endPoint y: 109, distance: 391.5
click at [629, 292] on div "Фильтровать по условию Равно Введите значение Отмена OK Фильтровать по условию …" at bounding box center [775, 293] width 1532 height 274
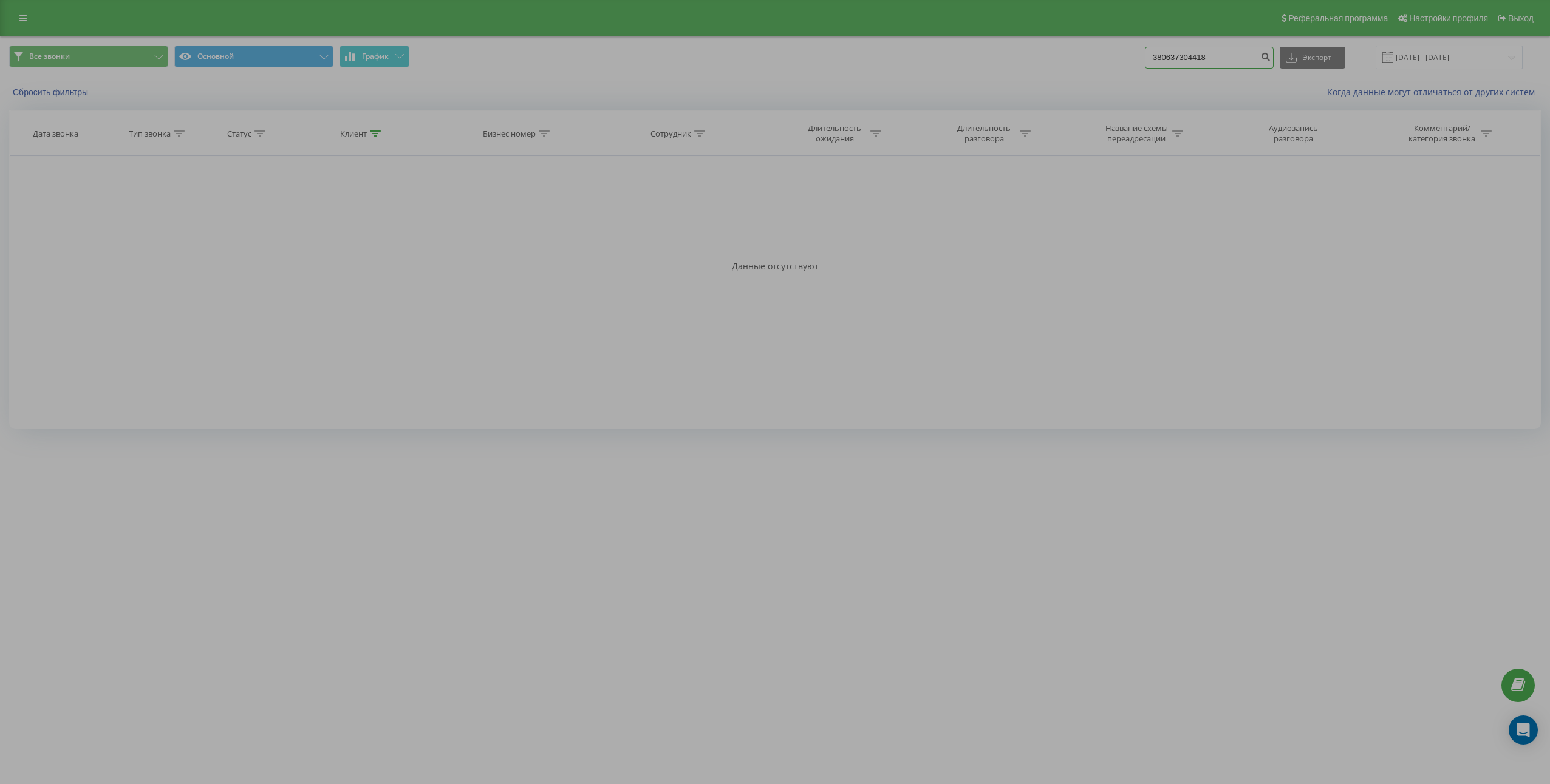
click at [1251, 61] on input "380637304418" at bounding box center [1209, 57] width 128 height 22
click at [1269, 58] on button "submit" at bounding box center [1265, 57] width 17 height 22
click at [1209, 62] on input "380637304418" at bounding box center [1209, 57] width 128 height 22
drag, startPoint x: 1209, startPoint y: 62, endPoint x: 1232, endPoint y: 67, distance: 23.5
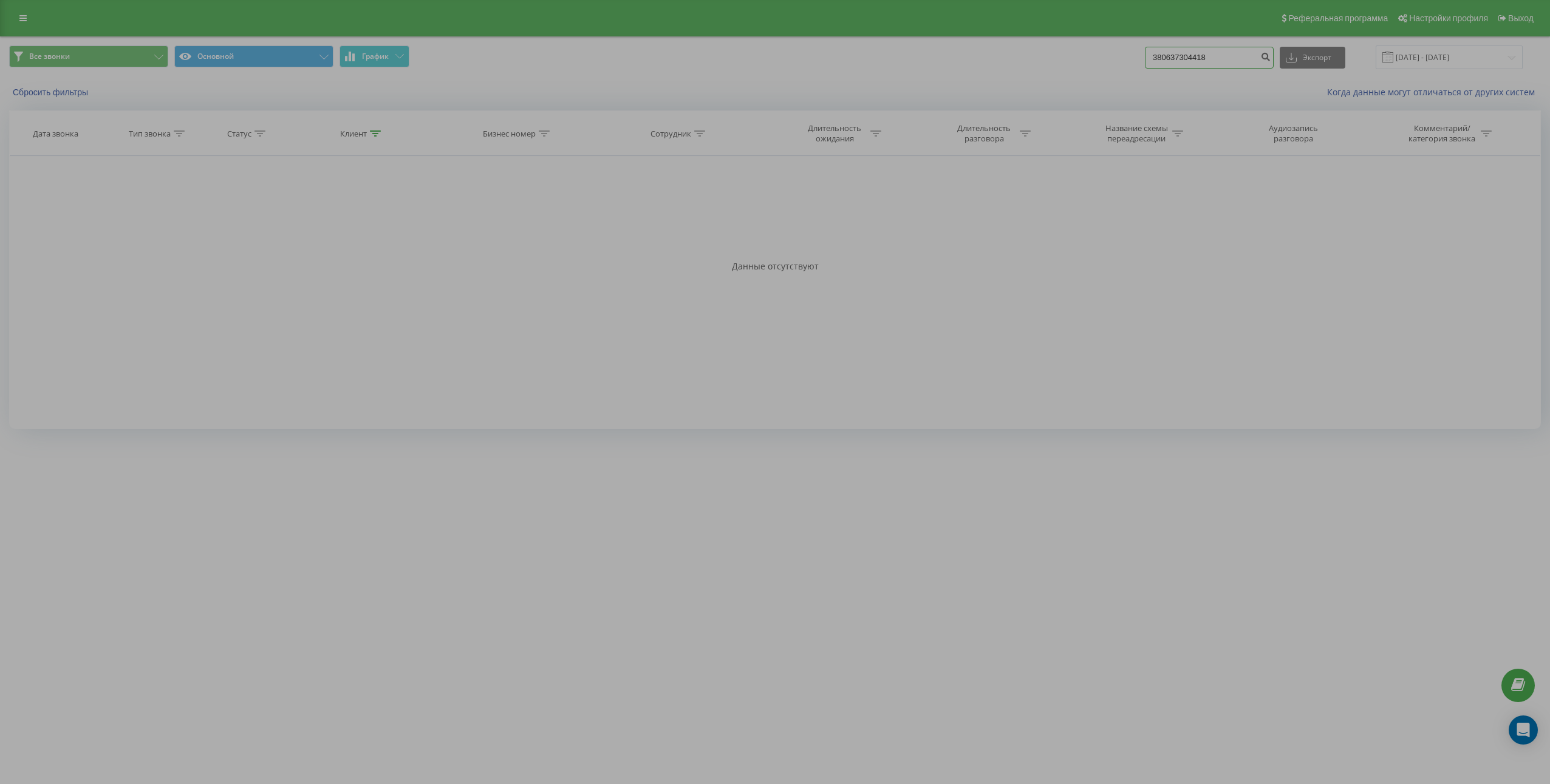
click at [1209, 63] on input "380637304418" at bounding box center [1209, 57] width 128 height 22
paste input "71244424"
type input "380671244424"
click at [1270, 59] on icon "submit" at bounding box center [1264, 55] width 10 height 7
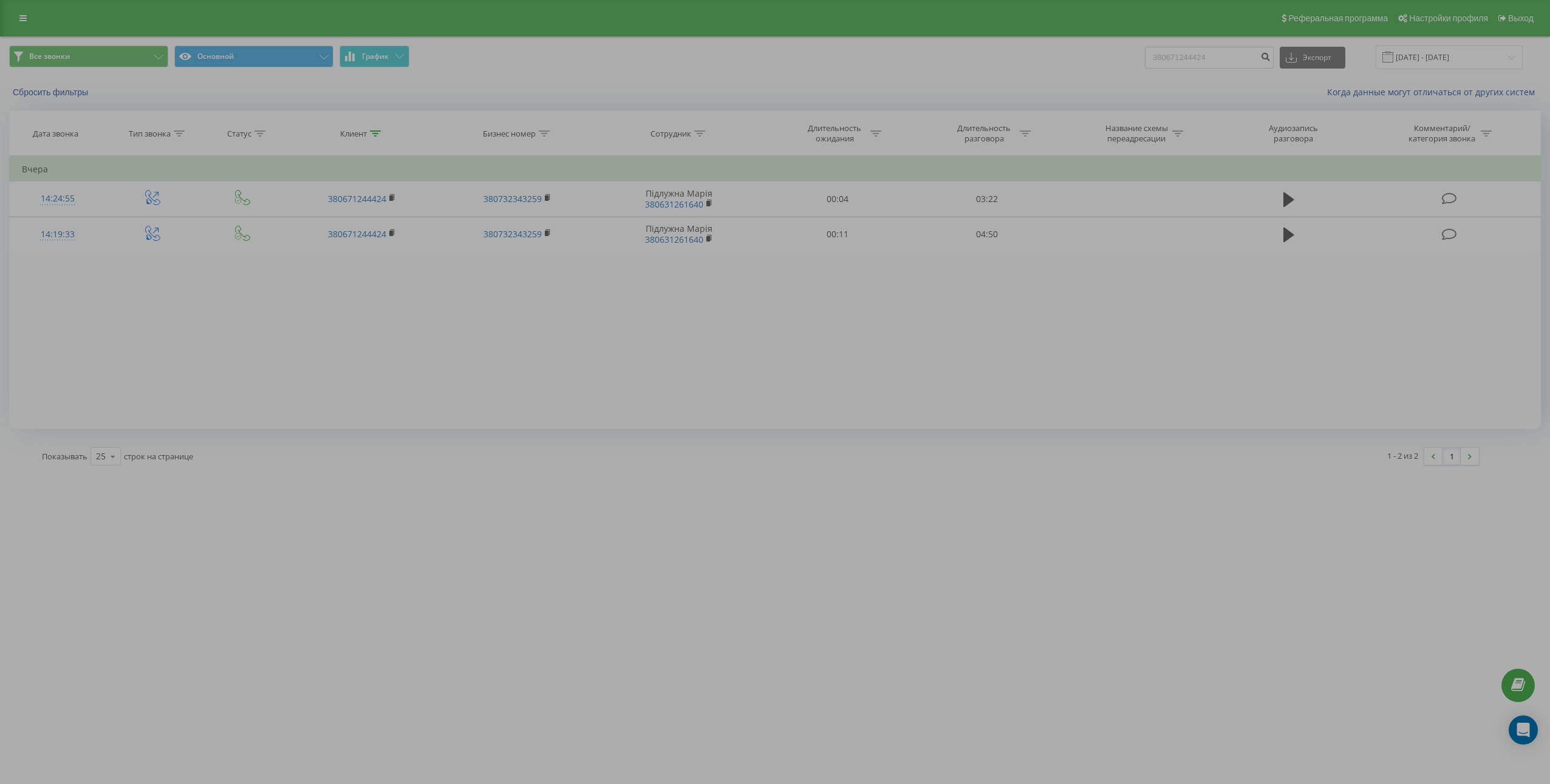
drag, startPoint x: 617, startPoint y: 609, endPoint x: 801, endPoint y: 439, distance: 250.5
click at [617, 608] on div "[DOMAIN_NAME] 380671244424 Проекты [DOMAIN_NAME] [DOMAIN_NAME] [DOMAIN_NAME] [D…" at bounding box center [775, 392] width 1550 height 784
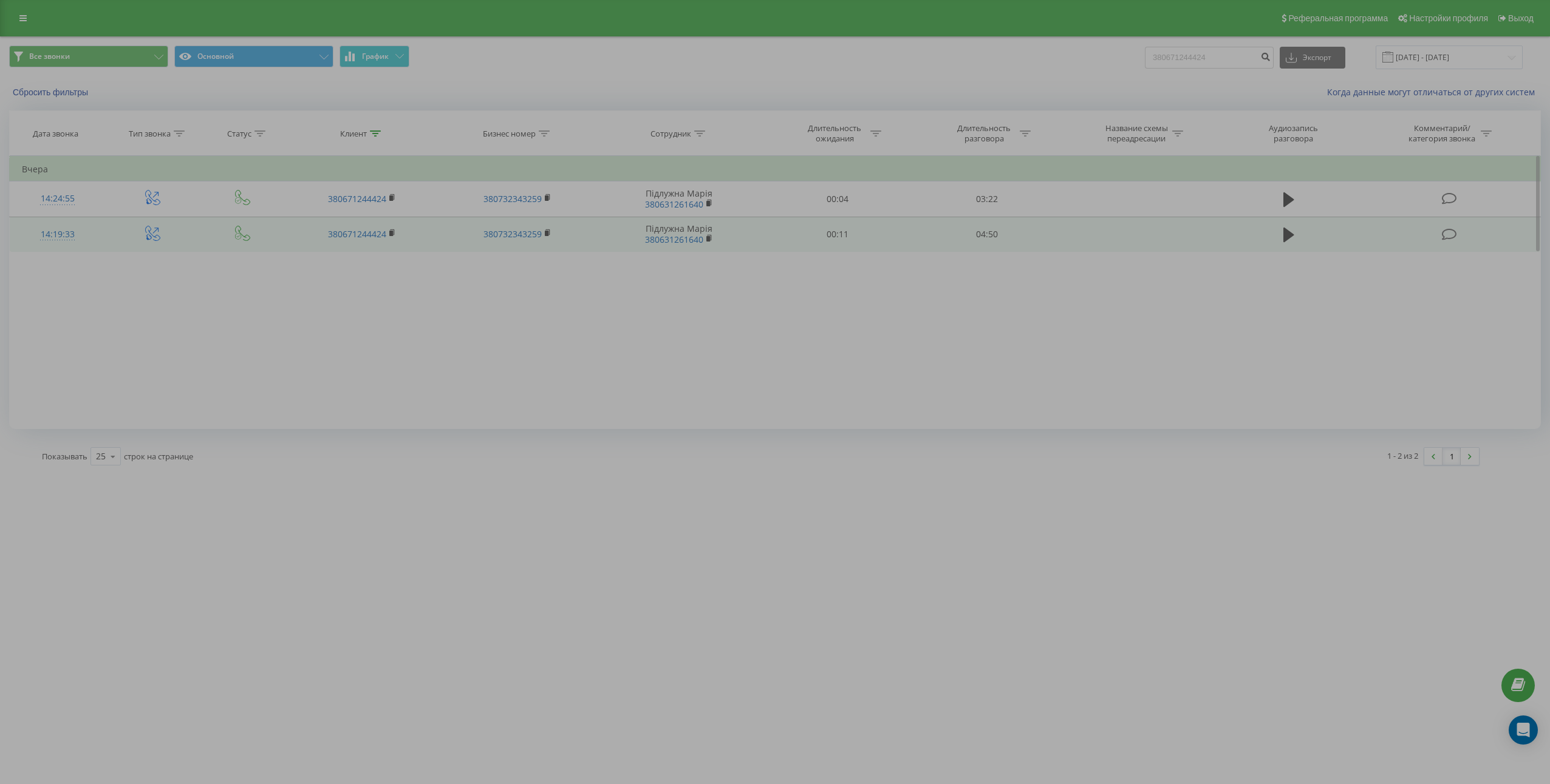
click at [1279, 240] on td at bounding box center [1288, 234] width 144 height 35
click at [1289, 238] on icon at bounding box center [1288, 234] width 11 height 14
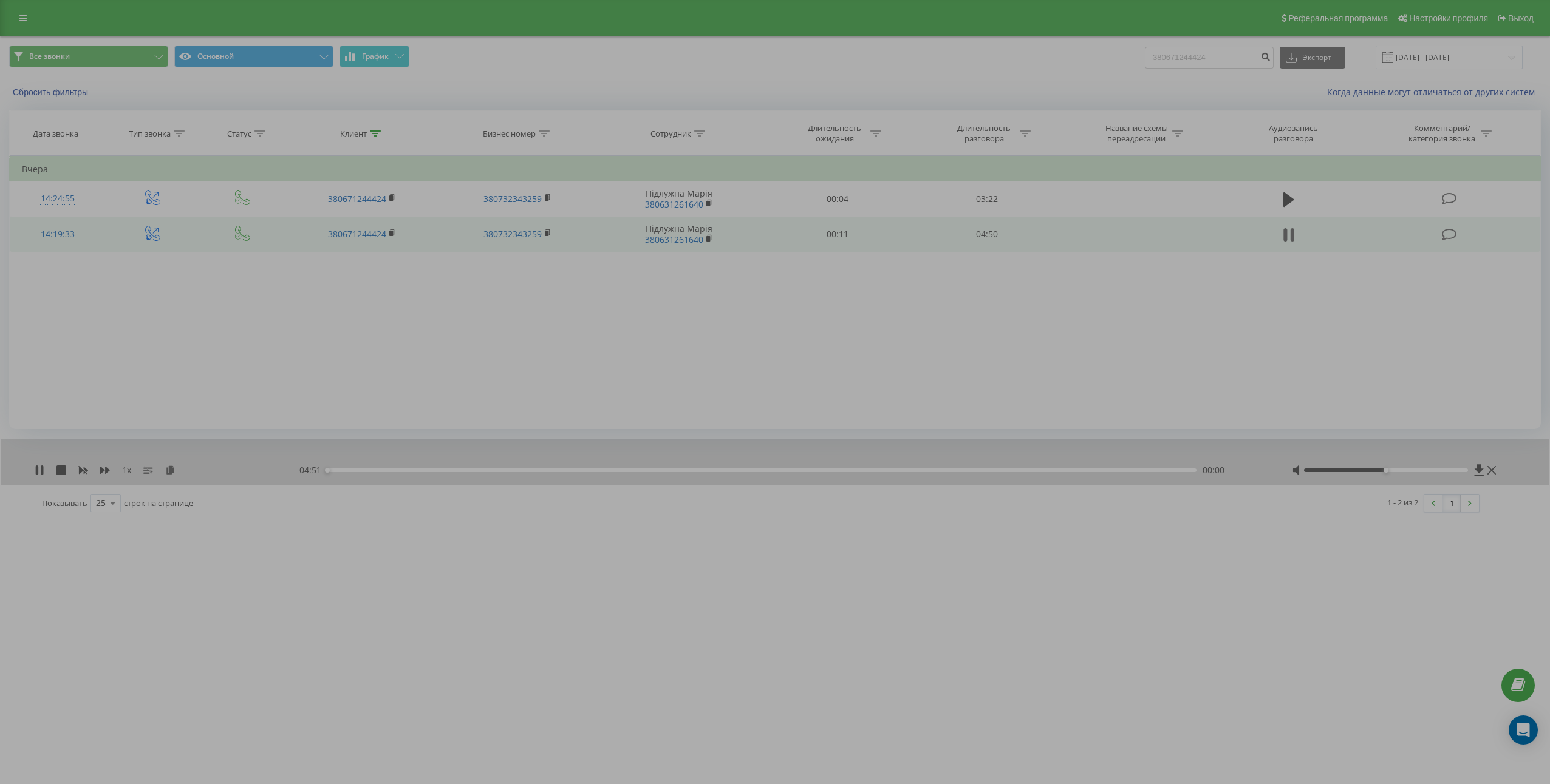
click at [1289, 236] on icon at bounding box center [1288, 234] width 11 height 17
click at [172, 468] on icon at bounding box center [170, 470] width 10 height 9
click at [1252, 67] on input "380671244424" at bounding box center [1209, 57] width 128 height 22
click at [1249, 67] on input "380671244424" at bounding box center [1209, 57] width 128 height 22
paste input "380671244424"
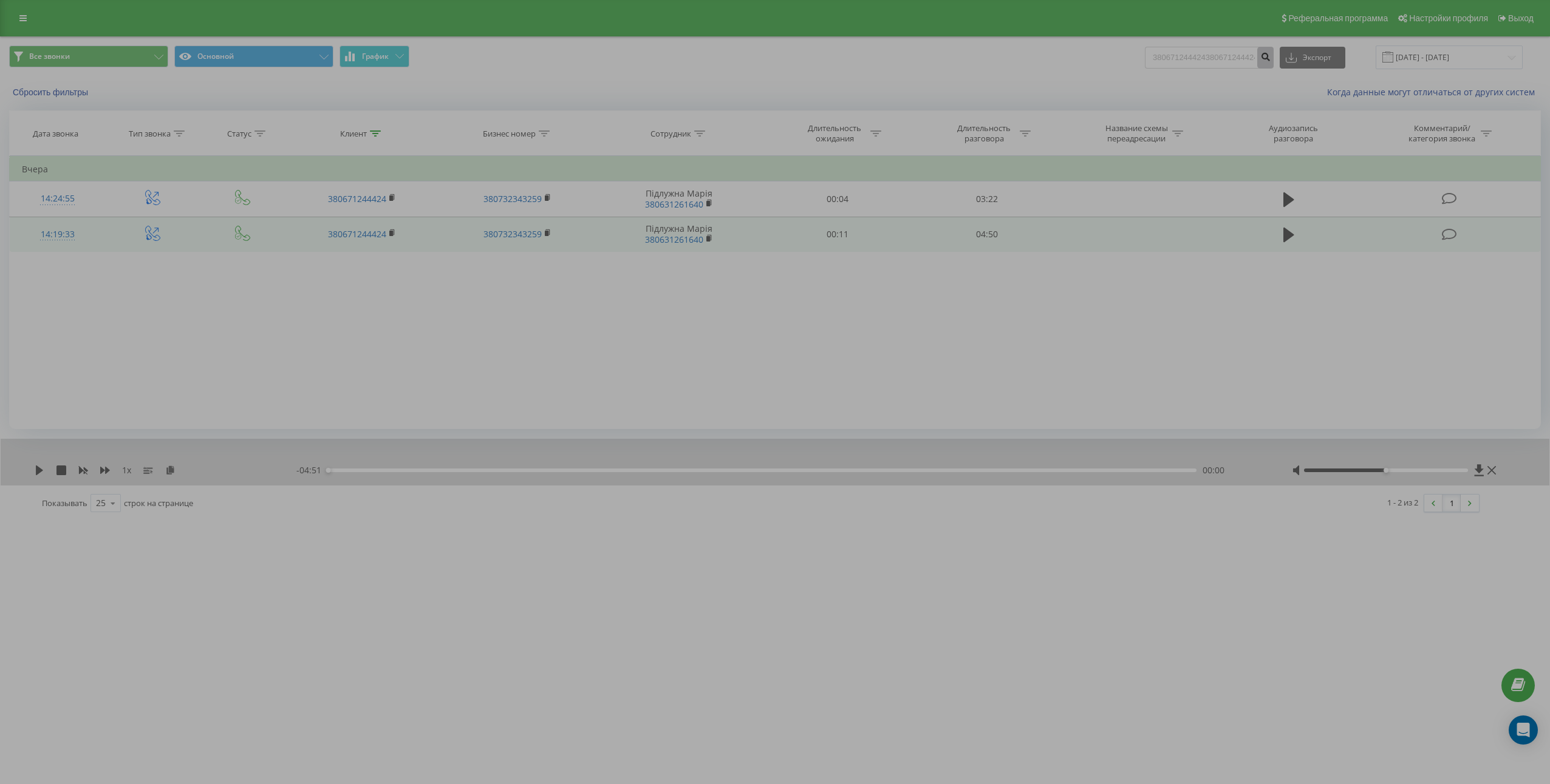
click at [1271, 60] on button "submit" at bounding box center [1265, 57] width 17 height 22
click at [1257, 57] on input "380671244424380671244424" at bounding box center [1209, 57] width 128 height 22
paste input
type input "380671244424"
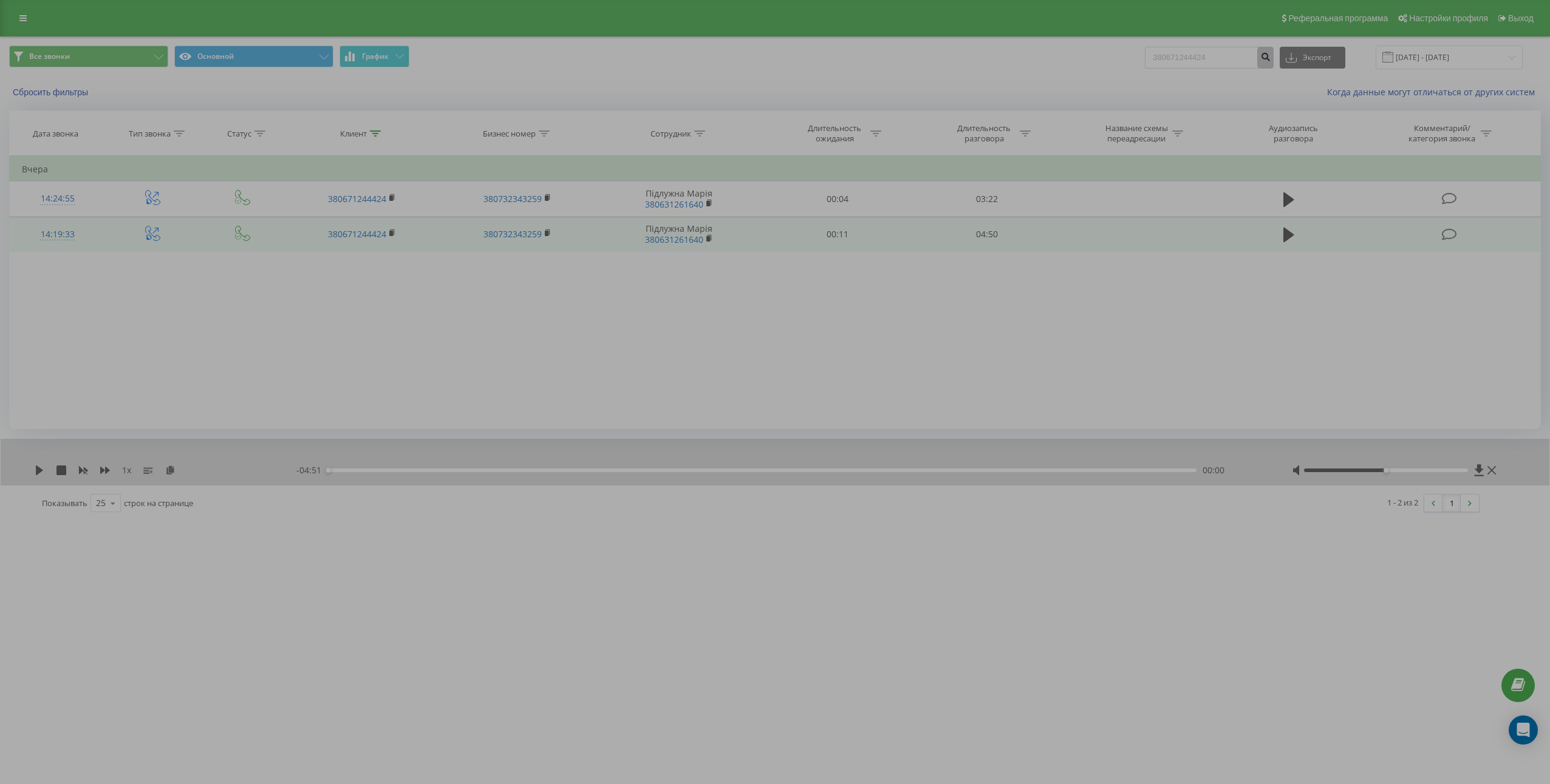
click at [1270, 59] on icon "submit" at bounding box center [1264, 55] width 10 height 7
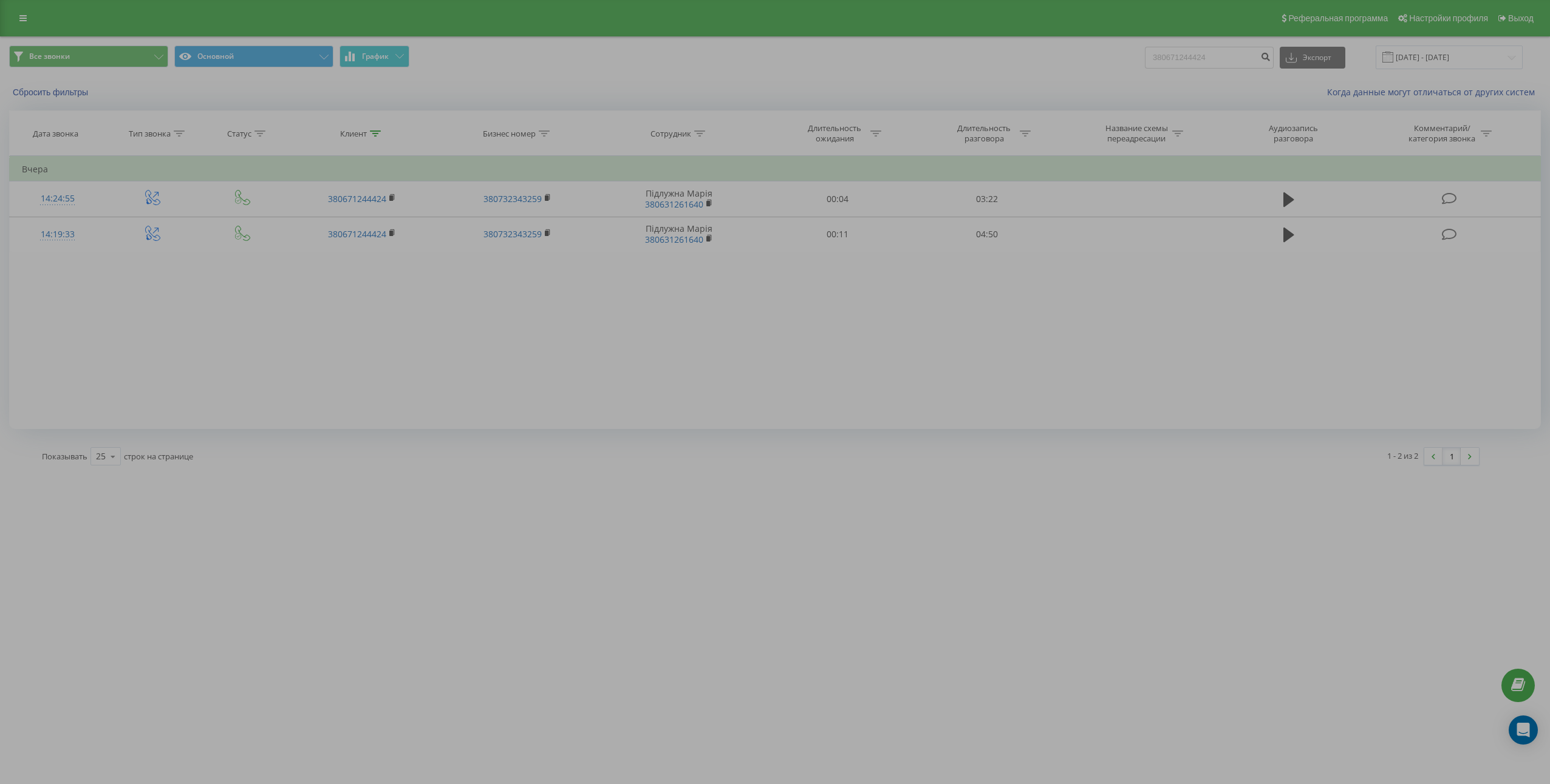
drag, startPoint x: 467, startPoint y: 529, endPoint x: 790, endPoint y: 431, distance: 337.5
click at [468, 529] on div "[DOMAIN_NAME] 380671244424 Проекты [DOMAIN_NAME] [DOMAIN_NAME] [DOMAIN_NAME] [D…" at bounding box center [775, 392] width 1550 height 784
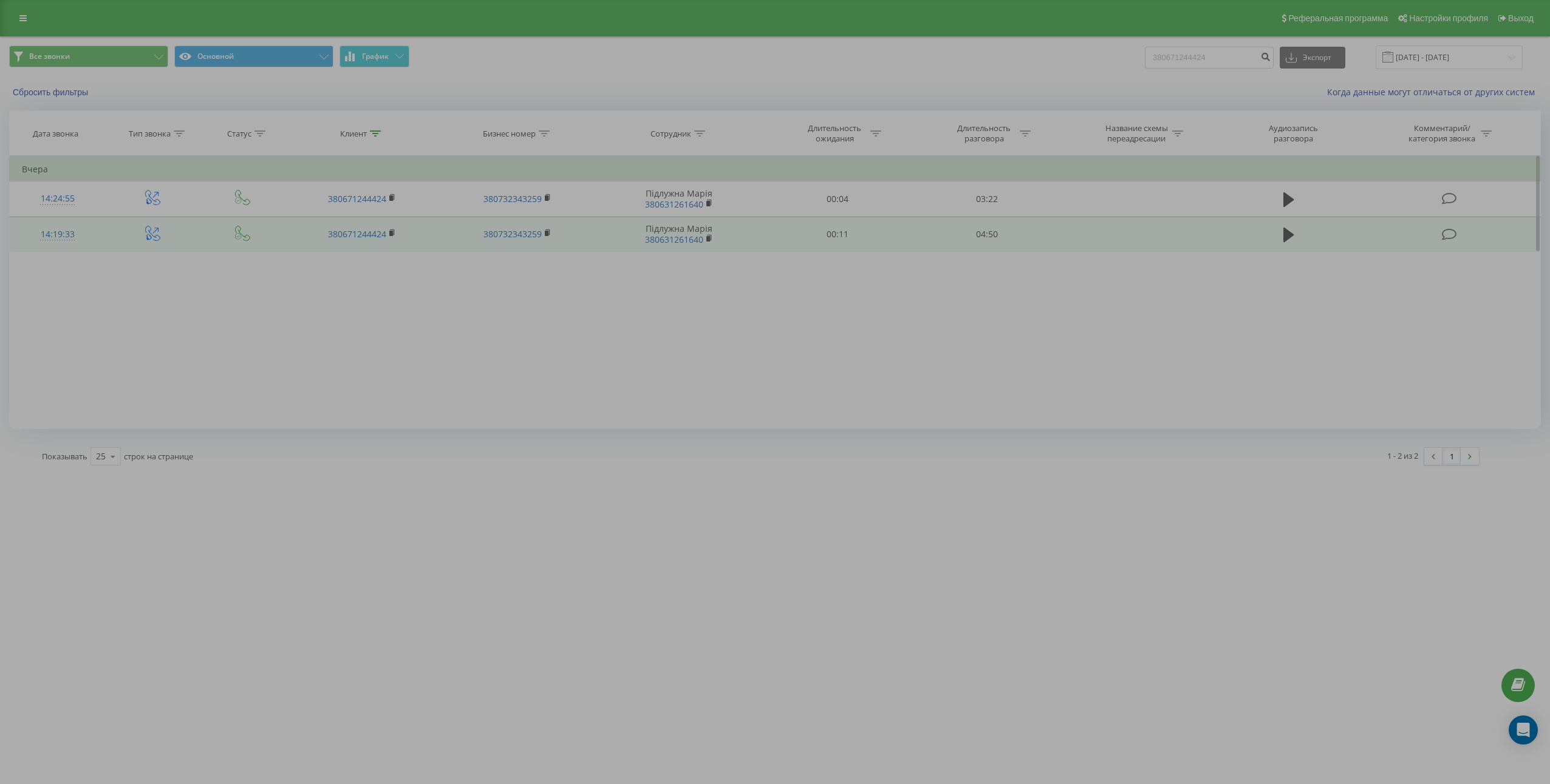
click at [1308, 231] on td at bounding box center [1288, 234] width 144 height 35
click at [1271, 240] on td at bounding box center [1288, 234] width 144 height 35
click at [1293, 237] on icon at bounding box center [1288, 234] width 11 height 17
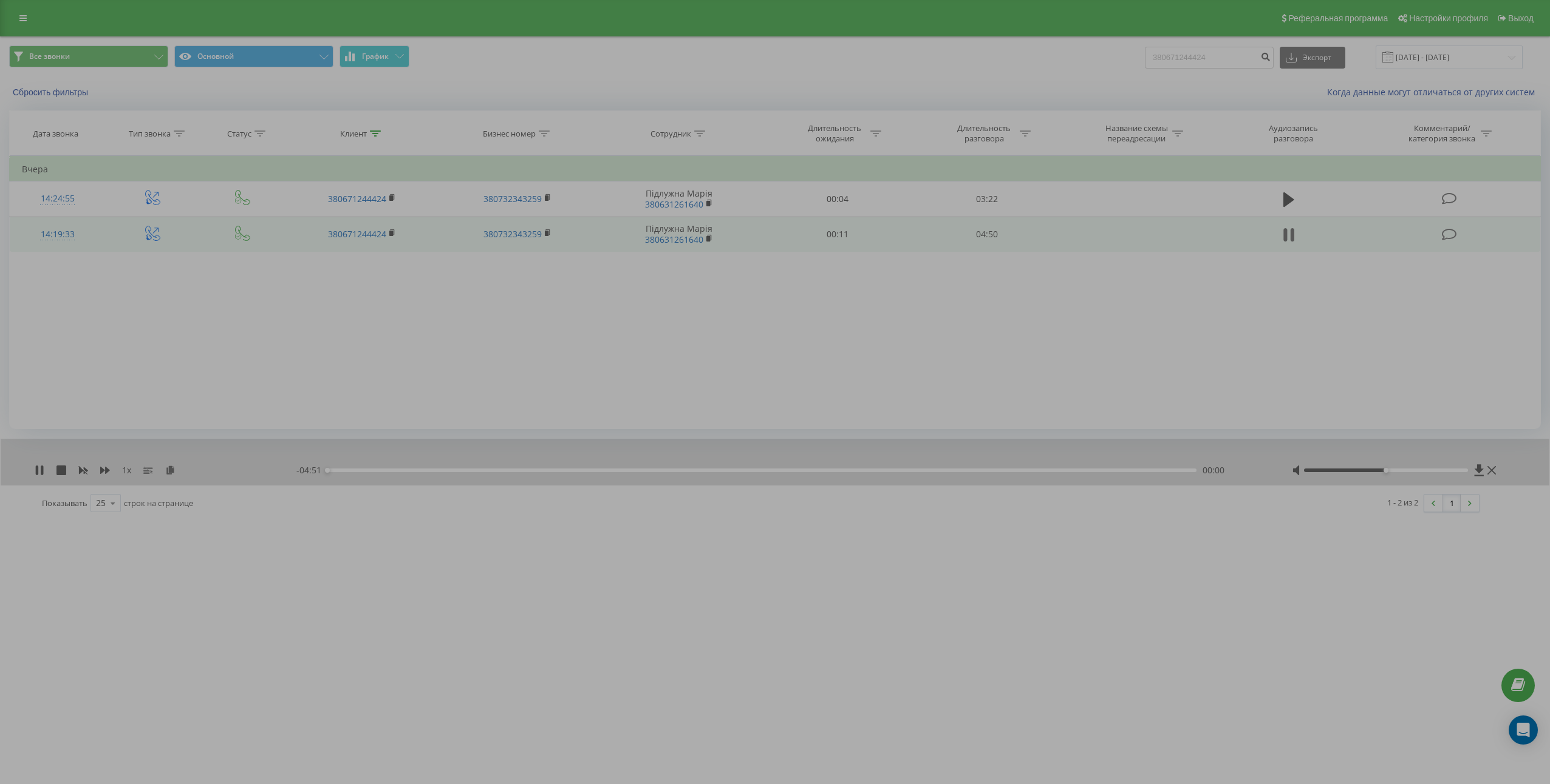
click at [1291, 236] on icon at bounding box center [1292, 234] width 4 height 14
click at [167, 469] on icon at bounding box center [170, 470] width 10 height 9
click at [988, 238] on td "04:50" at bounding box center [986, 234] width 149 height 35
click at [988, 237] on td "04:50" at bounding box center [986, 234] width 149 height 35
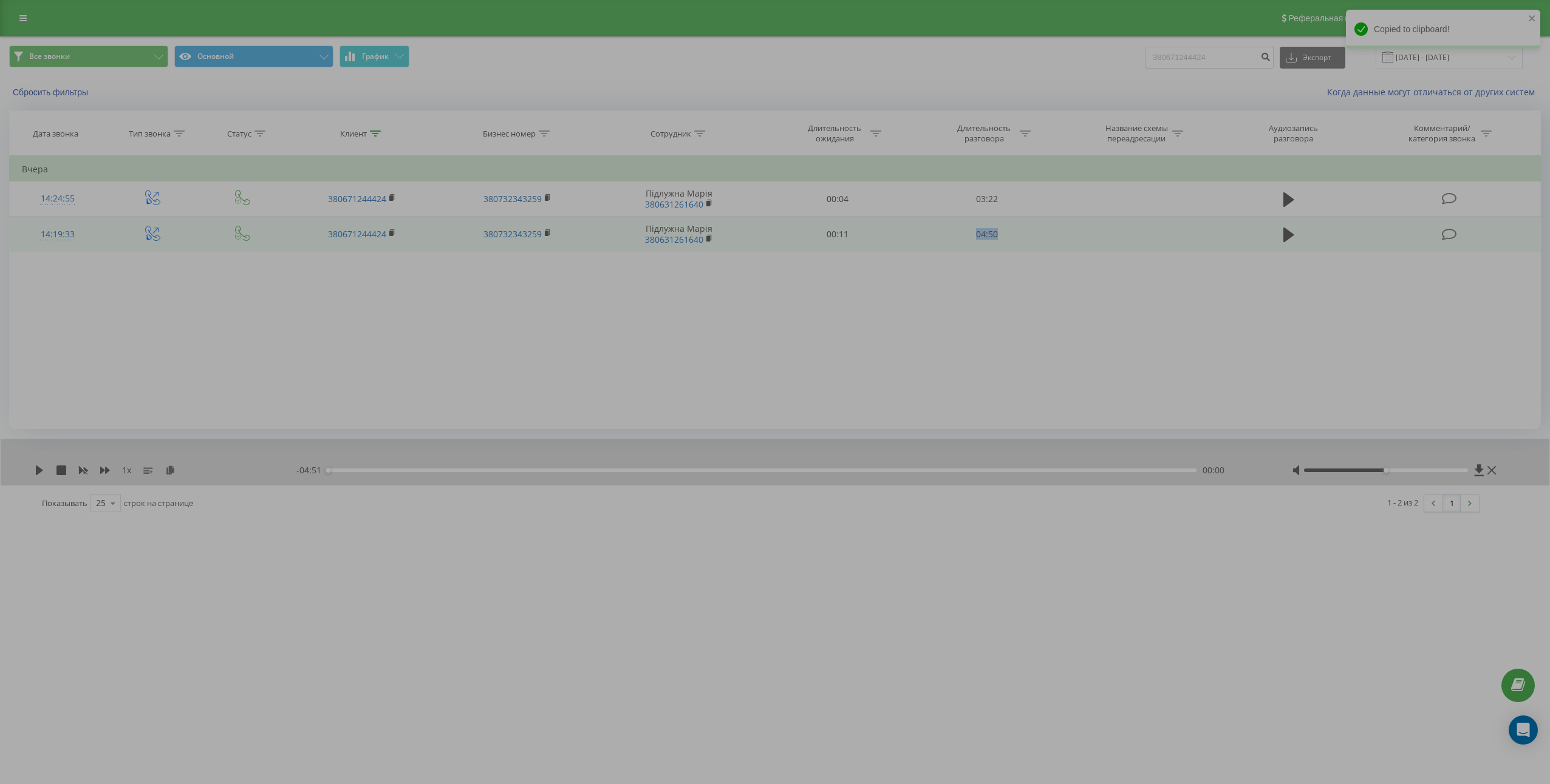
copy td "04:50"
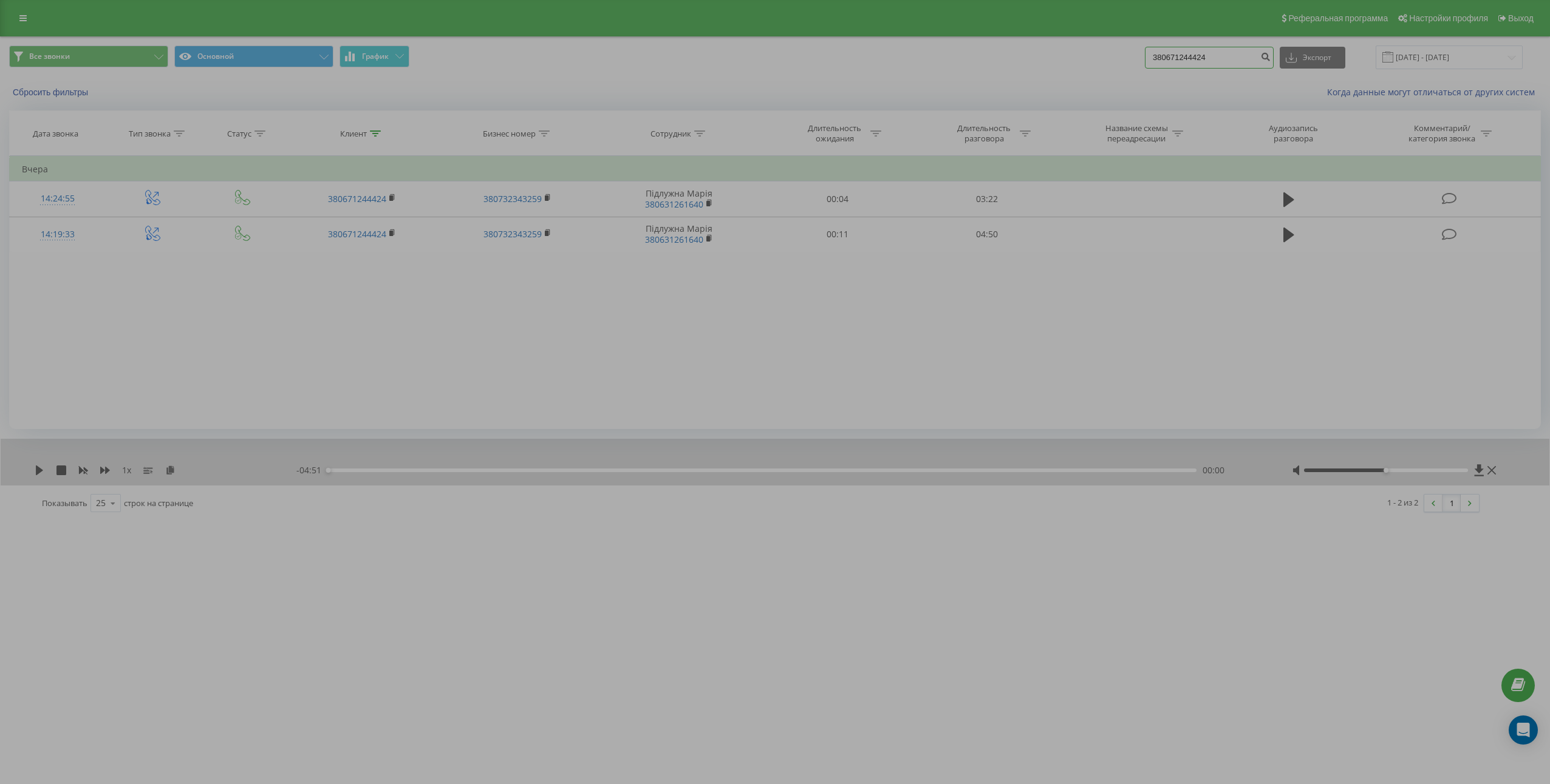
click at [1194, 52] on input "380671244424" at bounding box center [1209, 57] width 128 height 22
paste input "5467535"
type input "380675467535"
click at [1270, 59] on icon "submit" at bounding box center [1264, 55] width 10 height 7
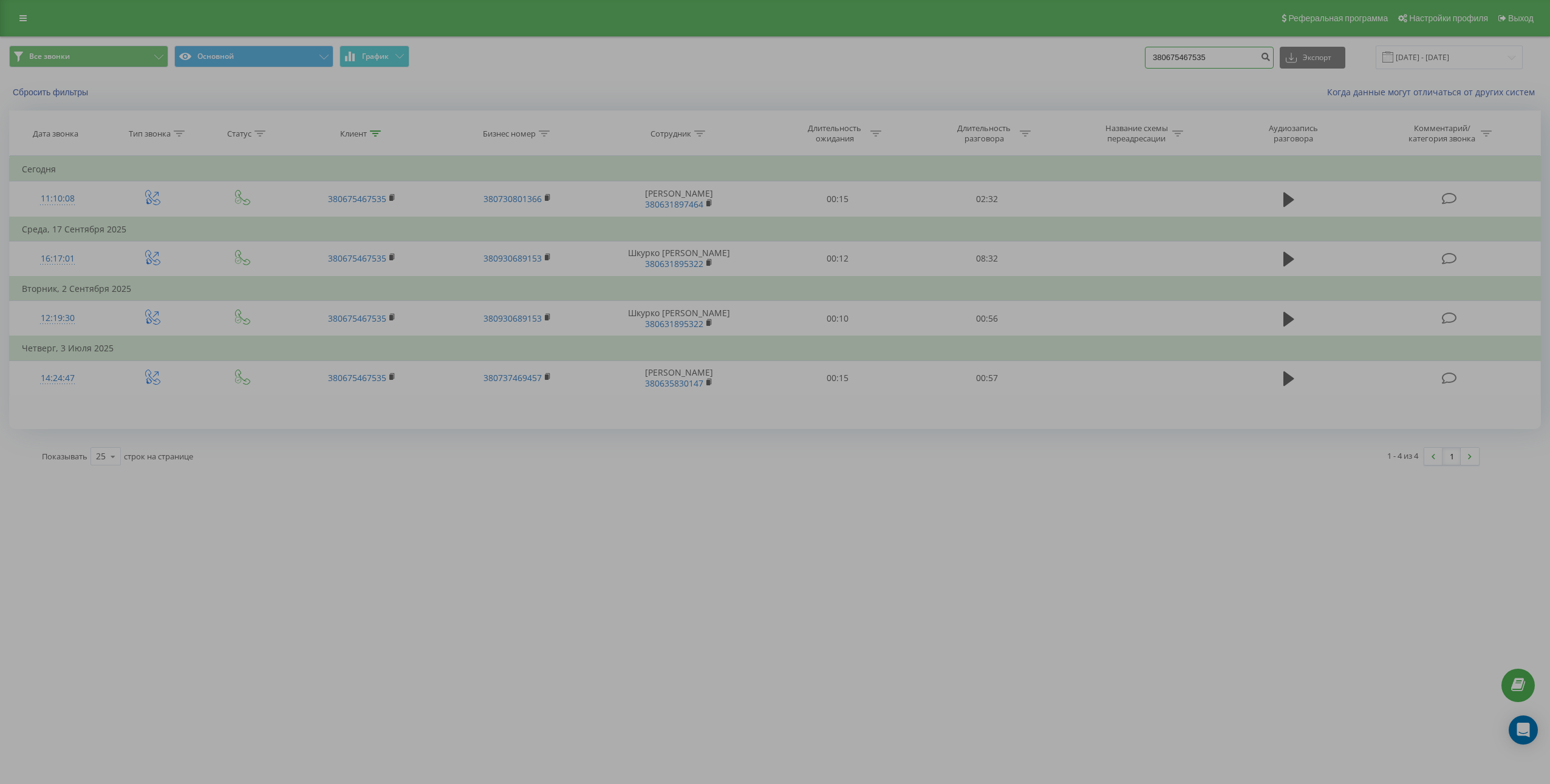
click at [1237, 56] on input "380675467535" at bounding box center [1209, 57] width 128 height 22
paste input "6329009"
type input "380663290095"
click at [1272, 60] on button "submit" at bounding box center [1265, 57] width 17 height 22
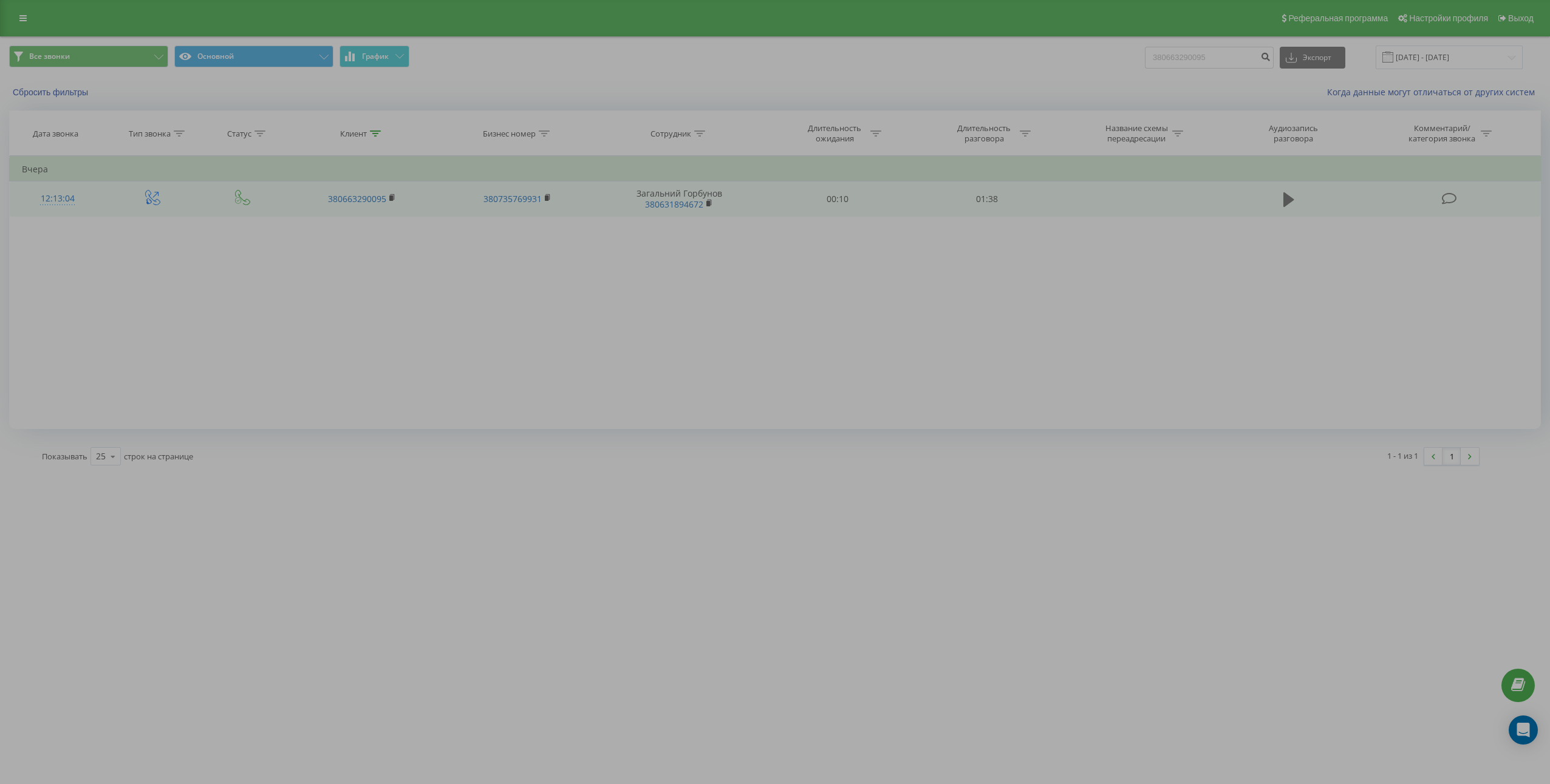
click at [1296, 192] on button at bounding box center [1288, 199] width 18 height 18
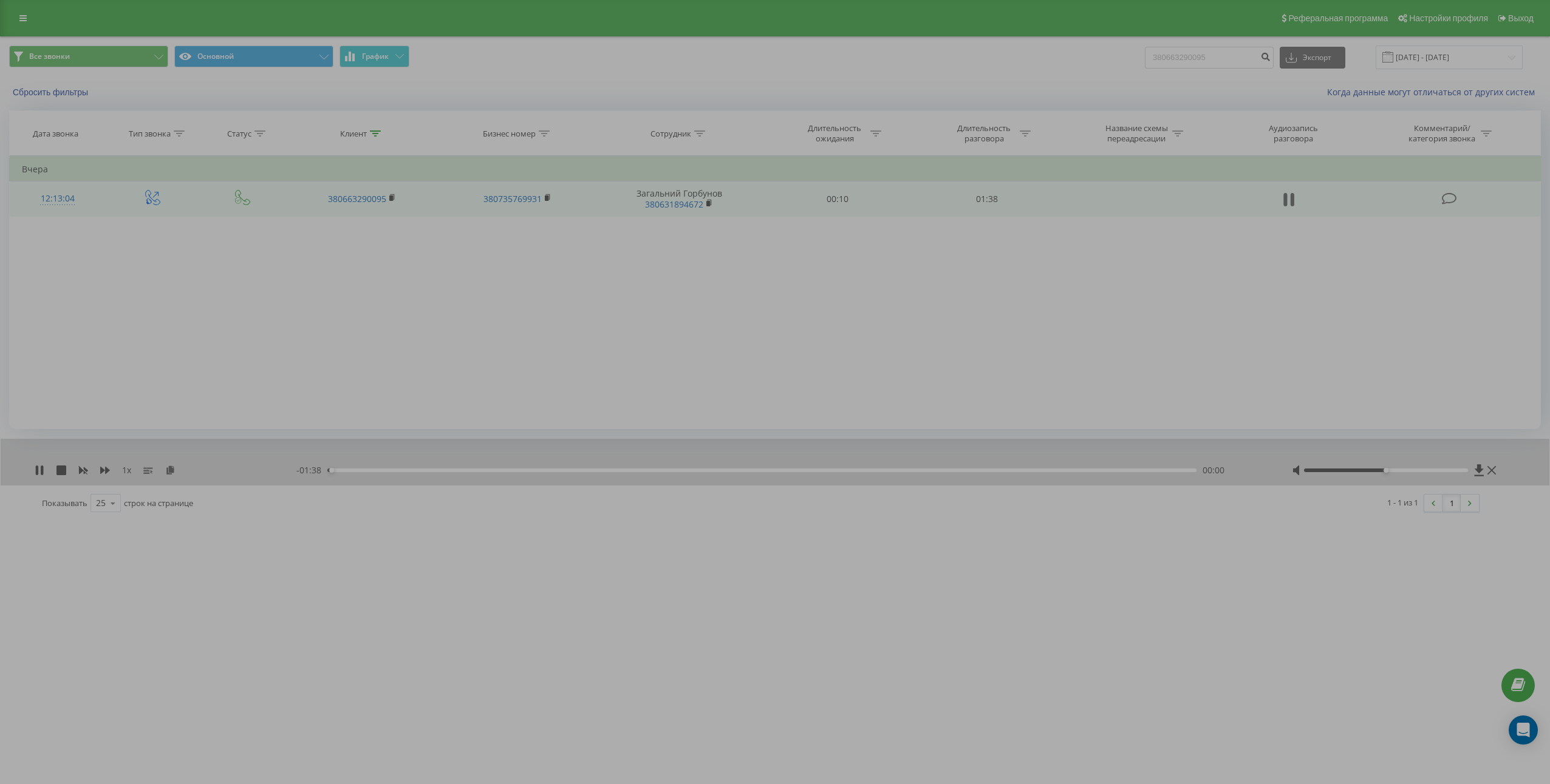
click at [1293, 203] on icon at bounding box center [1292, 199] width 4 height 14
click at [171, 474] on icon at bounding box center [170, 470] width 10 height 9
click at [975, 196] on td "01:38" at bounding box center [986, 199] width 149 height 35
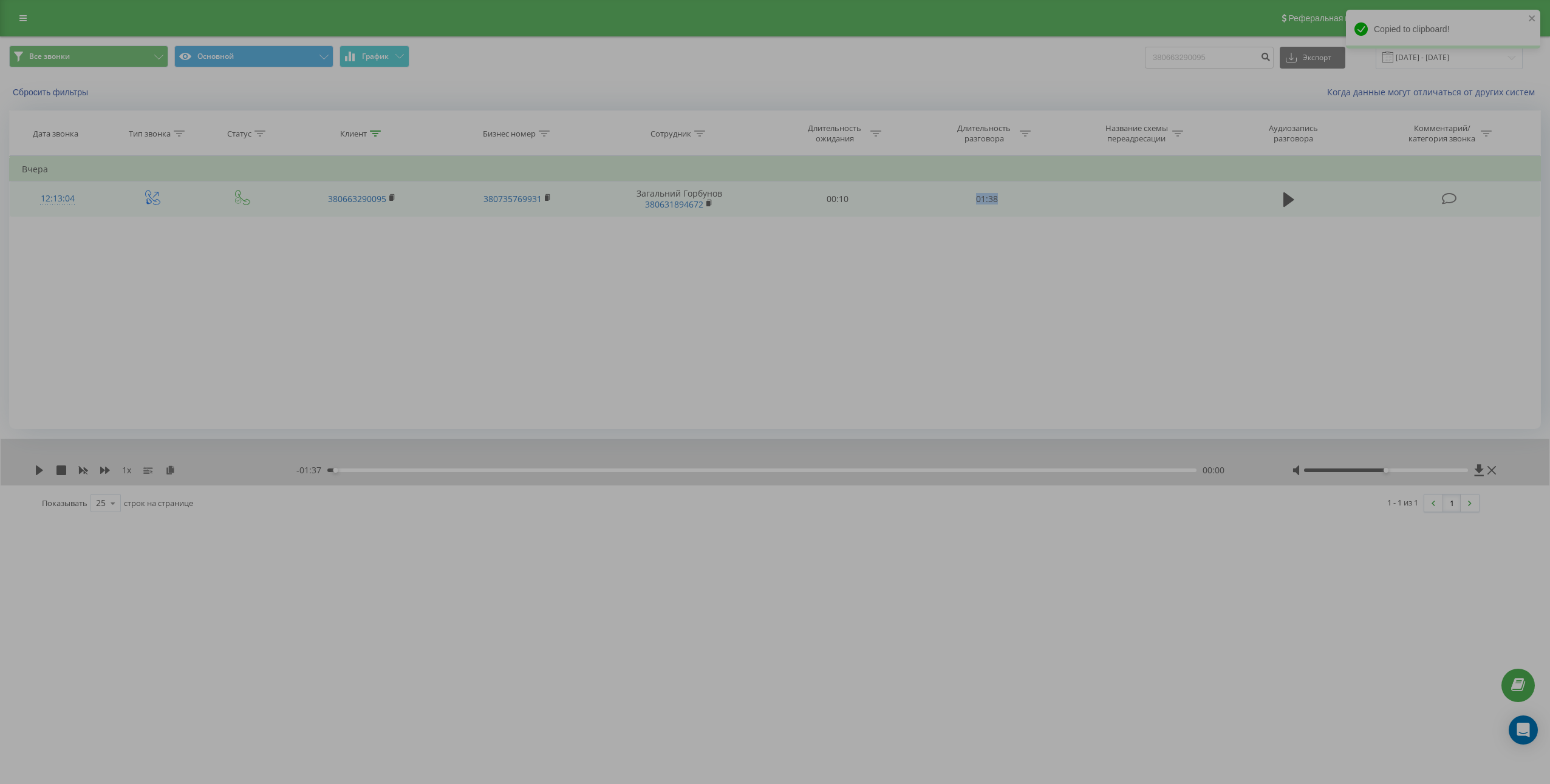
copy td "01:38"
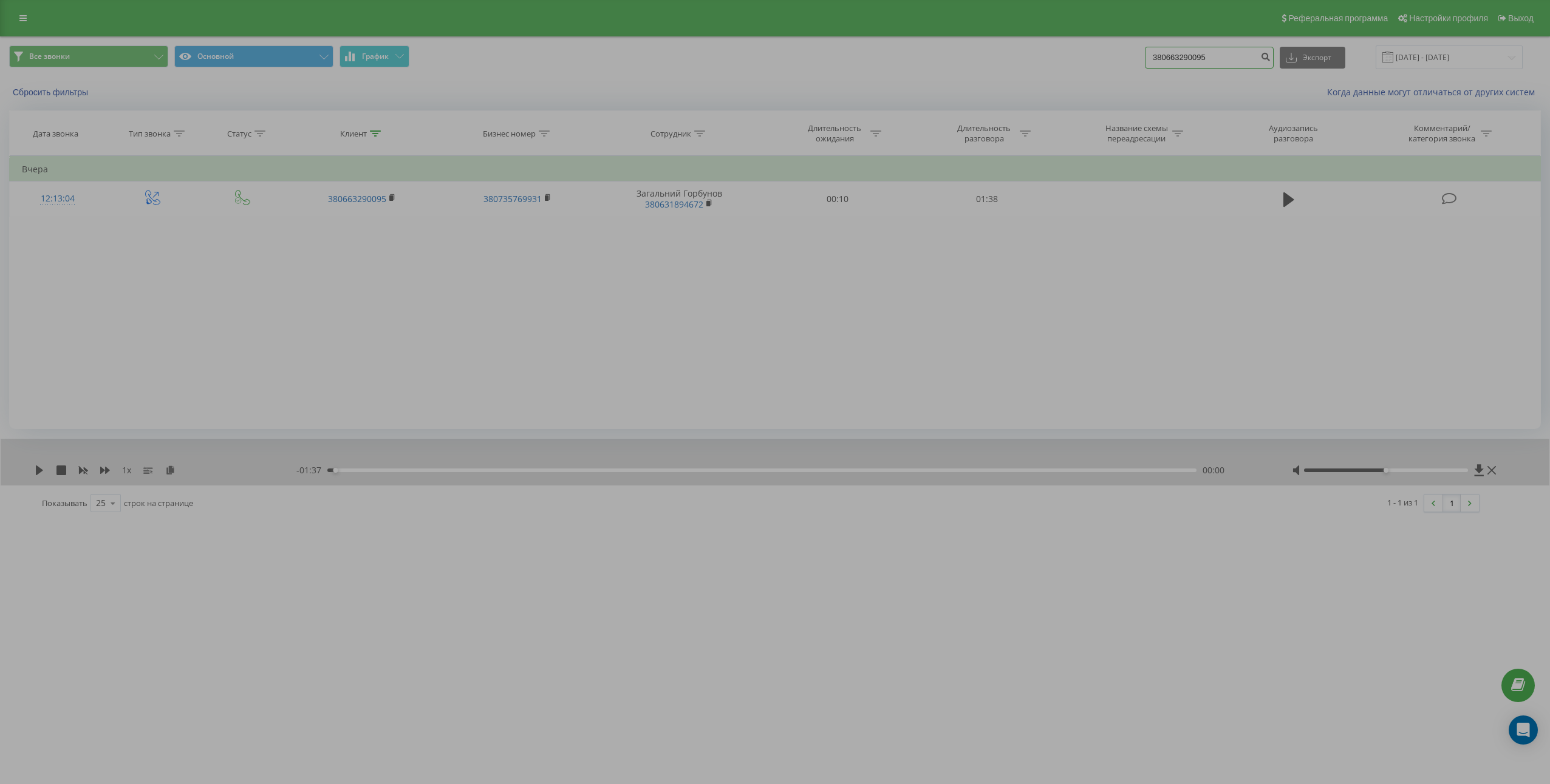
click at [1207, 51] on input "380663290095" at bounding box center [1209, 57] width 128 height 22
paste input "985803321"
type input "380985803321"
click at [1270, 57] on icon "submit" at bounding box center [1264, 55] width 10 height 7
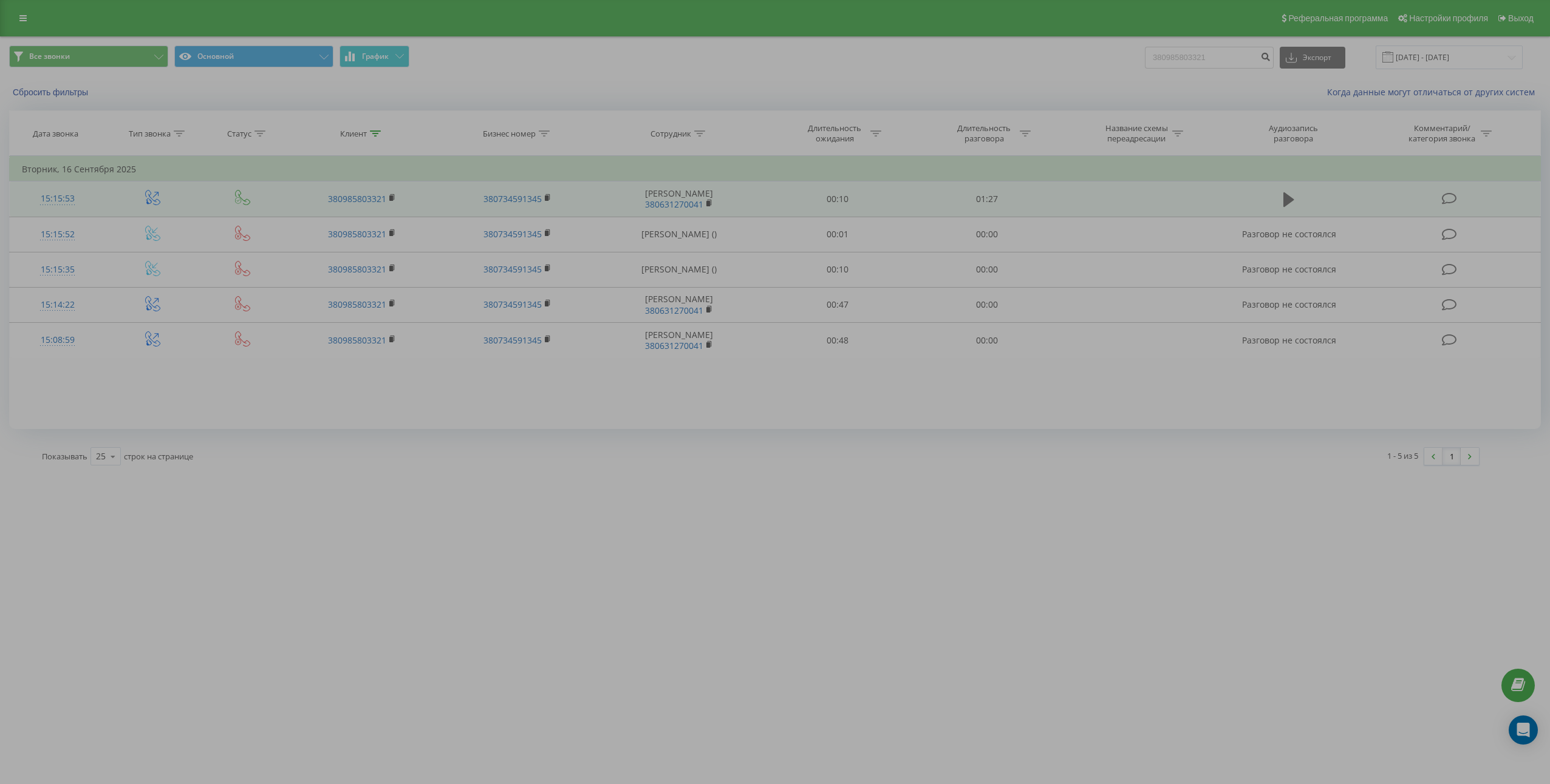
click at [1291, 199] on icon at bounding box center [1288, 199] width 11 height 14
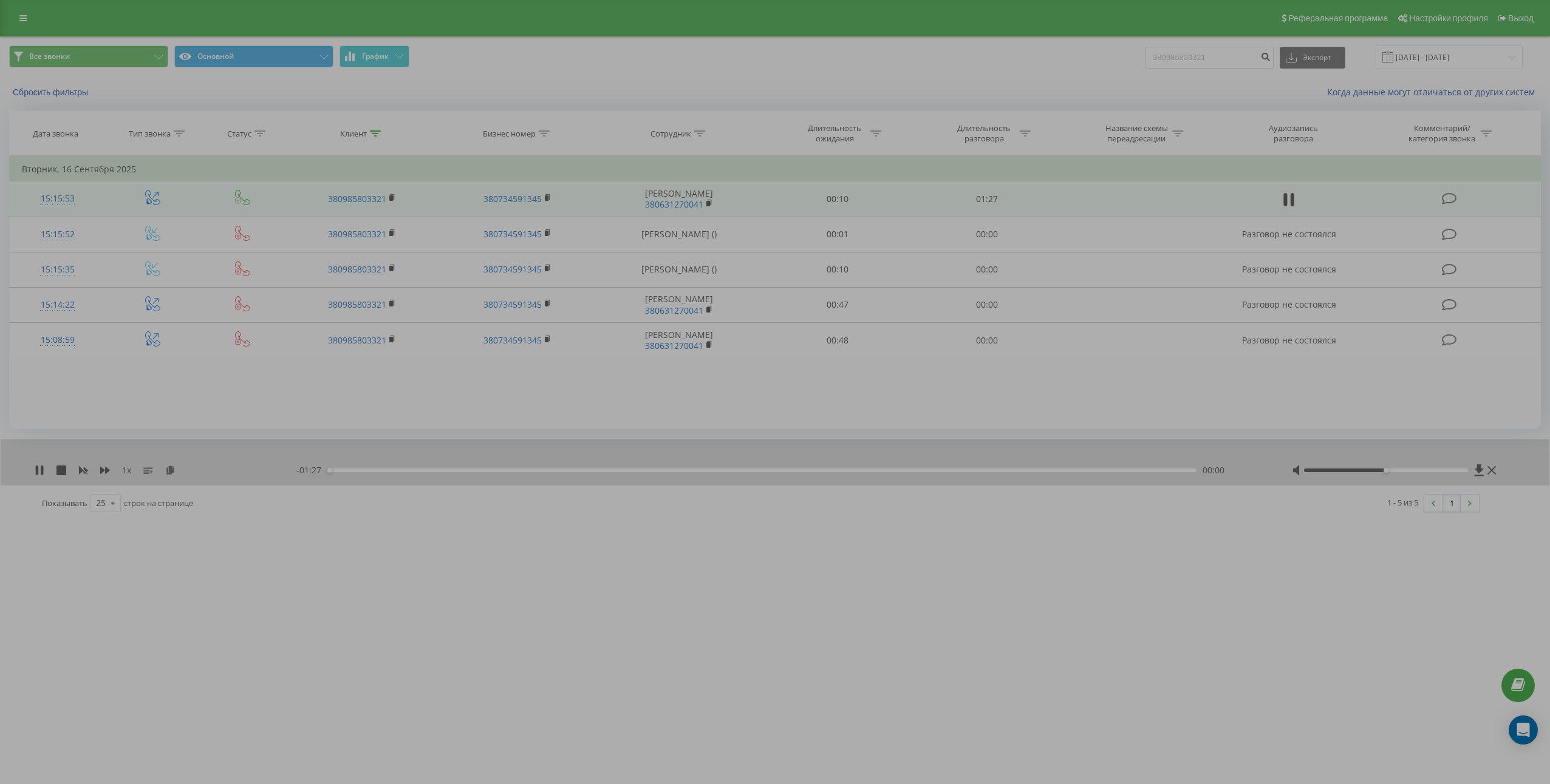
click at [1291, 199] on icon at bounding box center [1292, 199] width 4 height 14
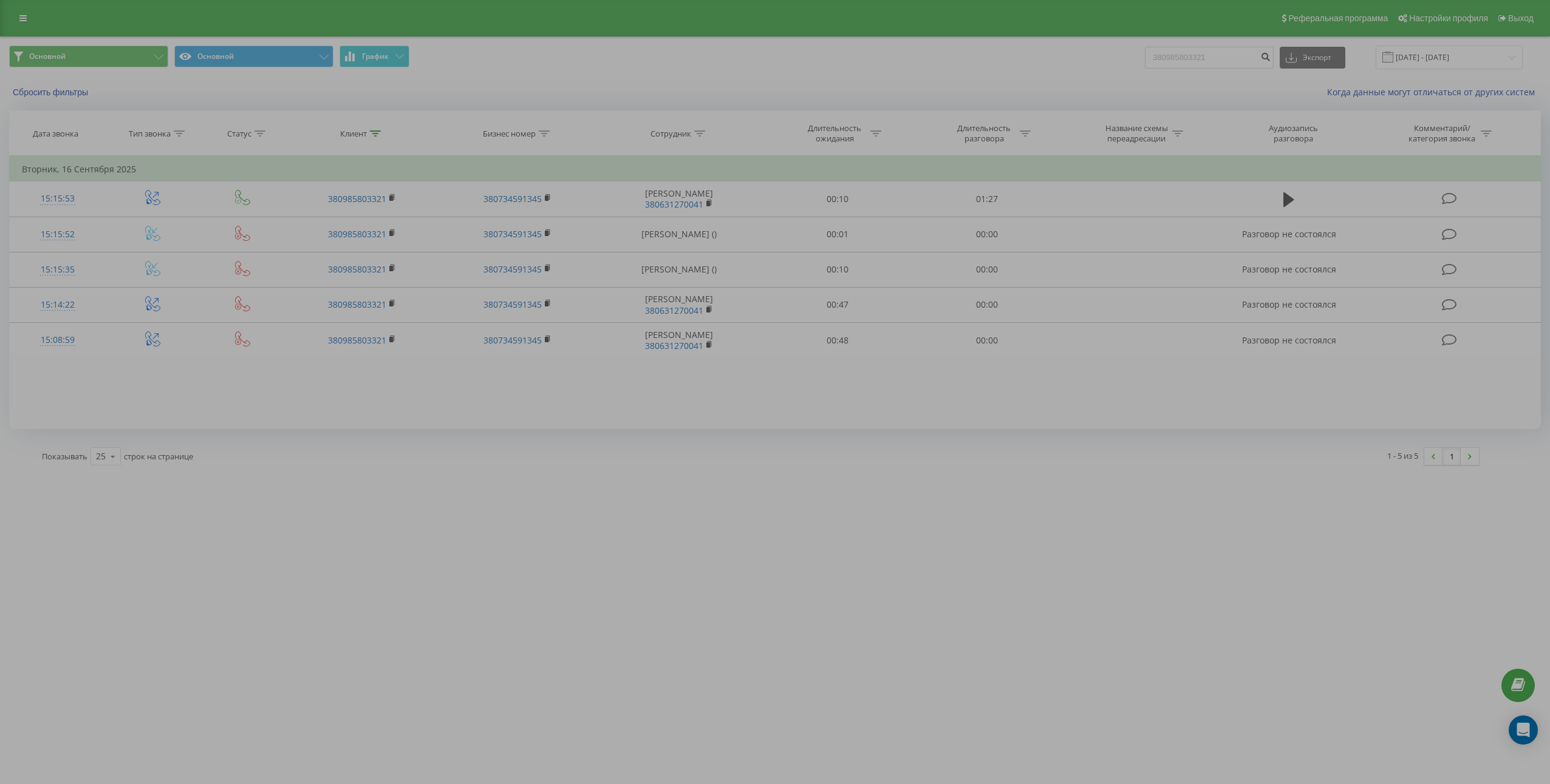
click at [568, 561] on div "EXPERTteam.com.ua 380985803321 Проекты thecapital.com.ua thecapitallichka.com H…" at bounding box center [775, 392] width 1550 height 784
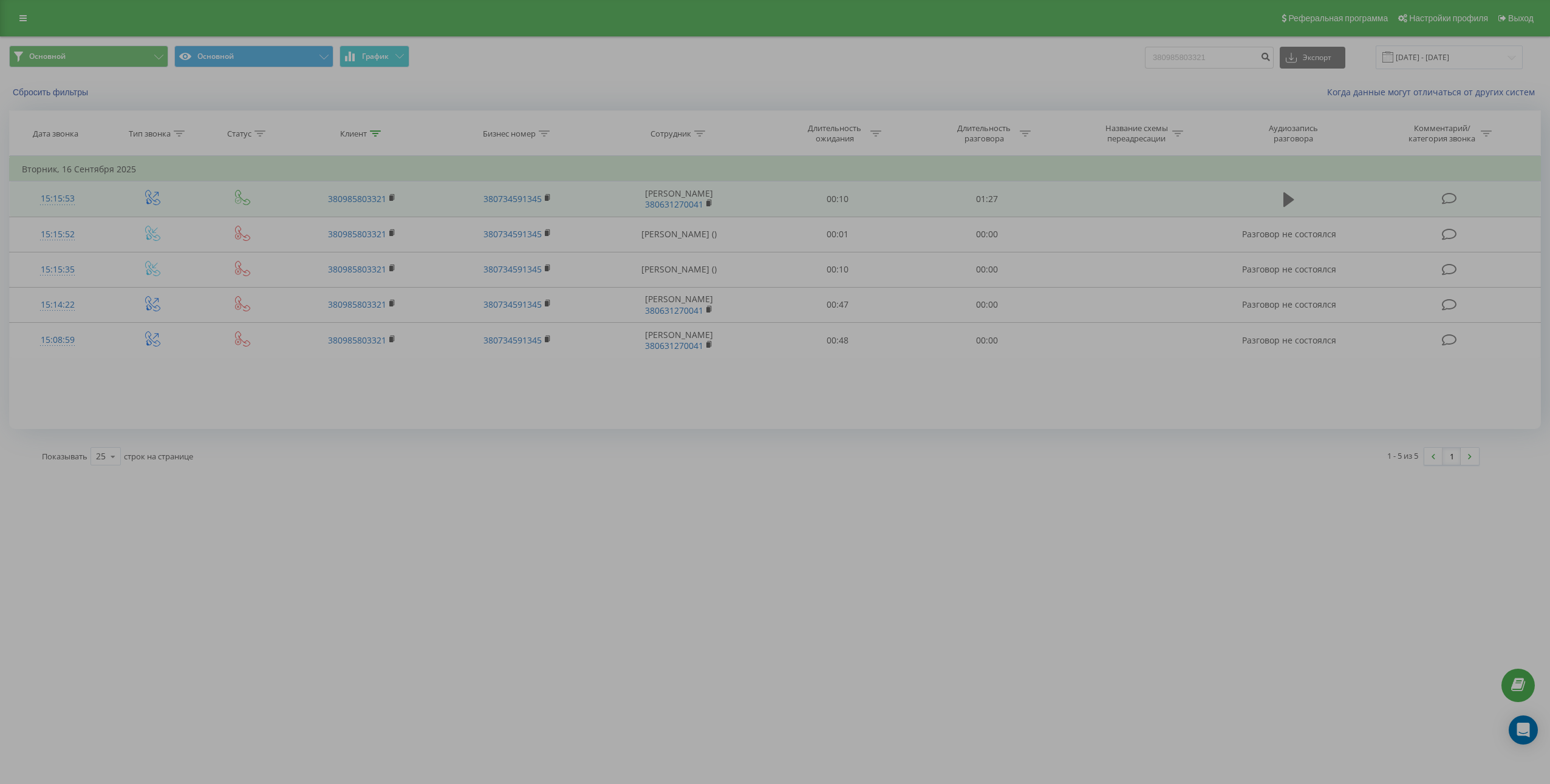
click at [1286, 207] on icon at bounding box center [1288, 199] width 11 height 17
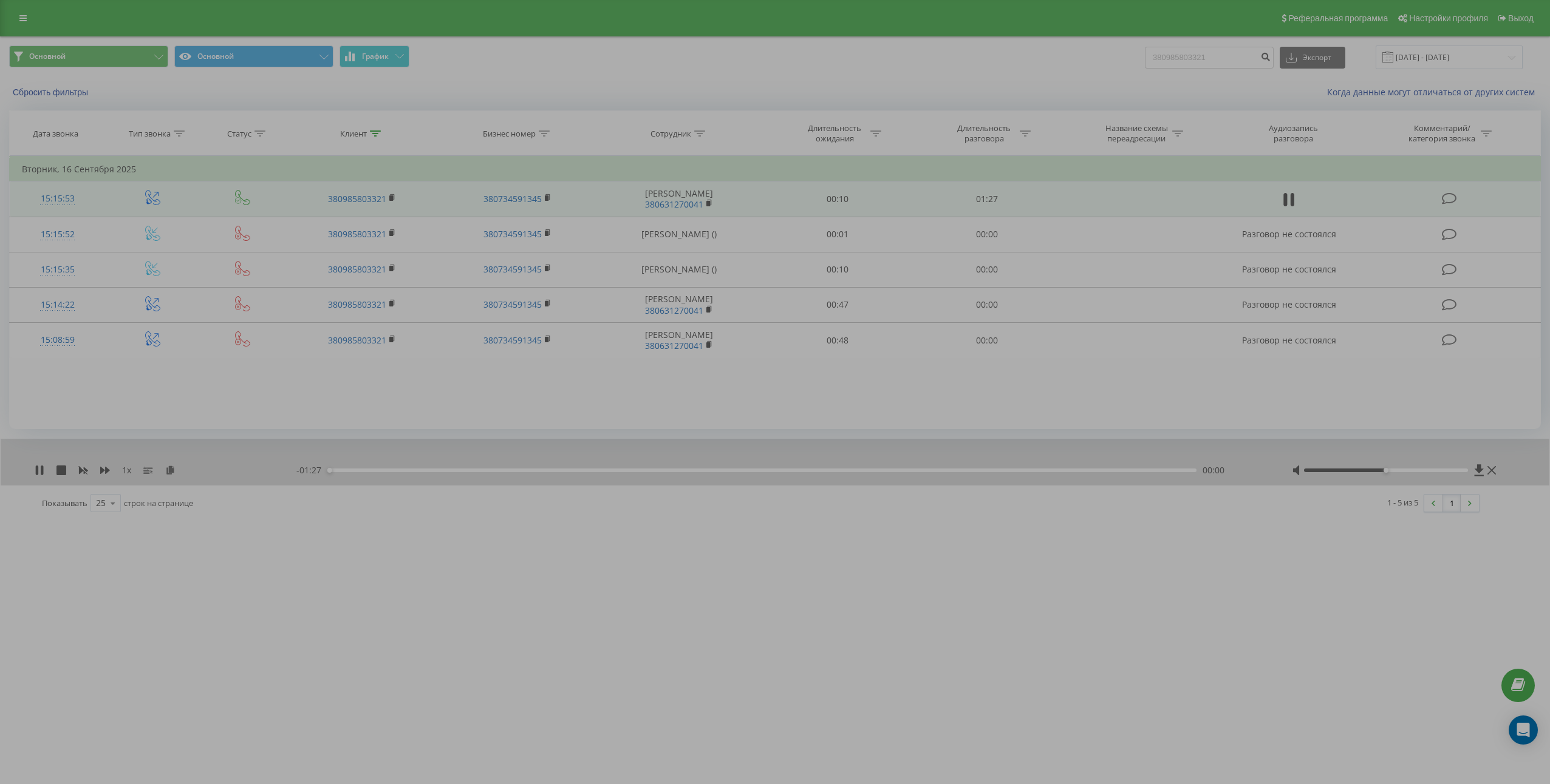
click at [1287, 206] on icon at bounding box center [1288, 199] width 11 height 17
click at [1262, 67] on input "380985803321" at bounding box center [1209, 57] width 128 height 22
paste input "509292626"
type input "380509292626"
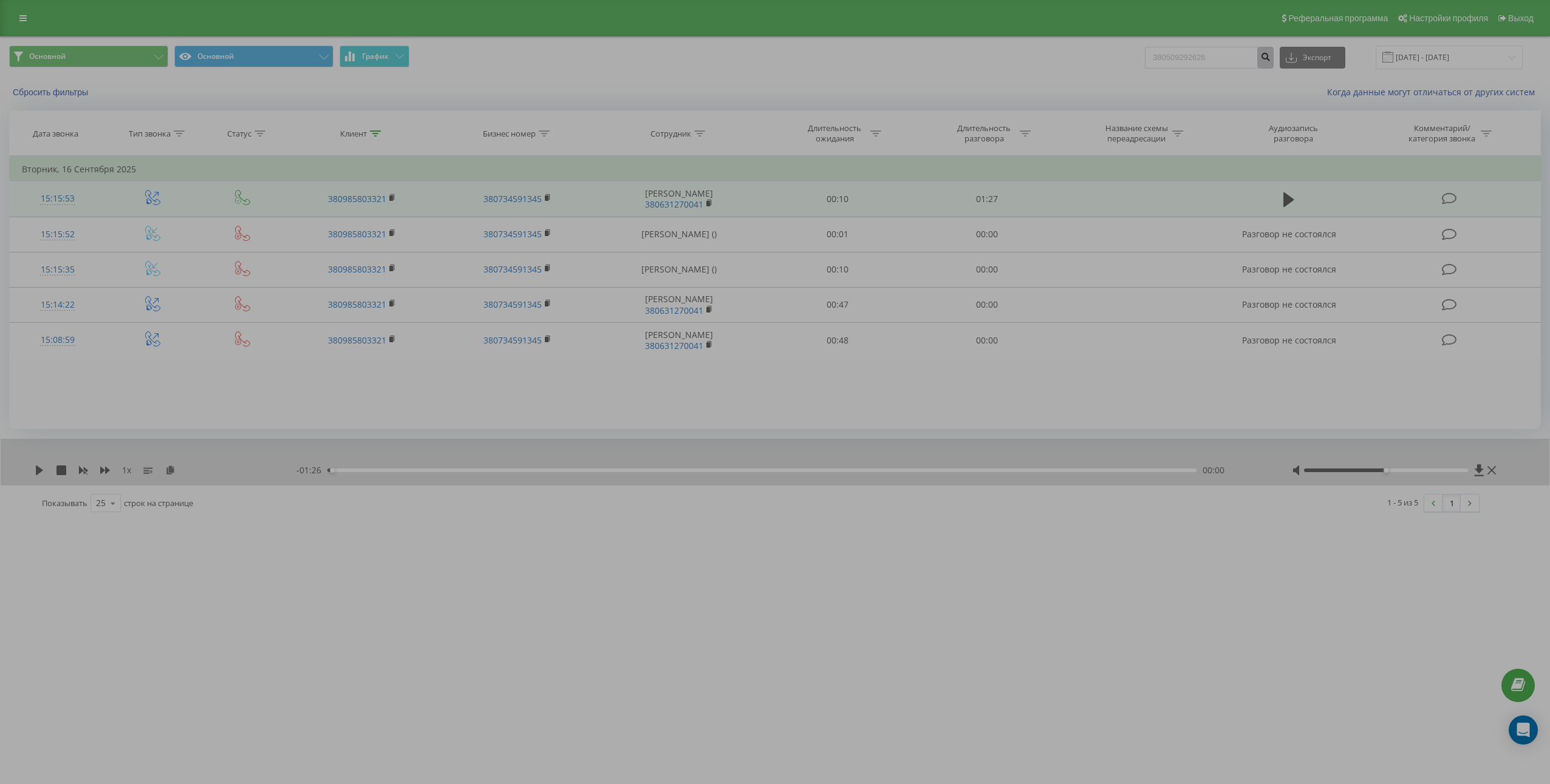
click at [1270, 55] on icon "submit" at bounding box center [1264, 55] width 10 height 7
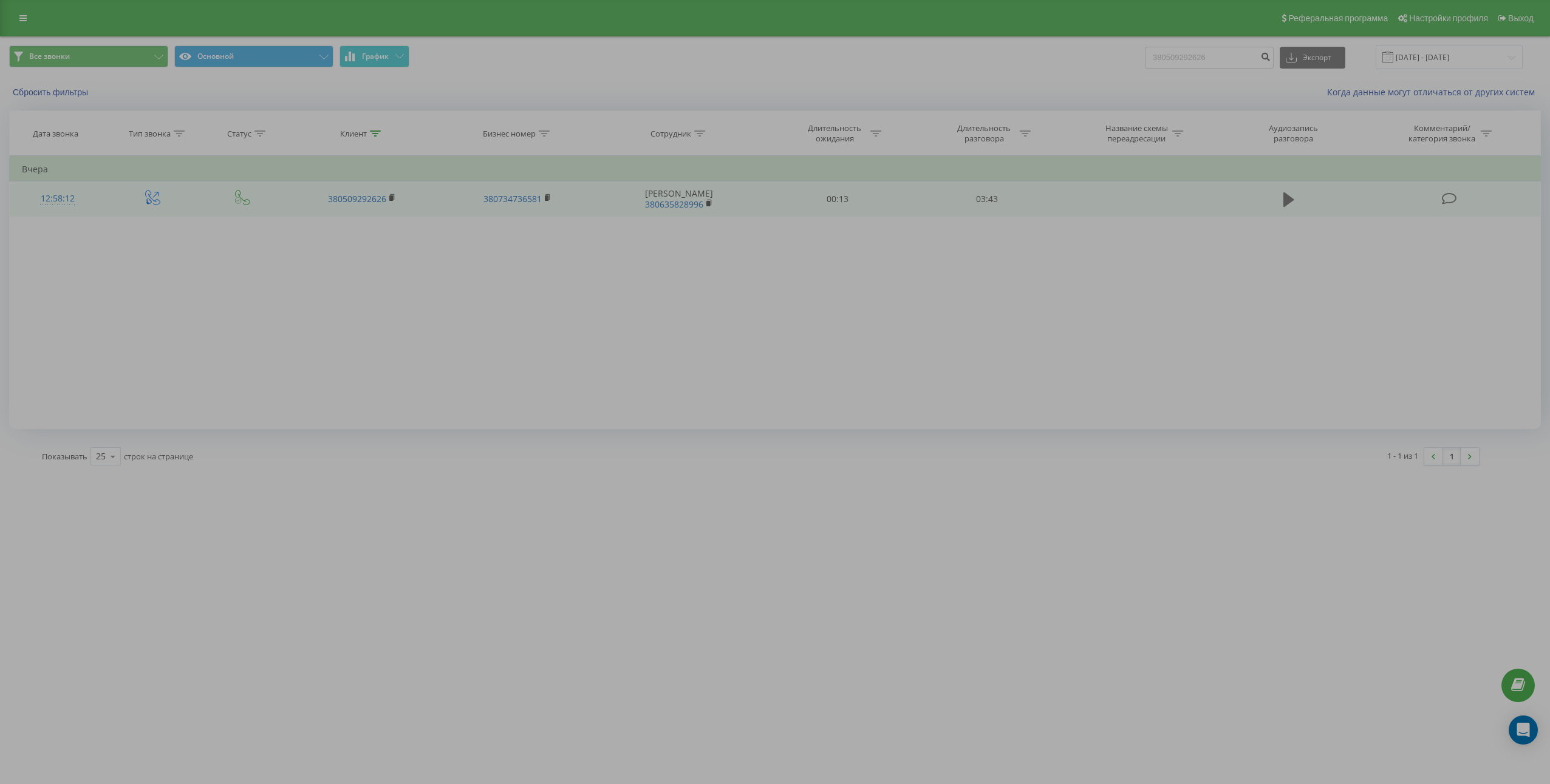
click at [1293, 198] on icon at bounding box center [1288, 199] width 11 height 17
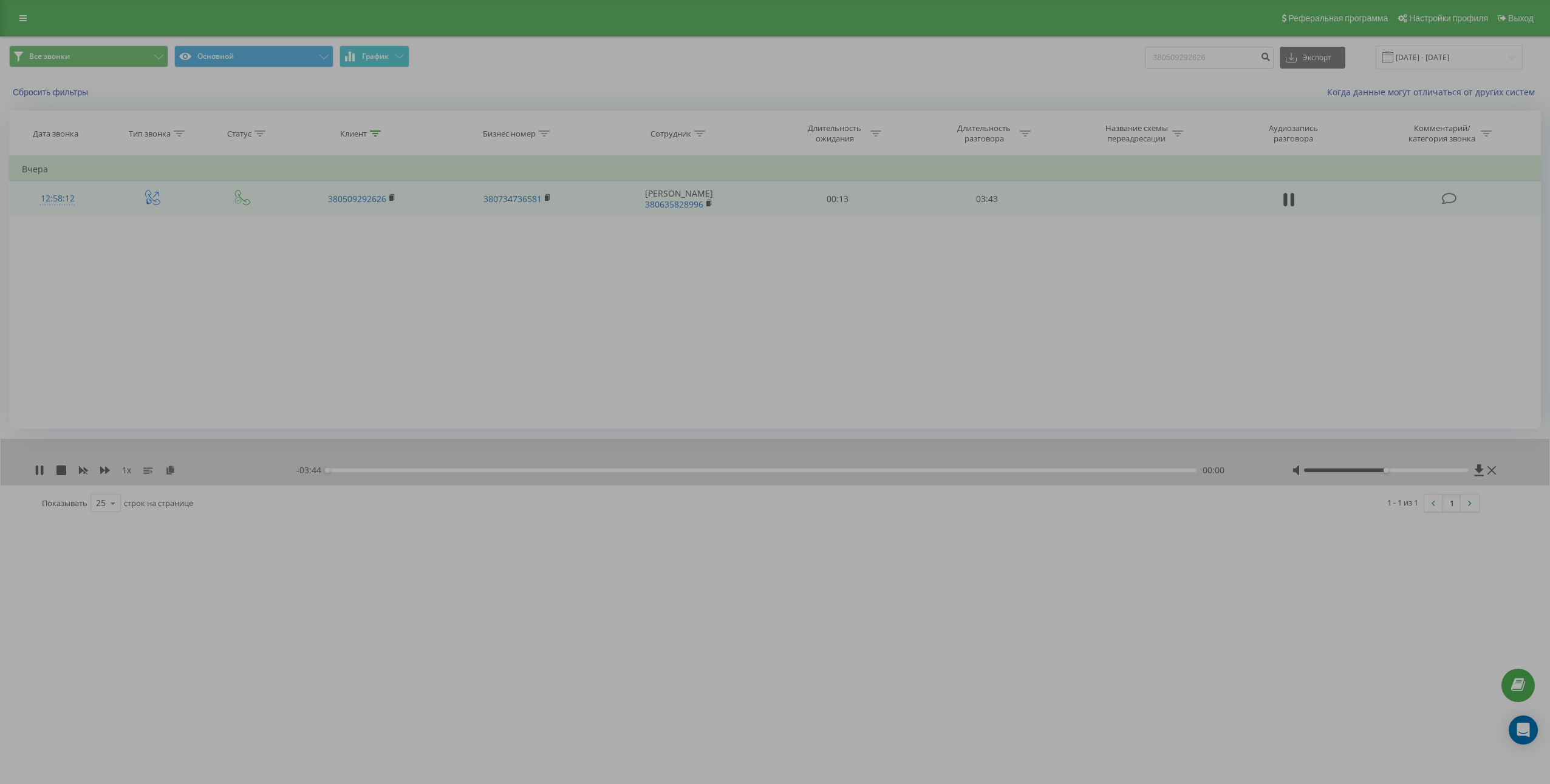
click at [1293, 198] on icon at bounding box center [1292, 199] width 4 height 14
click at [172, 470] on icon at bounding box center [170, 470] width 10 height 9
click at [983, 202] on td "03:43" at bounding box center [986, 199] width 149 height 35
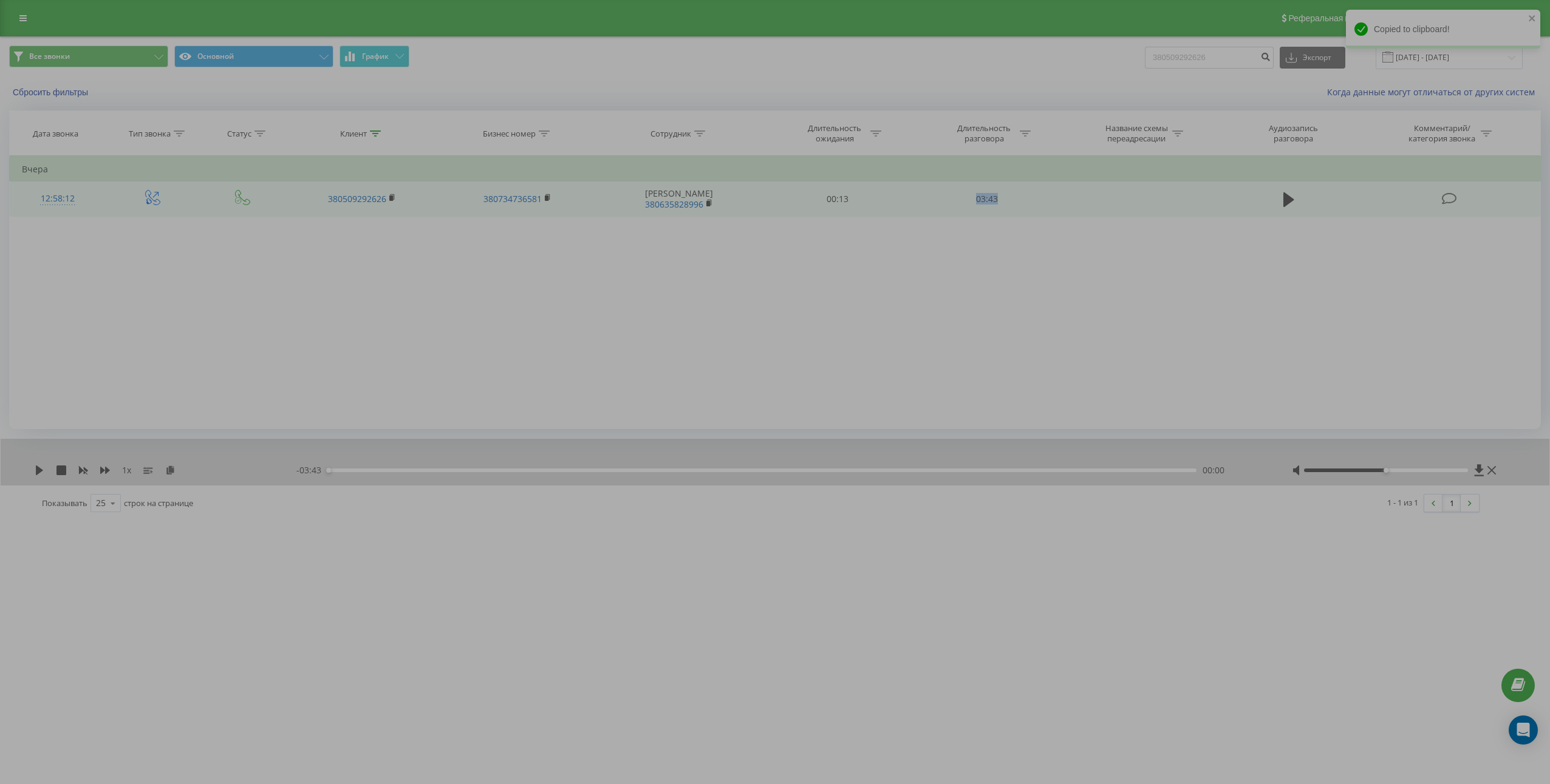
copy td "03:43"
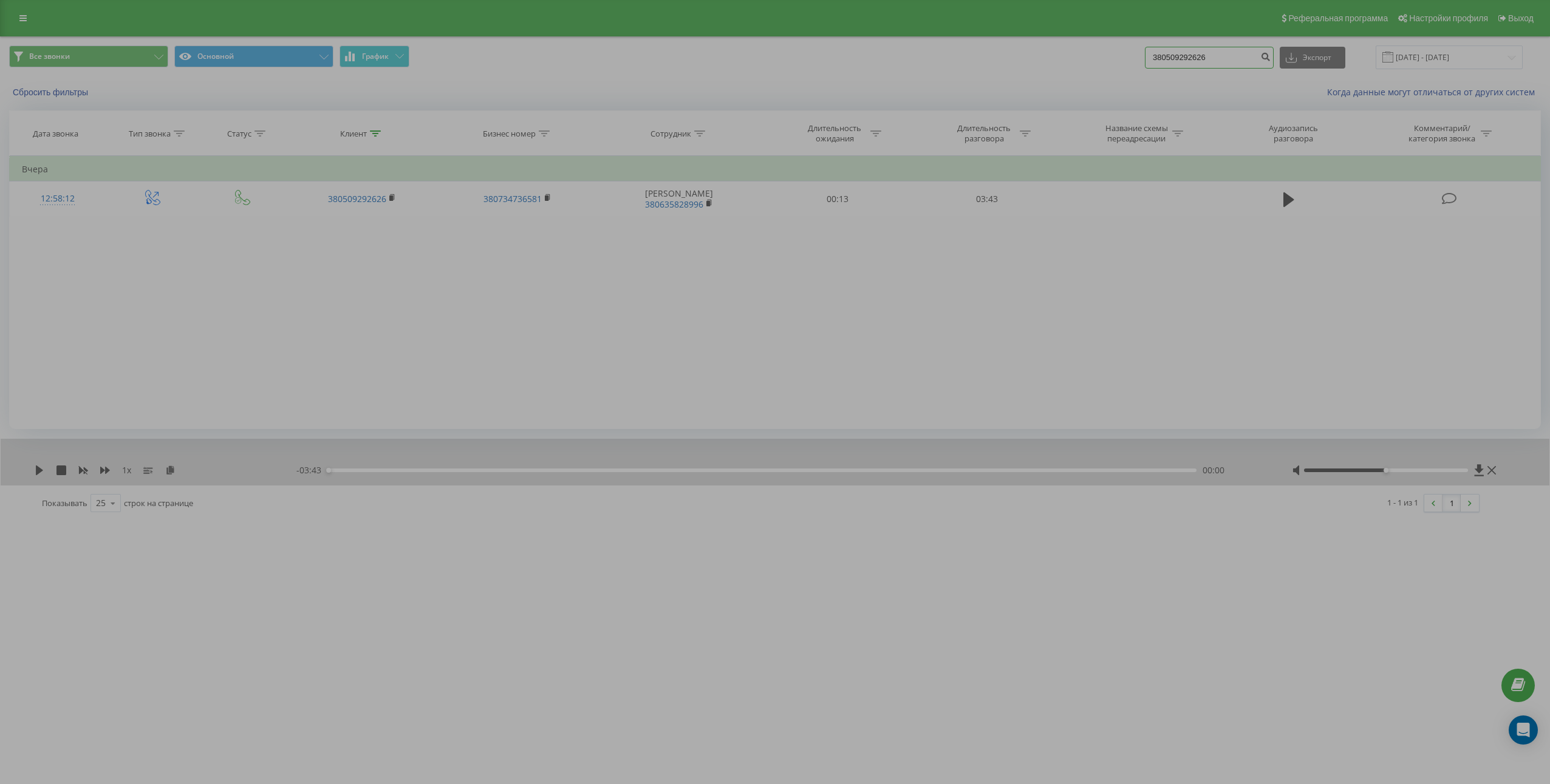
click at [1227, 55] on input "380509292626" at bounding box center [1209, 57] width 128 height 22
paste input "734127500"
type input "380734127500"
click at [1270, 59] on icon "submit" at bounding box center [1264, 55] width 10 height 7
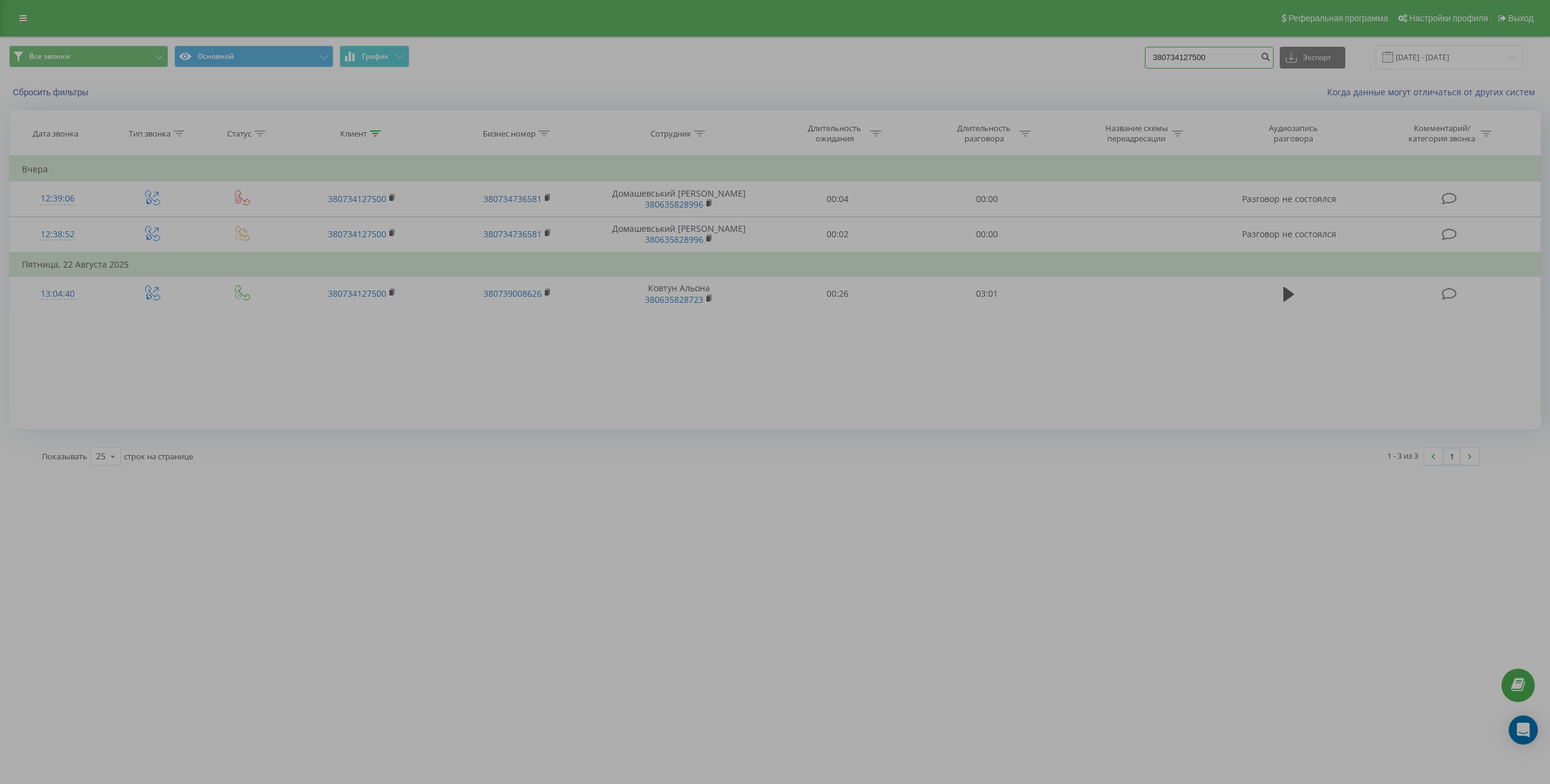
click at [1227, 61] on input "380734127500" at bounding box center [1209, 57] width 128 height 22
paste input "0001709"
type input "380730001709"
click at [1270, 56] on icon "submit" at bounding box center [1264, 55] width 10 height 7
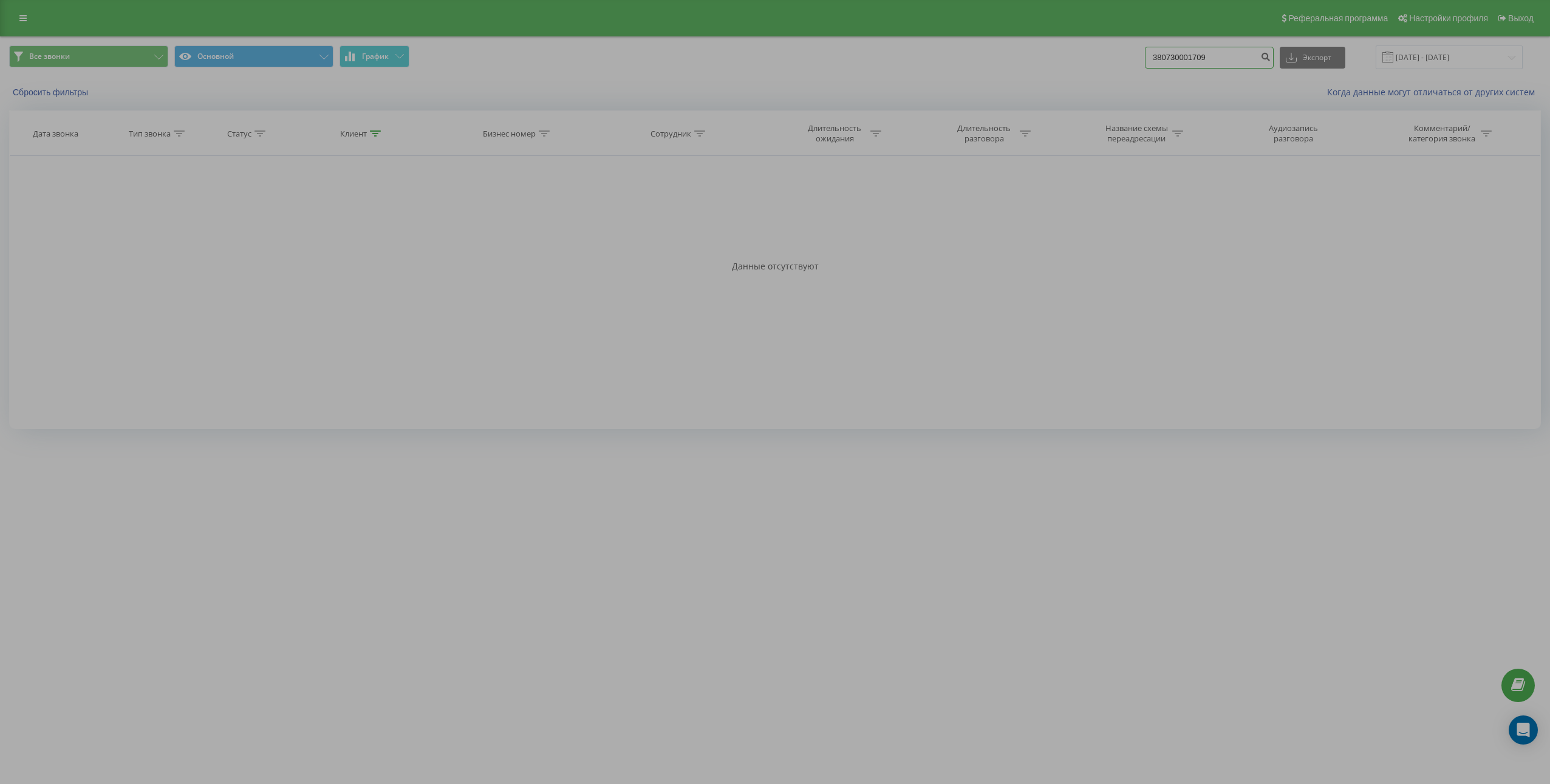
click at [1208, 61] on input "380730001709" at bounding box center [1209, 57] width 128 height 22
paste input "677679880"
type input "380677679880"
click at [1272, 60] on button "submit" at bounding box center [1265, 57] width 17 height 22
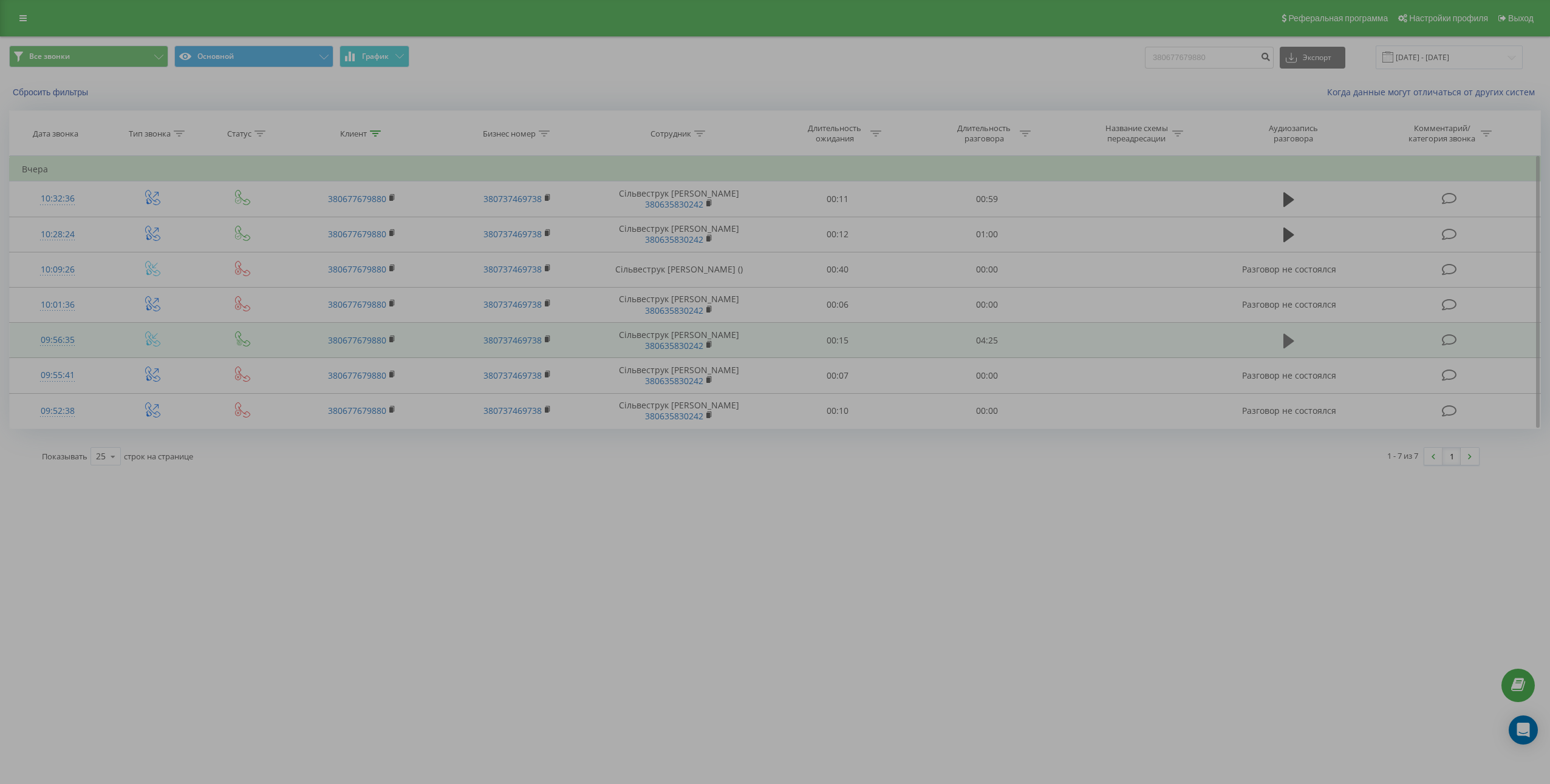
click at [1283, 337] on button at bounding box center [1288, 341] width 18 height 18
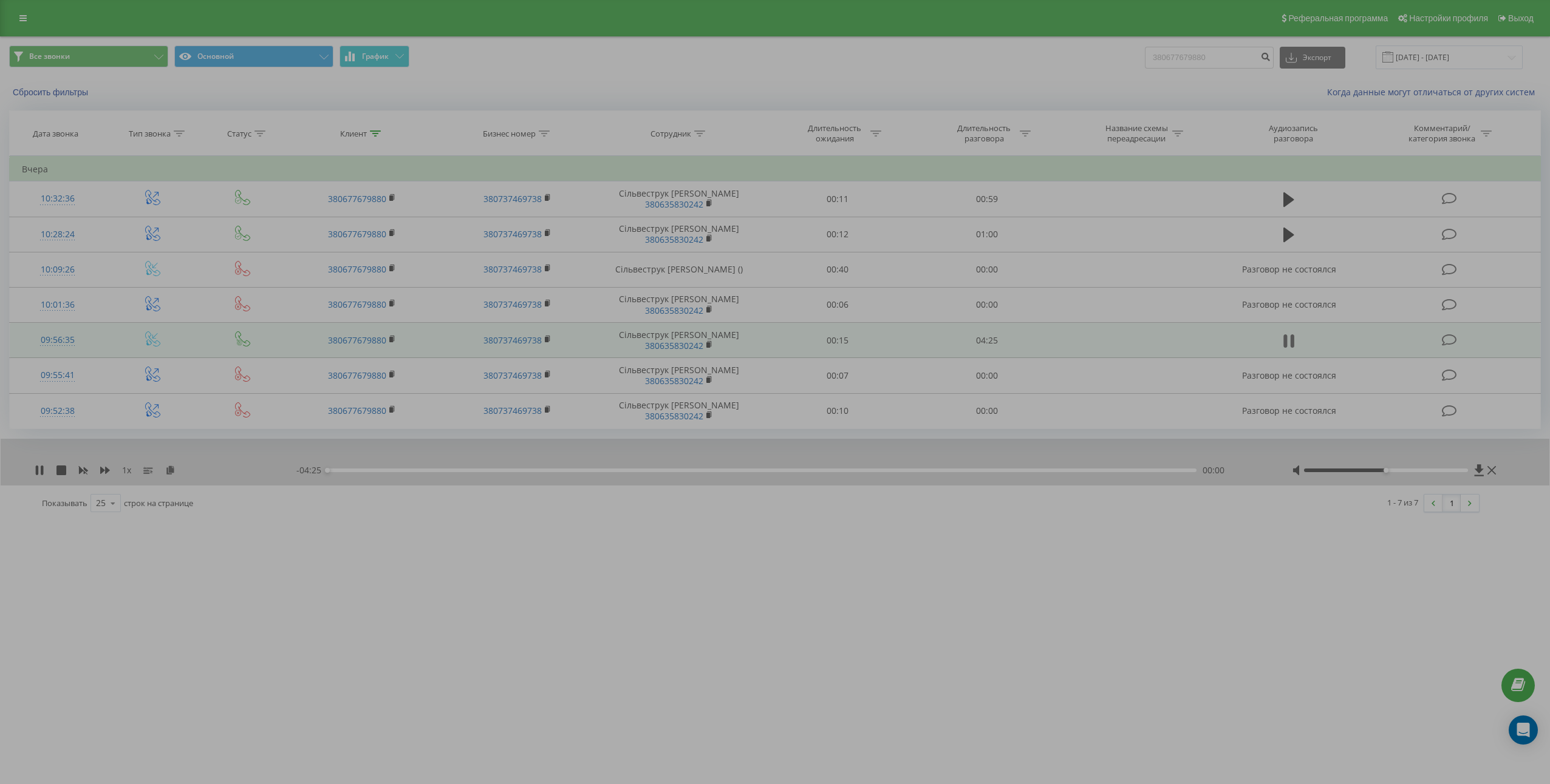
click at [1285, 340] on icon at bounding box center [1285, 341] width 4 height 14
click at [167, 472] on icon at bounding box center [170, 470] width 10 height 9
click at [168, 471] on icon at bounding box center [170, 470] width 10 height 9
click at [986, 334] on td "04:25" at bounding box center [986, 341] width 149 height 35
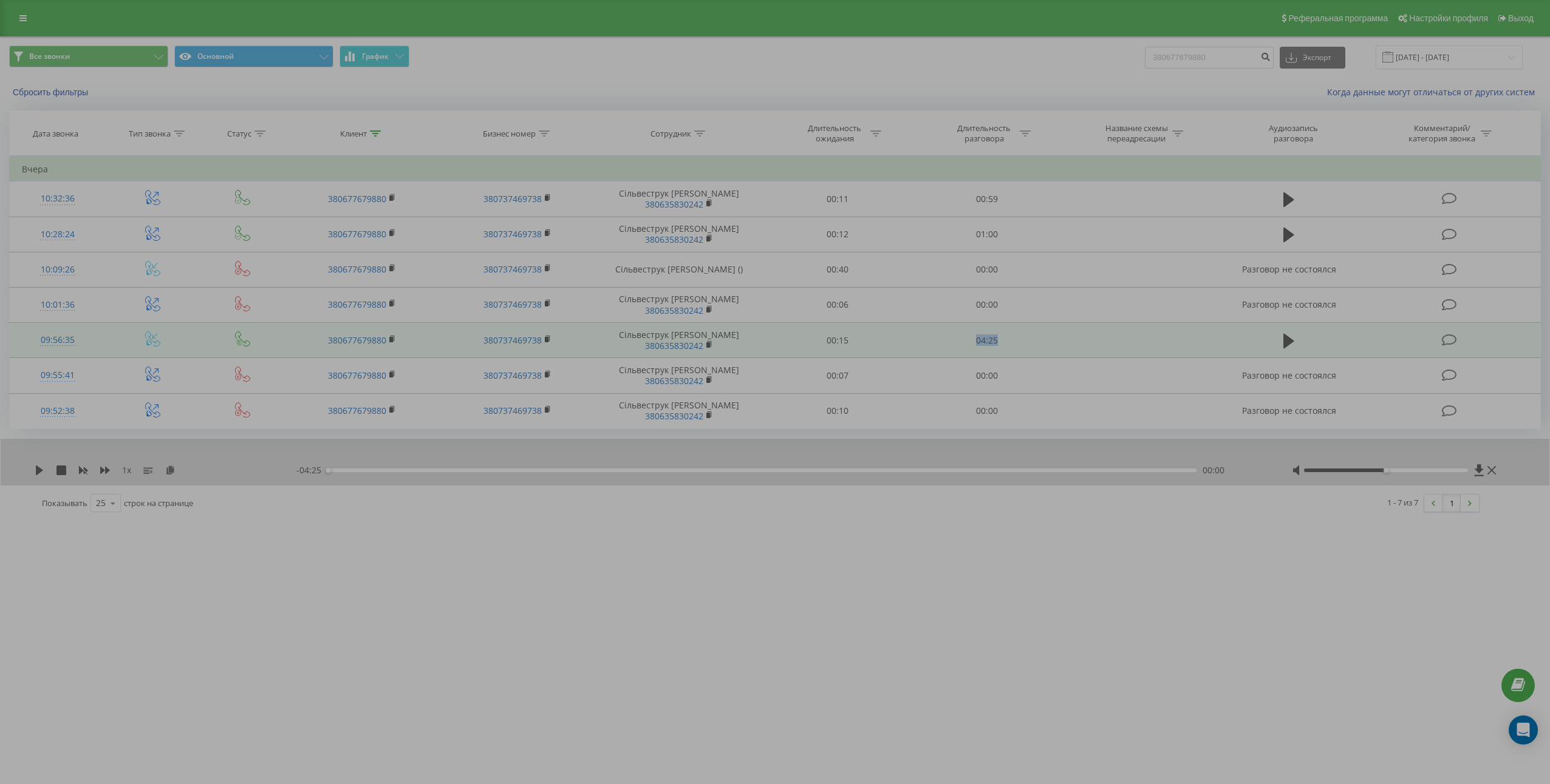
click at [986, 334] on td "04:25" at bounding box center [986, 341] width 149 height 35
copy td "04:25"
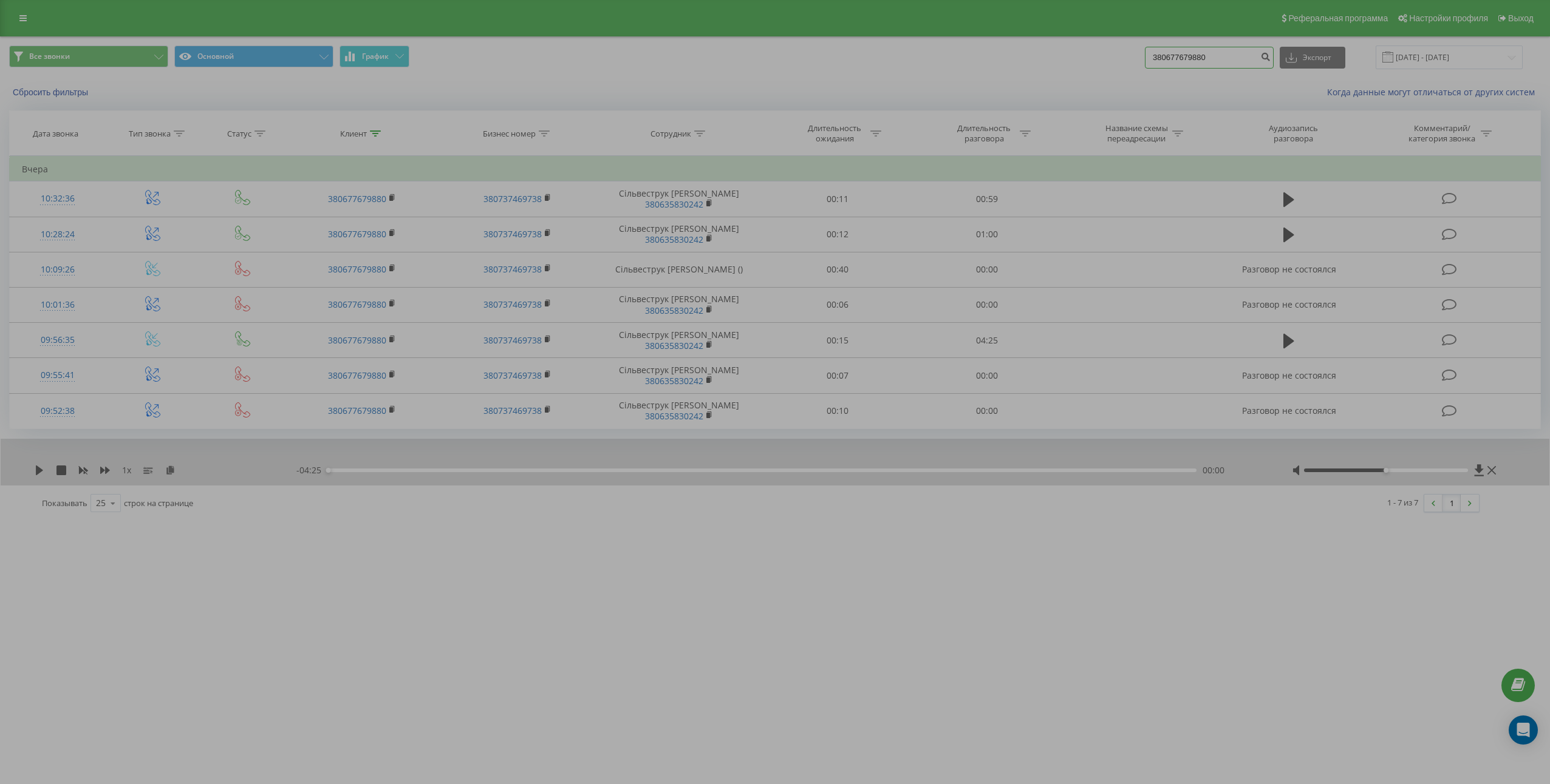
click at [1236, 65] on input "380677679880" at bounding box center [1209, 57] width 128 height 22
paste input "63069407"
type input "380663069407"
click at [1273, 62] on button "submit" at bounding box center [1265, 57] width 17 height 22
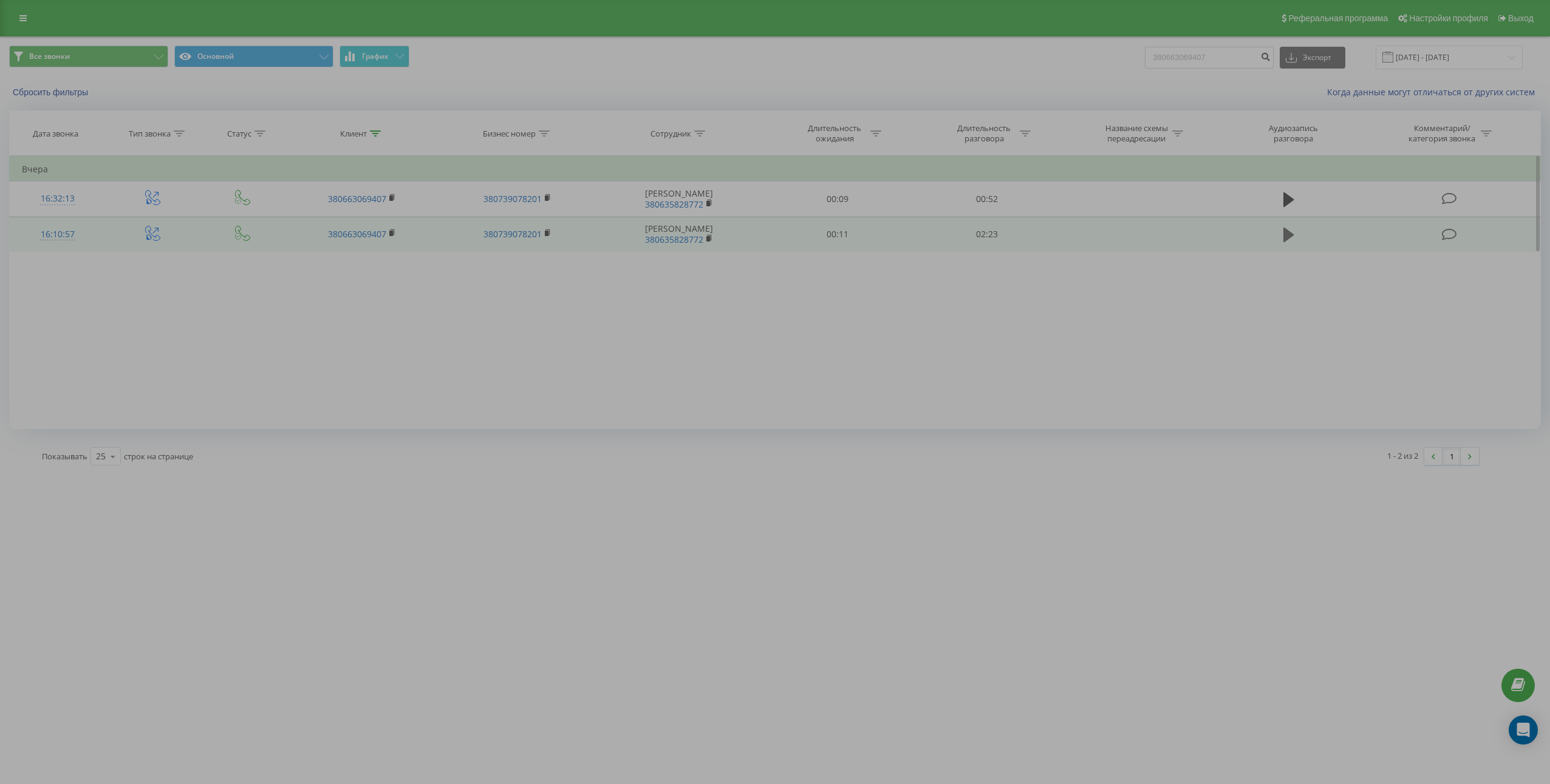
click at [1291, 237] on icon at bounding box center [1288, 234] width 11 height 14
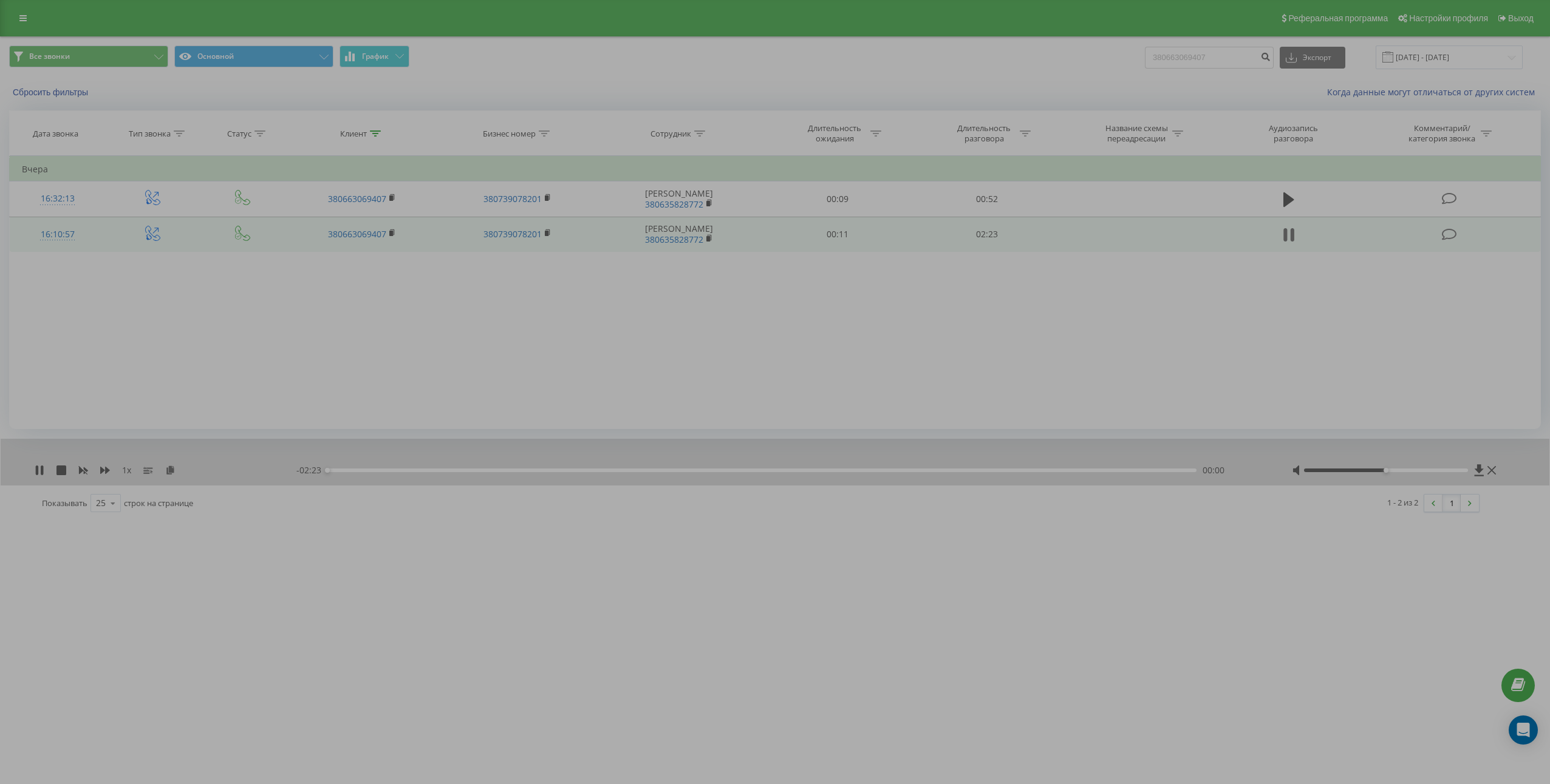
click at [1291, 236] on icon at bounding box center [1288, 234] width 11 height 17
click at [168, 471] on icon at bounding box center [170, 470] width 10 height 9
click at [987, 240] on td "02:23" at bounding box center [986, 234] width 149 height 35
click at [987, 239] on td "02:23" at bounding box center [986, 234] width 149 height 35
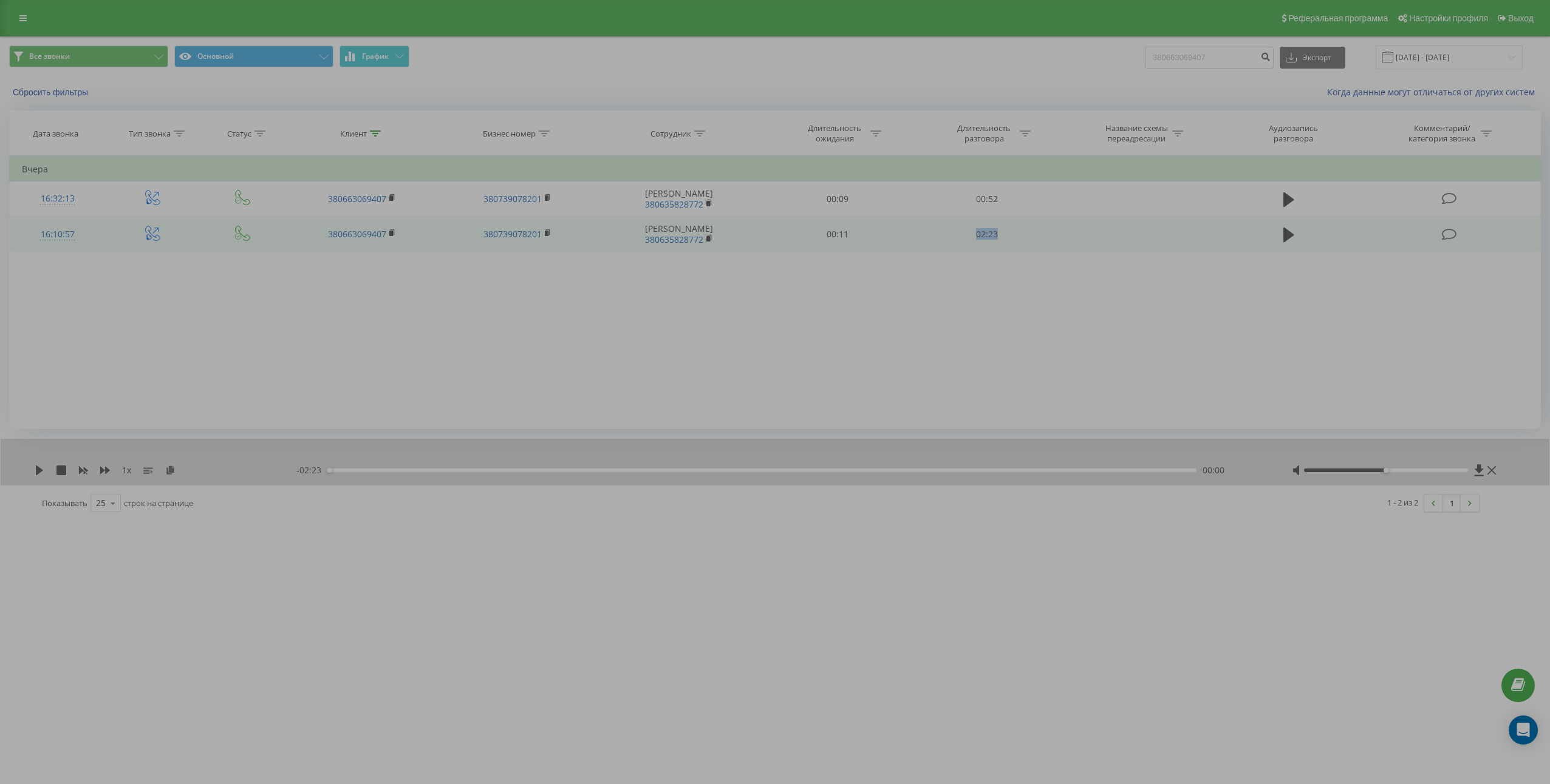
copy td "02:23"
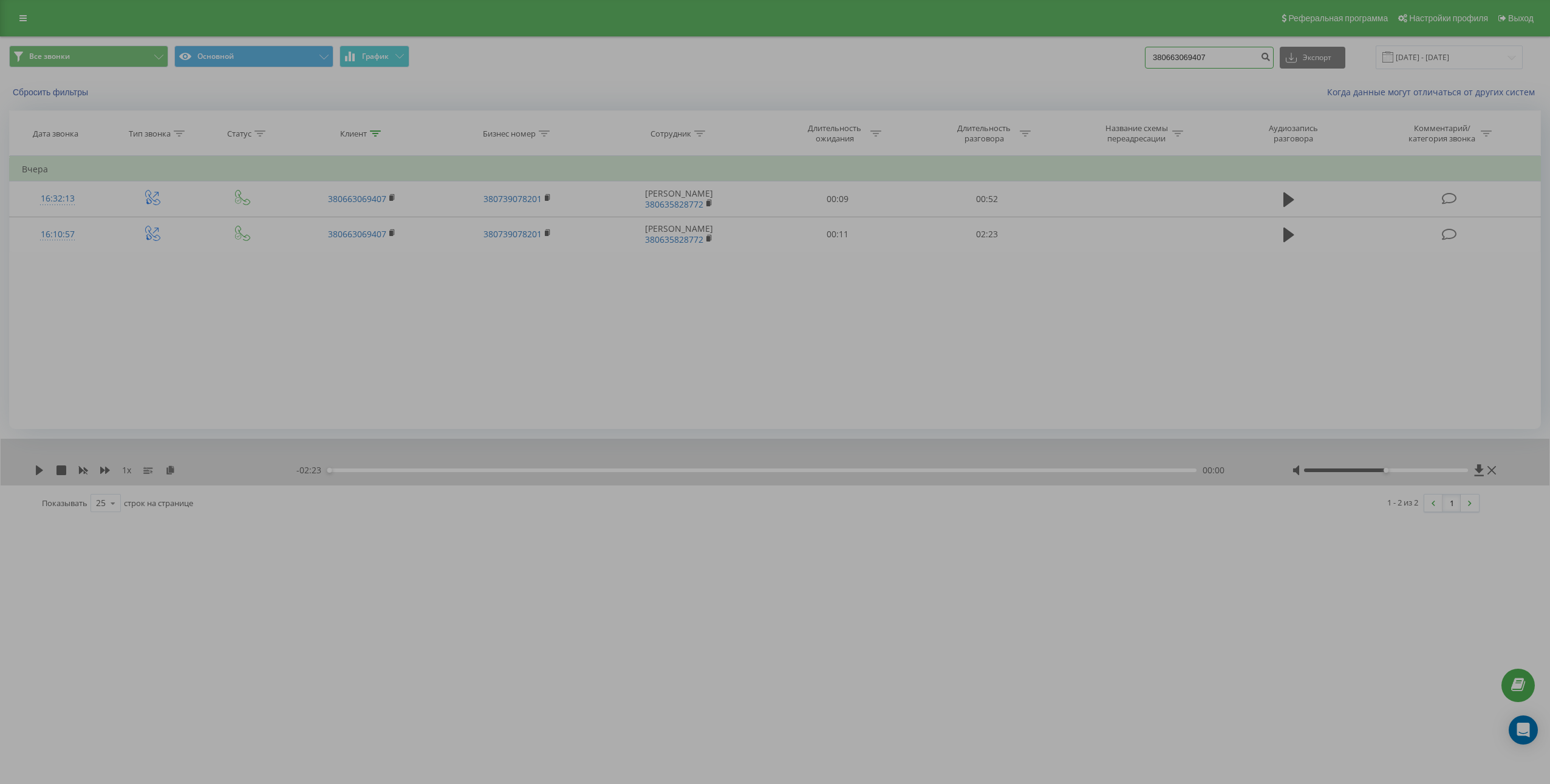
click at [1263, 56] on input "380663069407" at bounding box center [1209, 57] width 128 height 22
paste input "80114438"
type input "380680114438"
click at [1270, 56] on icon "submit" at bounding box center [1264, 55] width 10 height 7
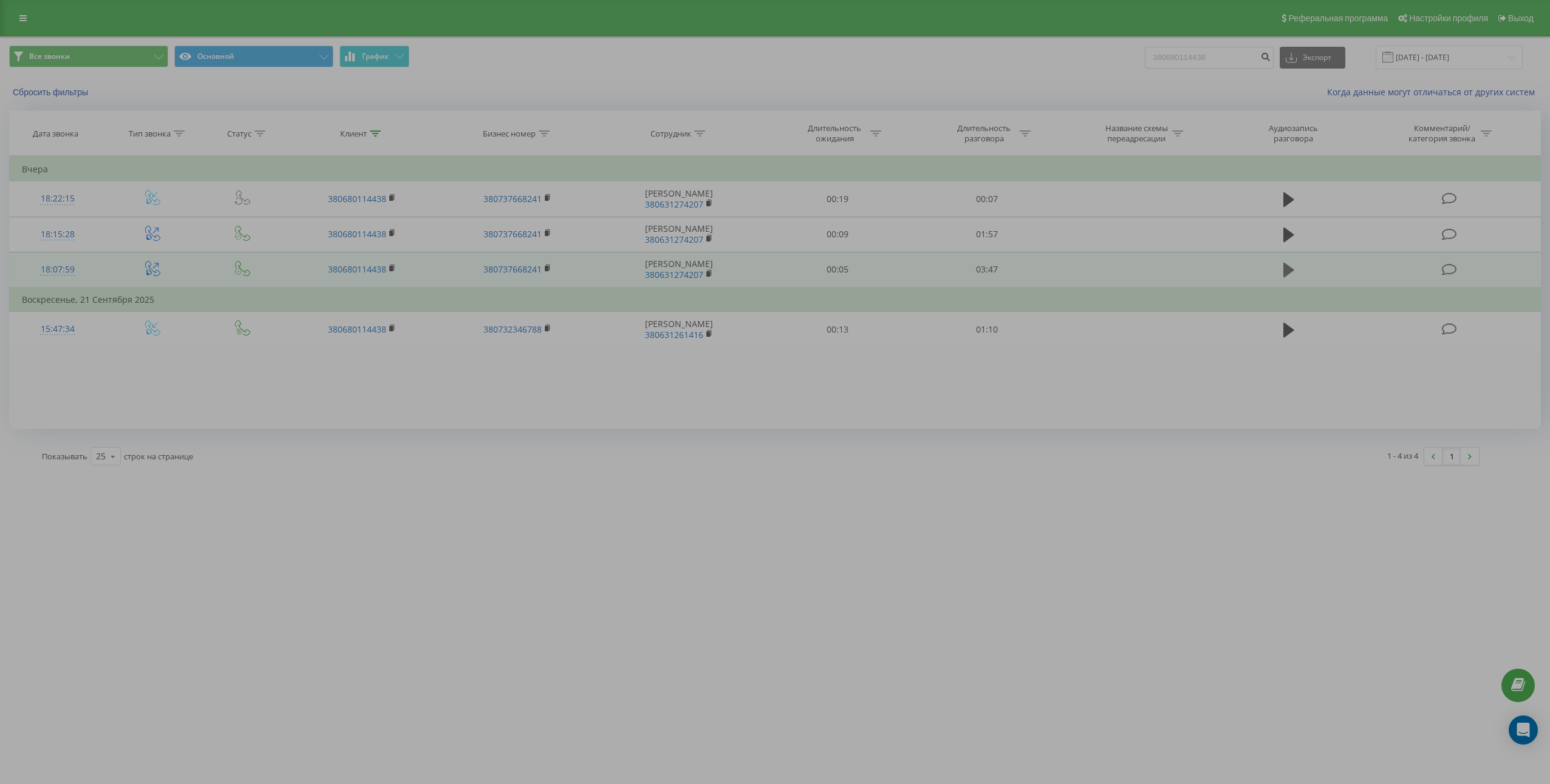
click at [1296, 261] on button at bounding box center [1288, 270] width 18 height 18
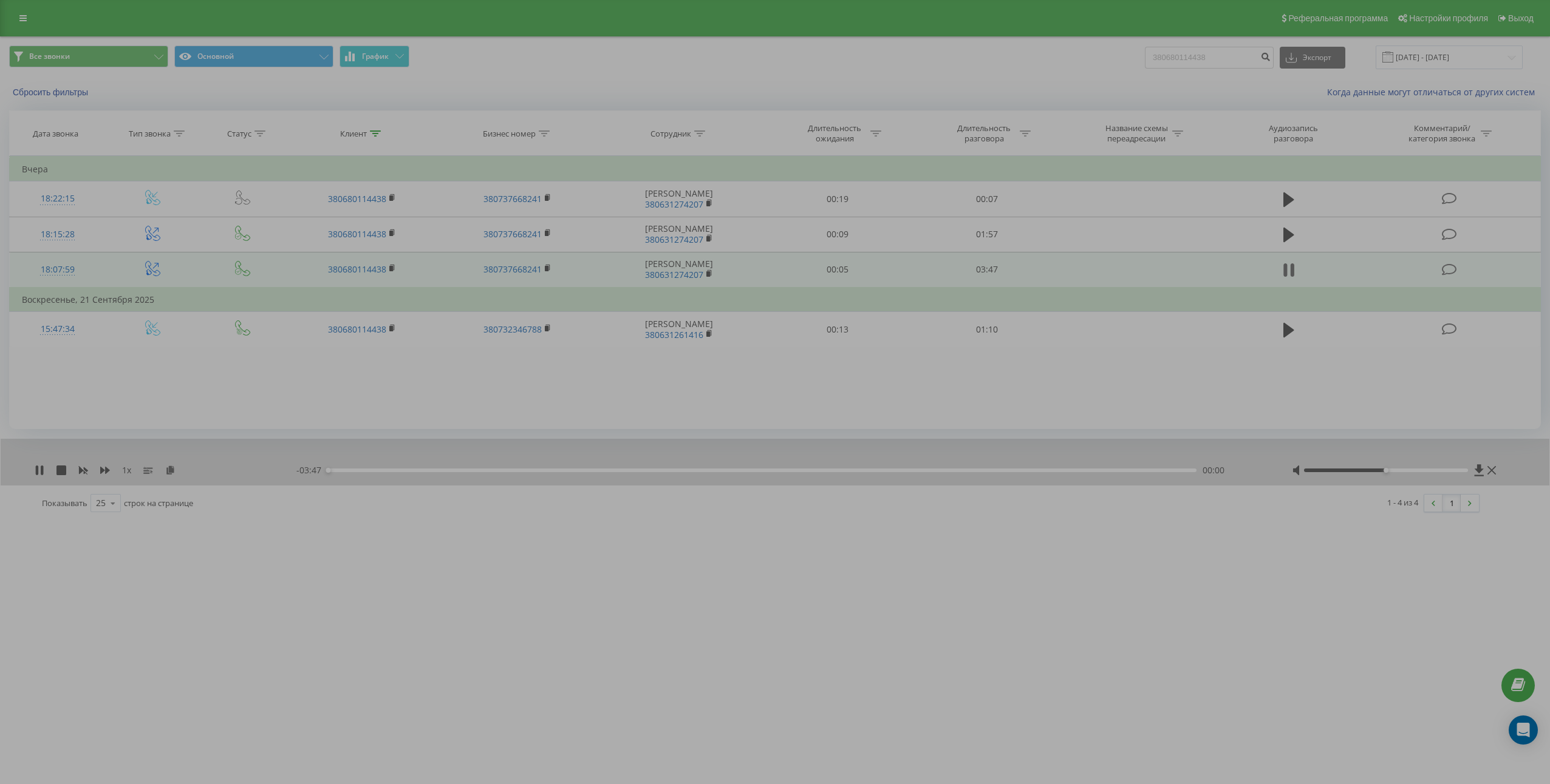
click at [1290, 270] on icon at bounding box center [1288, 270] width 11 height 17
click at [171, 474] on icon at bounding box center [170, 470] width 10 height 9
click at [977, 277] on td "03:47" at bounding box center [986, 270] width 149 height 36
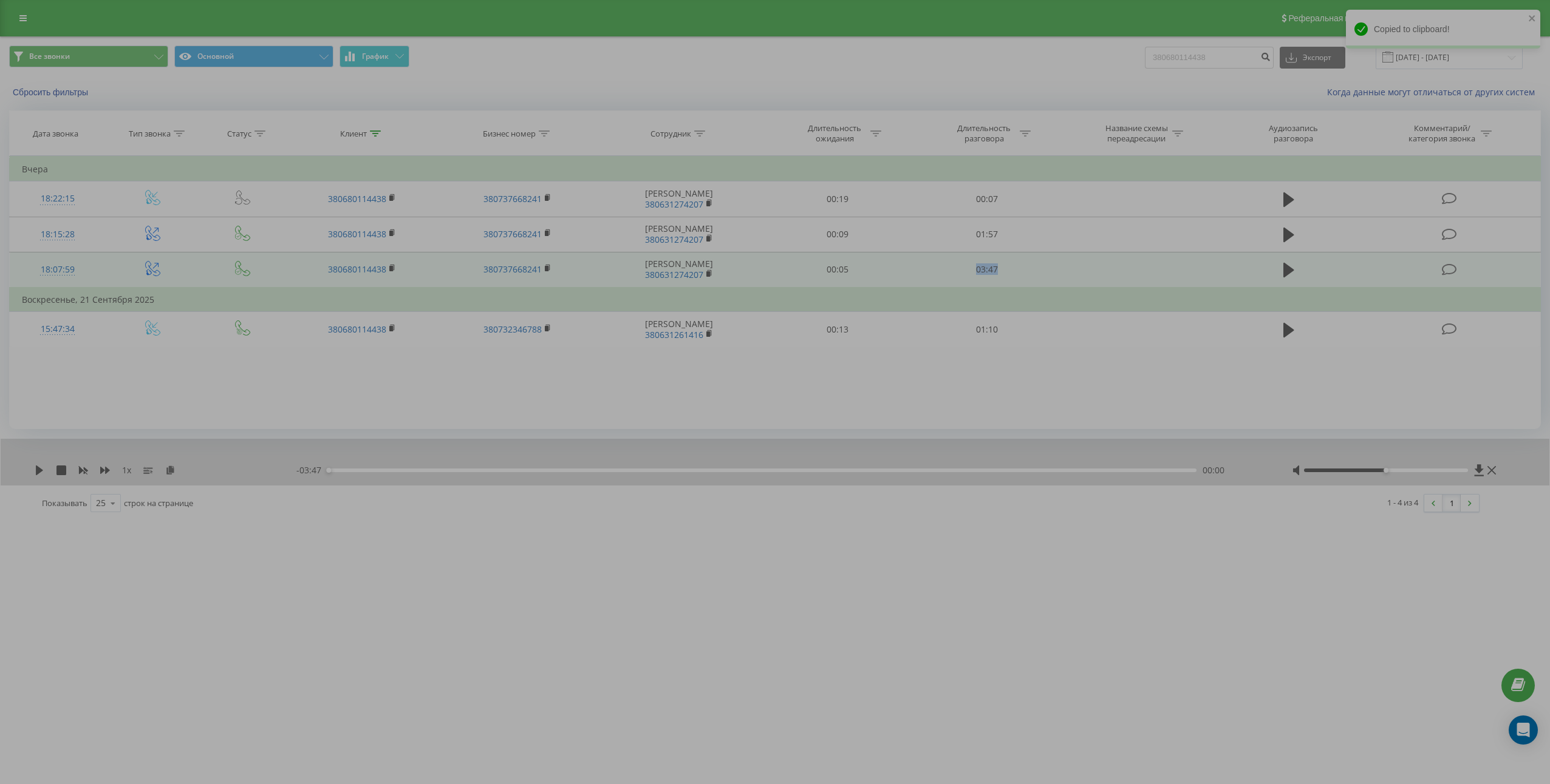
copy td "03:47"
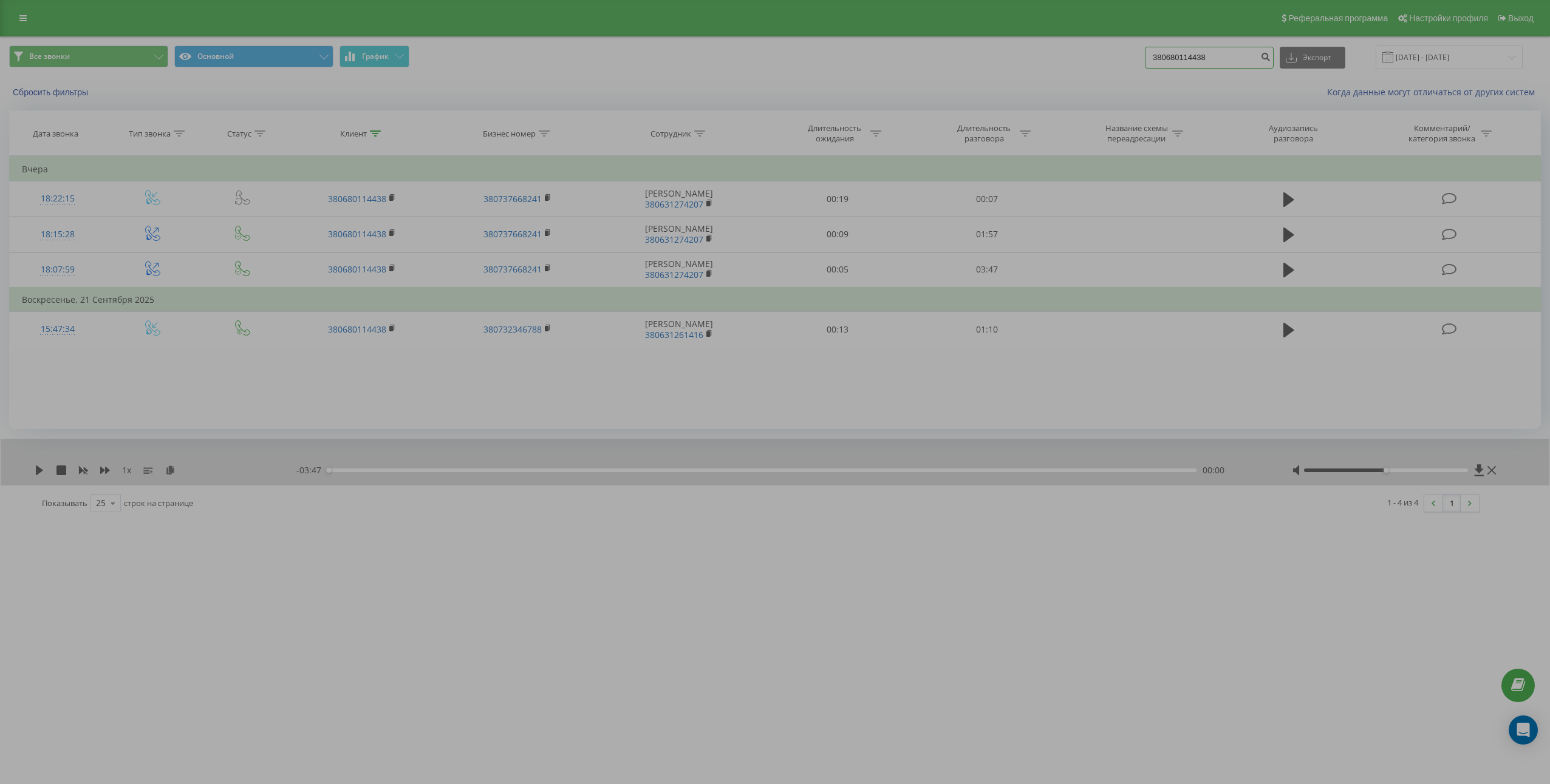
click at [1265, 59] on input "380680114438" at bounding box center [1209, 57] width 128 height 22
paste input "71881444"
type input "380671881444"
click at [1270, 59] on icon "submit" at bounding box center [1264, 55] width 10 height 7
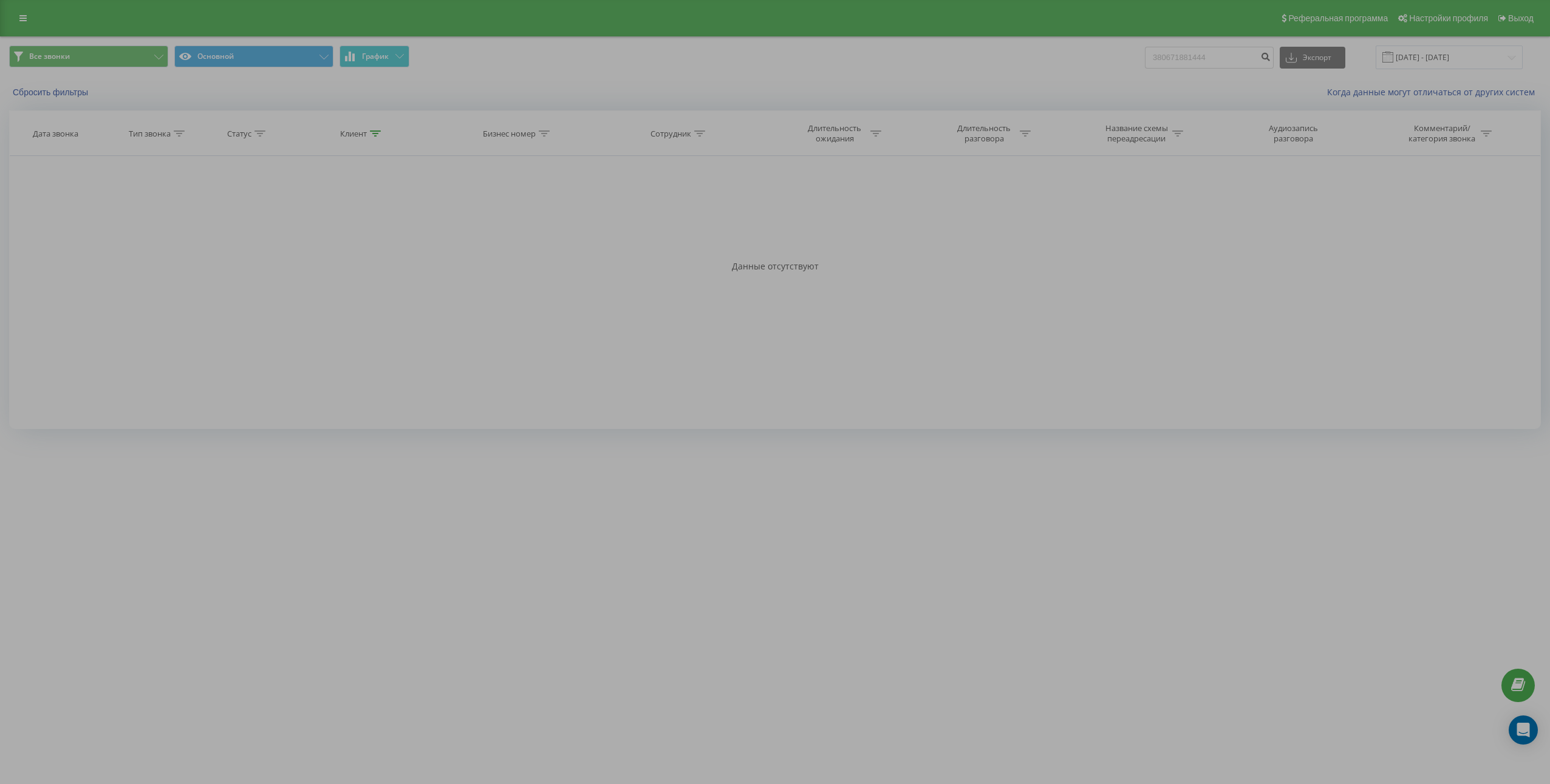
click at [593, 297] on div "Фильтровать по условию Равно Введите значение Отмена OK Фильтровать по условию …" at bounding box center [775, 293] width 1532 height 274
click at [1244, 67] on input "380671881444" at bounding box center [1209, 57] width 128 height 22
click at [1244, 65] on input "380671881444" at bounding box center [1209, 57] width 128 height 22
paste input "380971488558"
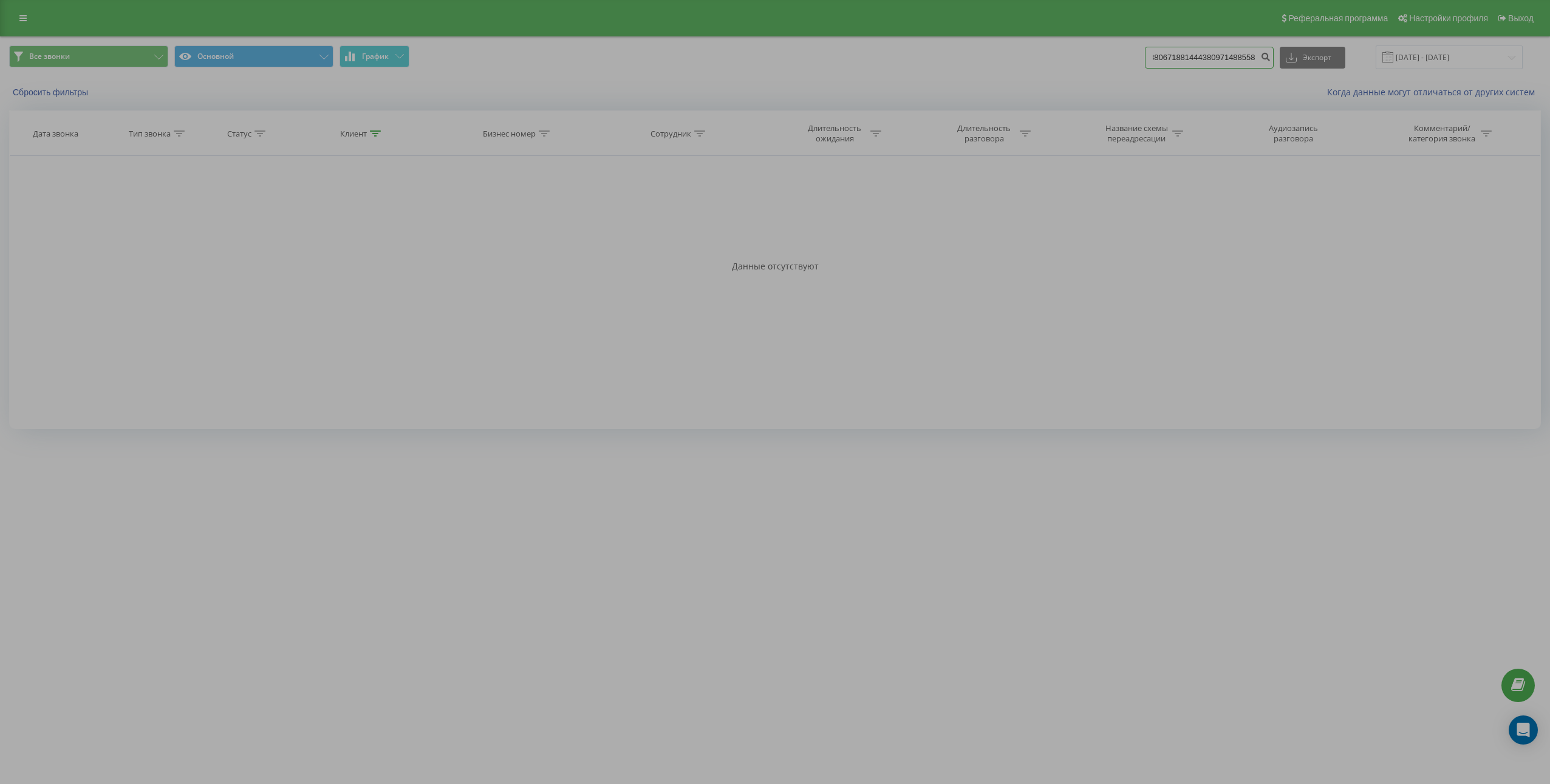
click at [1257, 57] on input "380671881444380971488558" at bounding box center [1209, 57] width 128 height 22
paste input
type input "380971488558"
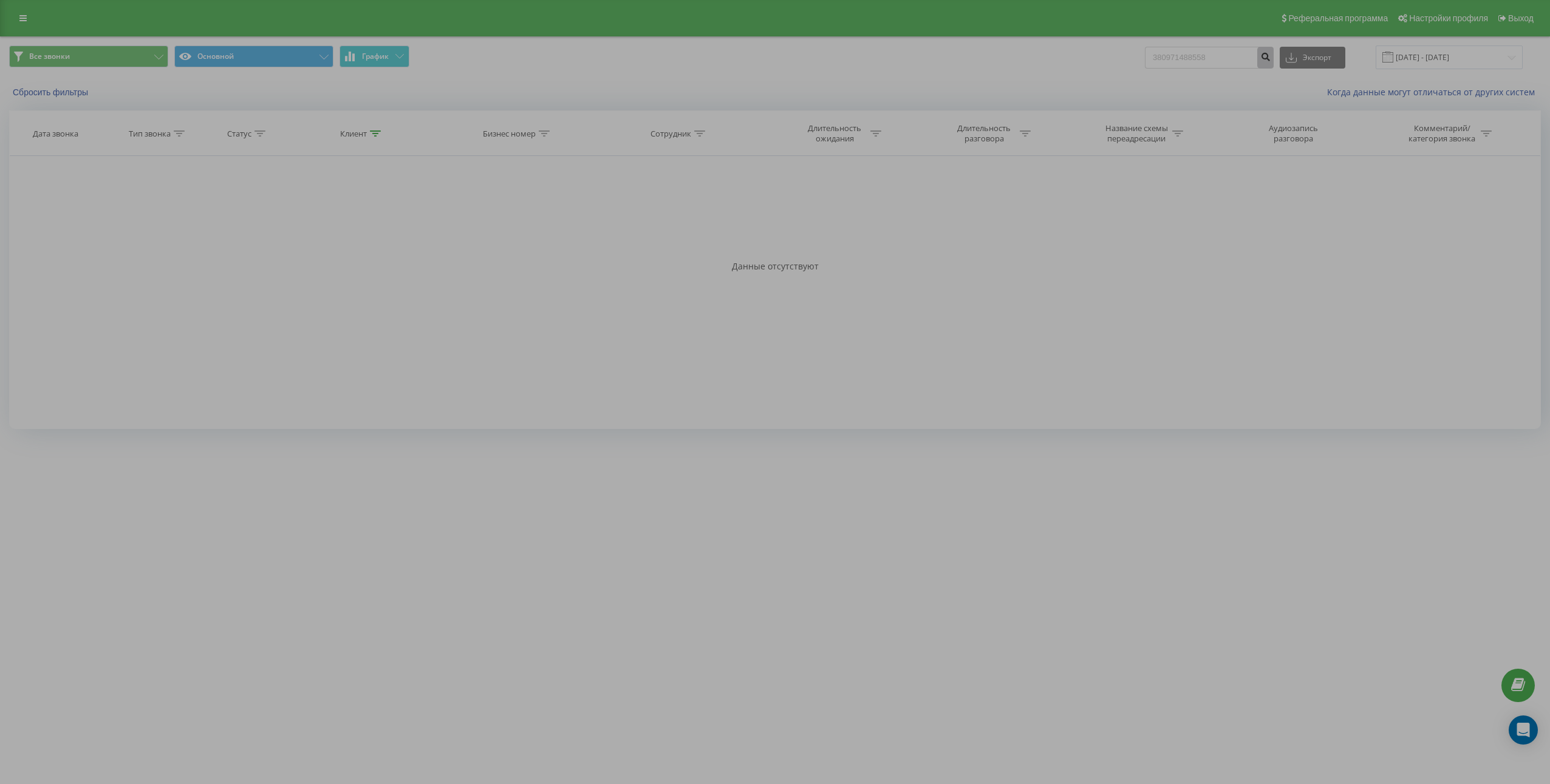
click at [1270, 59] on icon "submit" at bounding box center [1264, 55] width 10 height 7
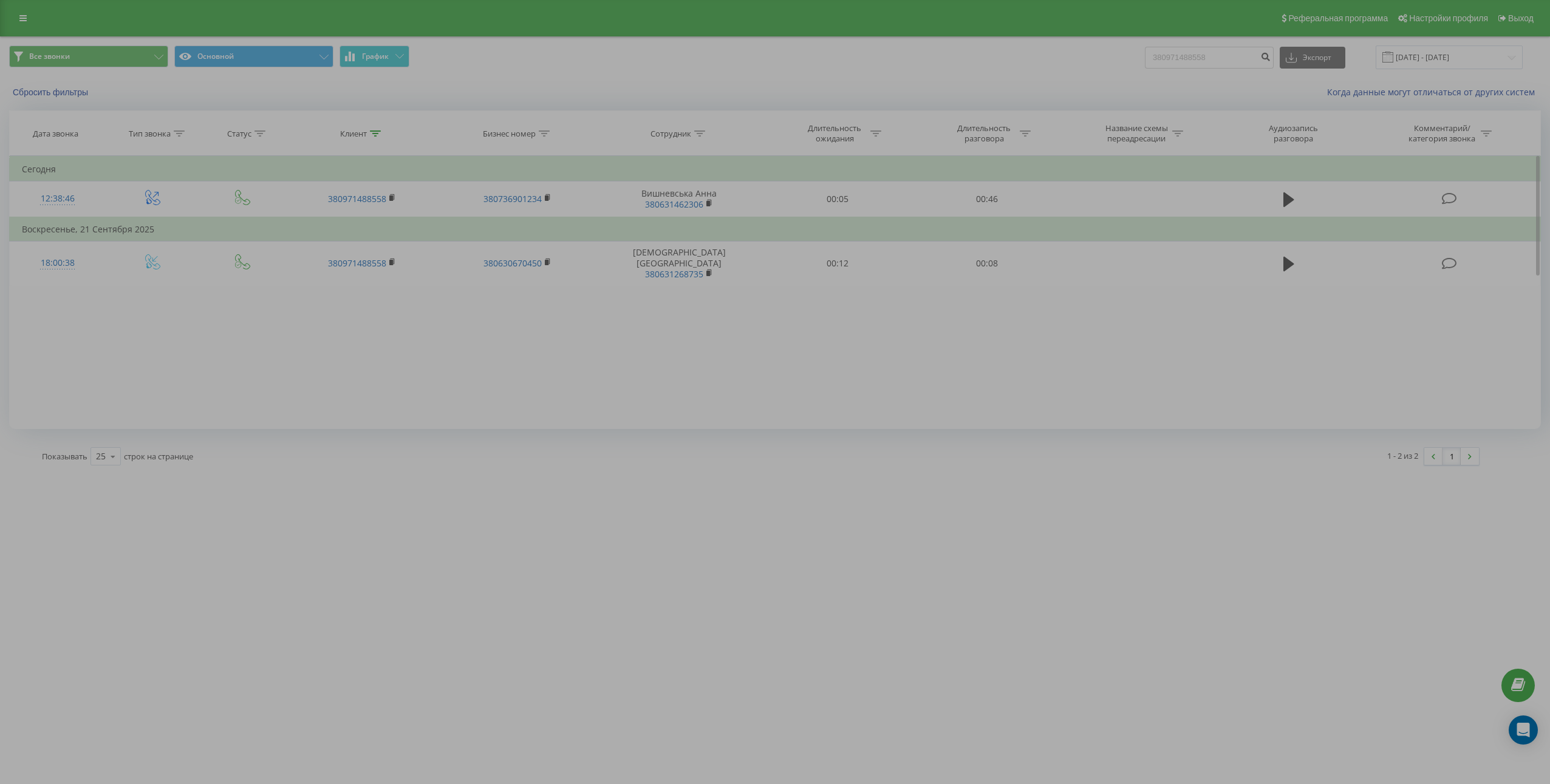
click at [589, 425] on div "Фильтровать по условию Равно Введите значение Отмена OK Фильтровать по условию …" at bounding box center [775, 293] width 1532 height 274
click at [562, 469] on div "Показывать 25 10 25 50 100 строк на странице" at bounding box center [397, 456] width 728 height 35
click at [1226, 65] on input "380971488558" at bounding box center [1209, 57] width 128 height 22
paste input "688831276"
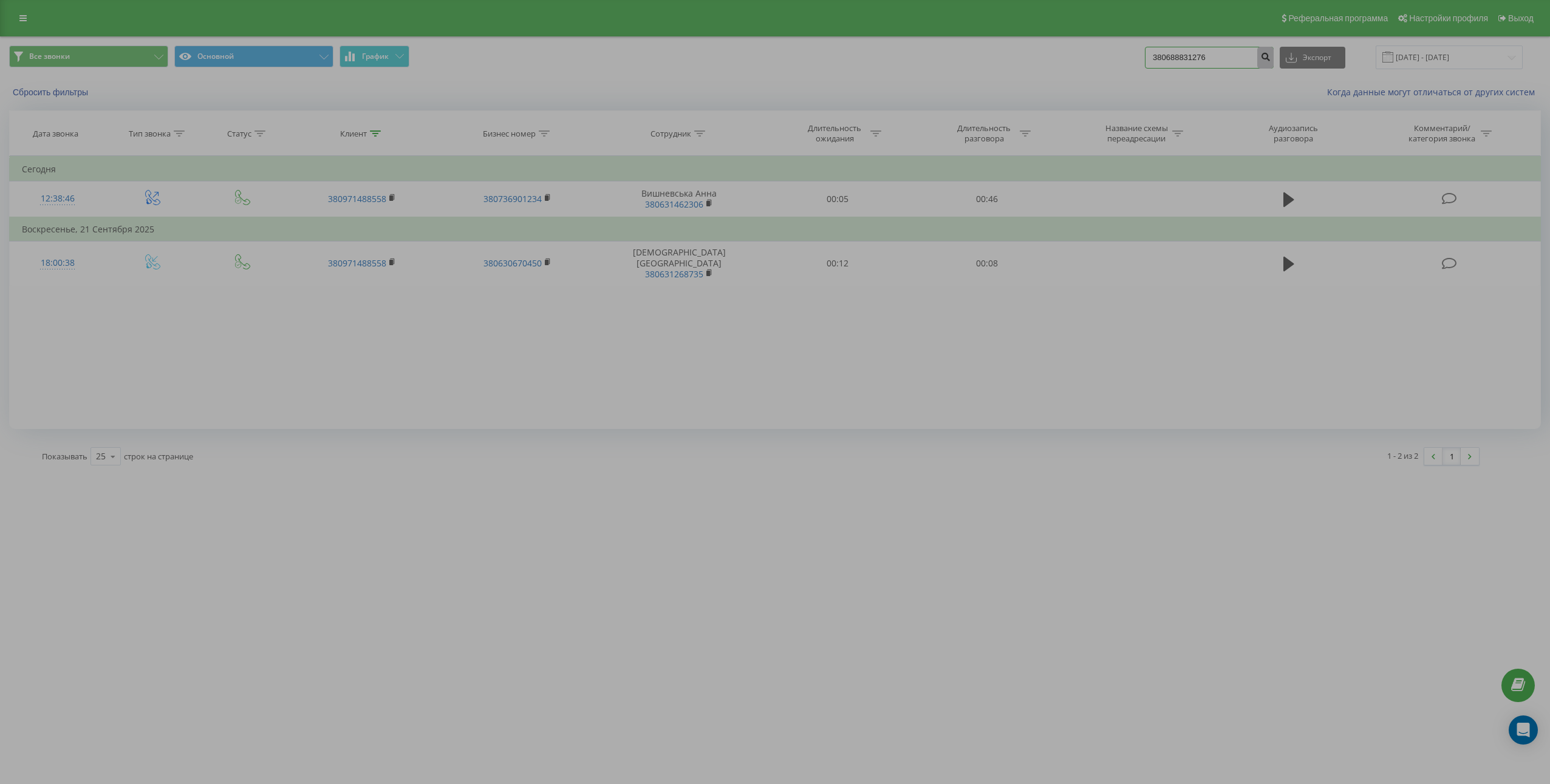
type input "380688831276"
click at [1272, 60] on button "submit" at bounding box center [1265, 57] width 17 height 22
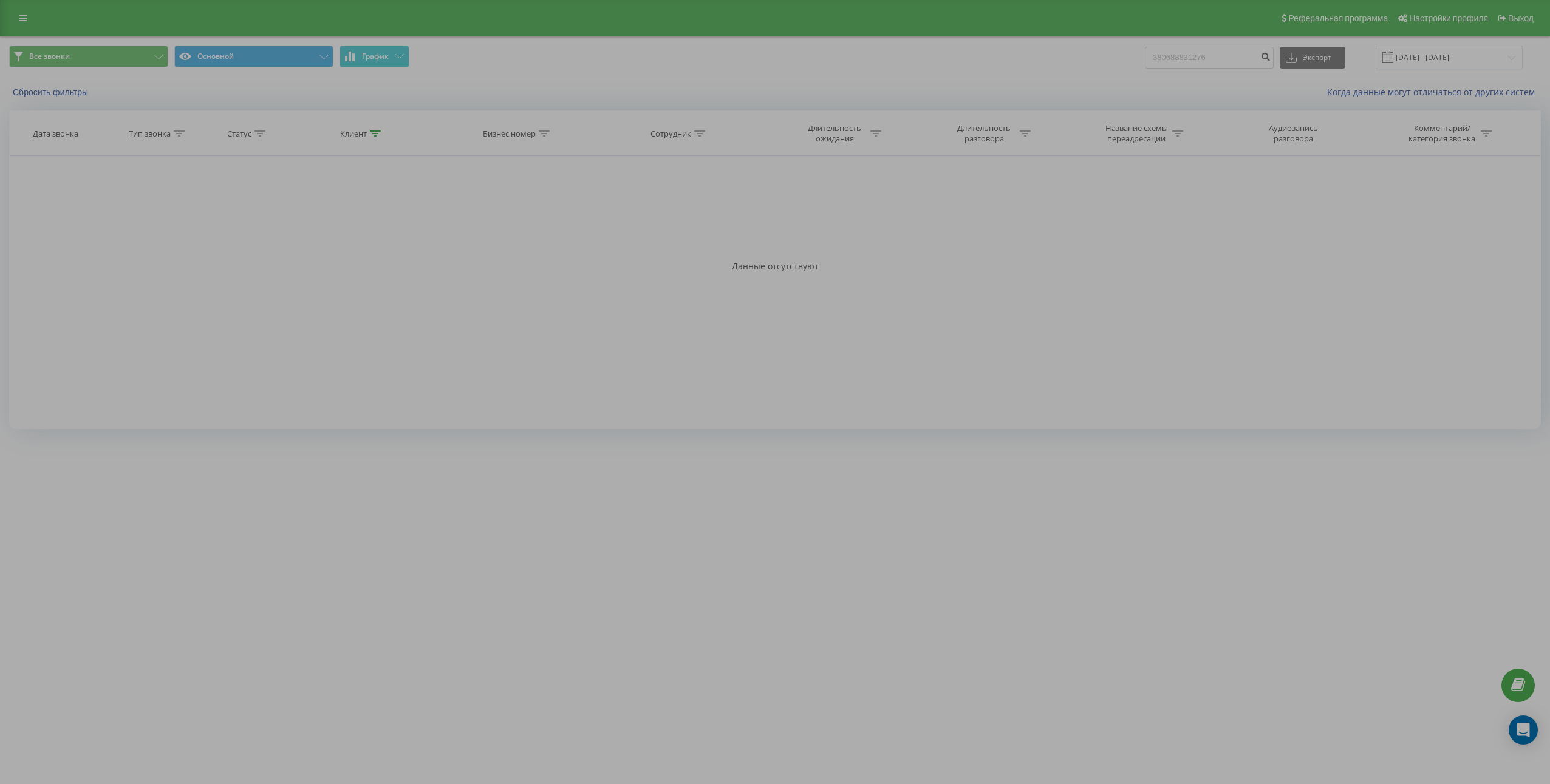
click at [443, 358] on div "Фильтровать по условию Равно Введите значение Отмена OK Фильтровать по условию …" at bounding box center [775, 293] width 1532 height 274
click at [1216, 61] on input "380688831276" at bounding box center [1209, 57] width 128 height 22
paste input "963745075"
type input "380963745075"
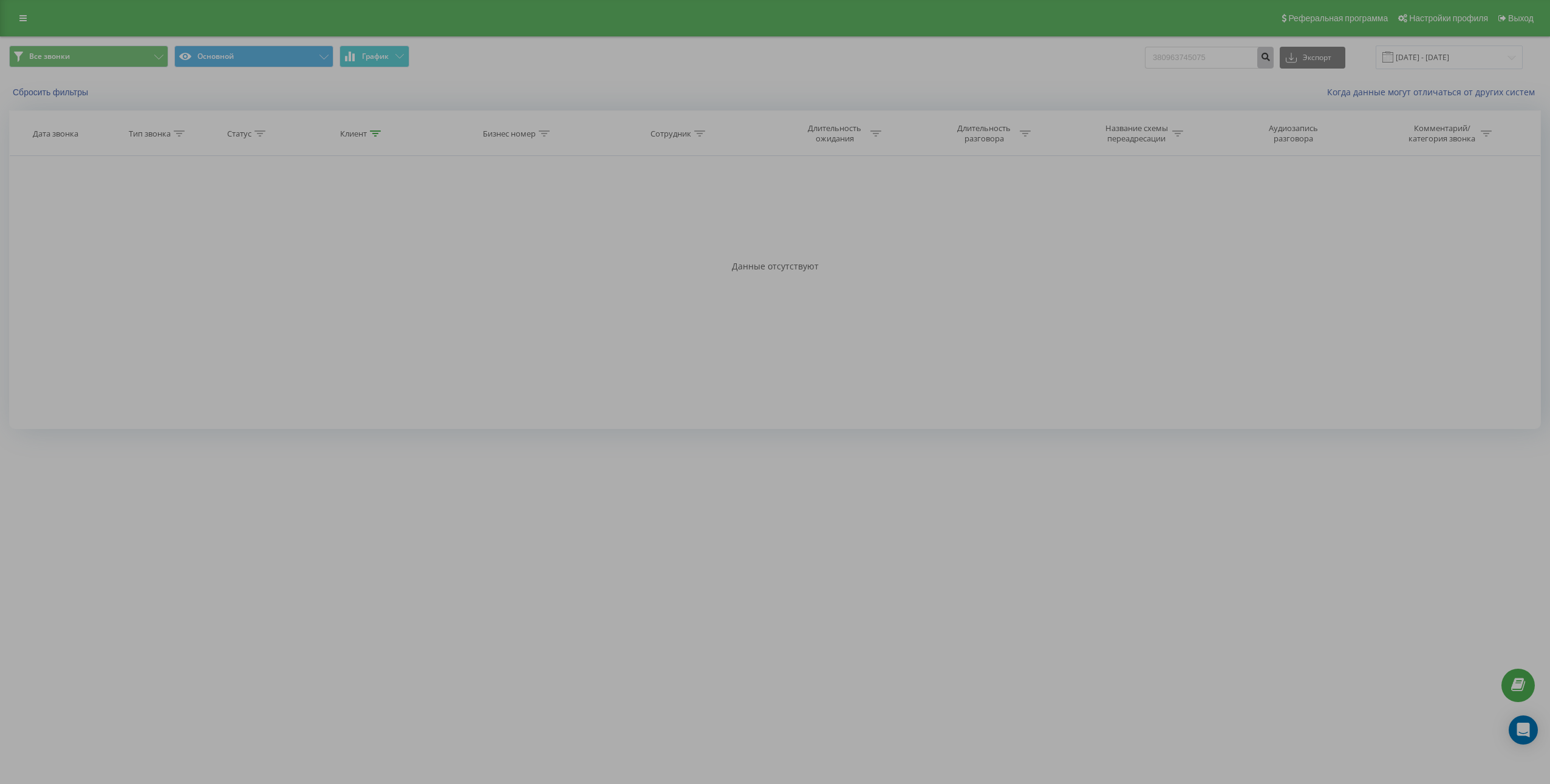
click at [1273, 63] on button "submit" at bounding box center [1265, 57] width 17 height 22
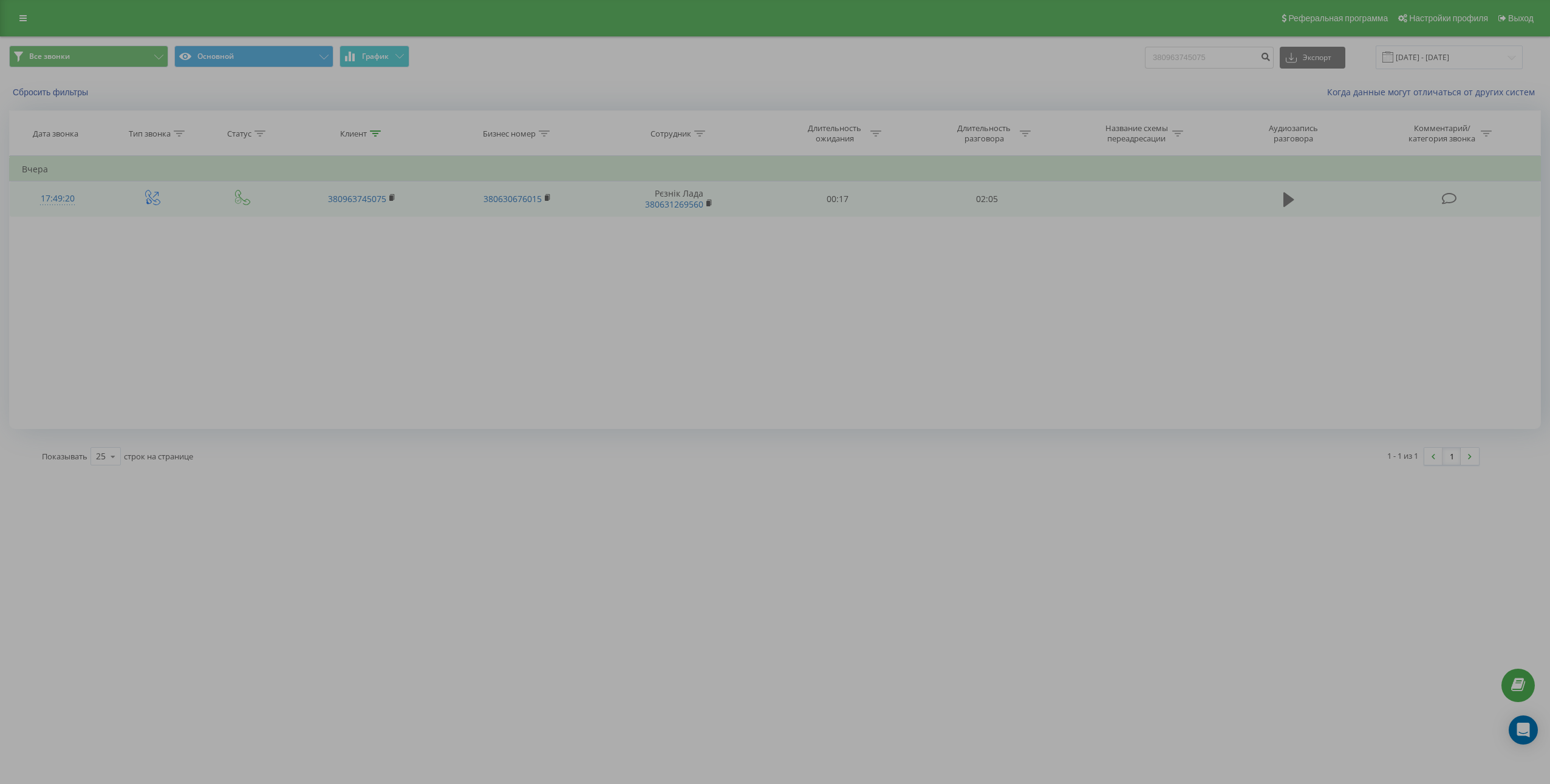
click at [1294, 202] on icon at bounding box center [1288, 199] width 11 height 17
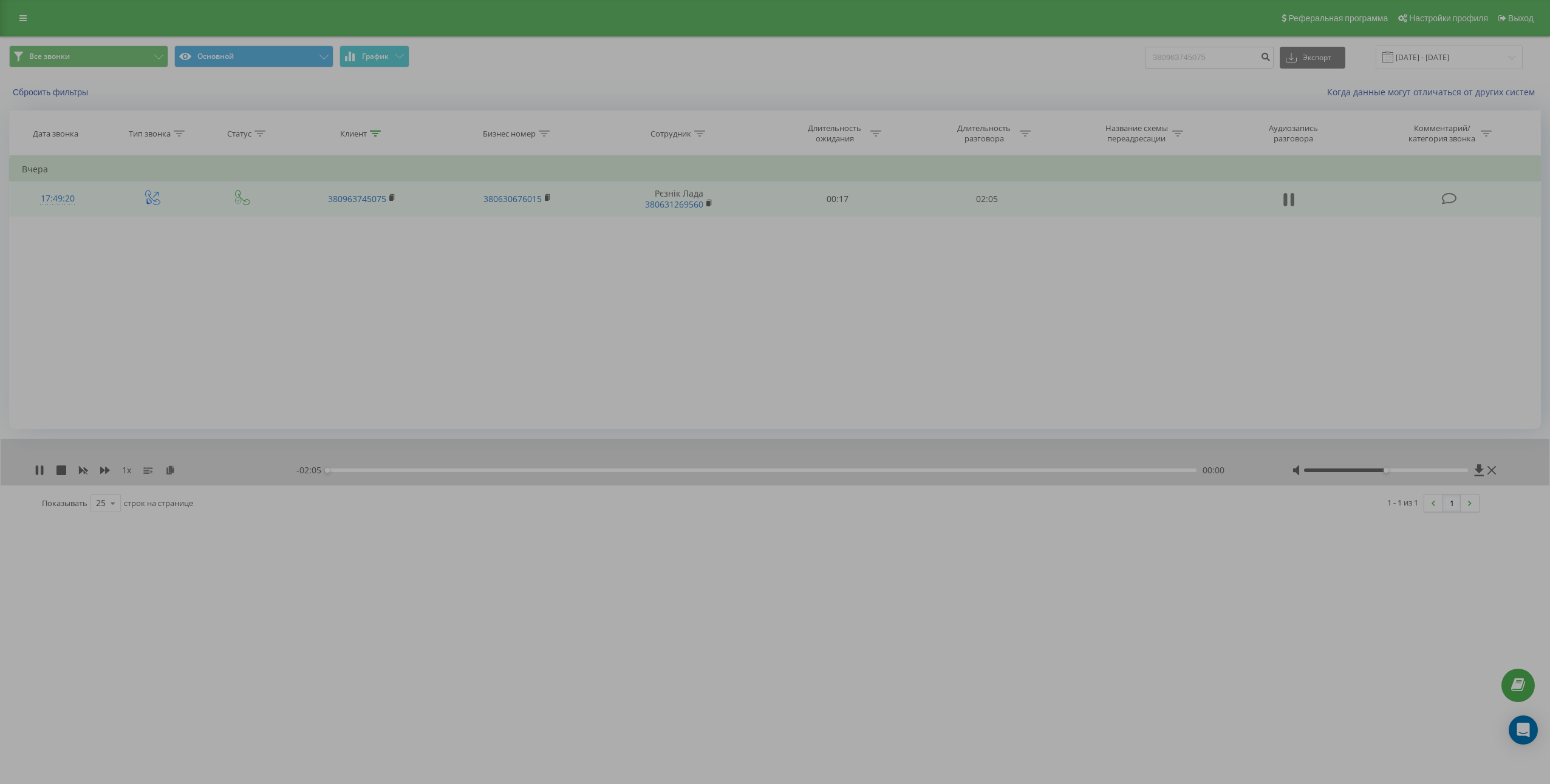
click at [1281, 197] on button at bounding box center [1288, 199] width 18 height 18
click at [167, 471] on icon at bounding box center [170, 470] width 10 height 9
click at [981, 206] on td "02:05" at bounding box center [986, 199] width 149 height 35
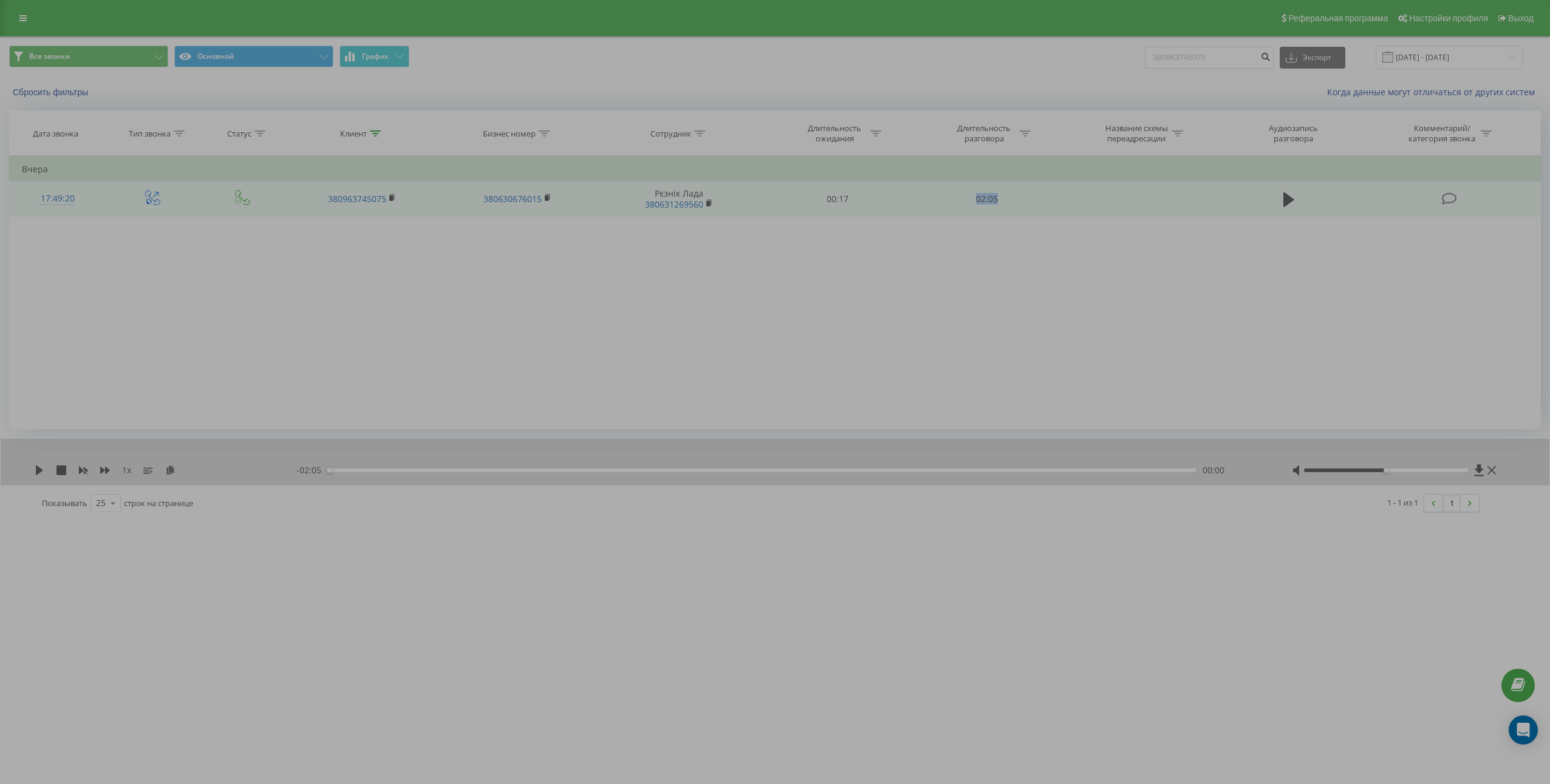
copy td "02:05"
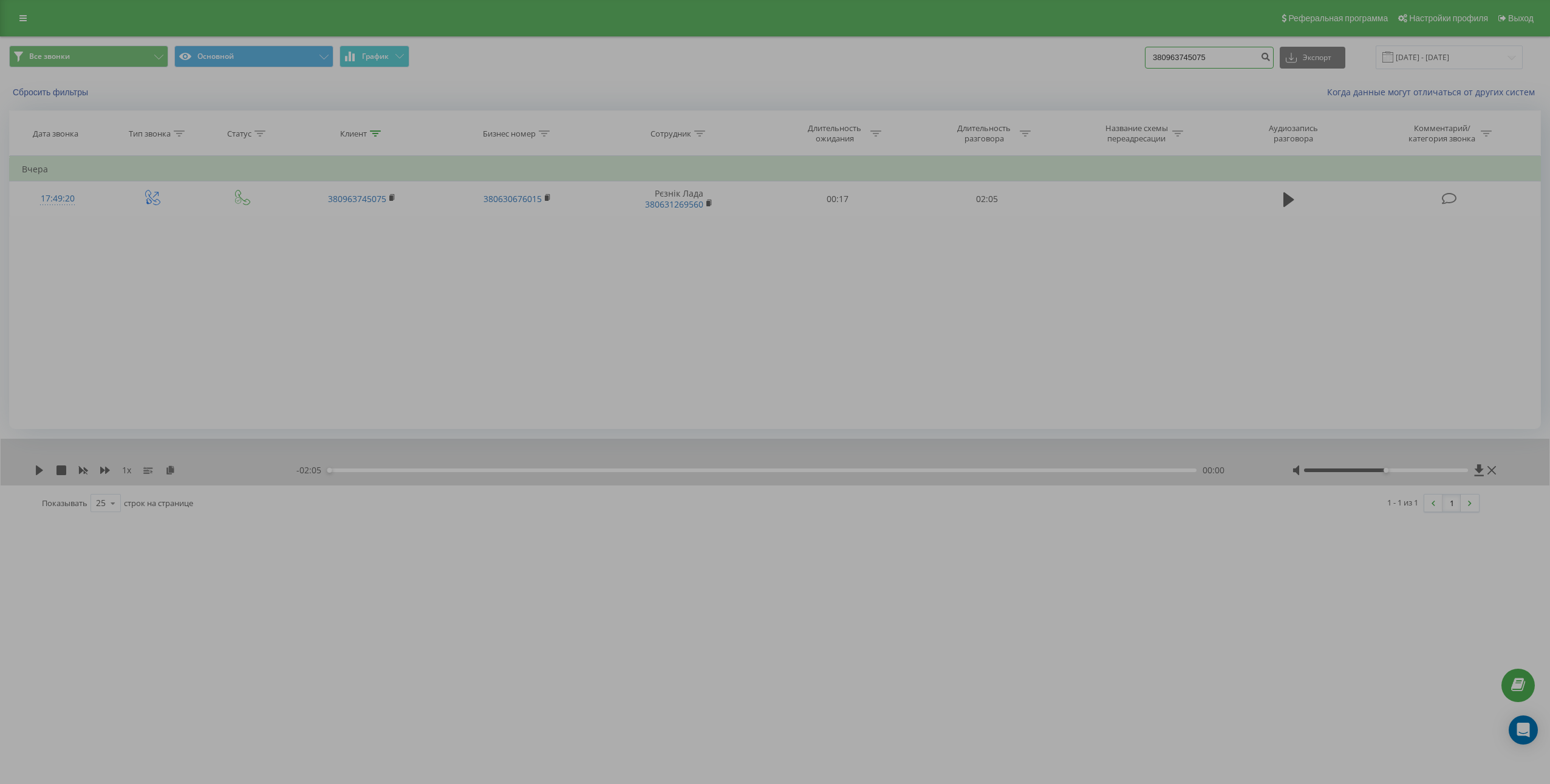
click at [1252, 62] on input "380963745075" at bounding box center [1209, 57] width 128 height 22
paste input "683731323"
type input "380683731323"
click at [1270, 52] on icon "submit" at bounding box center [1264, 55] width 10 height 7
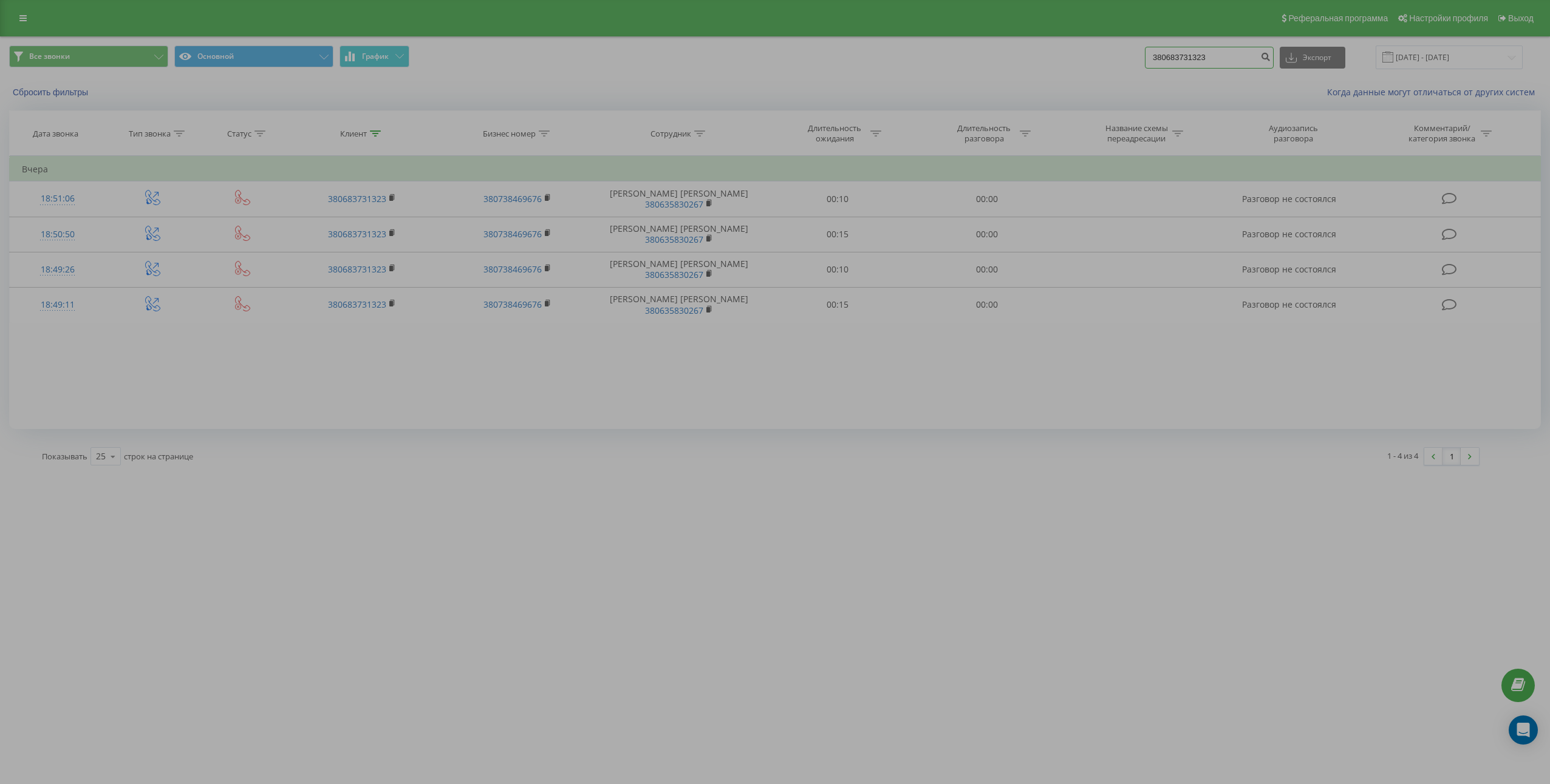
click at [1199, 56] on input "380683731323" at bounding box center [1209, 57] width 128 height 22
paste input "32731507"
click at [1263, 62] on input "380632731507" at bounding box center [1209, 57] width 128 height 22
type input "380632731507"
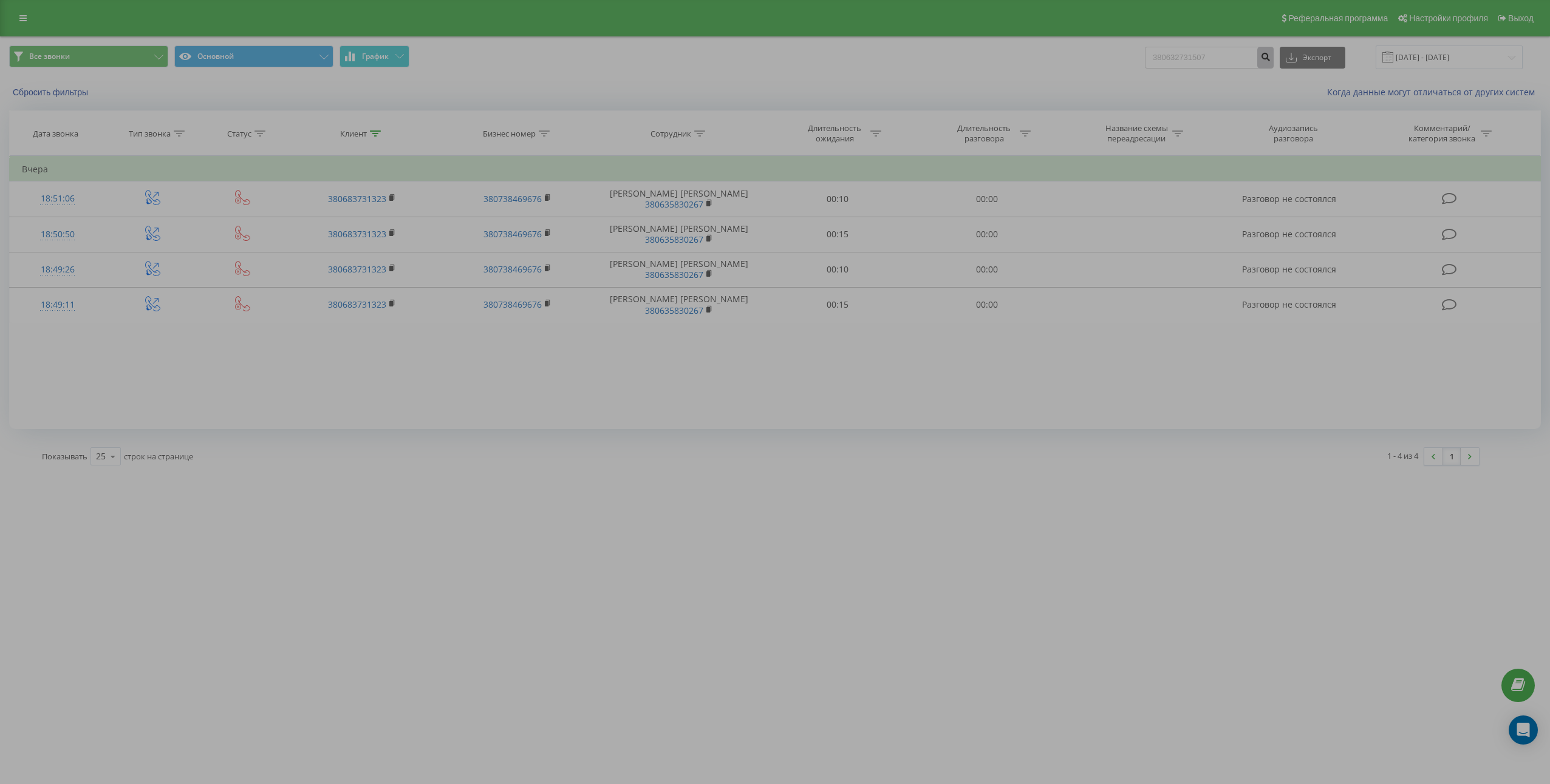
click at [1270, 59] on icon "submit" at bounding box center [1264, 55] width 10 height 7
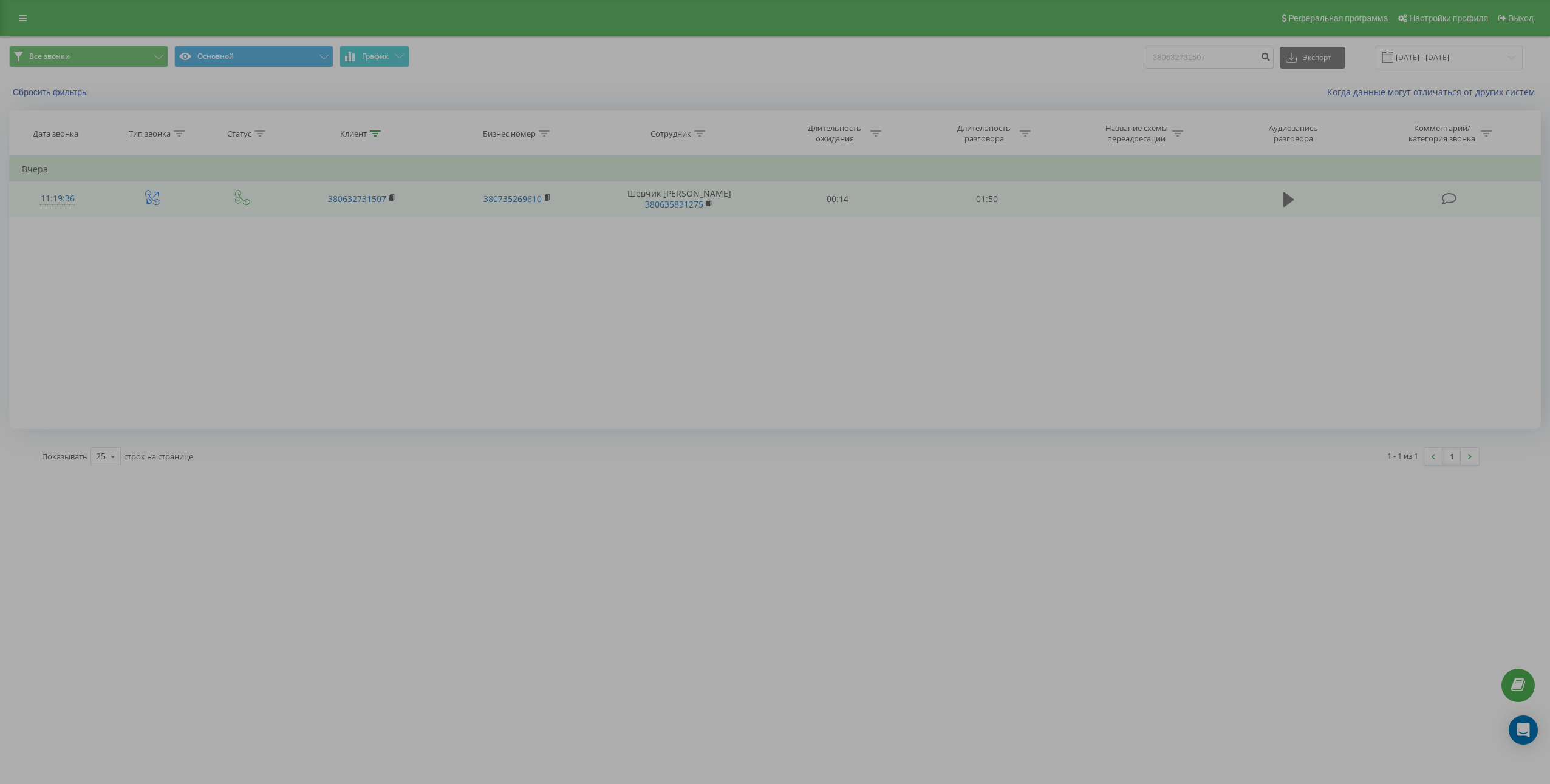
click at [1288, 196] on icon at bounding box center [1288, 199] width 11 height 14
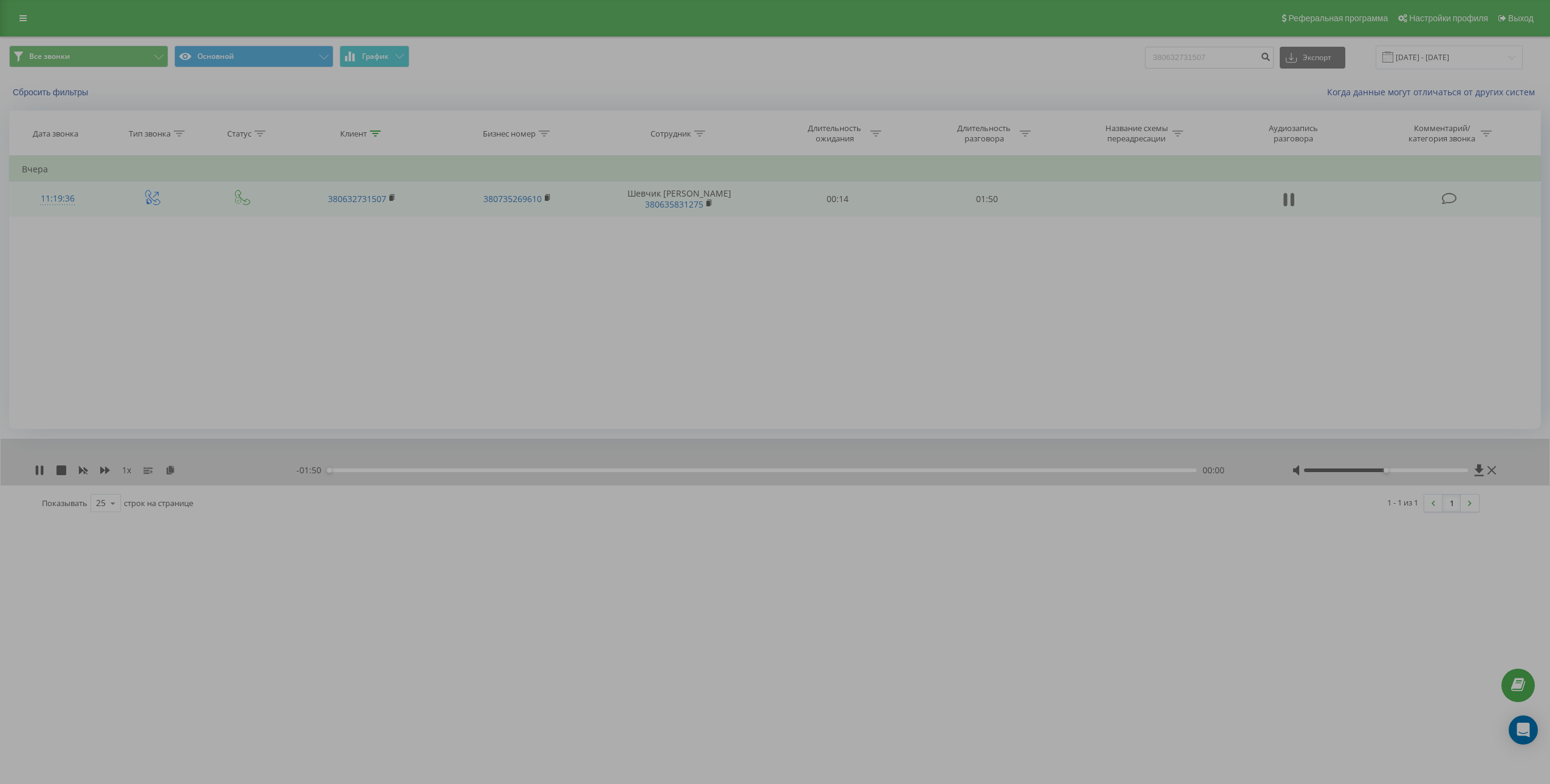
click at [1288, 202] on icon at bounding box center [1288, 199] width 11 height 17
click at [171, 470] on icon at bounding box center [170, 470] width 10 height 9
click at [988, 201] on td "01:50" at bounding box center [986, 199] width 149 height 35
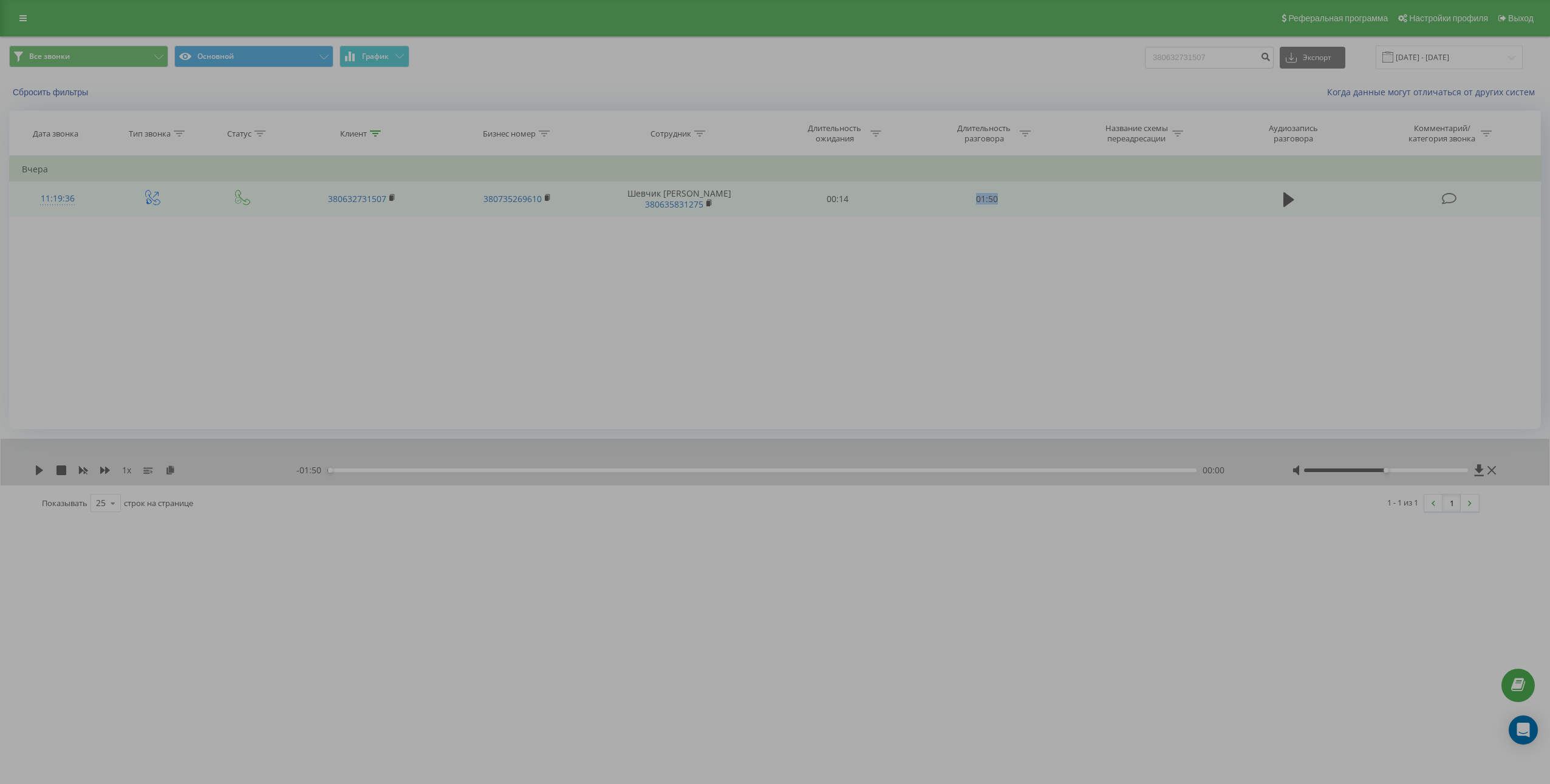
copy td "01:50"
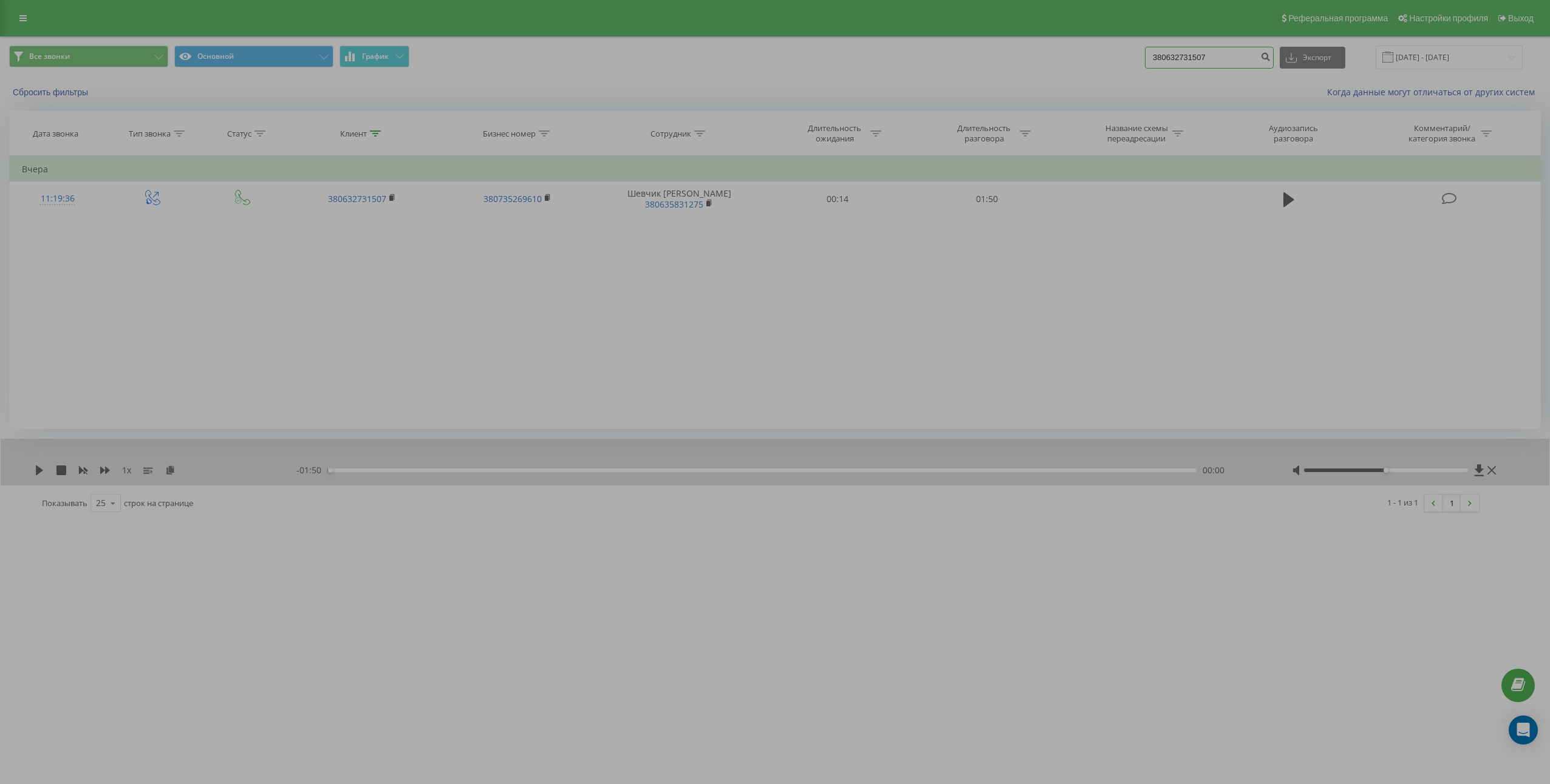
click at [1260, 61] on input "380632731507" at bounding box center [1209, 57] width 128 height 22
paste input "74342825"
type input "380674342825"
click at [1270, 54] on icon "submit" at bounding box center [1264, 55] width 10 height 7
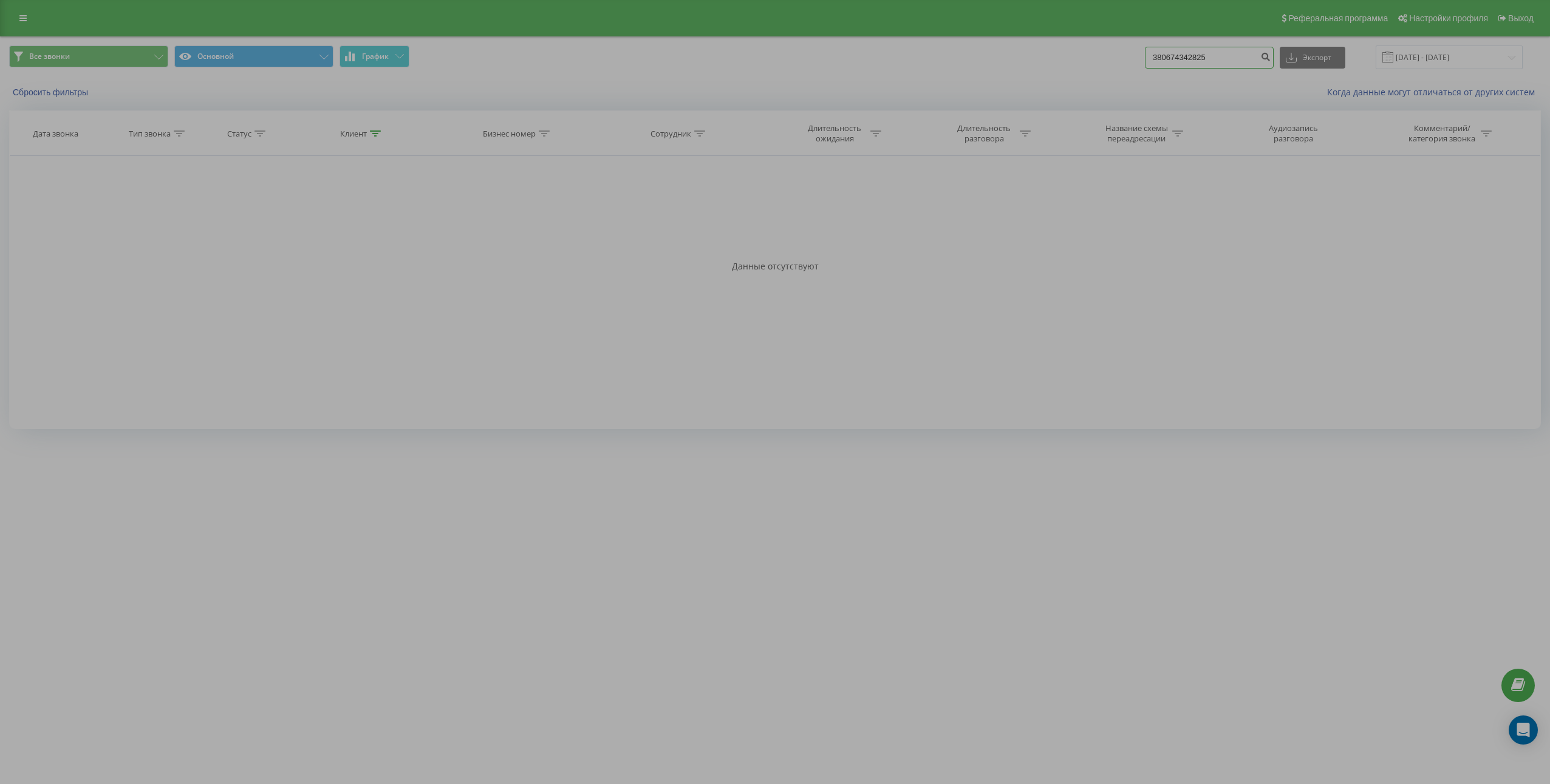
click at [1213, 52] on input "380674342825" at bounding box center [1209, 57] width 128 height 22
paste input "61816757"
type input "380661816757"
click at [1270, 54] on icon "submit" at bounding box center [1264, 55] width 10 height 7
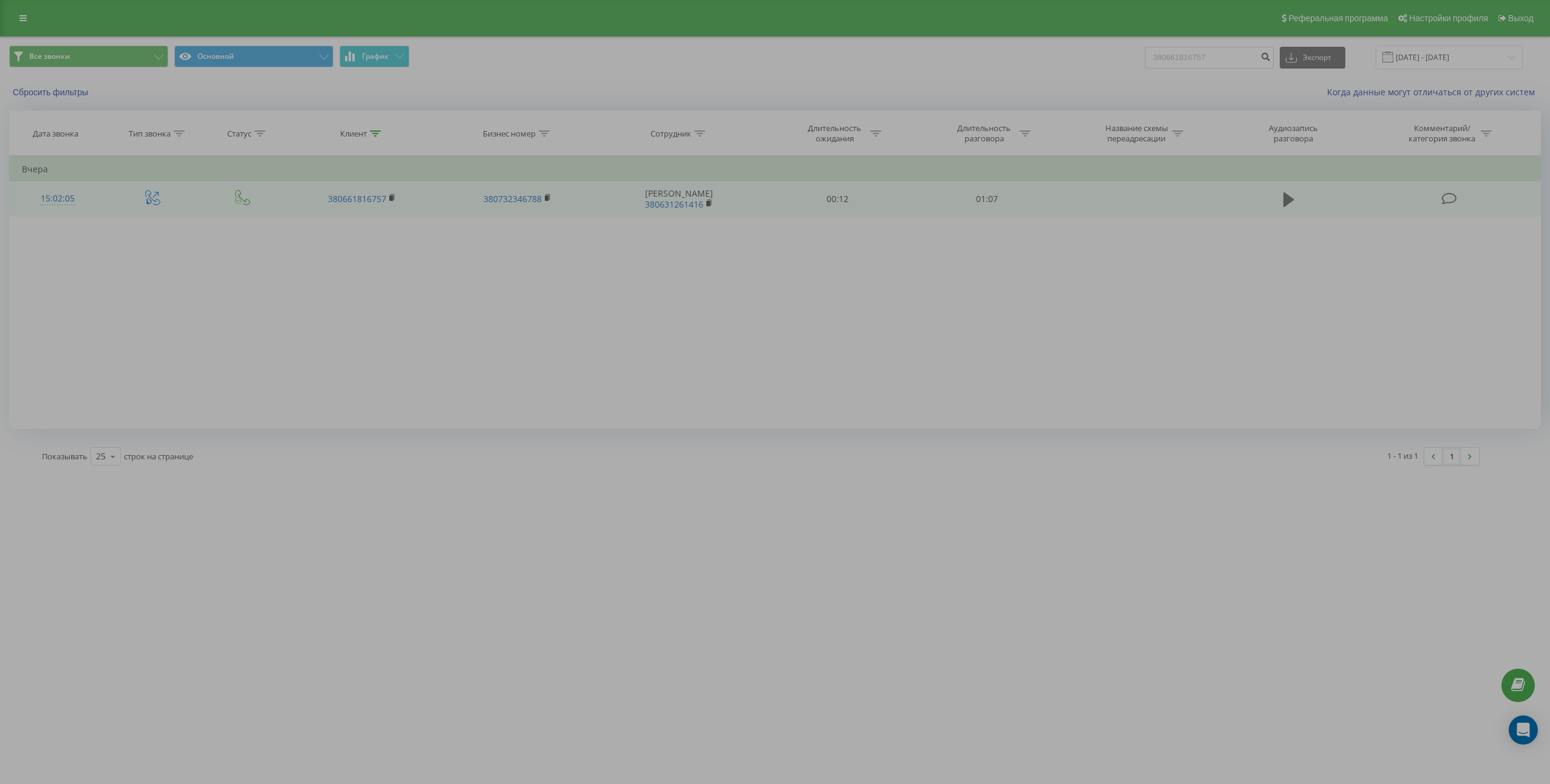
click at [1291, 196] on icon at bounding box center [1288, 199] width 11 height 17
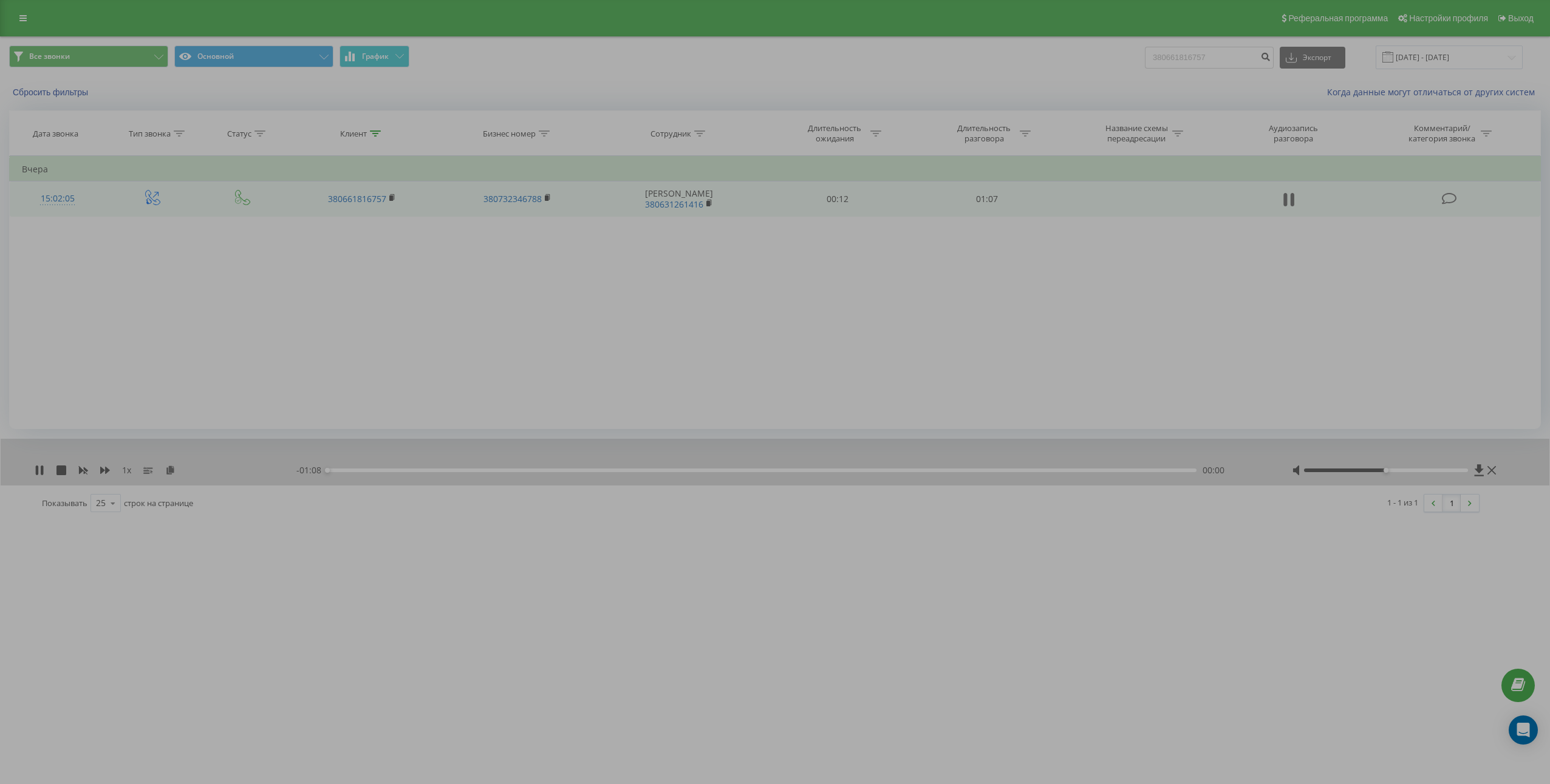
click at [1288, 199] on icon at bounding box center [1288, 199] width 11 height 17
click at [168, 469] on icon at bounding box center [170, 470] width 10 height 9
click at [977, 195] on td "01:07" at bounding box center [986, 199] width 149 height 35
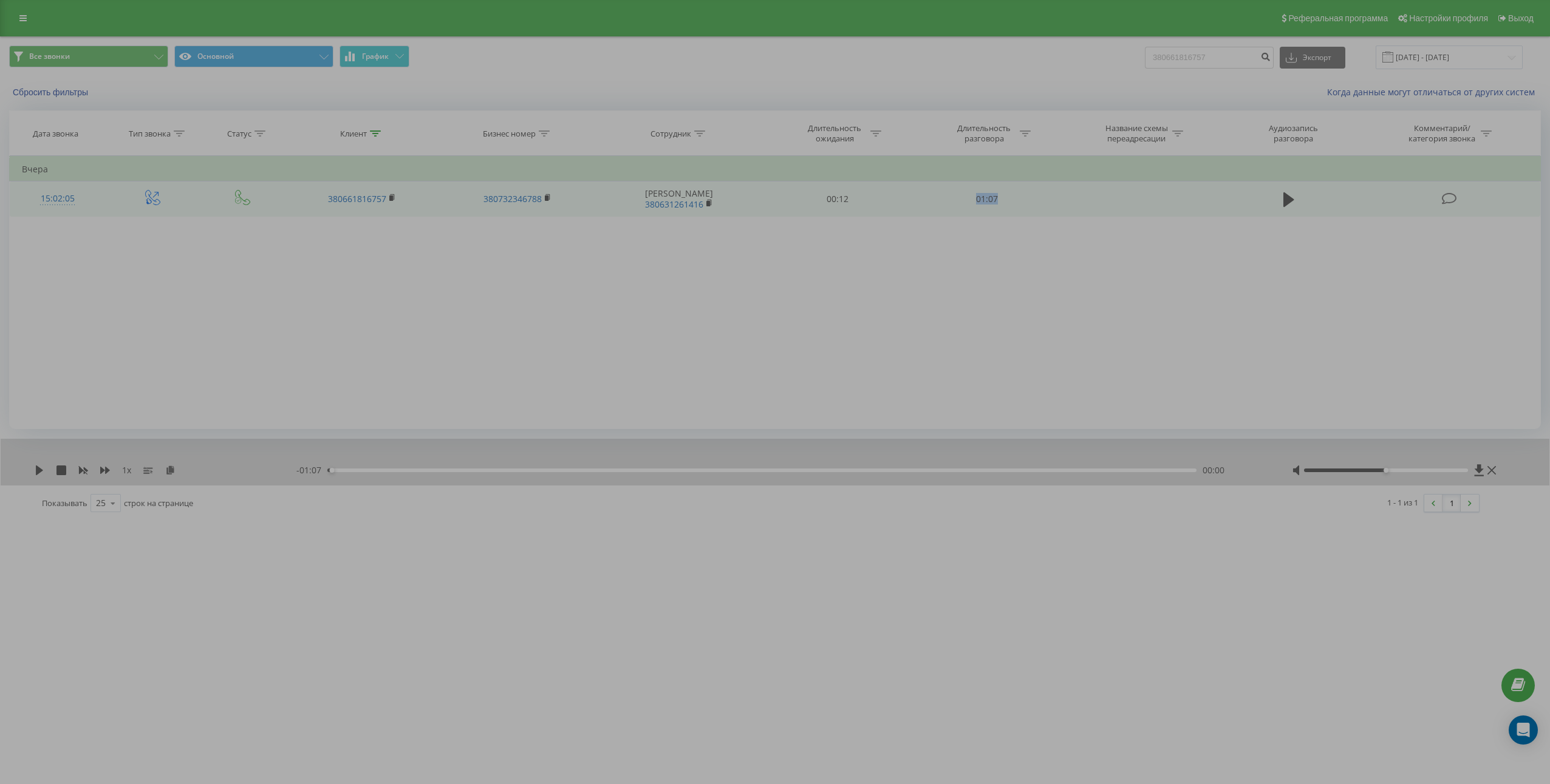
copy td "01:07"
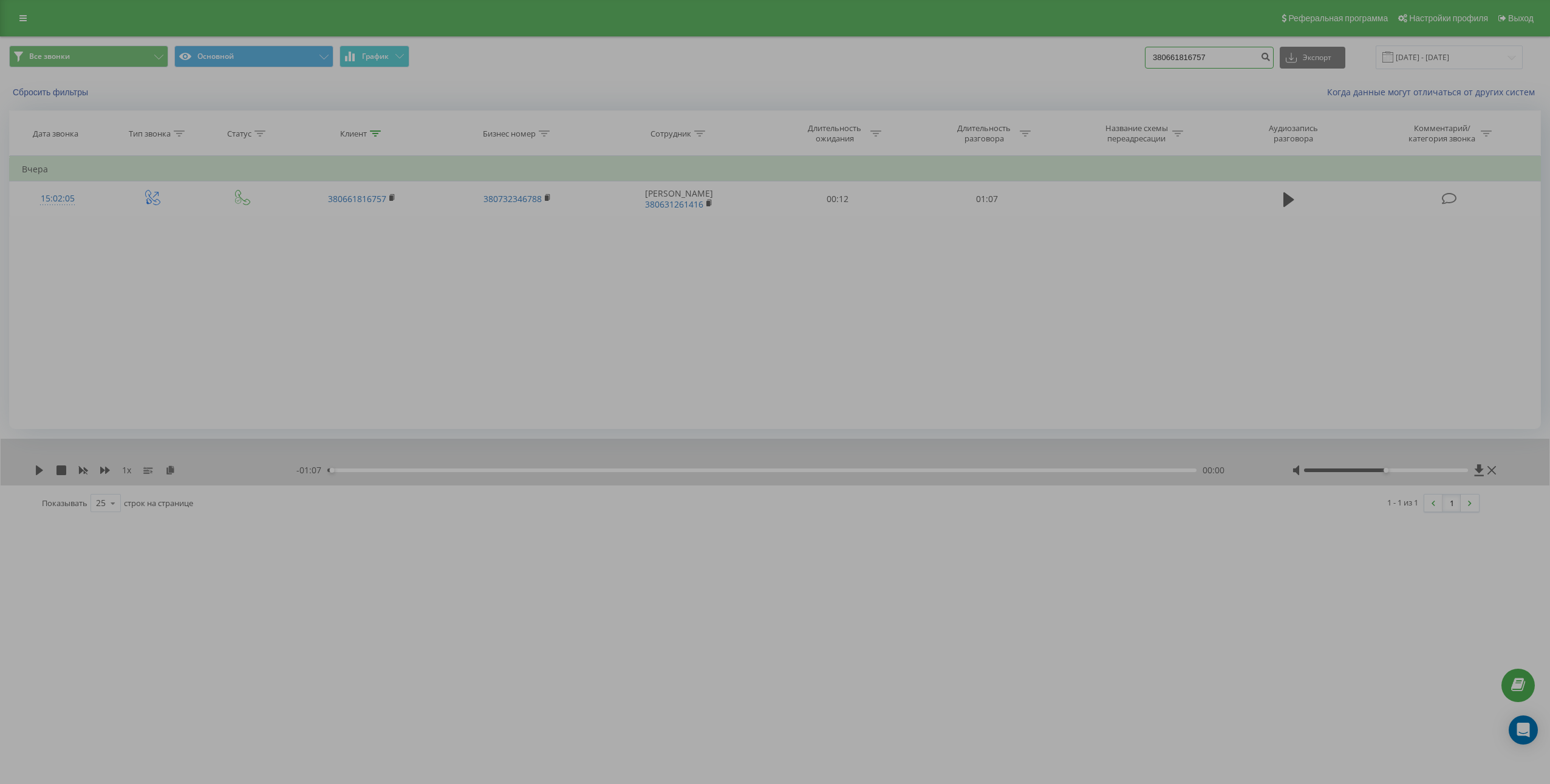
click at [1214, 54] on input "380661816757" at bounding box center [1209, 57] width 128 height 22
paste input "958700098"
type input "380958700098"
click at [1270, 57] on icon "submit" at bounding box center [1264, 55] width 10 height 7
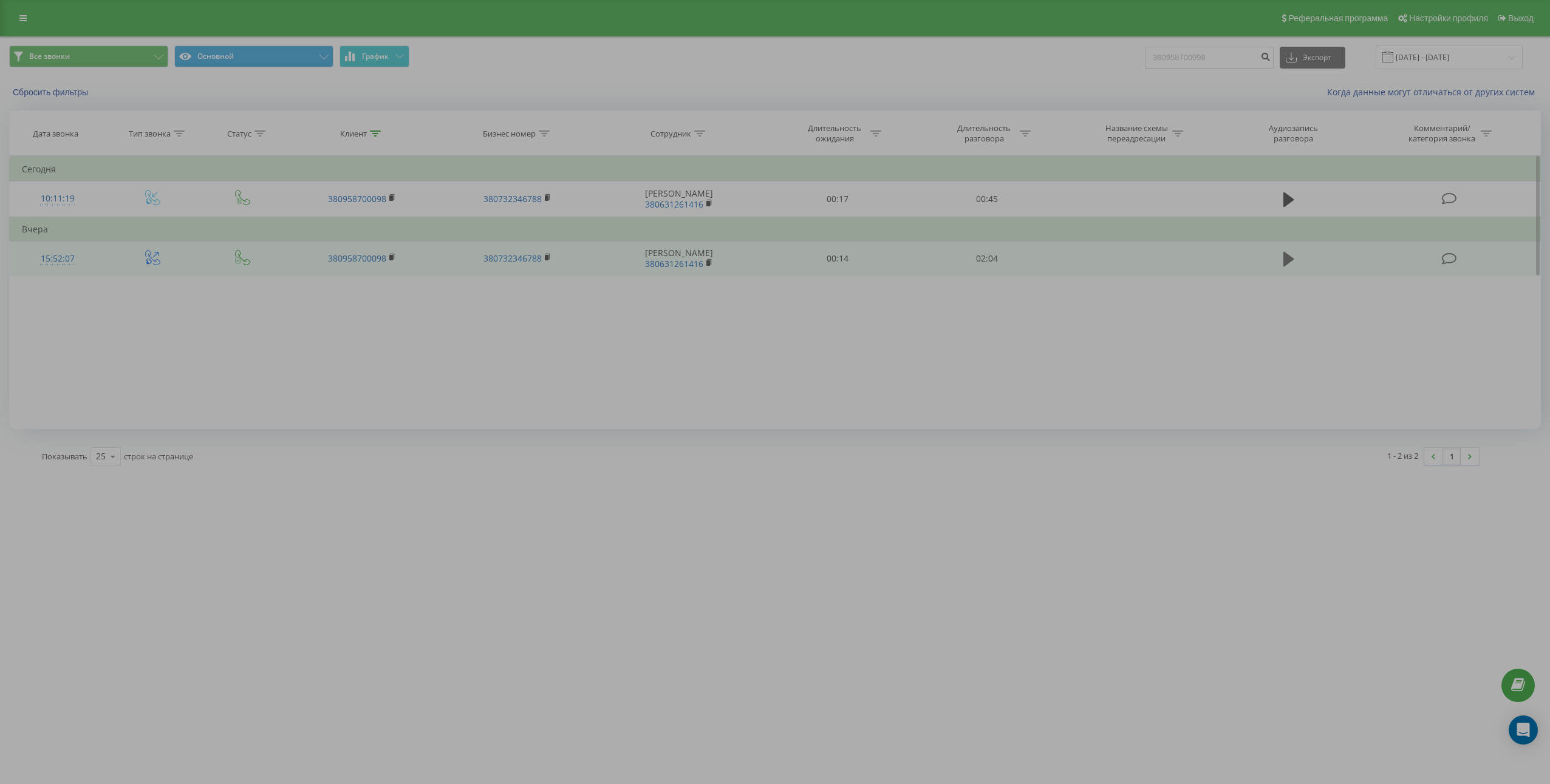
click at [1295, 255] on button at bounding box center [1288, 259] width 18 height 18
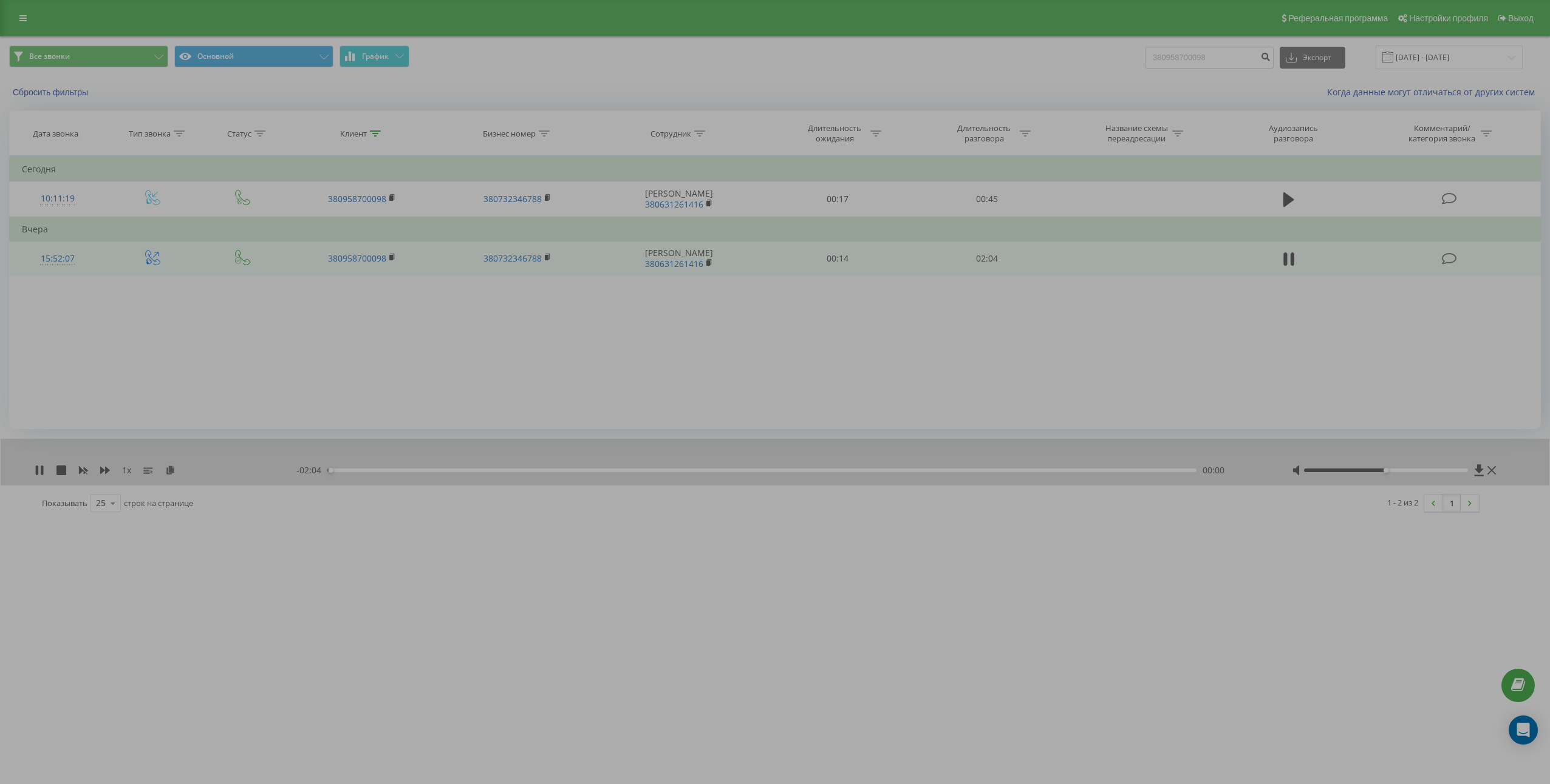
click at [1295, 255] on button at bounding box center [1288, 259] width 18 height 18
click at [171, 467] on icon at bounding box center [170, 470] width 10 height 9
click at [981, 260] on td "02:04" at bounding box center [986, 258] width 149 height 35
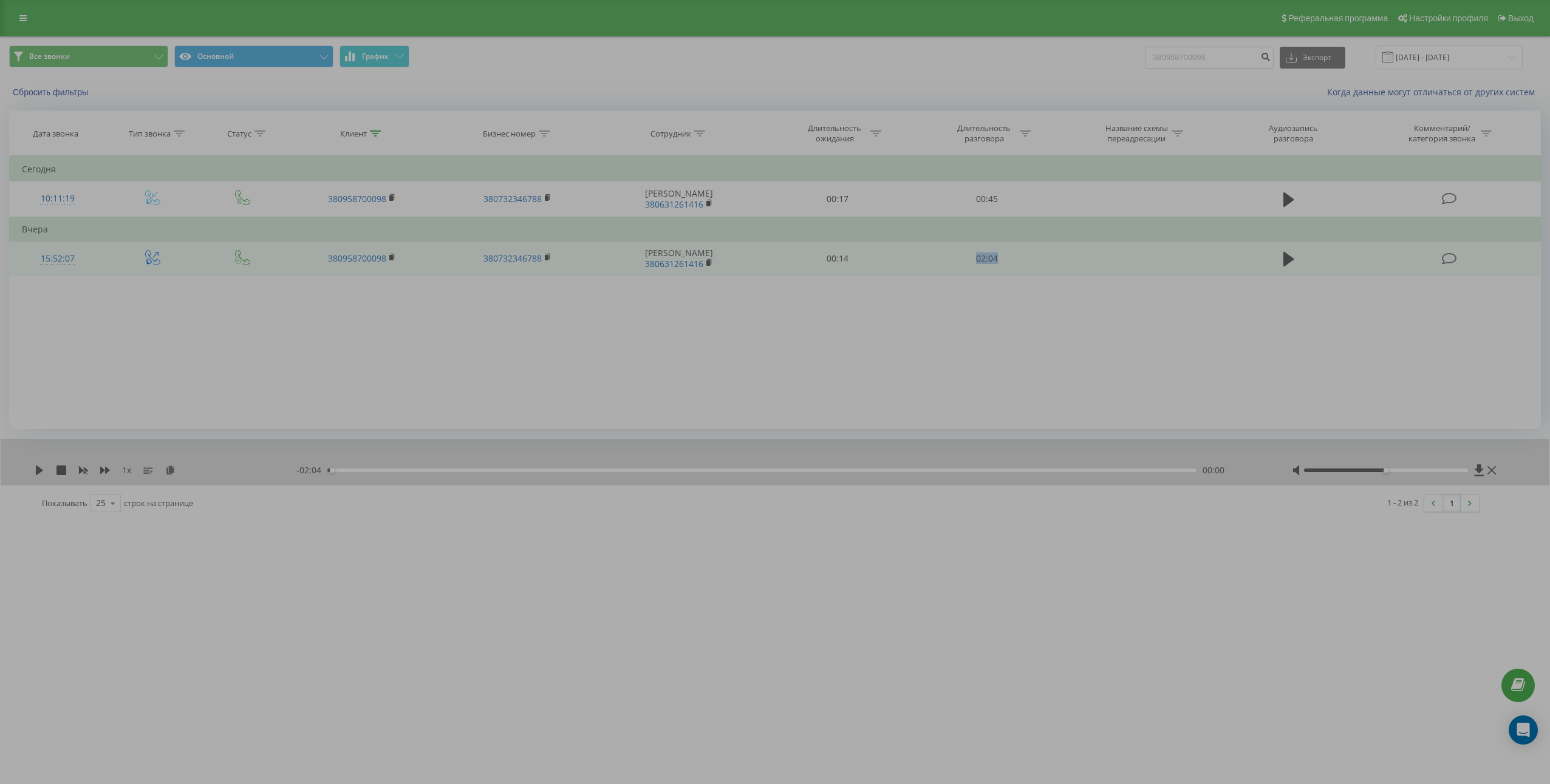
copy td "02:04"
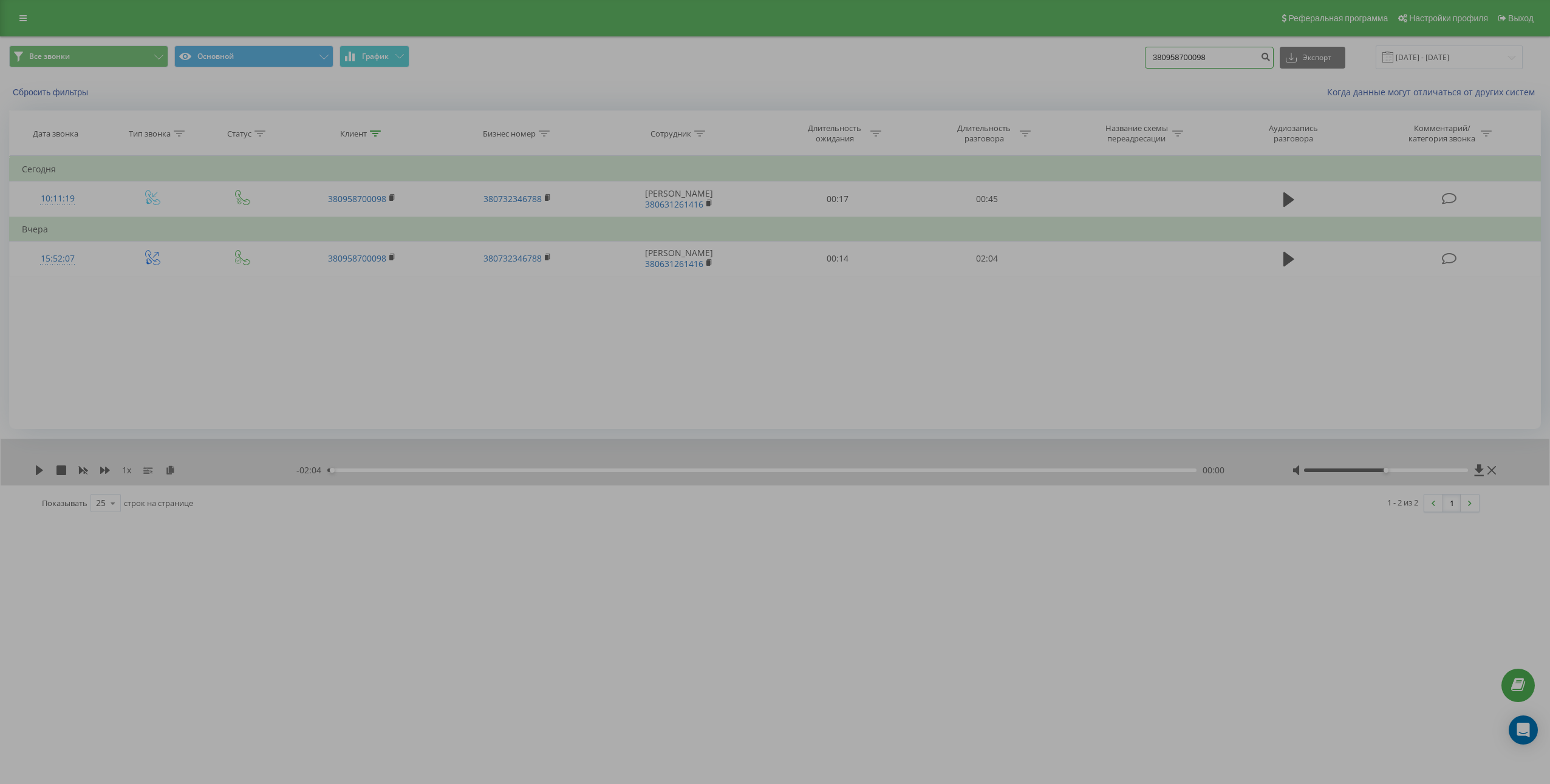
click at [1229, 65] on input "380958700098" at bounding box center [1209, 57] width 128 height 22
paste input "69589145"
type input "380969589145"
click at [1272, 60] on button "submit" at bounding box center [1265, 57] width 17 height 22
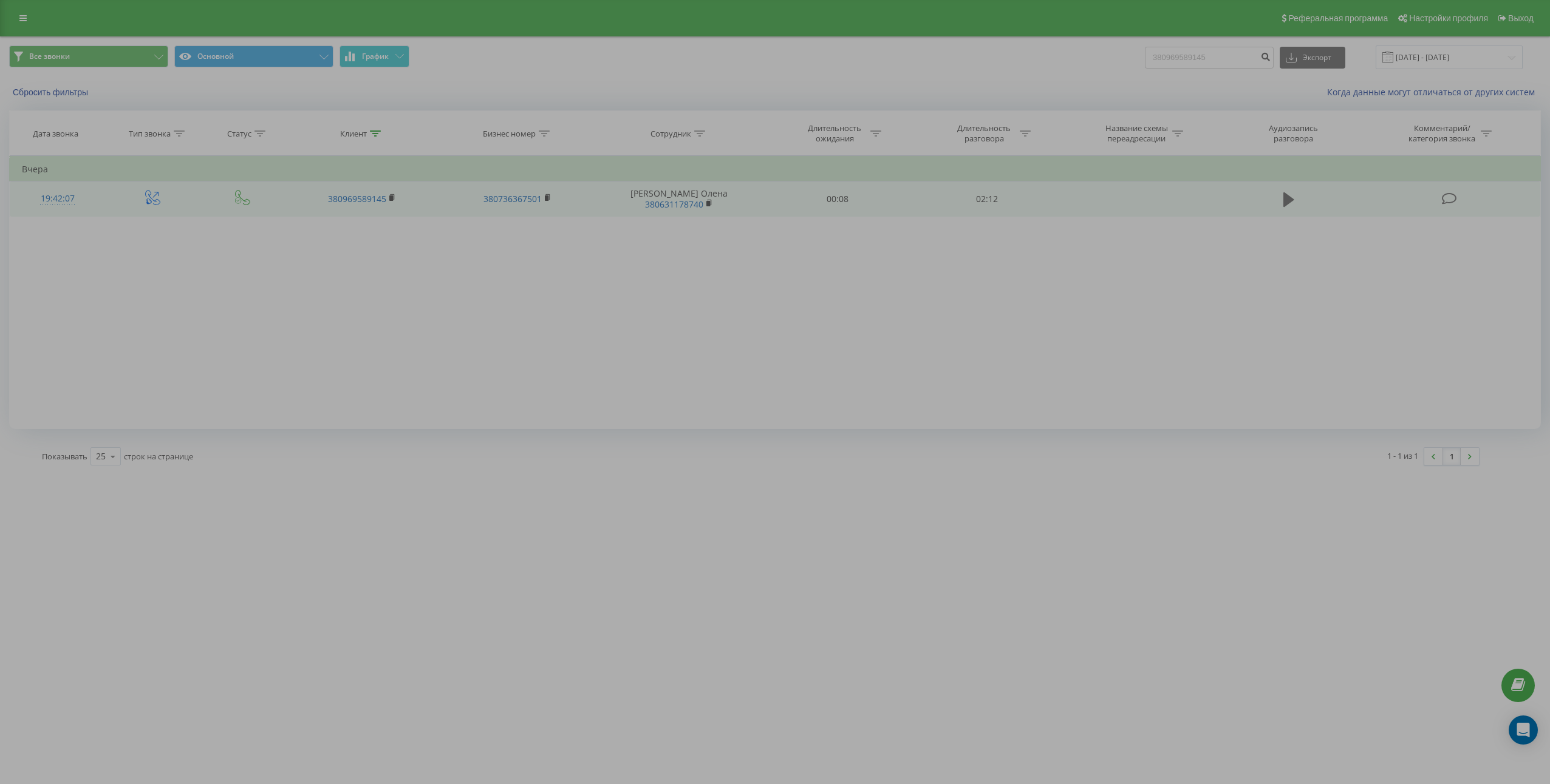
click at [1293, 200] on icon at bounding box center [1288, 199] width 11 height 14
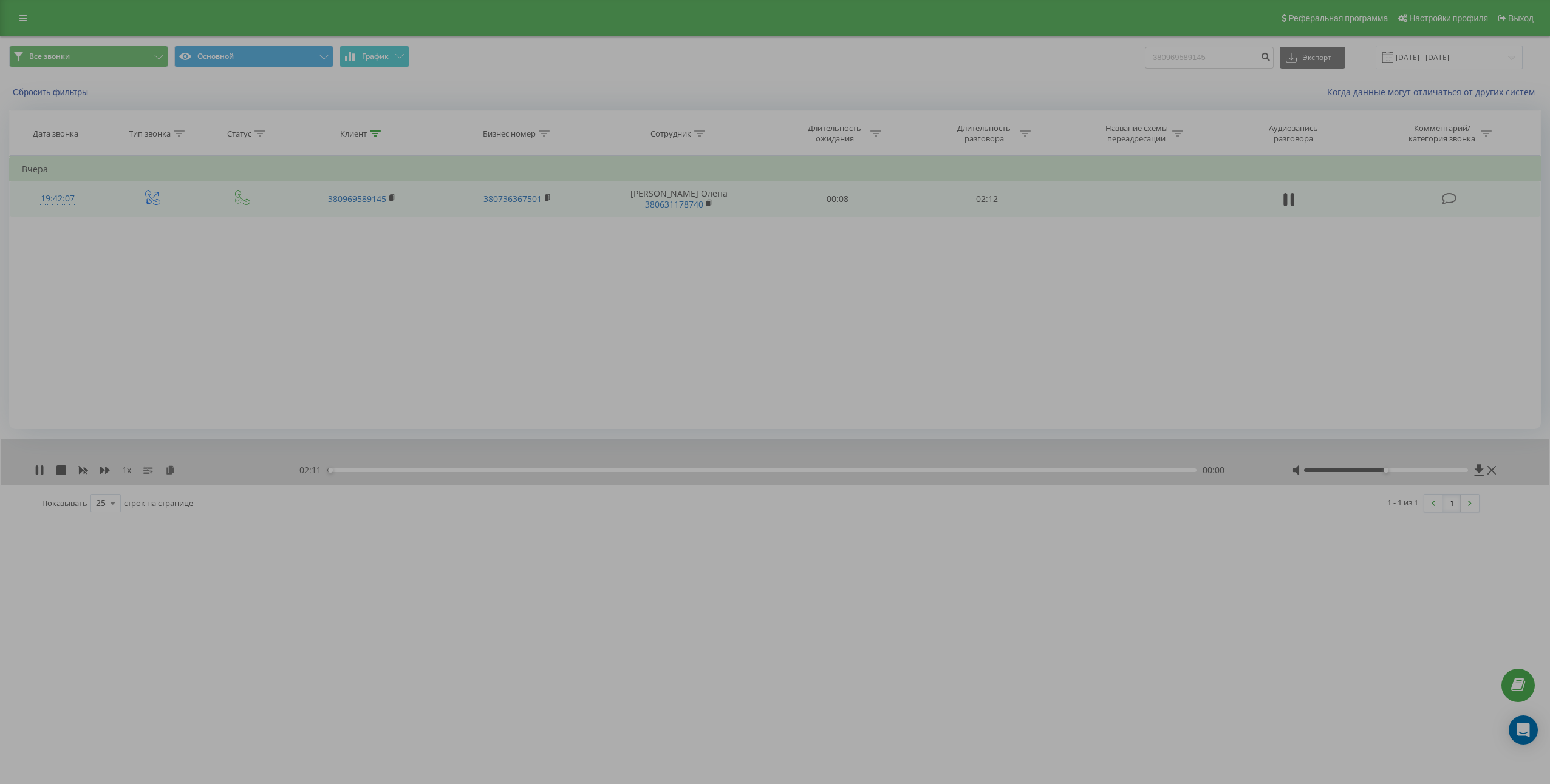
click at [1293, 200] on icon at bounding box center [1292, 199] width 4 height 14
click at [169, 471] on icon at bounding box center [170, 470] width 10 height 9
click at [990, 205] on td "02:12" at bounding box center [986, 199] width 149 height 35
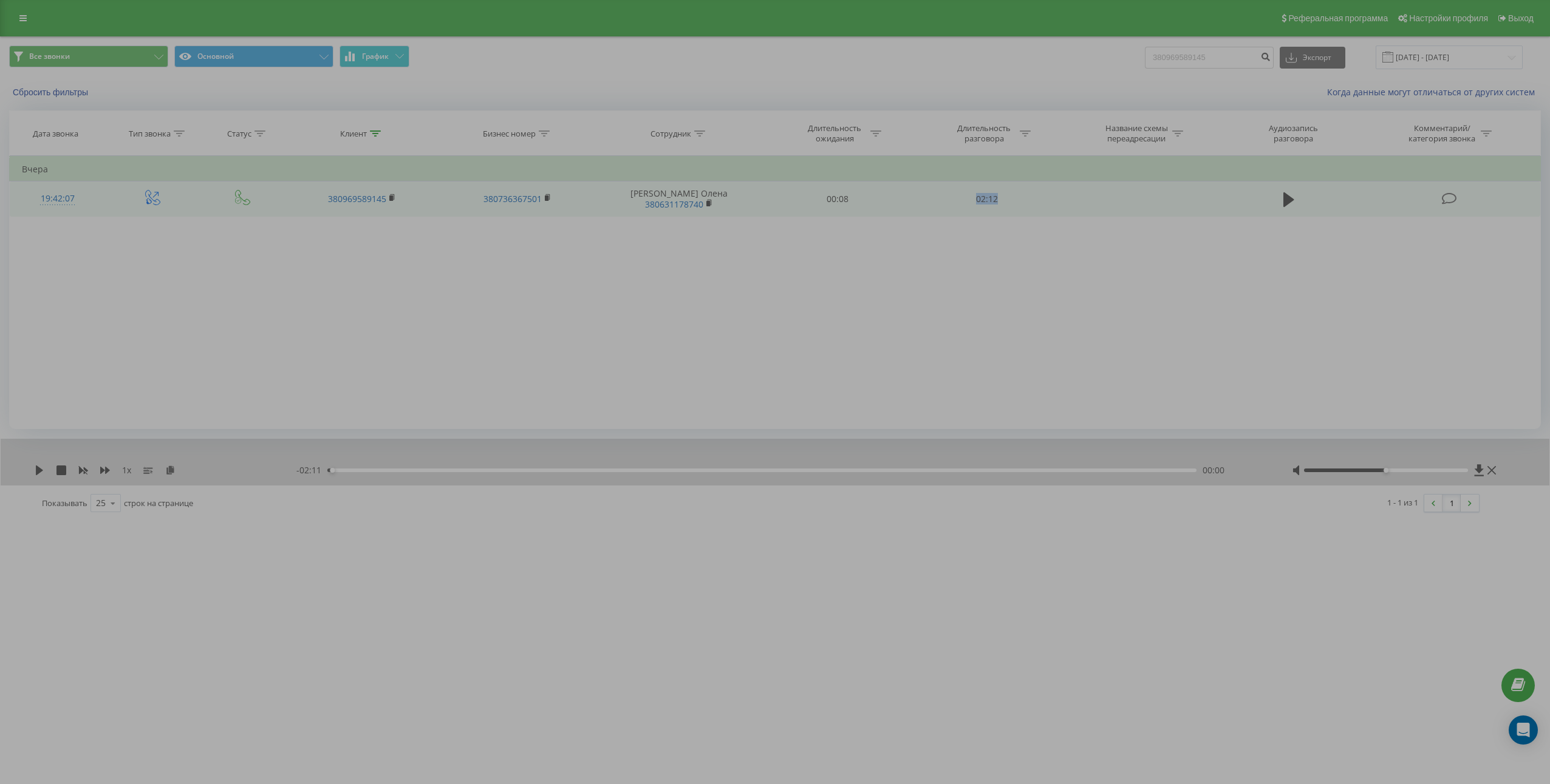
copy td "02:12"
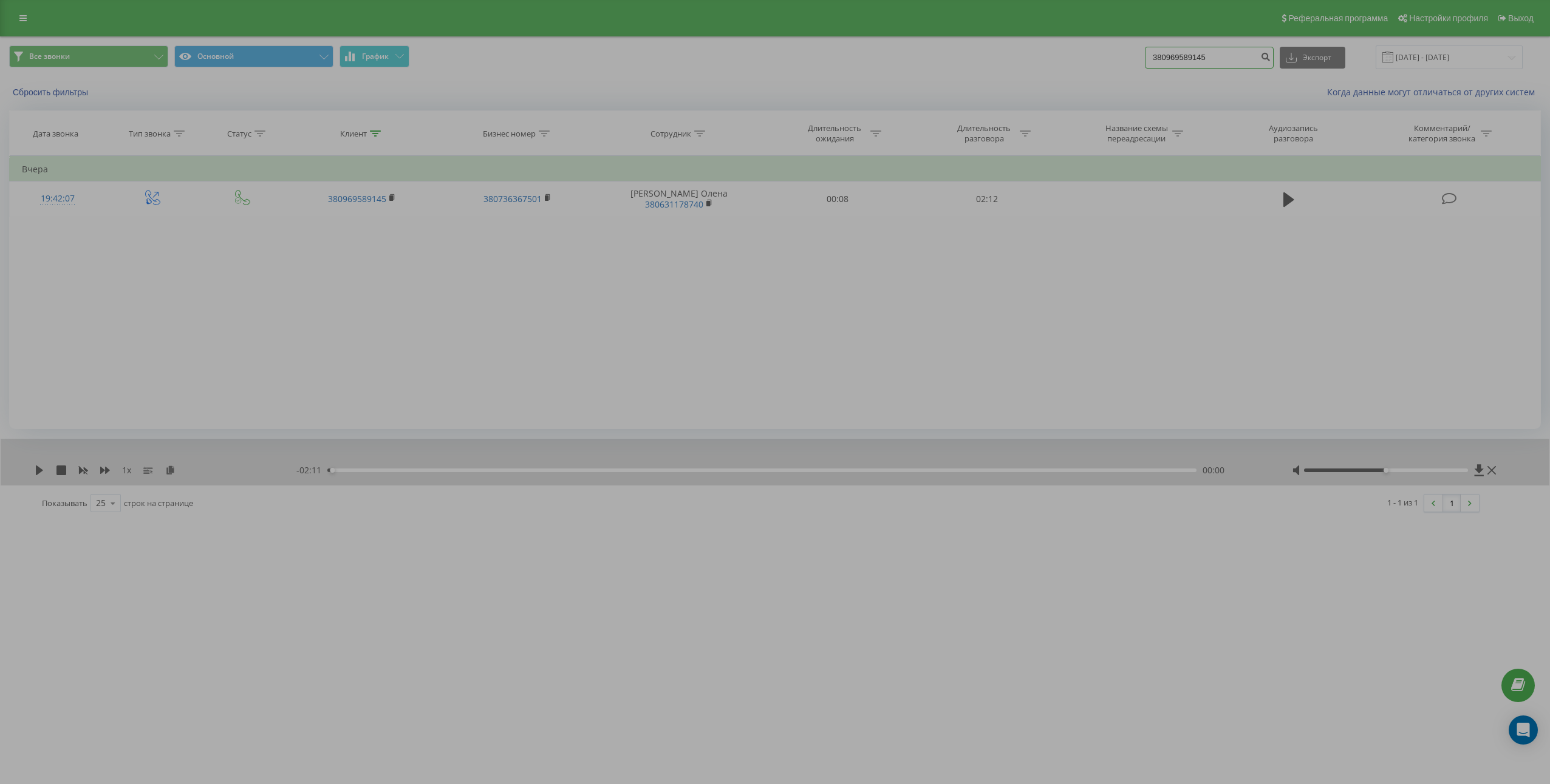
click at [1213, 60] on input "380969589145" at bounding box center [1209, 57] width 128 height 22
paste input "503115030"
type input "380503115030"
click at [1272, 61] on button "submit" at bounding box center [1265, 57] width 17 height 22
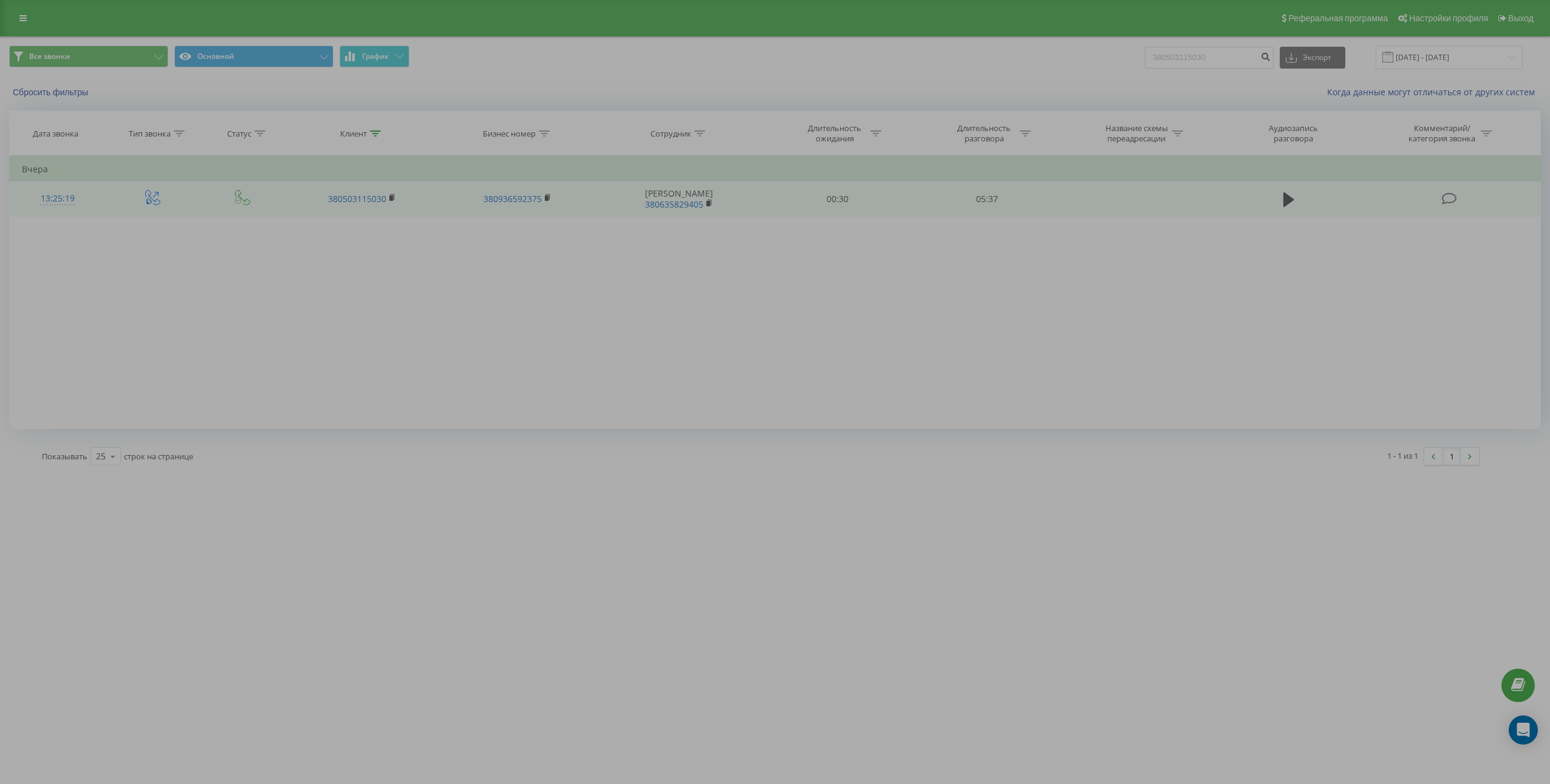
click at [1272, 197] on td at bounding box center [1288, 199] width 144 height 35
click at [1284, 200] on icon at bounding box center [1288, 199] width 11 height 17
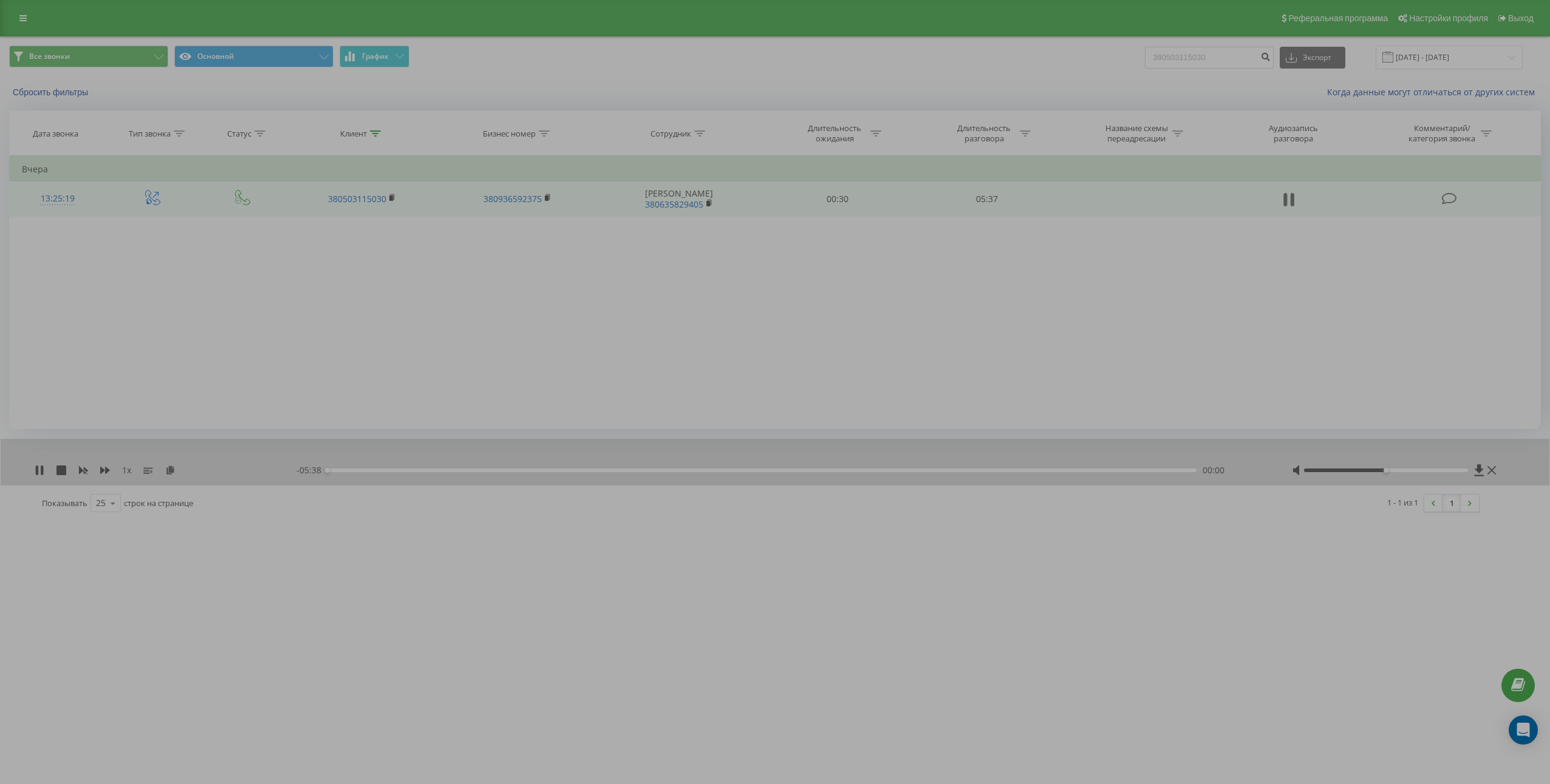
click at [1288, 207] on icon at bounding box center [1288, 199] width 11 height 17
click at [171, 470] on icon at bounding box center [170, 470] width 10 height 9
click at [984, 201] on td "05:37" at bounding box center [986, 199] width 149 height 35
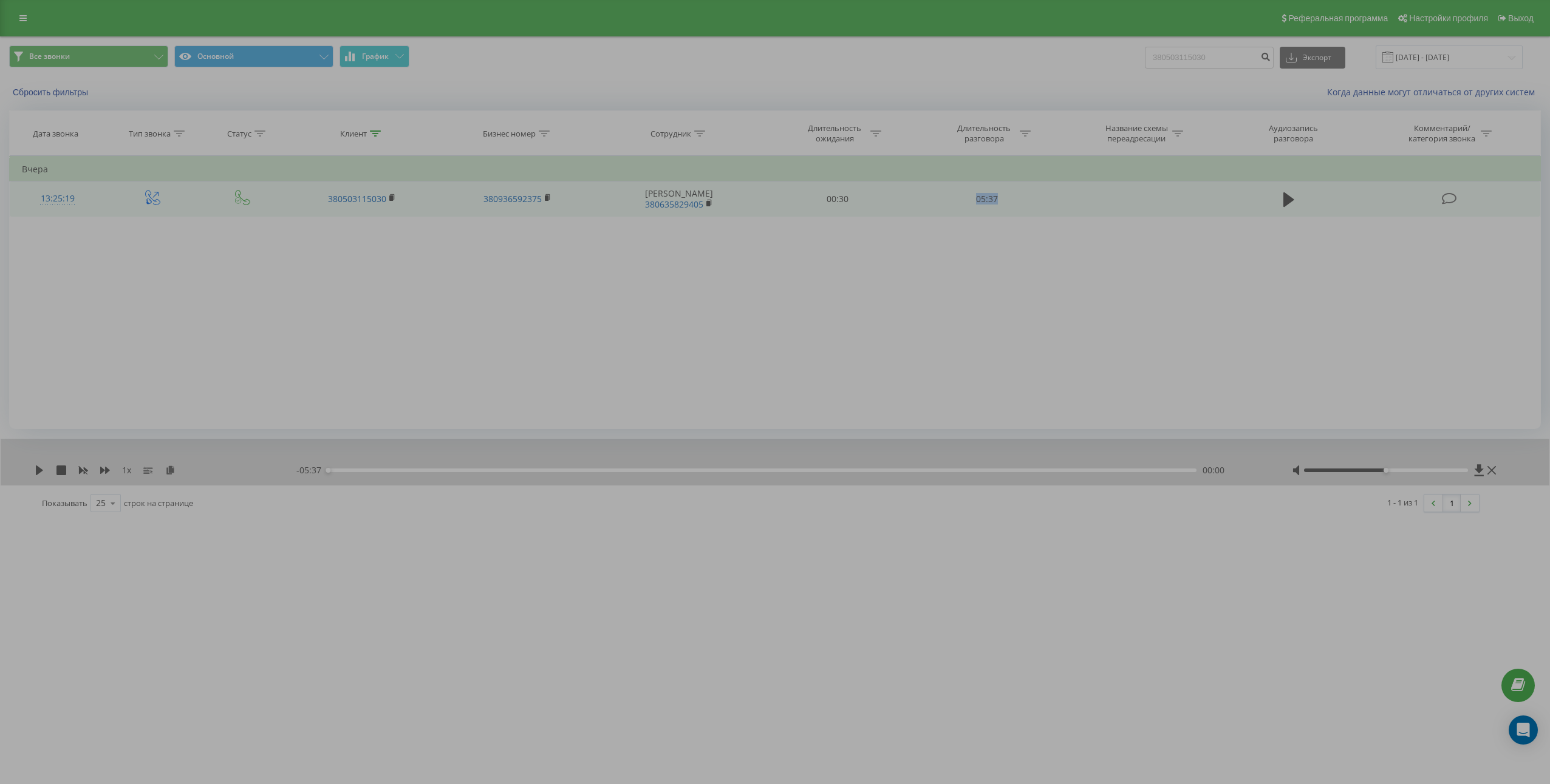
copy td "05:37"
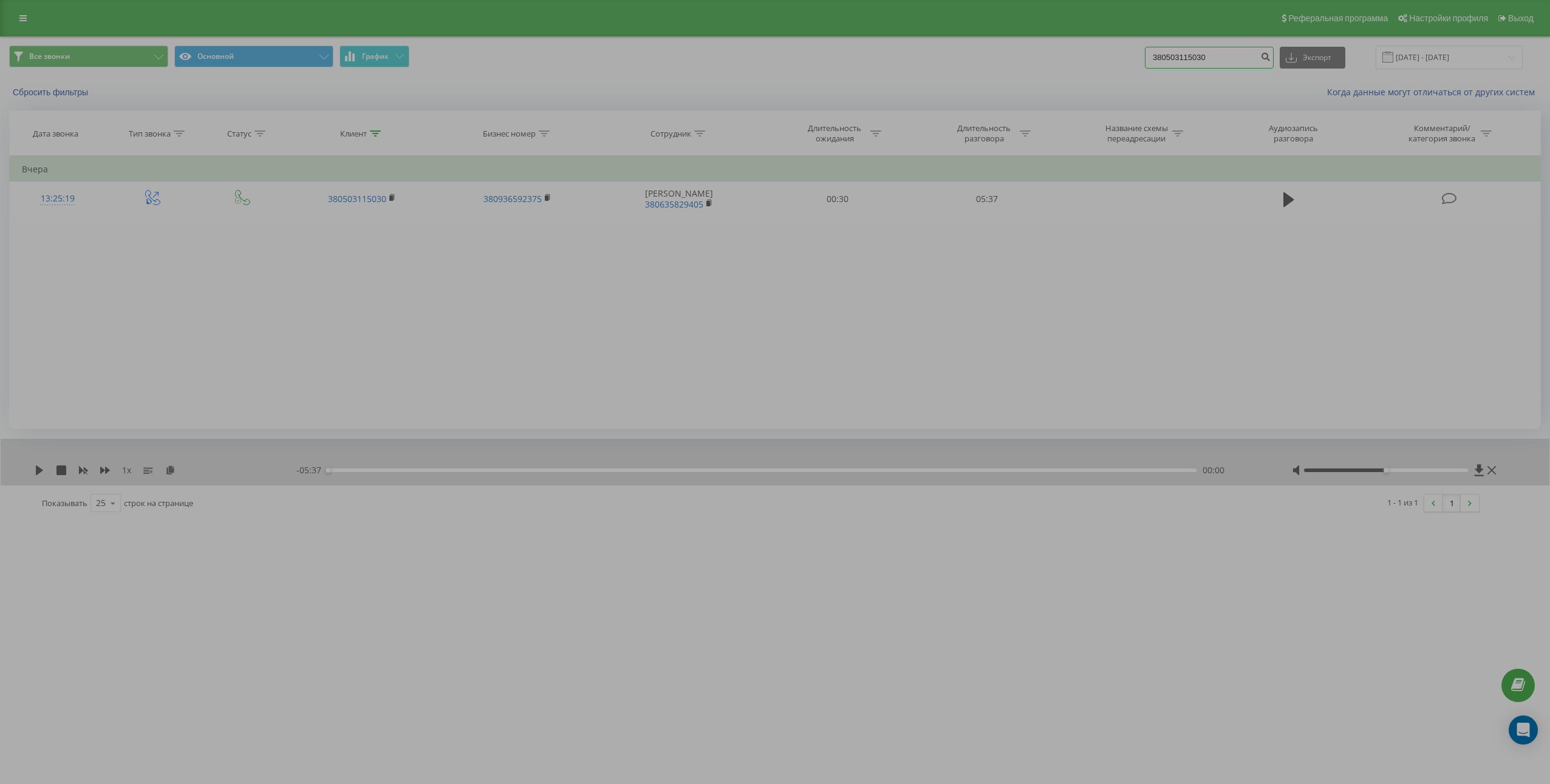
click at [1244, 47] on input "380503115030" at bounding box center [1209, 57] width 128 height 22
paste input "679280323"
type input "380679280323"
click at [1270, 59] on icon "submit" at bounding box center [1264, 55] width 10 height 7
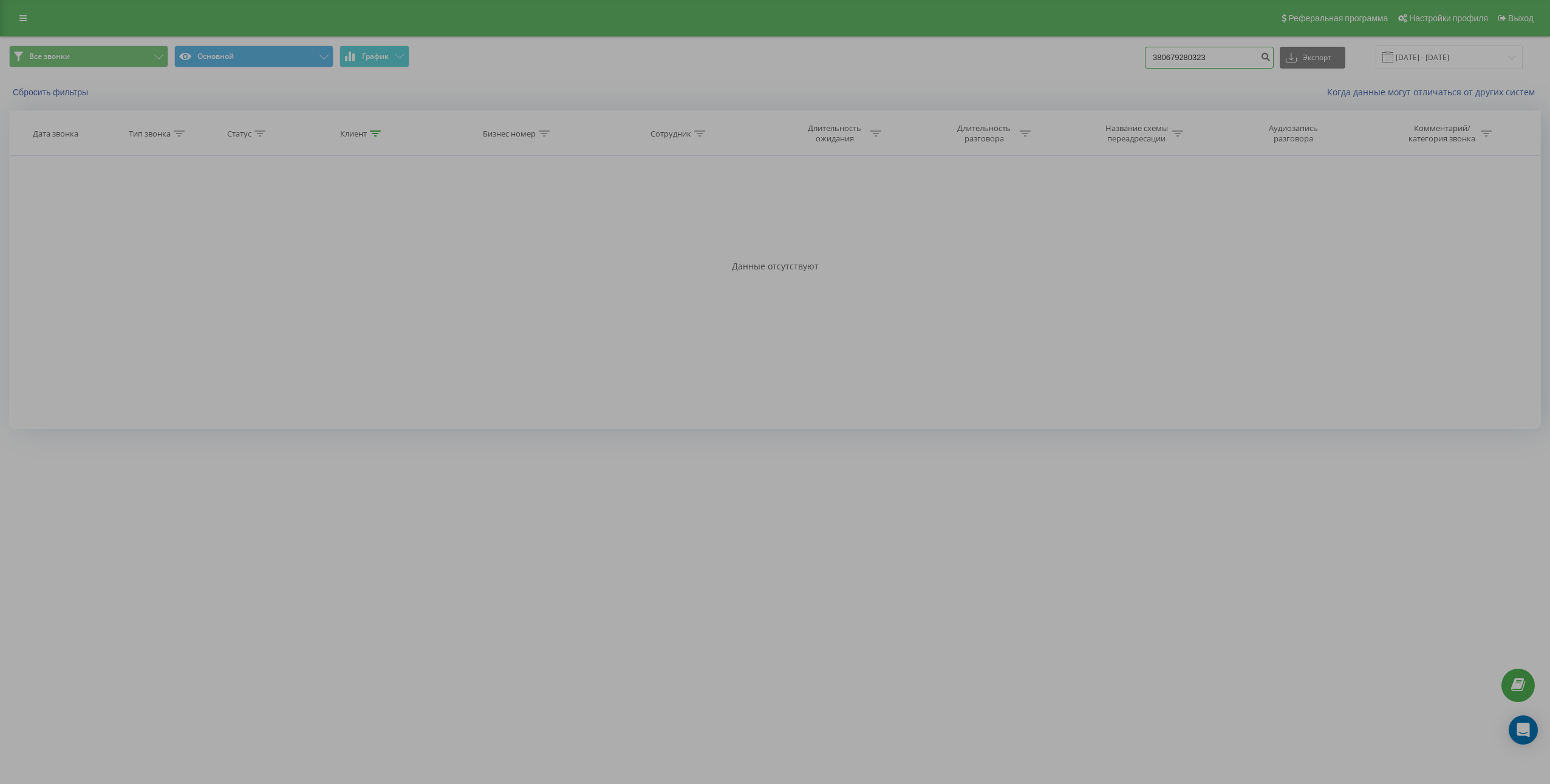
click at [1220, 52] on input "380679280323" at bounding box center [1209, 57] width 128 height 22
paste input "80033161"
type input "380680033161"
click at [1273, 61] on button "submit" at bounding box center [1265, 57] width 17 height 22
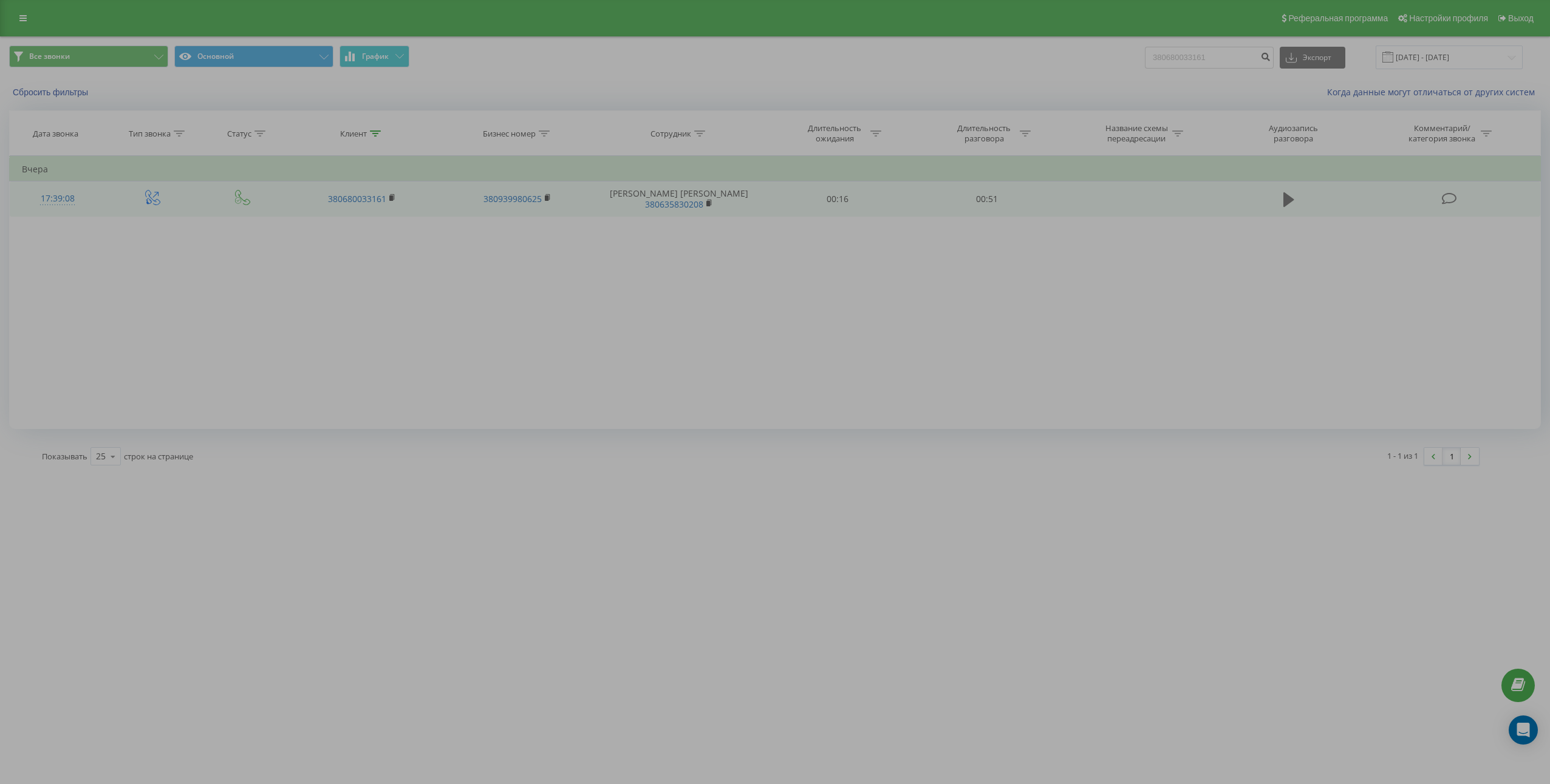
click at [1296, 205] on button at bounding box center [1288, 199] width 18 height 18
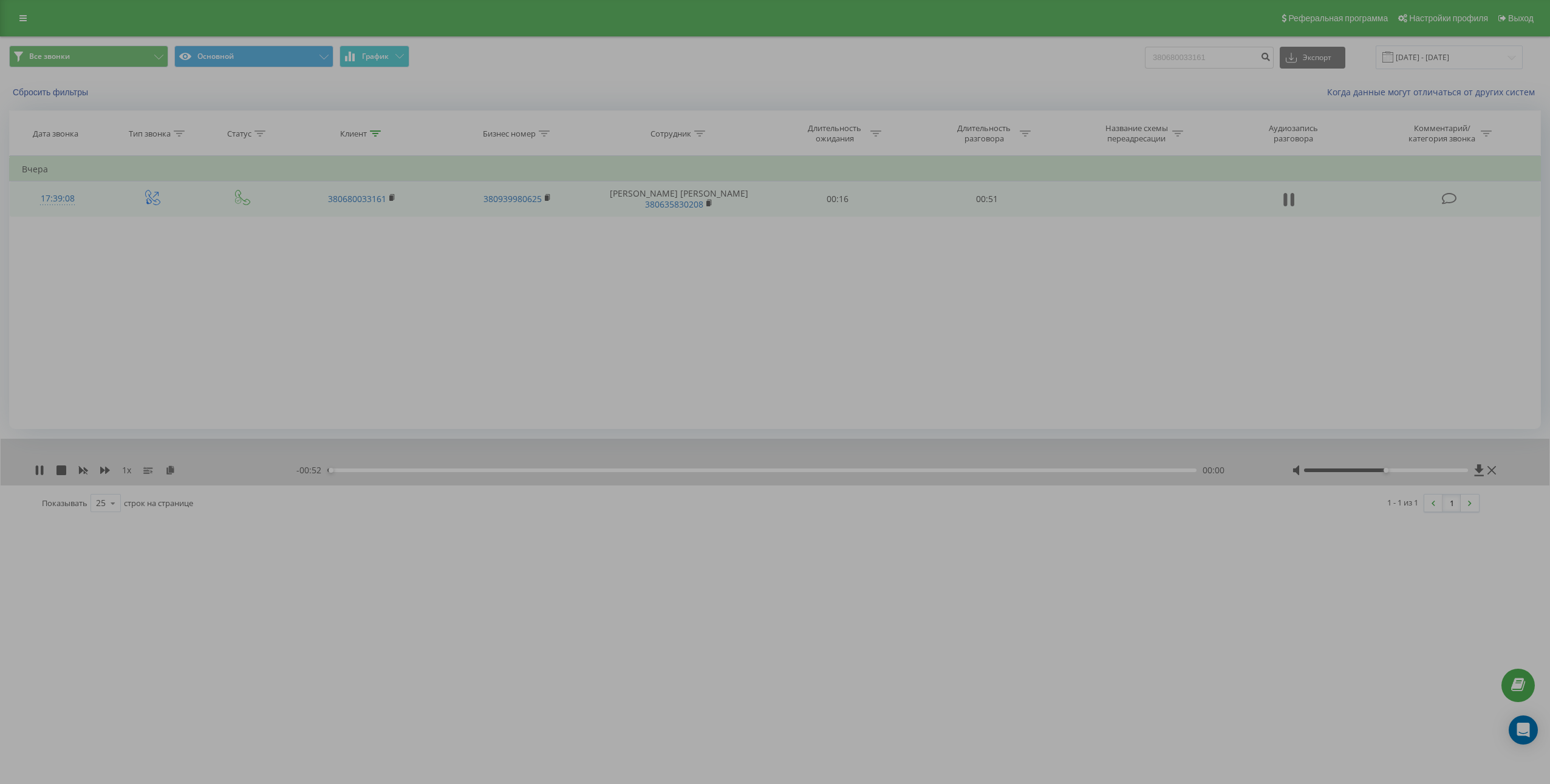
click at [1291, 204] on icon at bounding box center [1288, 199] width 11 height 17
click at [172, 470] on icon at bounding box center [170, 470] width 10 height 9
click at [985, 196] on td "00:51" at bounding box center [986, 199] width 149 height 35
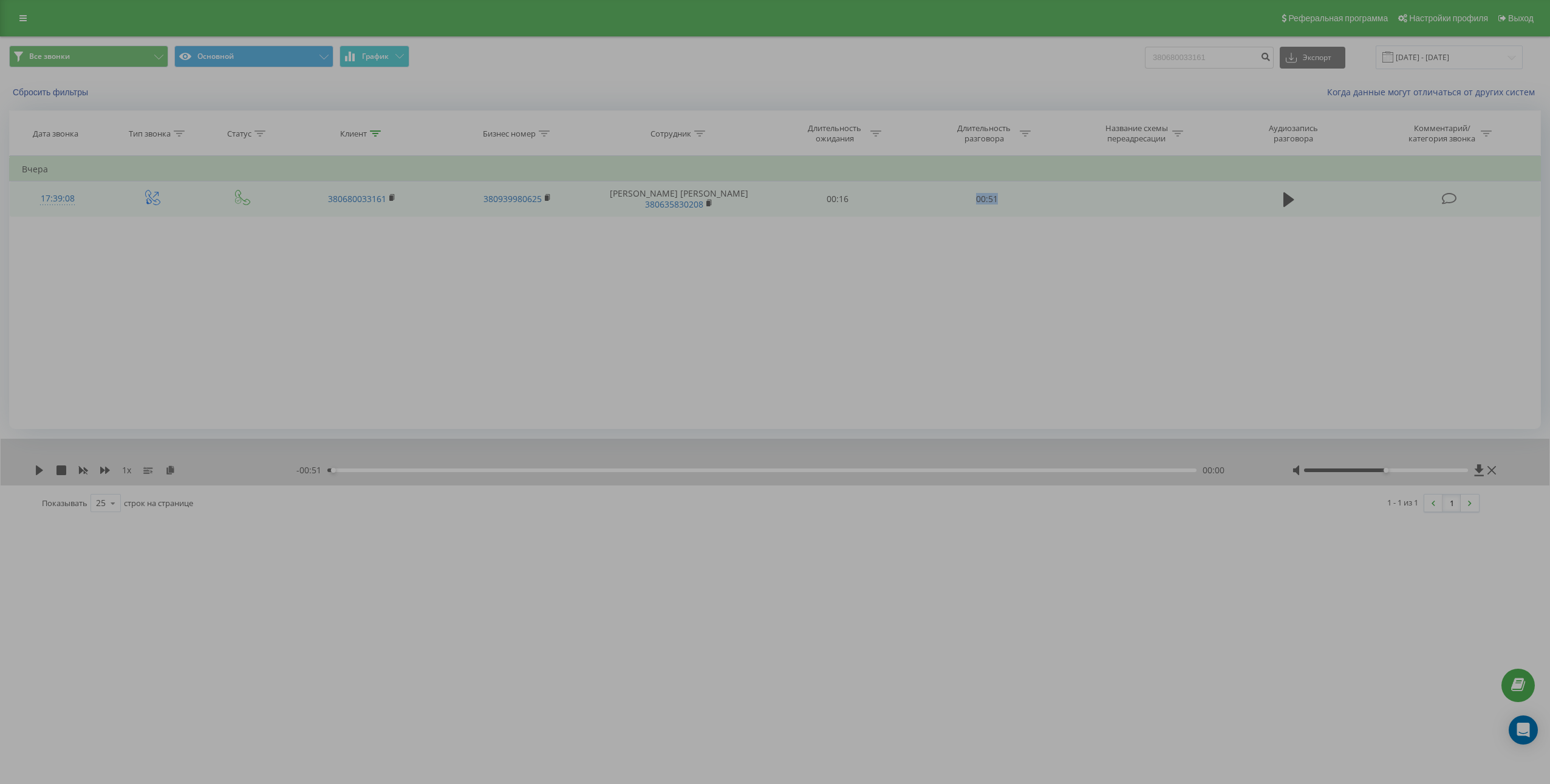
copy td "00:51"
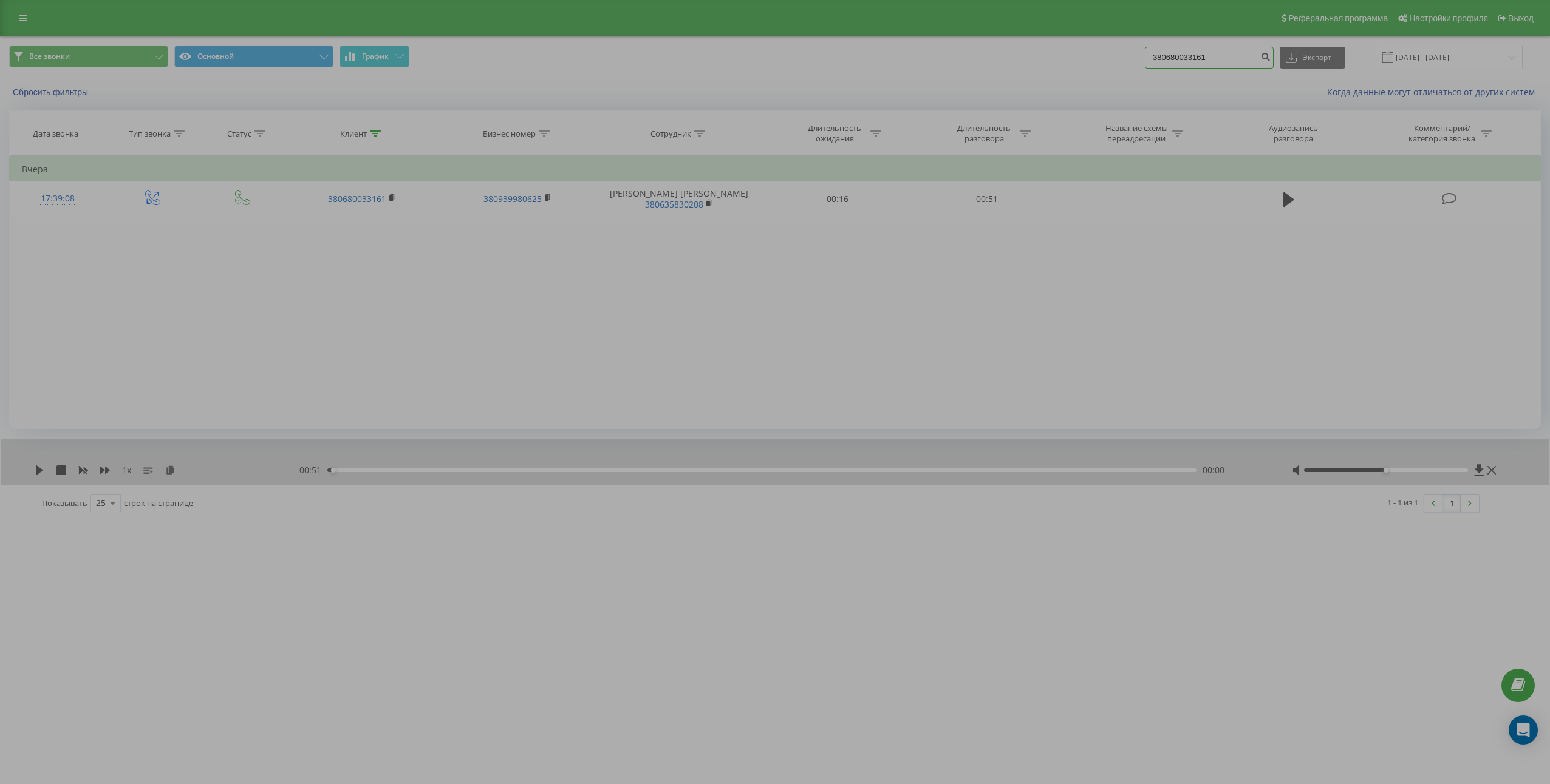
click at [1199, 57] on input "380680033161" at bounding box center [1209, 57] width 128 height 22
paste input "935921672"
type input "380935921672"
click at [1270, 59] on icon "submit" at bounding box center [1264, 55] width 10 height 7
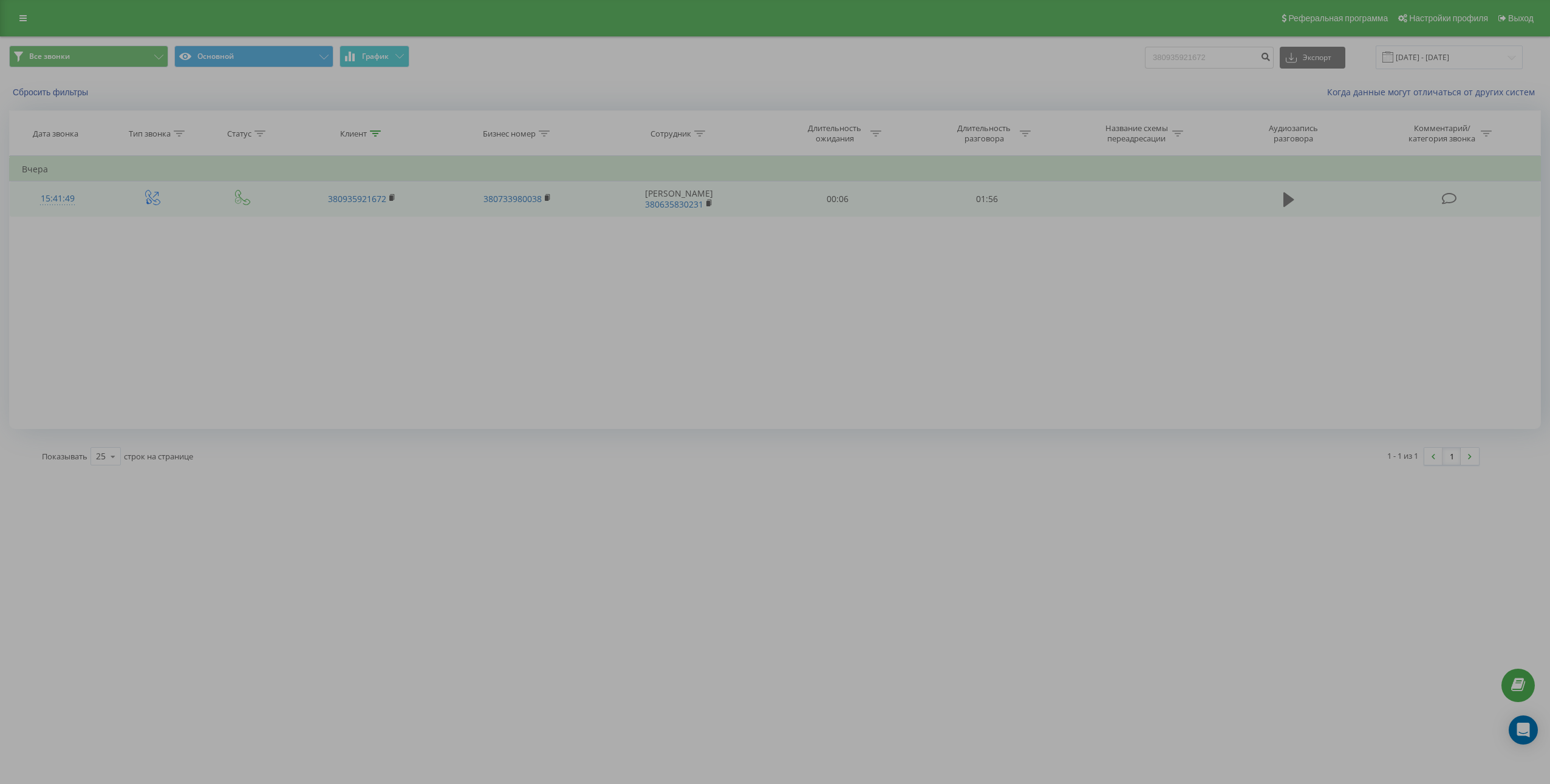
click at [1291, 200] on icon at bounding box center [1288, 199] width 11 height 14
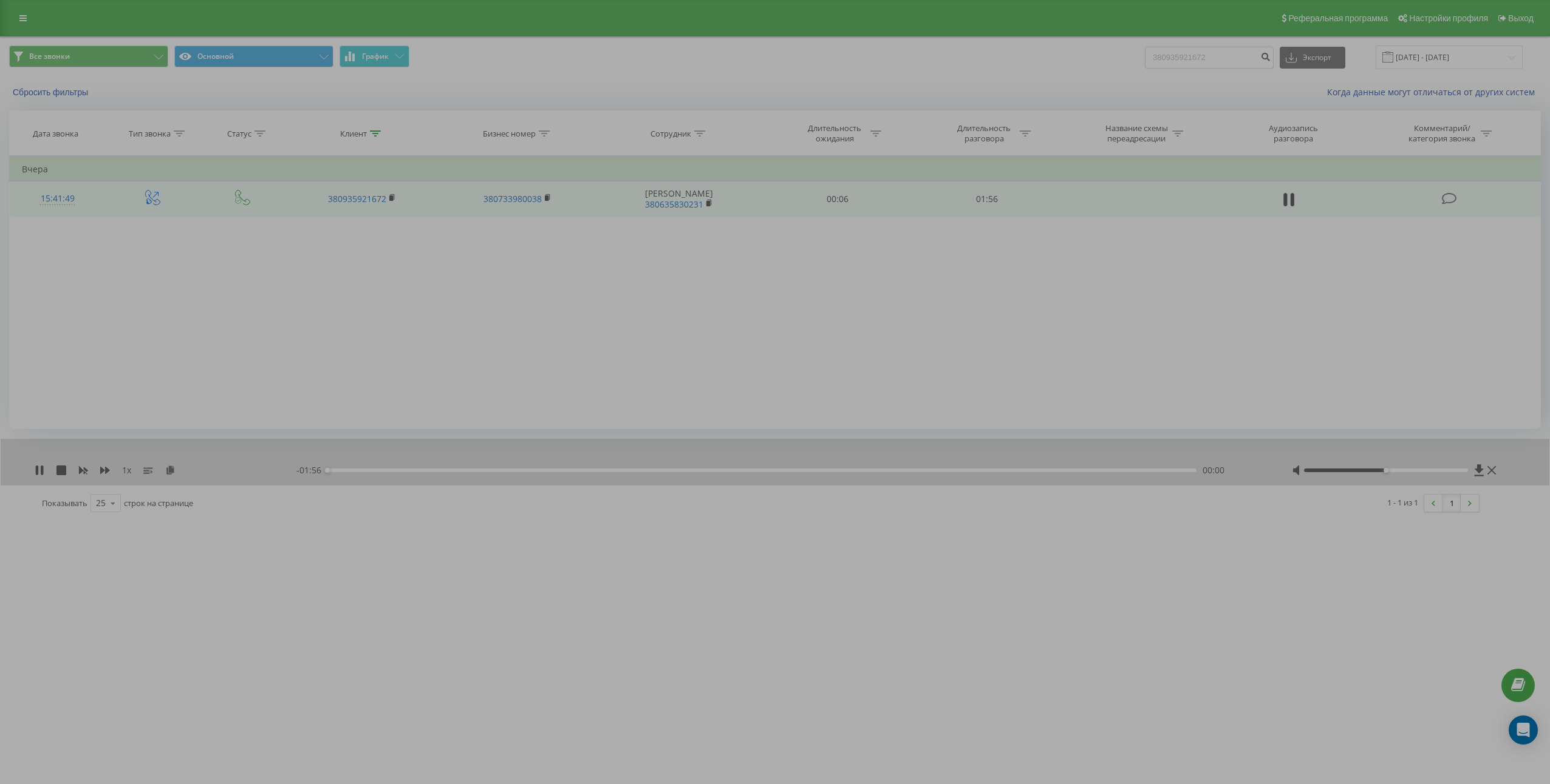
click at [1291, 200] on icon at bounding box center [1288, 199] width 11 height 17
click at [494, 333] on div "Фильтровать по условию Равно Введите значение Отмена OK Фильтровать по условию …" at bounding box center [775, 293] width 1532 height 274
click at [41, 471] on icon at bounding box center [39, 471] width 7 height 10
click at [42, 471] on icon at bounding box center [41, 471] width 2 height 10
click at [173, 471] on icon at bounding box center [170, 470] width 10 height 9
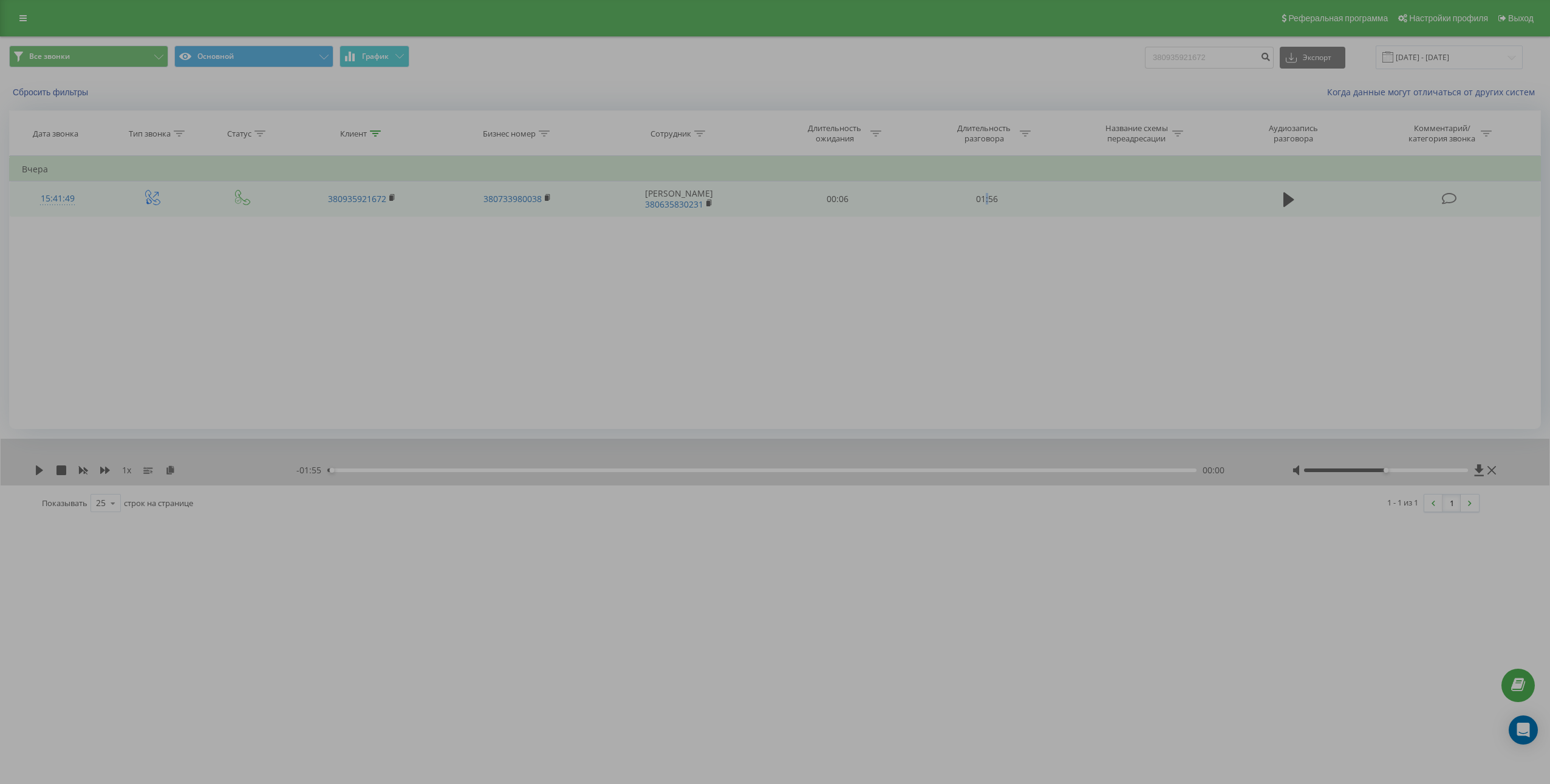
click at [988, 207] on td "01:56" at bounding box center [986, 199] width 149 height 35
copy td "01:56"
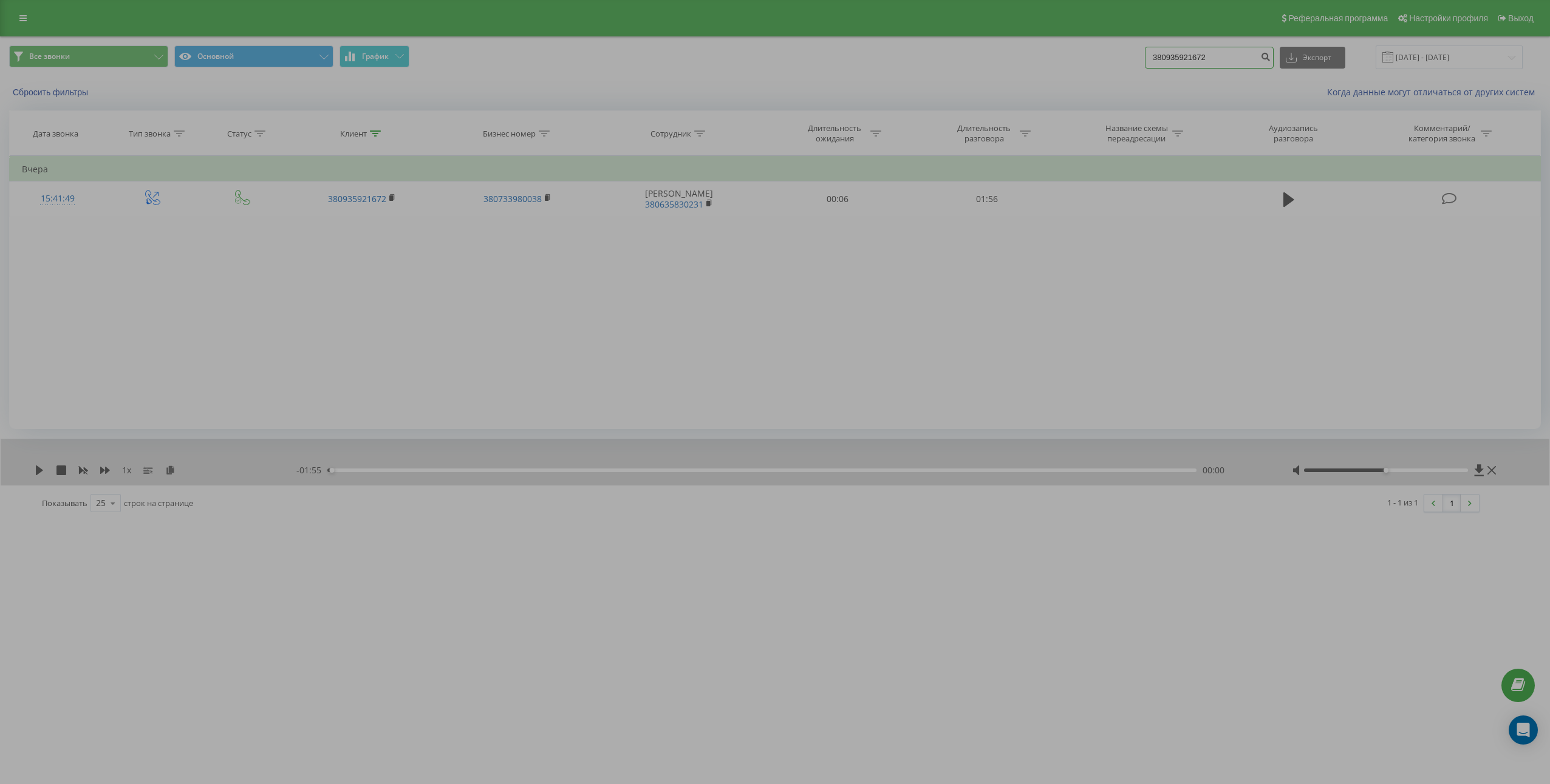
click at [1227, 57] on input "380935921672" at bounding box center [1209, 57] width 128 height 22
paste input "67445155"
type input "380674451552"
click at [1270, 59] on icon "submit" at bounding box center [1264, 55] width 10 height 7
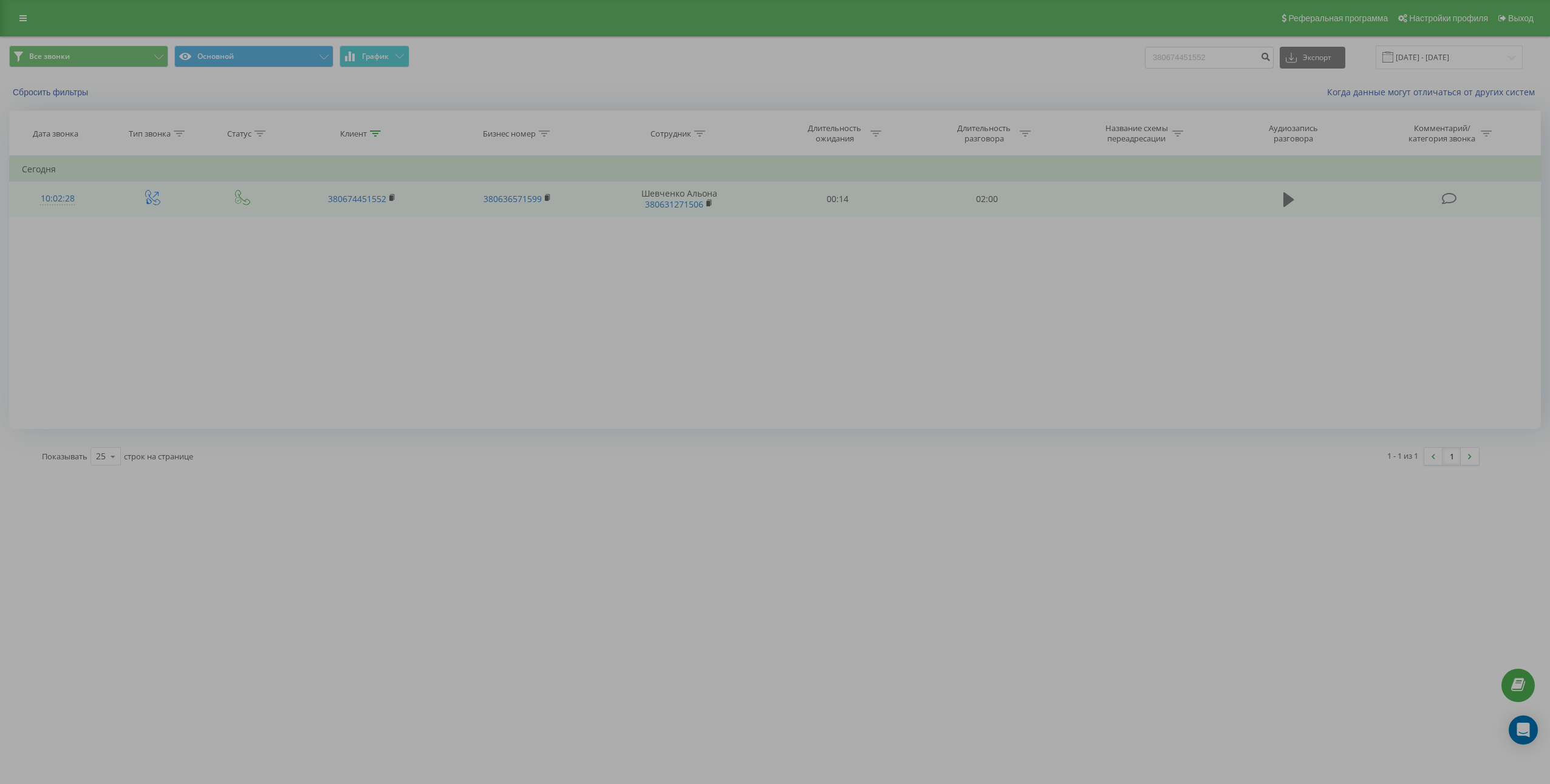
click at [1285, 205] on icon at bounding box center [1288, 199] width 11 height 14
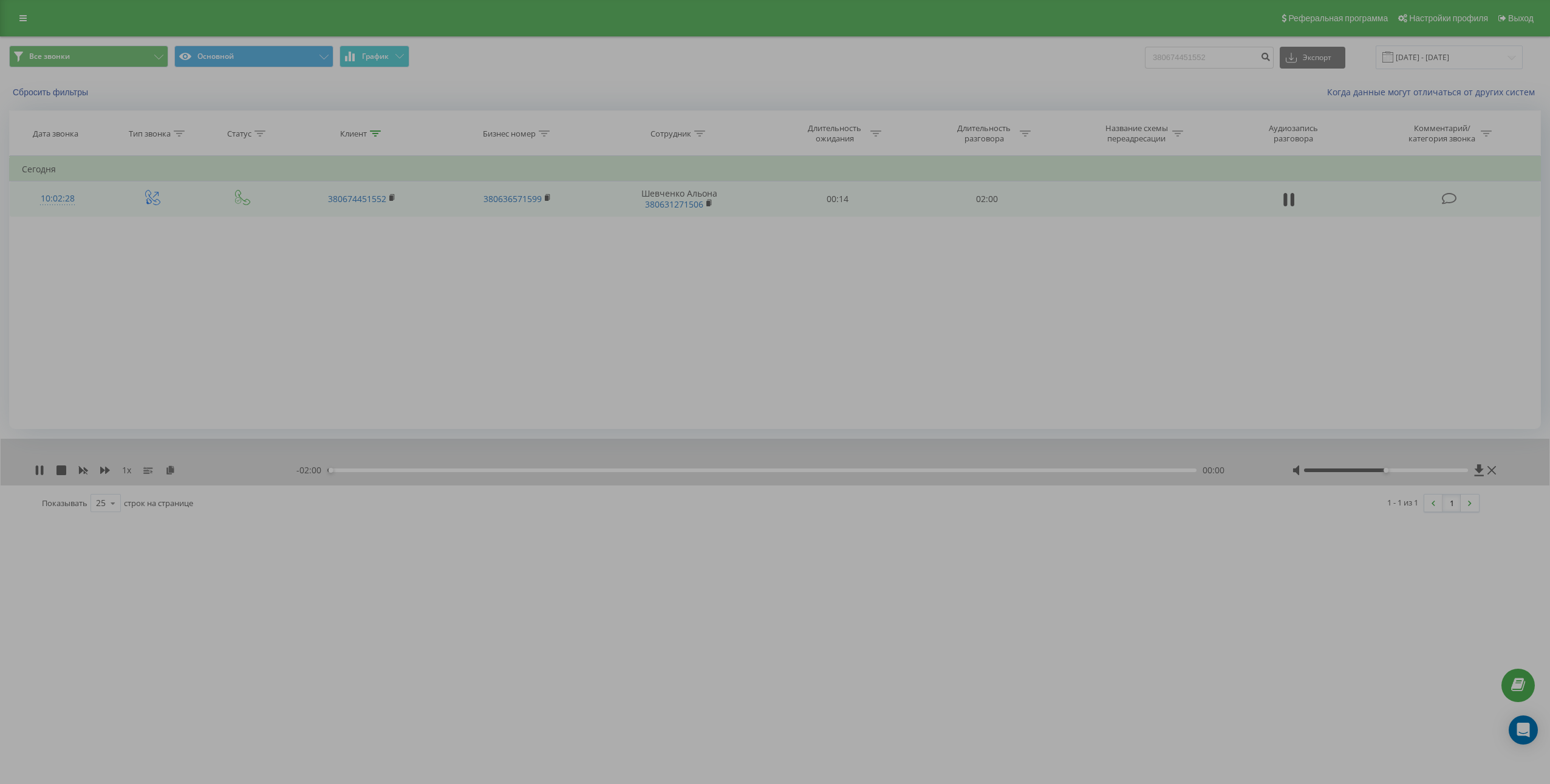
click at [1285, 205] on icon at bounding box center [1285, 199] width 4 height 14
click at [172, 468] on icon at bounding box center [170, 470] width 10 height 9
click at [174, 473] on icon at bounding box center [170, 470] width 10 height 9
click at [174, 467] on icon at bounding box center [170, 470] width 10 height 9
click at [991, 204] on td "02:00" at bounding box center [986, 199] width 149 height 35
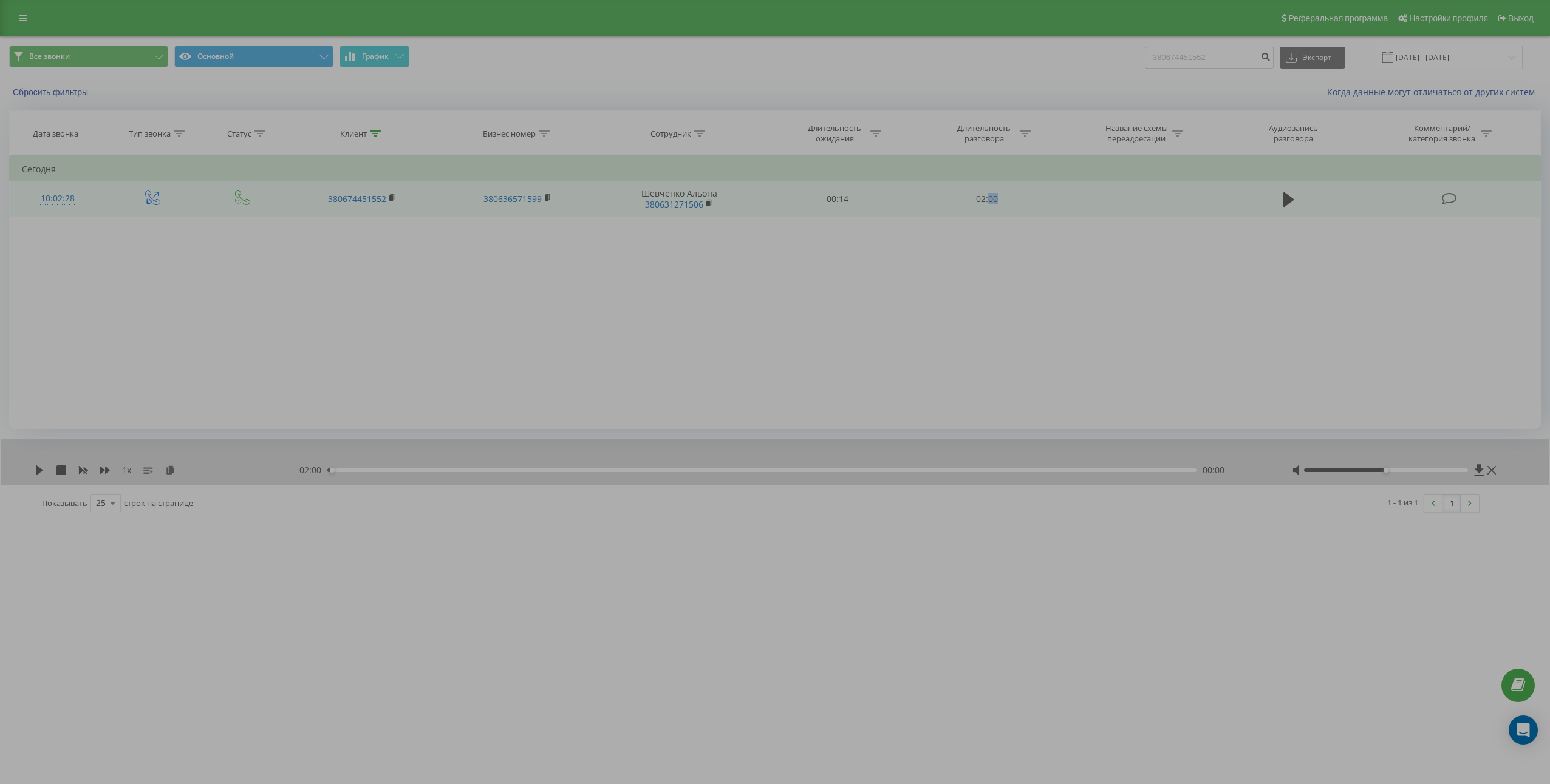
click at [991, 204] on td "02:00" at bounding box center [986, 199] width 149 height 35
copy td "02:00"
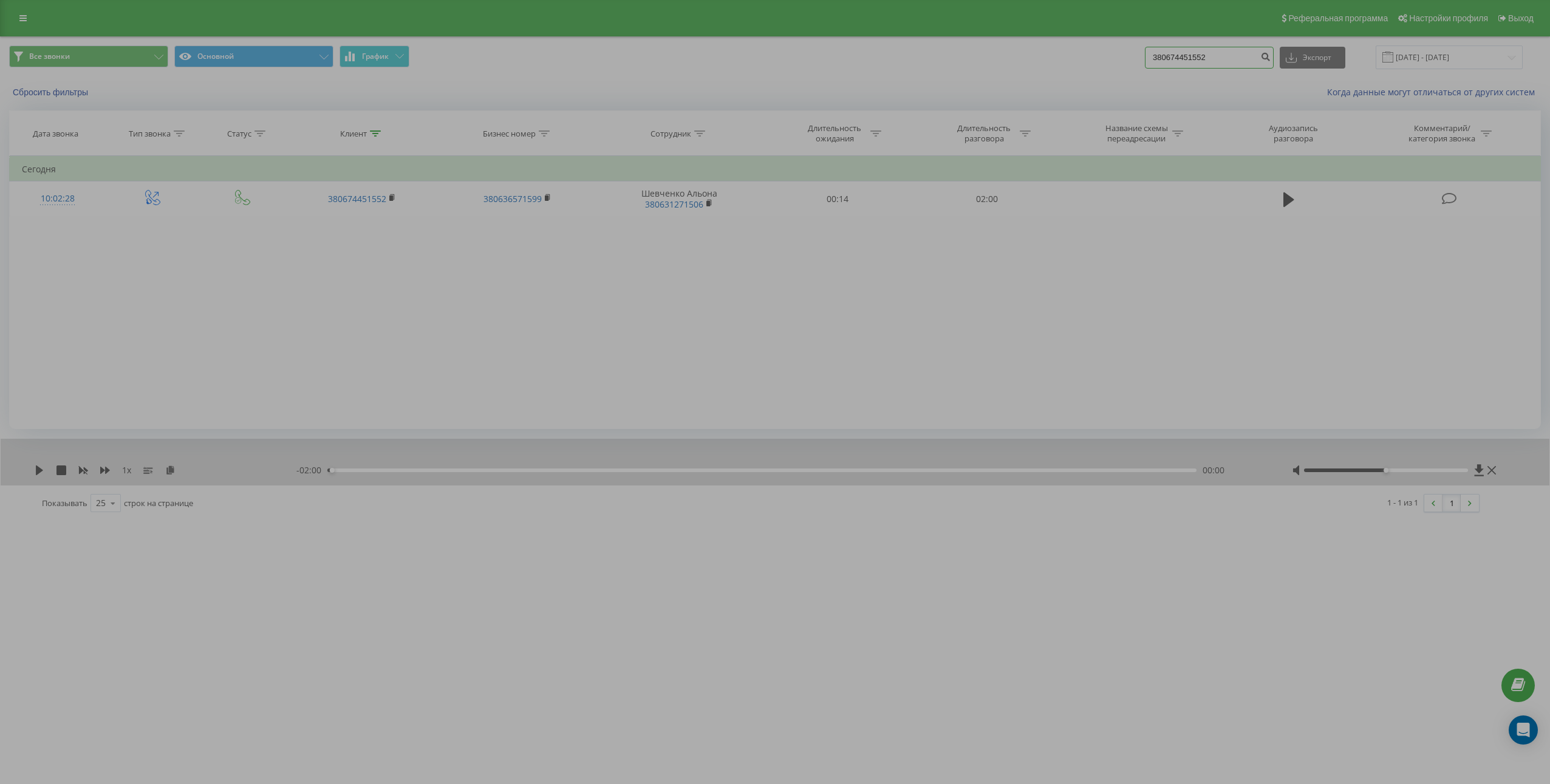
click at [1237, 65] on input "380674451552" at bounding box center [1209, 57] width 128 height 22
paste input "974674054"
type input "380974674054"
click at [1270, 53] on icon "submit" at bounding box center [1264, 55] width 10 height 7
